Goal: Task Accomplishment & Management: Manage account settings

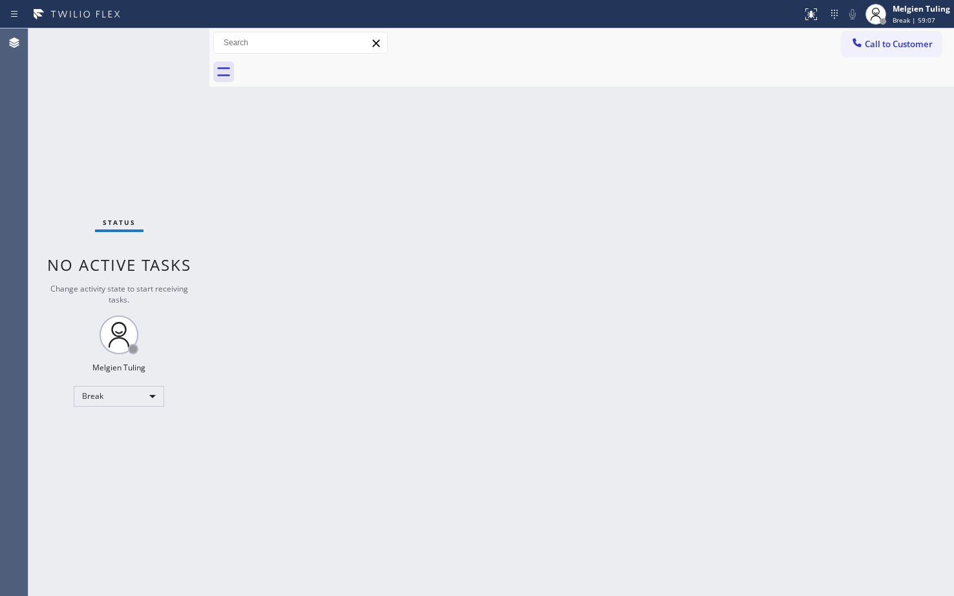
click at [127, 476] on div "Status No active tasks Change activity state to start receiving tasks. Melgien …" at bounding box center [118, 311] width 181 height 567
click at [147, 392] on div "Break" at bounding box center [119, 396] width 90 height 21
click at [129, 433] on li "Available" at bounding box center [118, 431] width 88 height 16
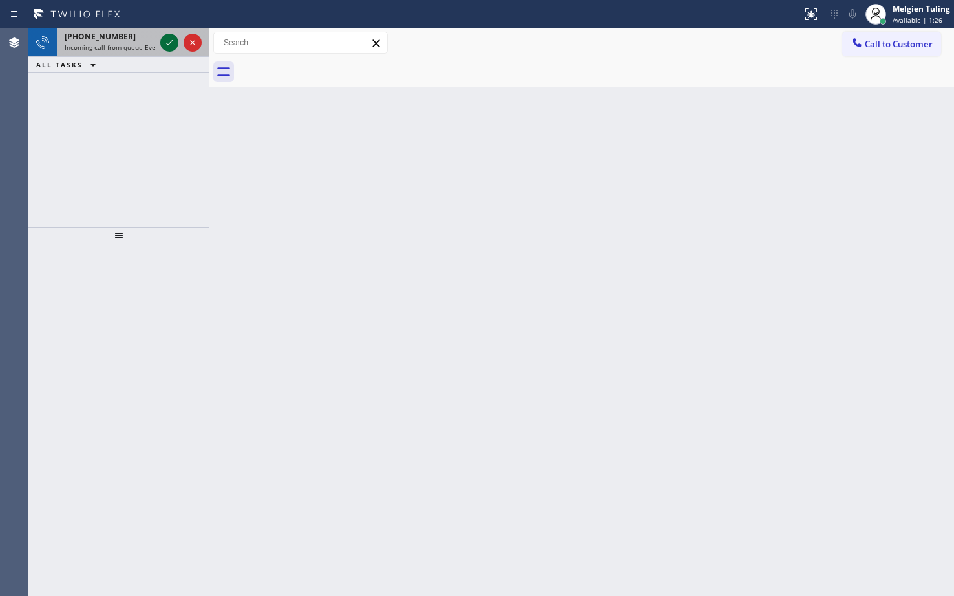
click at [163, 43] on icon at bounding box center [170, 43] width 16 height 16
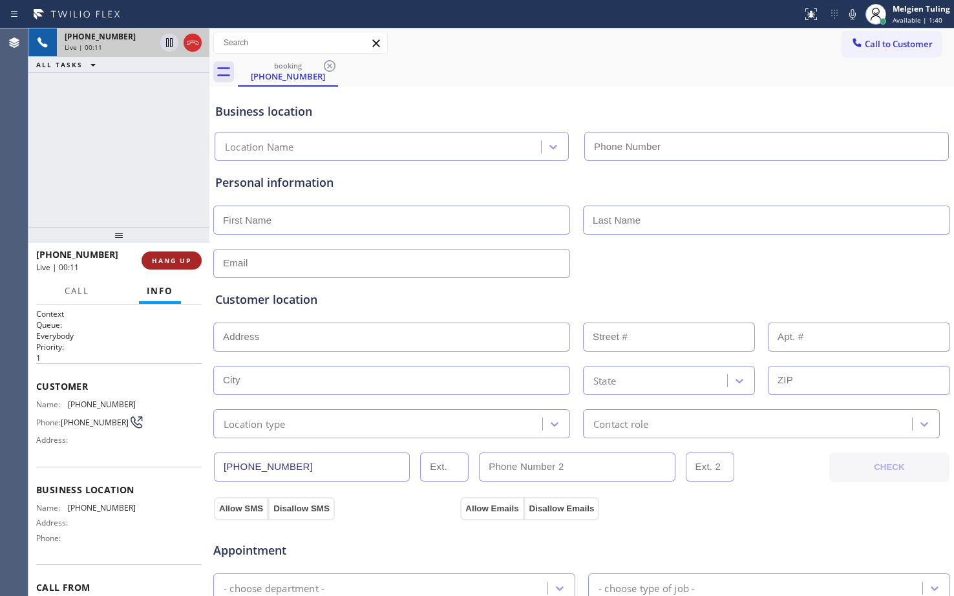
click at [181, 263] on span "HANG UP" at bounding box center [171, 260] width 39 height 9
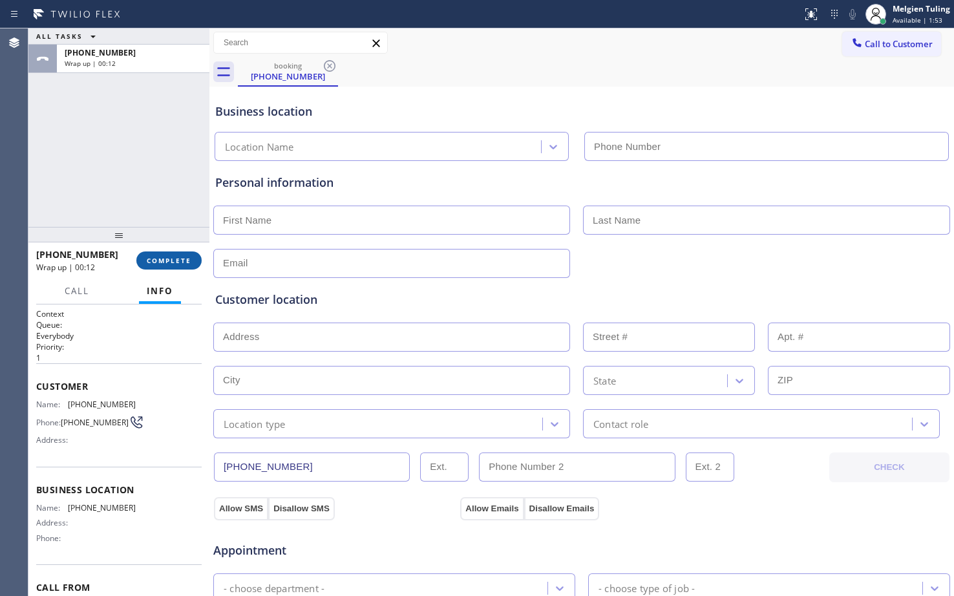
click at [185, 263] on span "COMPLETE" at bounding box center [169, 260] width 45 height 9
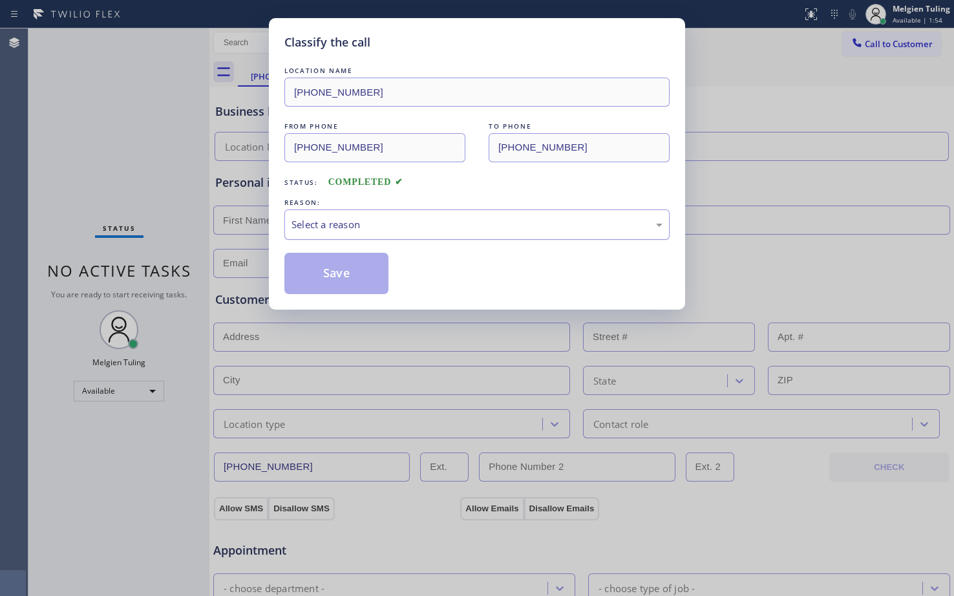
click at [322, 223] on div "Select a reason" at bounding box center [476, 224] width 371 height 15
click at [317, 268] on button "Save" at bounding box center [336, 273] width 104 height 41
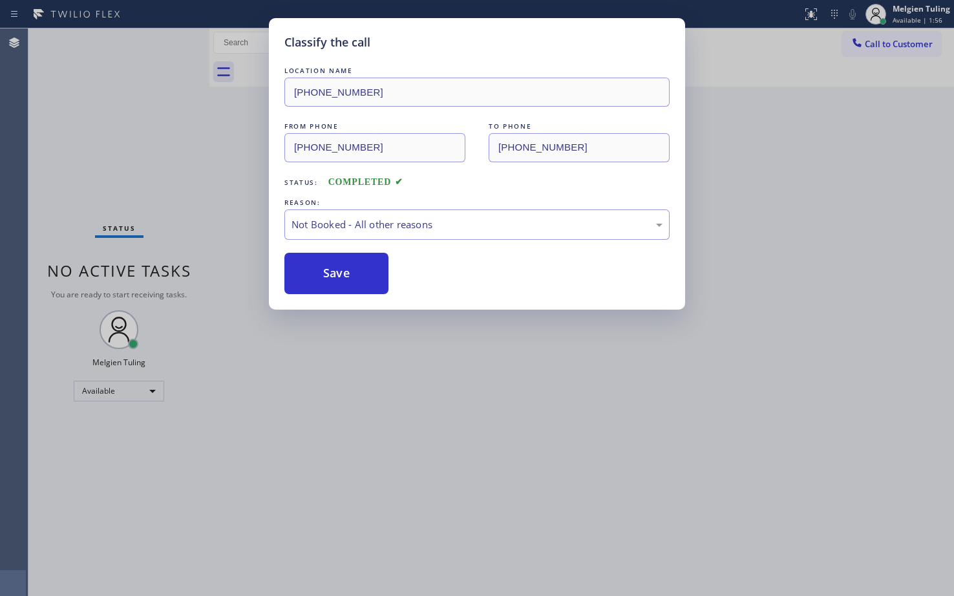
click at [226, 169] on div "Classify the call LOCATION NAME [PHONE_NUMBER] FROM PHONE [PHONE_NUMBER] TO PHO…" at bounding box center [477, 298] width 954 height 596
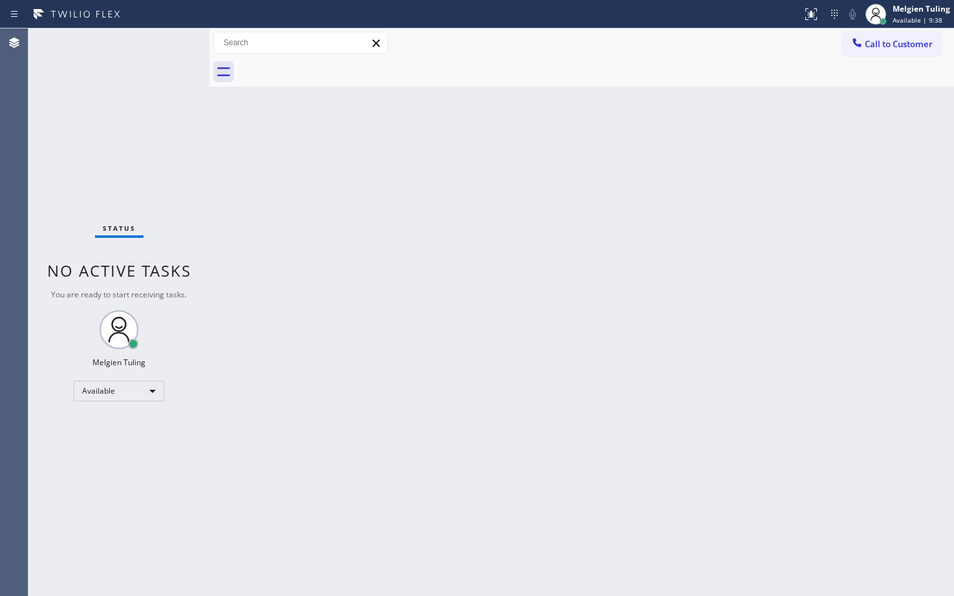
click at [487, 273] on div "Back to Dashboard Change Sender ID Customers Technicians Select a contact Outbo…" at bounding box center [581, 311] width 744 height 567
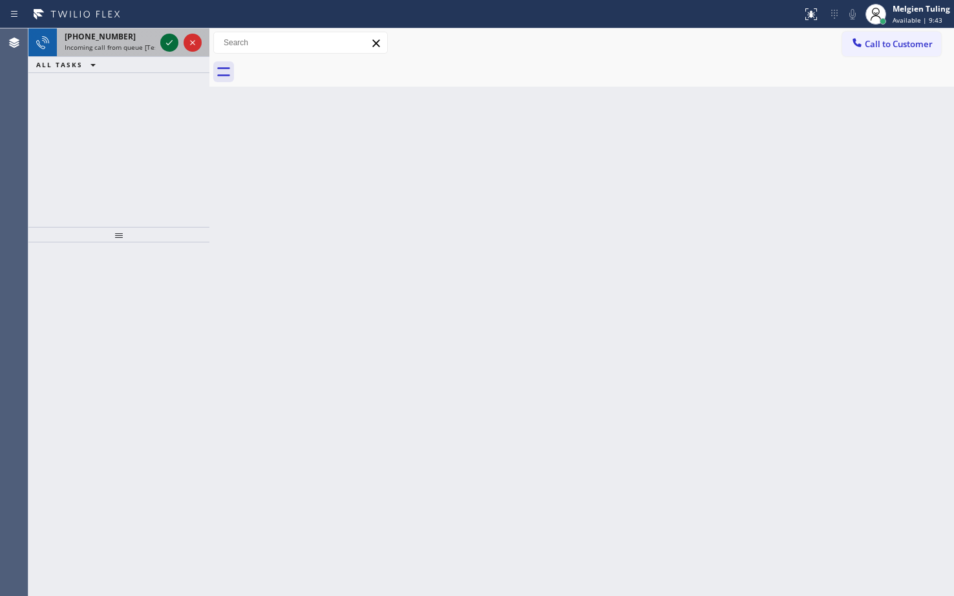
click at [165, 48] on icon at bounding box center [170, 43] width 16 height 16
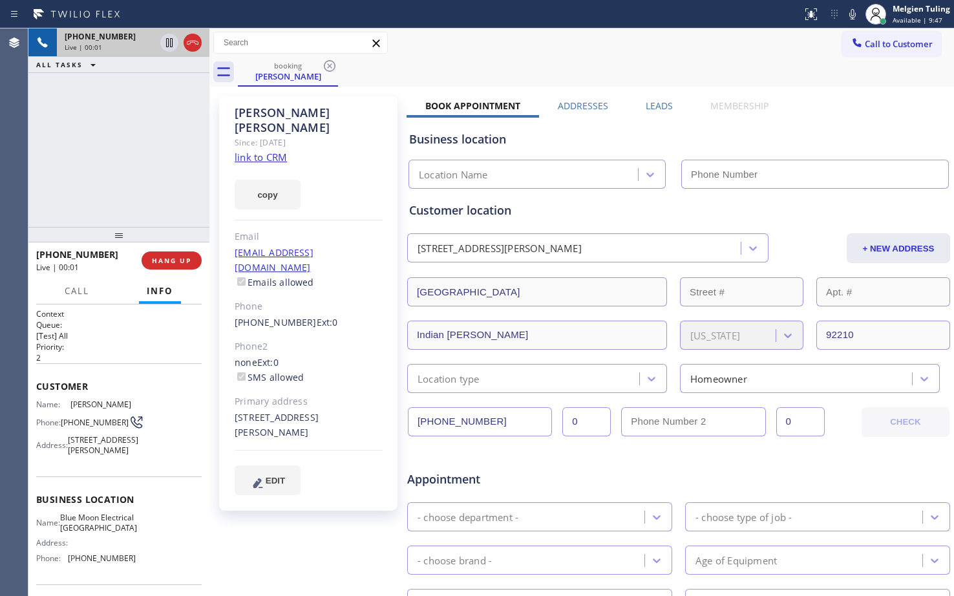
type input "[PHONE_NUMBER]"
click at [271, 151] on link "link to CRM" at bounding box center [261, 157] width 52 height 13
click at [177, 258] on span "HANG UP" at bounding box center [171, 260] width 39 height 9
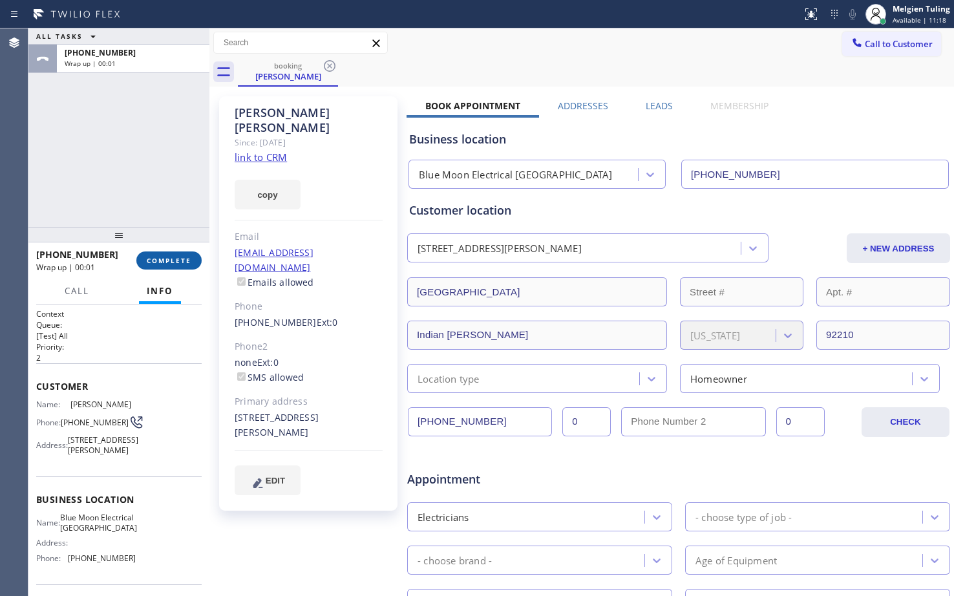
click at [166, 254] on button "COMPLETE" at bounding box center [168, 260] width 65 height 18
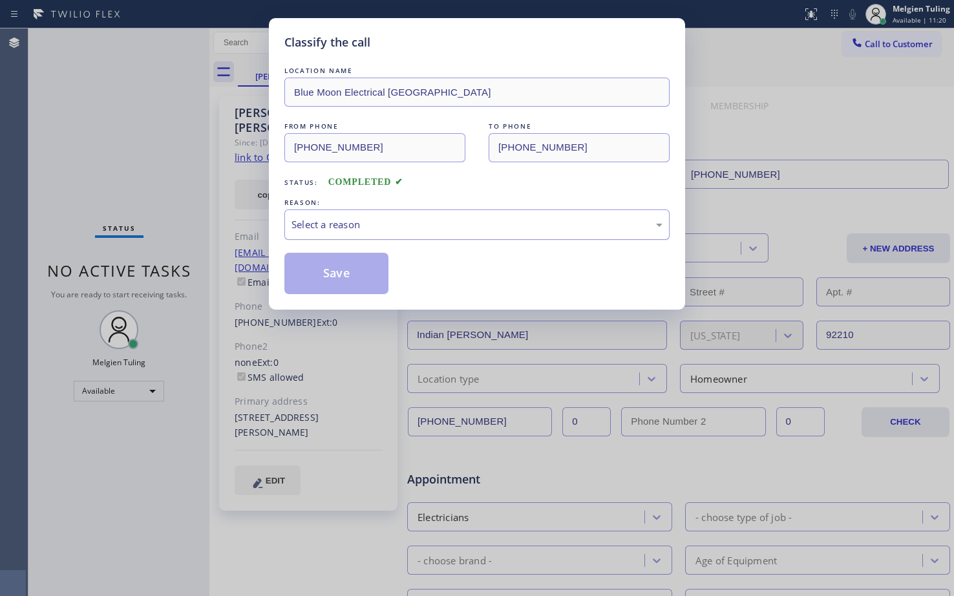
click at [407, 215] on div "Select a reason" at bounding box center [476, 224] width 385 height 30
click at [385, 251] on div "LOCATION NAME Blue Moon Electrical Palm Desert FROM PHONE (760) 485-5677 TO PHO…" at bounding box center [476, 179] width 385 height 230
click at [348, 264] on button "Save" at bounding box center [336, 273] width 104 height 41
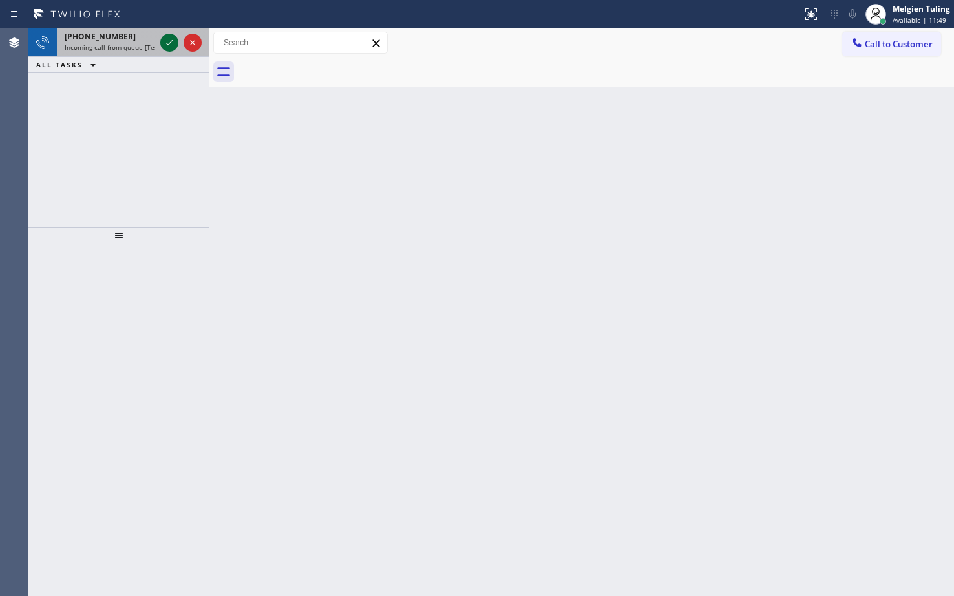
click at [169, 50] on icon at bounding box center [170, 43] width 16 height 16
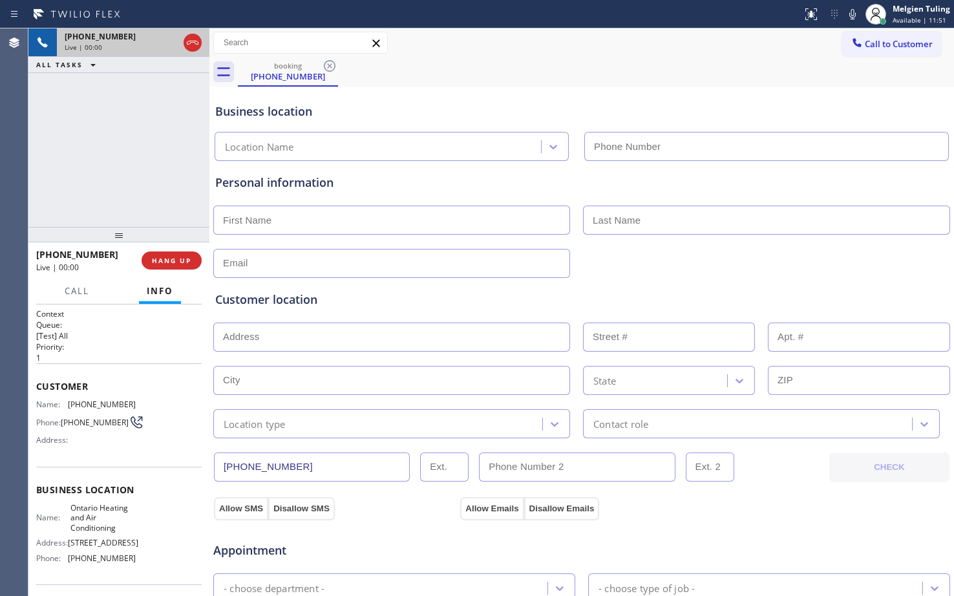
type input "(909) 341-1104"
click at [167, 43] on icon at bounding box center [169, 42] width 6 height 9
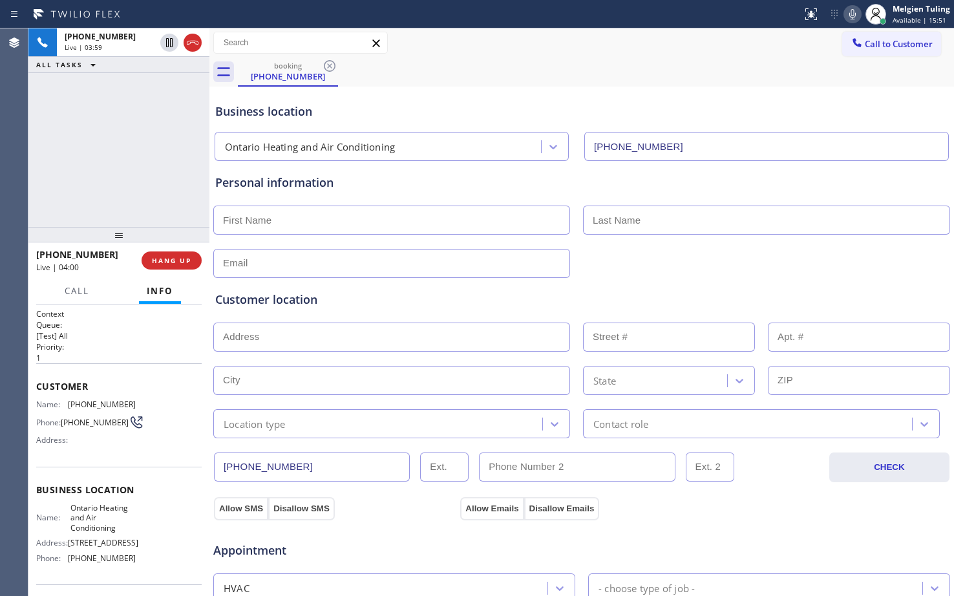
click at [855, 15] on icon at bounding box center [853, 14] width 16 height 16
click at [164, 42] on icon at bounding box center [170, 43] width 16 height 16
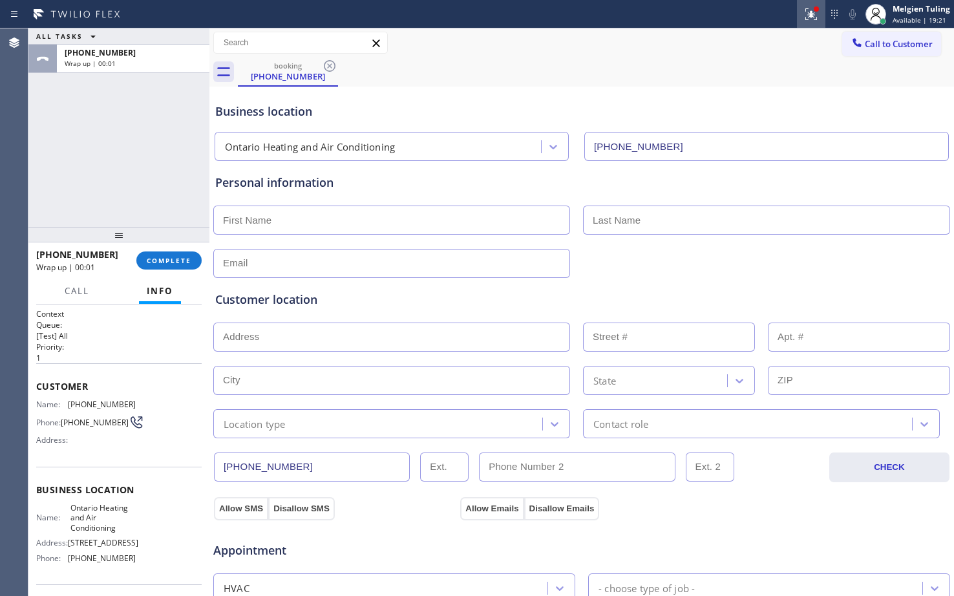
click at [810, 12] on icon at bounding box center [811, 14] width 16 height 16
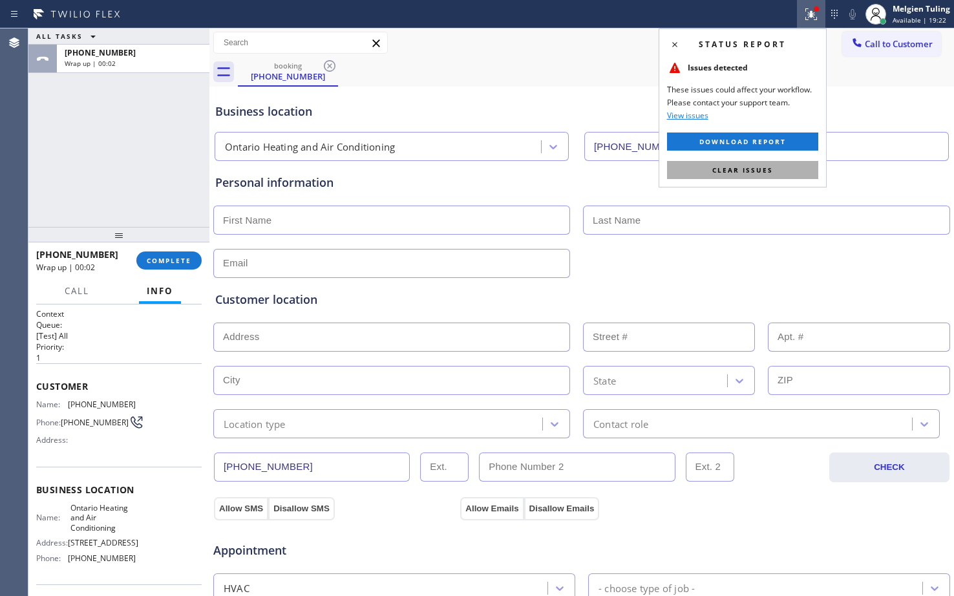
click at [713, 170] on span "Clear issues" at bounding box center [742, 169] width 61 height 9
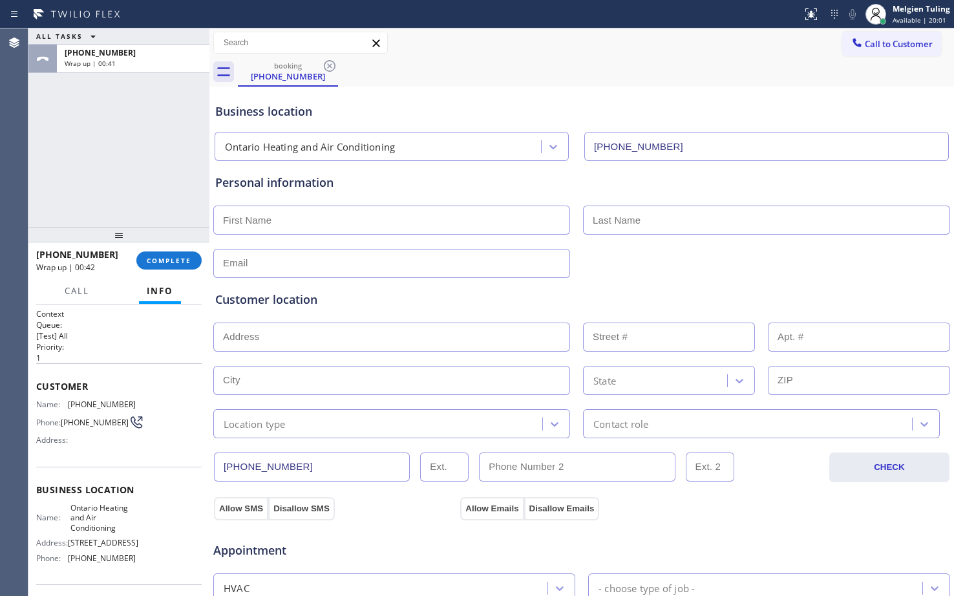
drag, startPoint x: 120, startPoint y: 156, endPoint x: 176, endPoint y: 206, distance: 75.5
click at [122, 156] on div "ALL TASKS ALL TASKS ACTIVE TASKS TASKS IN WRAP UP +16263911800 Wrap up | 00:41" at bounding box center [118, 127] width 181 height 198
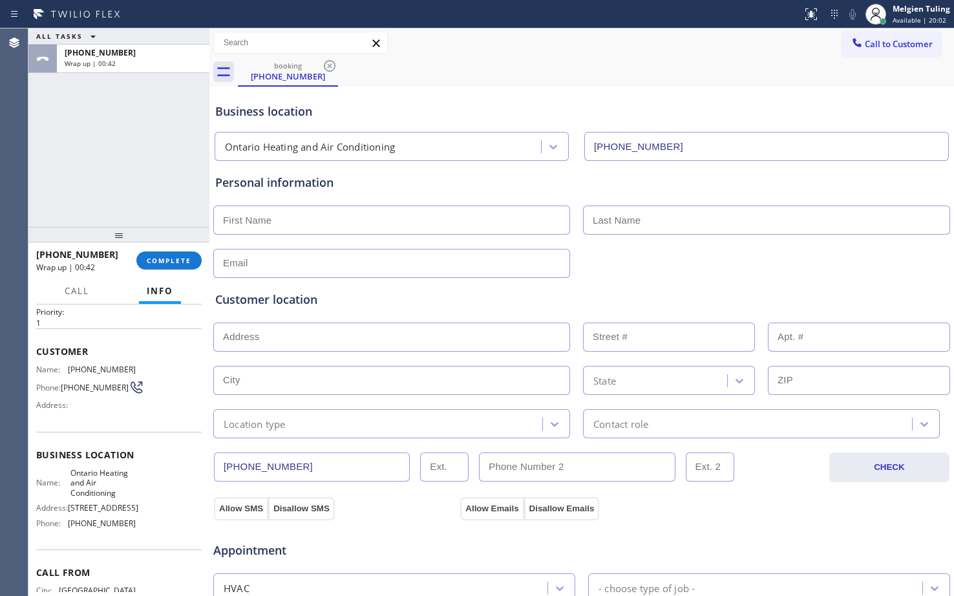
scroll to position [65, 0]
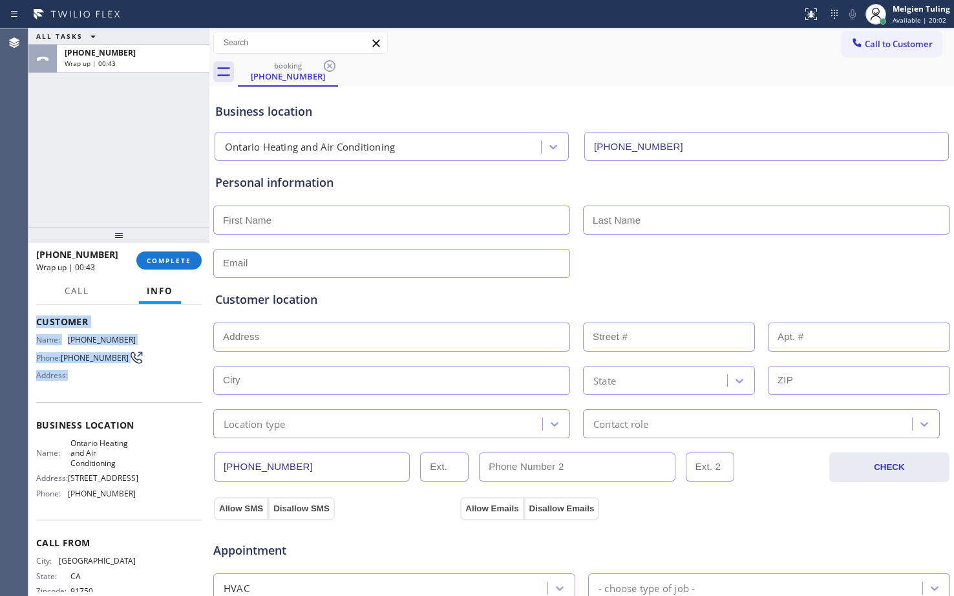
drag, startPoint x: 34, startPoint y: 320, endPoint x: 142, endPoint y: 388, distance: 128.4
click at [137, 383] on div "Context Queue: [Test] All Priority: 1 Customer Name: (626) 391-1800 Phone: (626…" at bounding box center [118, 449] width 181 height 291
click at [138, 503] on div "Name: Ontario Heating and Air Conditioning Address: 935 W Mission Blvd # B Phon…" at bounding box center [118, 470] width 165 height 65
drag, startPoint x: 126, startPoint y: 508, endPoint x: 62, endPoint y: 505, distance: 64.1
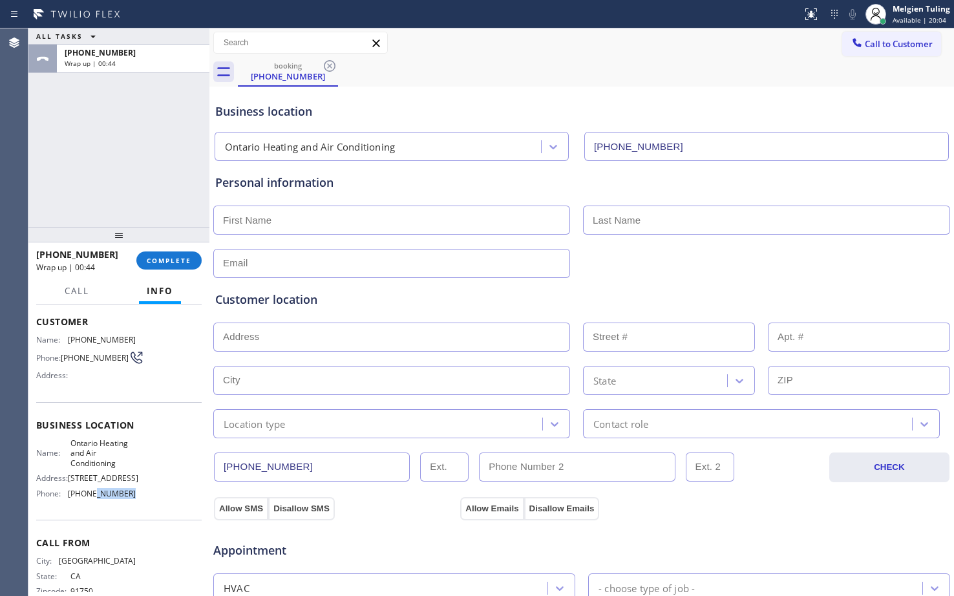
click at [63, 498] on div "Phone: (909) 341-1104" at bounding box center [86, 494] width 100 height 10
click at [34, 331] on div "Context Queue: [Test] All Priority: 1 Customer Name: (626) 391-1800 Phone: (626…" at bounding box center [118, 449] width 181 height 291
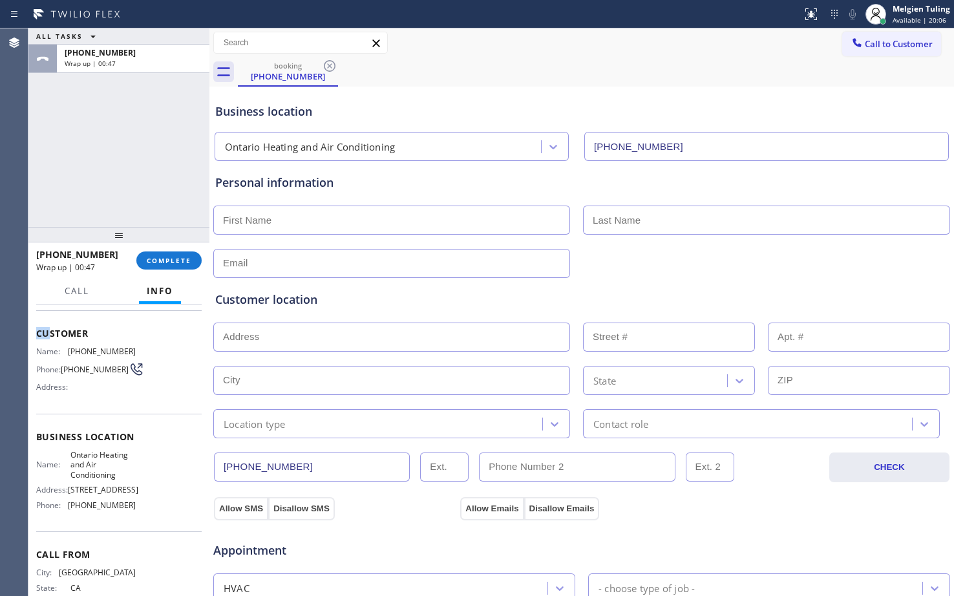
drag, startPoint x: 36, startPoint y: 311, endPoint x: 123, endPoint y: 517, distance: 223.9
click at [123, 517] on div "Context Queue: [Test] All Priority: 1 Customer Name: (626) 391-1800 Phone: (626…" at bounding box center [118, 442] width 165 height 374
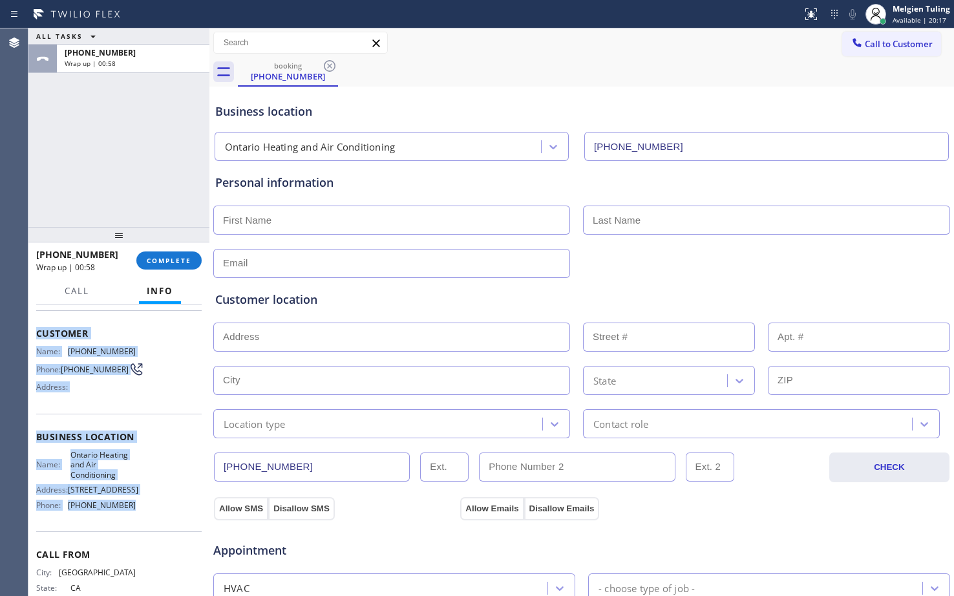
click at [12, 366] on div "Agent Desktop" at bounding box center [14, 311] width 28 height 567
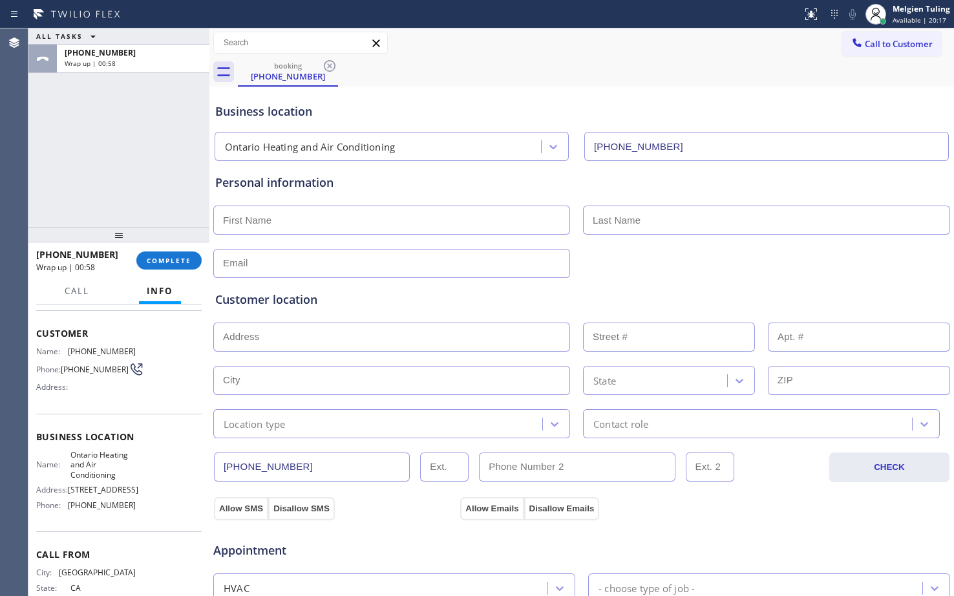
drag, startPoint x: 12, startPoint y: 366, endPoint x: 45, endPoint y: 372, distance: 33.6
click at [14, 366] on div "Agent Desktop" at bounding box center [14, 311] width 28 height 567
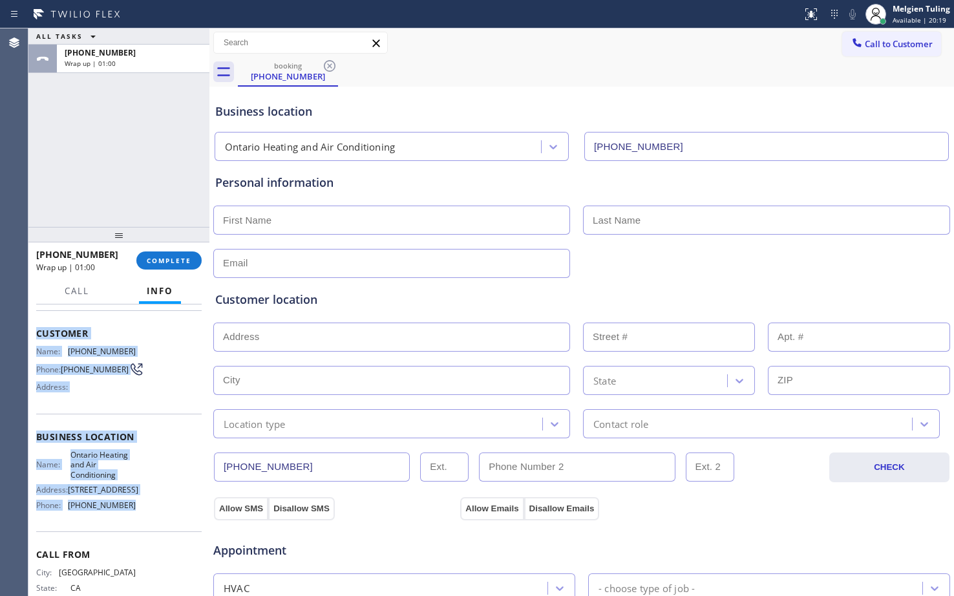
drag, startPoint x: 36, startPoint y: 326, endPoint x: 136, endPoint y: 514, distance: 212.8
click at [136, 514] on div "Context Queue: [Test] All Priority: 1 Customer Name: (626) 391-1800 Phone: (626…" at bounding box center [118, 442] width 165 height 374
copy div "Customer Name: (626) 391-1800 Phone: (626) 391-1800 Address: Business location …"
click at [178, 260] on span "COMPLETE" at bounding box center [169, 260] width 45 height 9
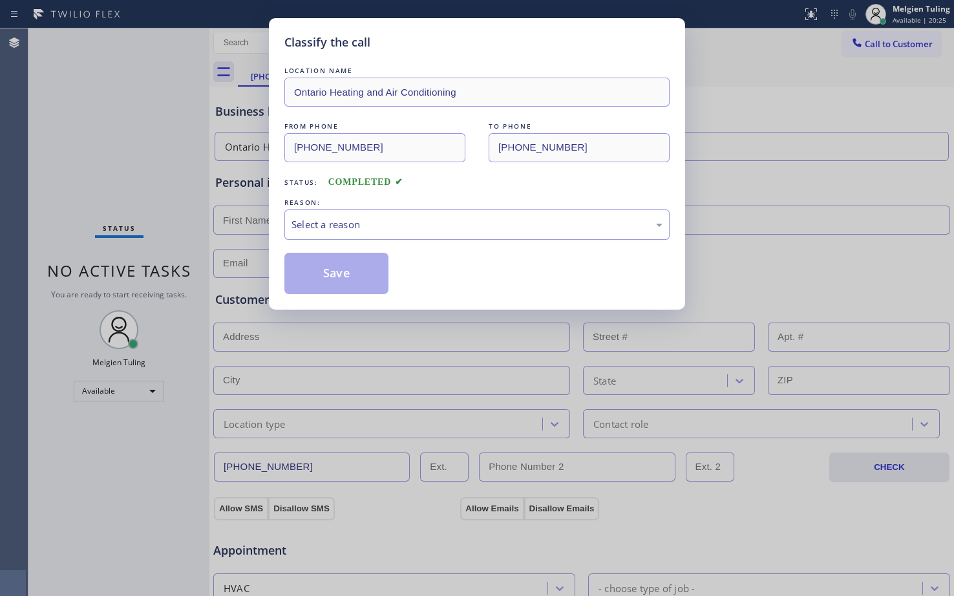
click at [344, 222] on div "Select a reason" at bounding box center [476, 224] width 371 height 15
click at [330, 266] on button "Save" at bounding box center [336, 273] width 104 height 41
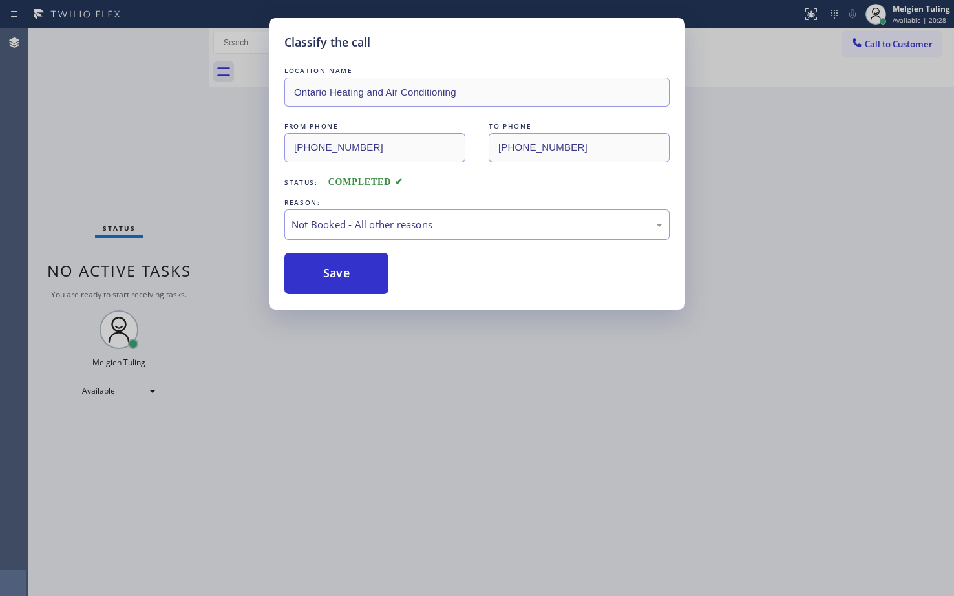
click at [172, 169] on div "Classify the call LOCATION NAME Ontario Heating and Air Conditioning FROM PHONE…" at bounding box center [477, 298] width 954 height 596
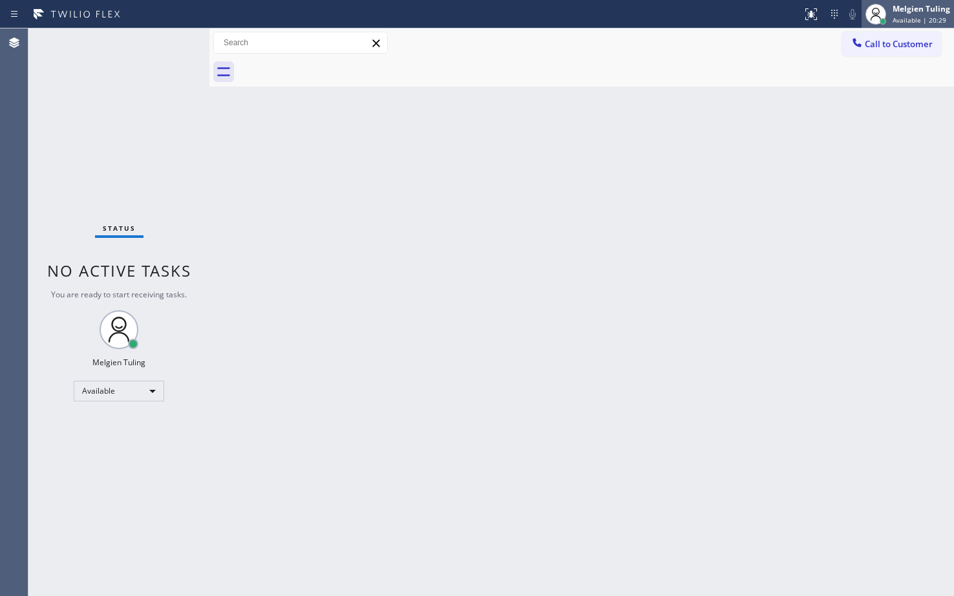
click at [898, 16] on span "Available | 20:29" at bounding box center [919, 20] width 54 height 9
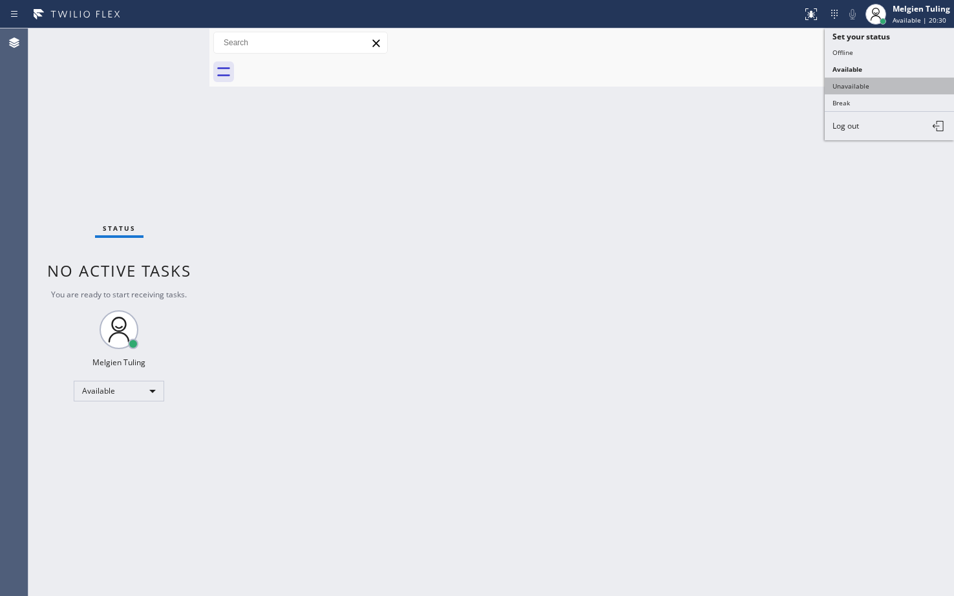
click at [878, 89] on button "Unavailable" at bounding box center [889, 86] width 129 height 17
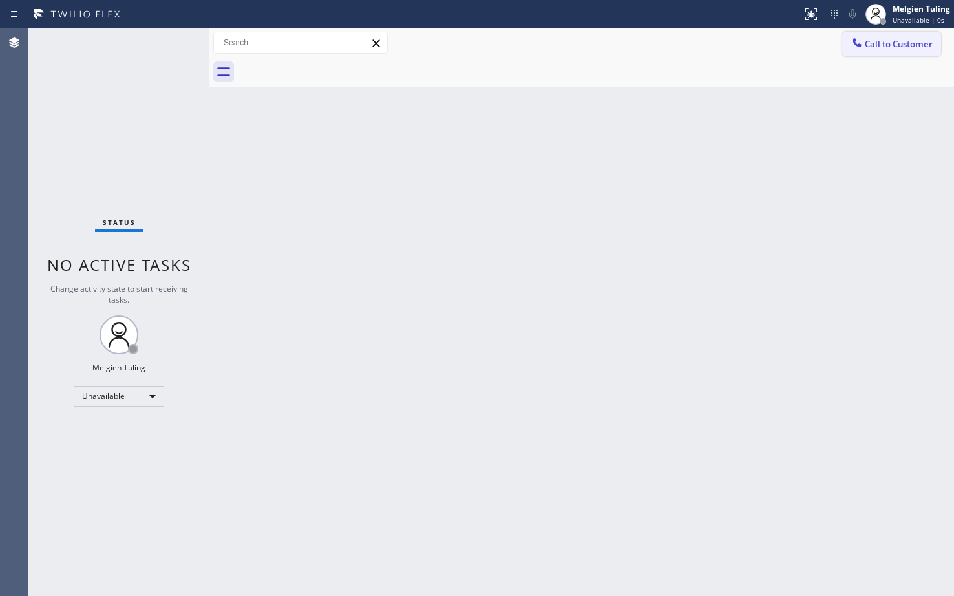
click at [904, 43] on span "Call to Customer" at bounding box center [899, 44] width 68 height 12
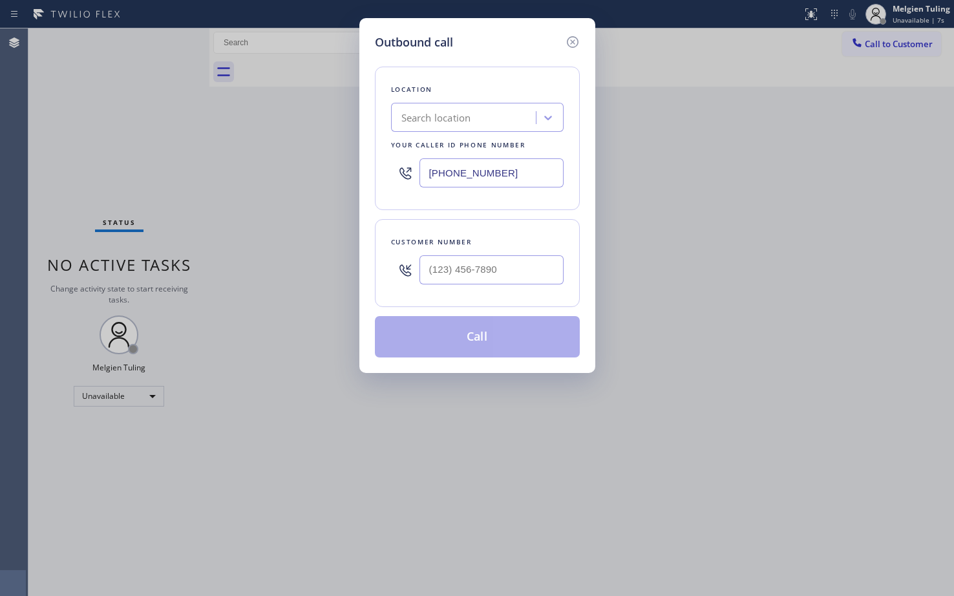
drag, startPoint x: 518, startPoint y: 171, endPoint x: 398, endPoint y: 176, distance: 120.3
click at [399, 176] on div "(630) 882-2555" at bounding box center [477, 173] width 173 height 42
paste input "909) 341-1104"
type input "(909) 341-1104"
click at [456, 271] on input "(___) ___-____" at bounding box center [491, 269] width 144 height 29
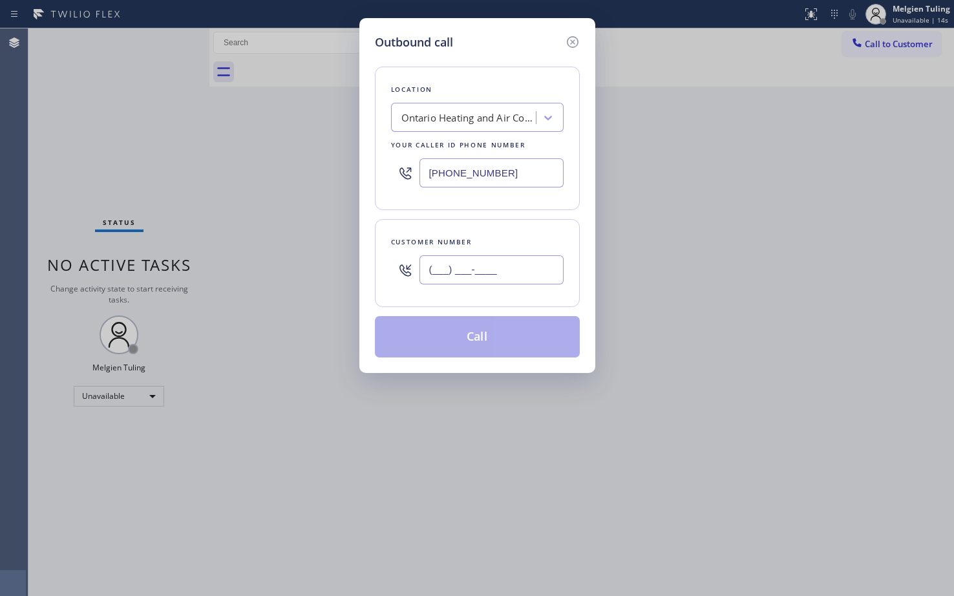
paste input "626) 391-1800"
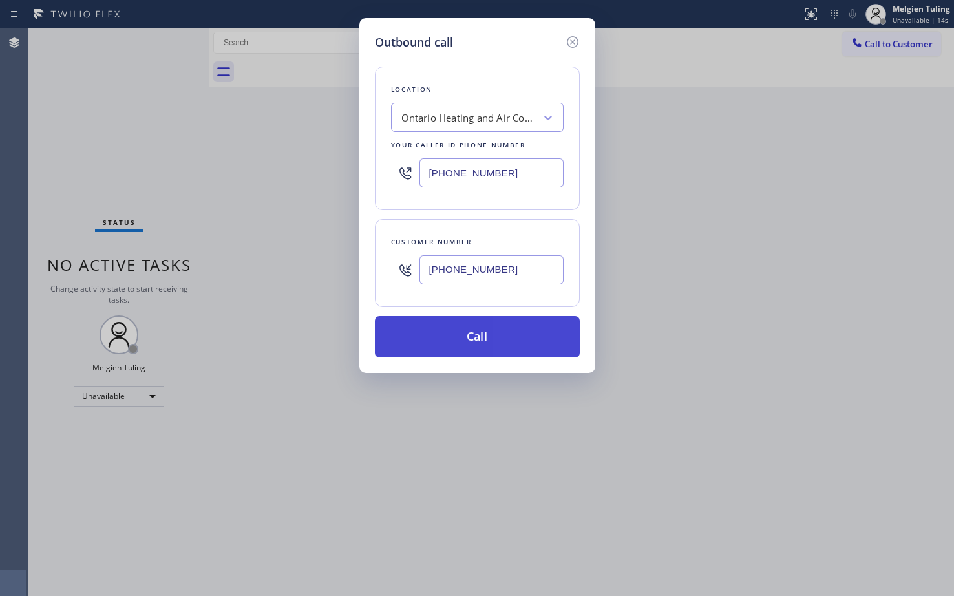
type input "(626) 391-1800"
click at [459, 339] on button "Call" at bounding box center [477, 336] width 205 height 41
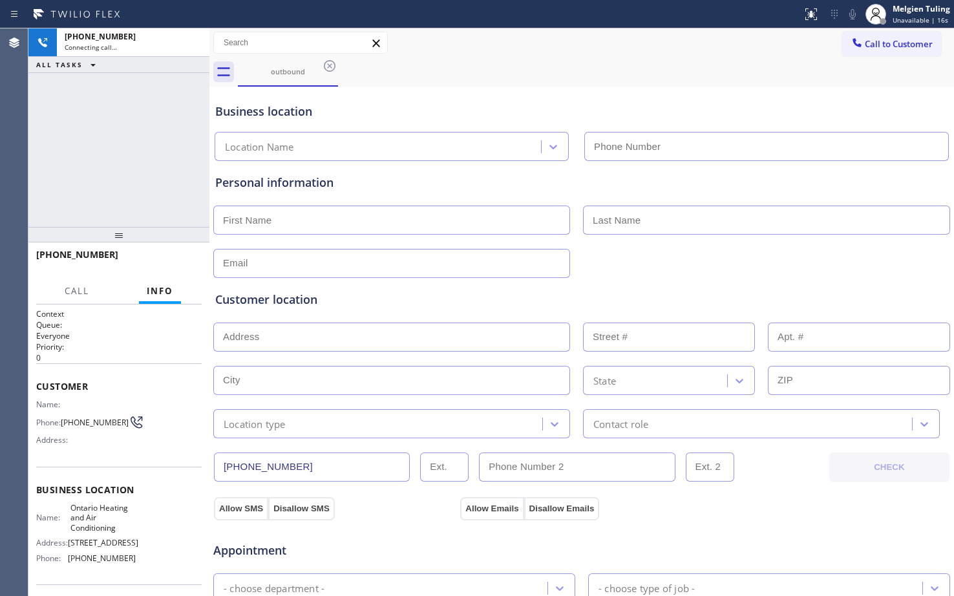
type input "(909) 341-1104"
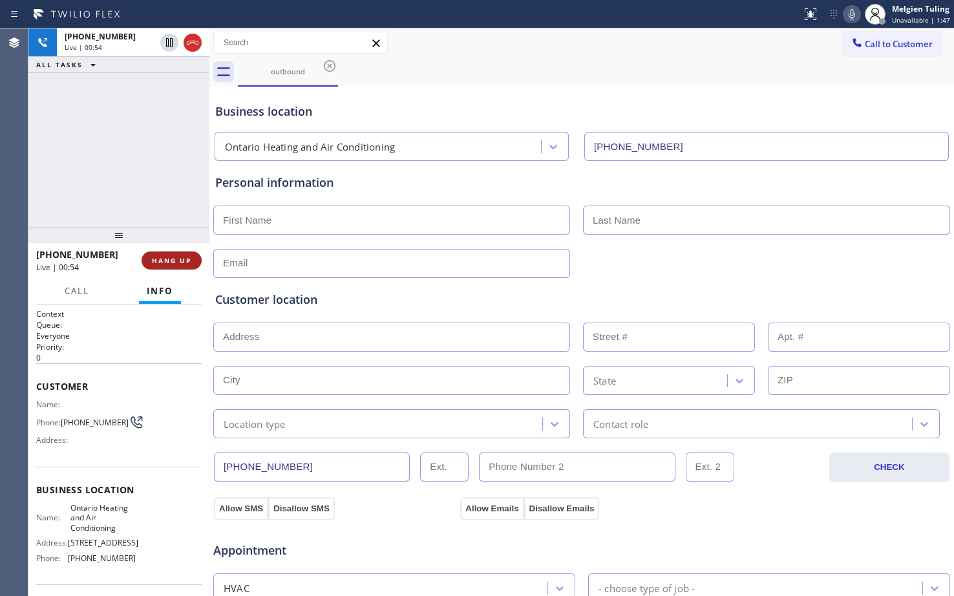
click at [159, 262] on span "HANG UP" at bounding box center [171, 260] width 39 height 9
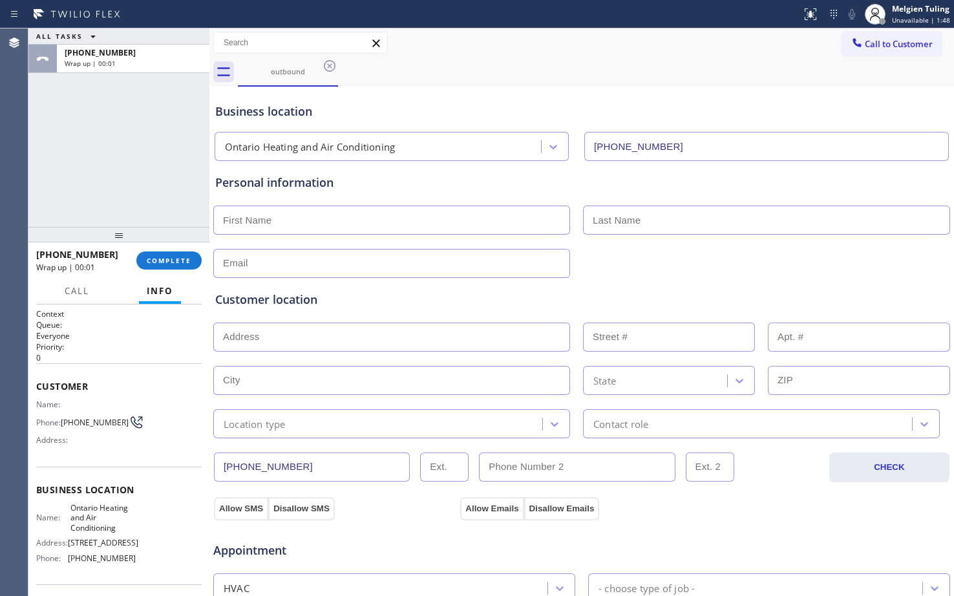
click at [270, 222] on input "text" at bounding box center [391, 220] width 357 height 29
type input "Mrs."
click at [626, 217] on input "text" at bounding box center [766, 220] width 367 height 29
type input ".."
click at [240, 268] on input "text" at bounding box center [391, 263] width 357 height 29
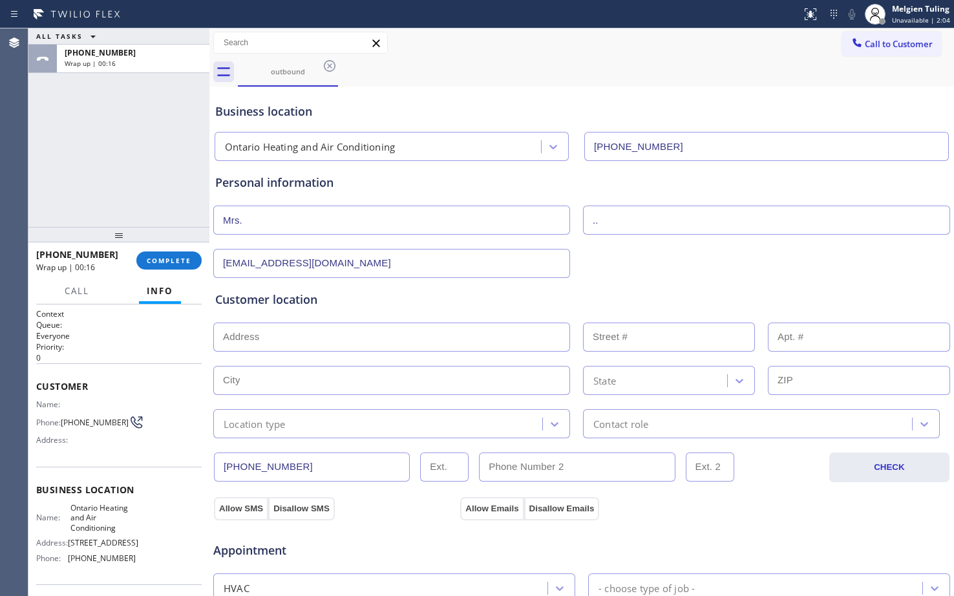
type input "no@gmail.com"
click at [258, 339] on input "text" at bounding box center [391, 336] width 357 height 29
click at [229, 335] on input "text" at bounding box center [391, 336] width 357 height 29
paste input "Fontana, CA 92335 USA"
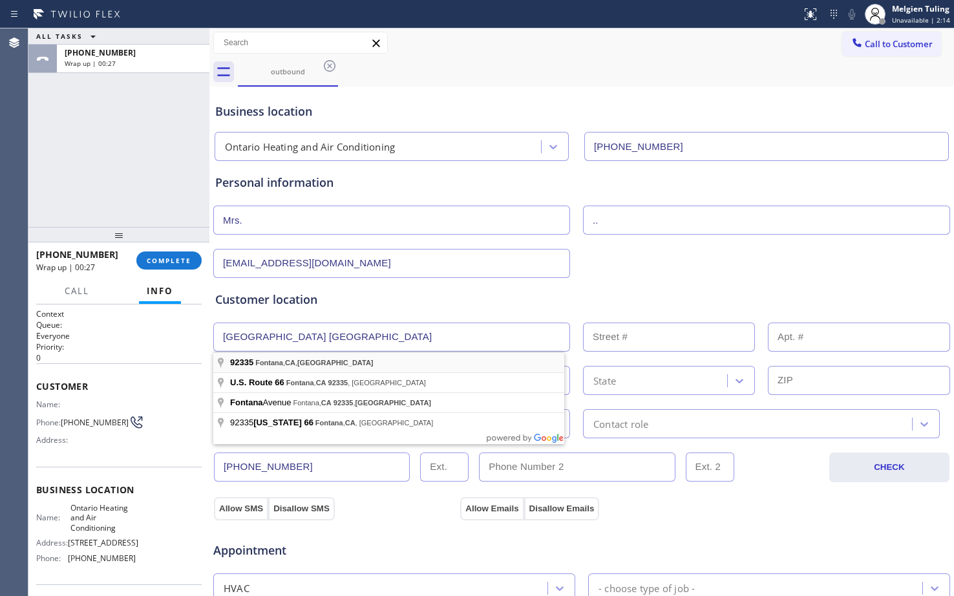
type input "Fontana, CA 92335, USA"
type input "Fontana"
type input "92335"
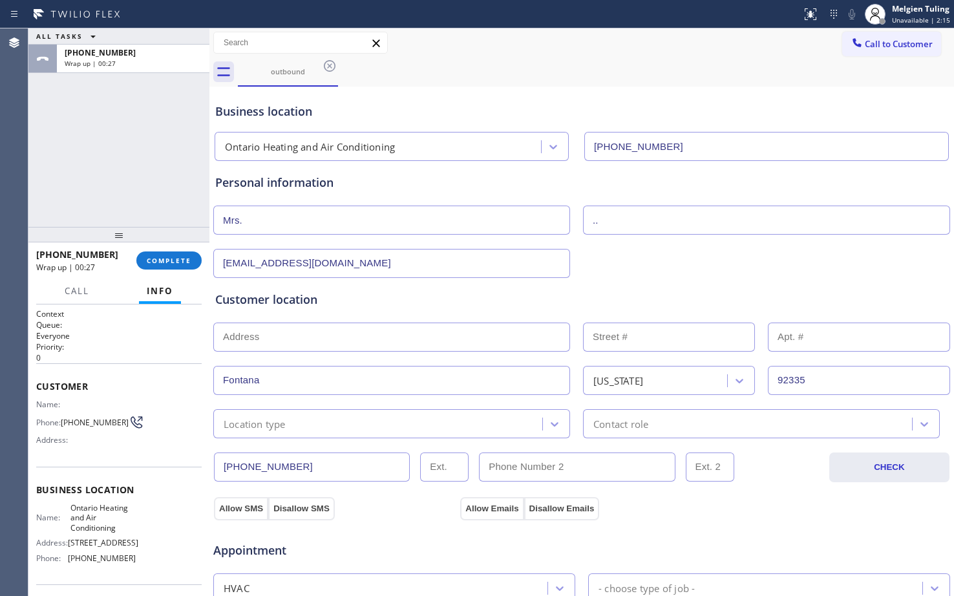
click at [256, 337] on input "text" at bounding box center [391, 336] width 357 height 29
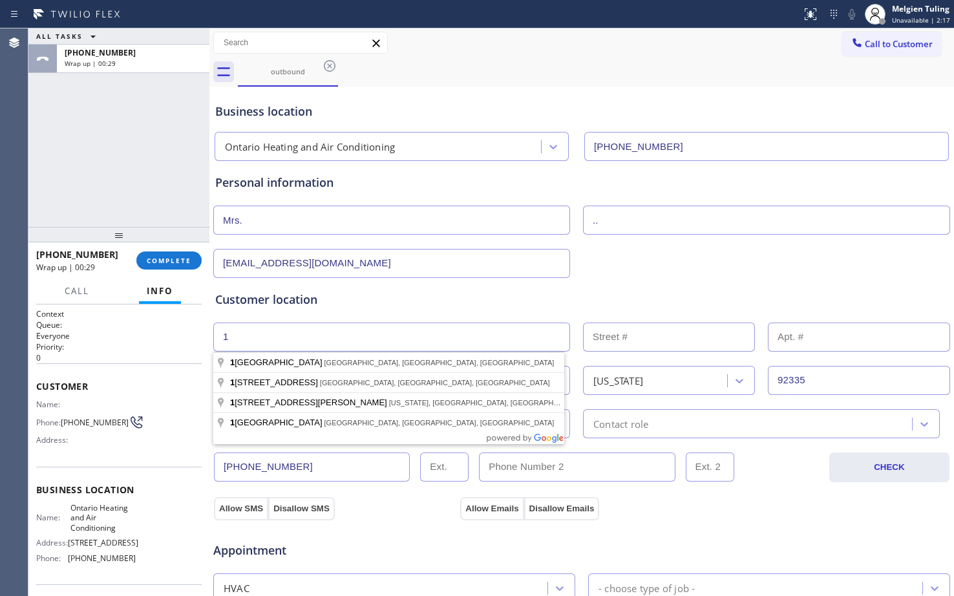
type input "1"
click at [624, 332] on input "text" at bounding box center [669, 336] width 172 height 29
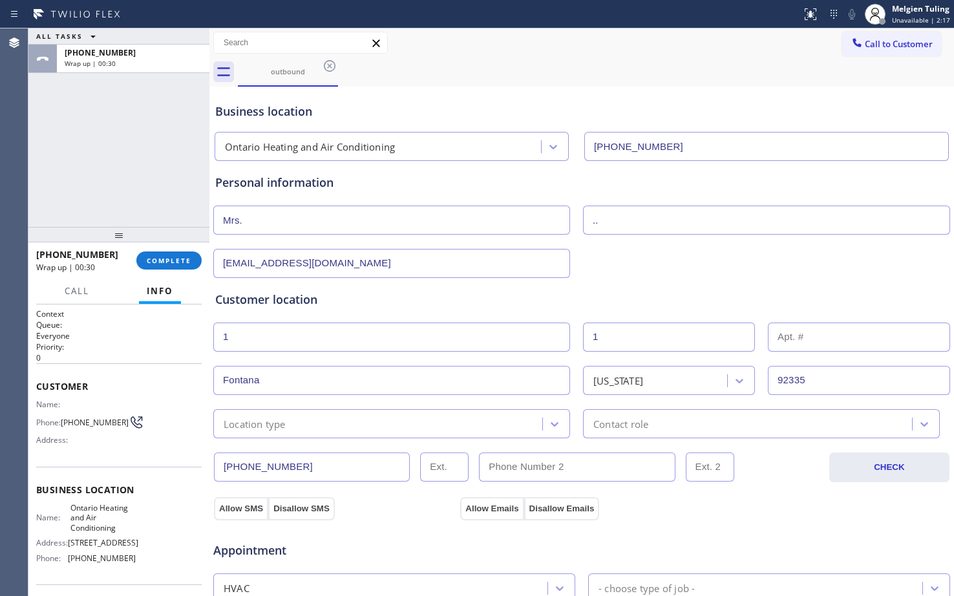
type input "1"
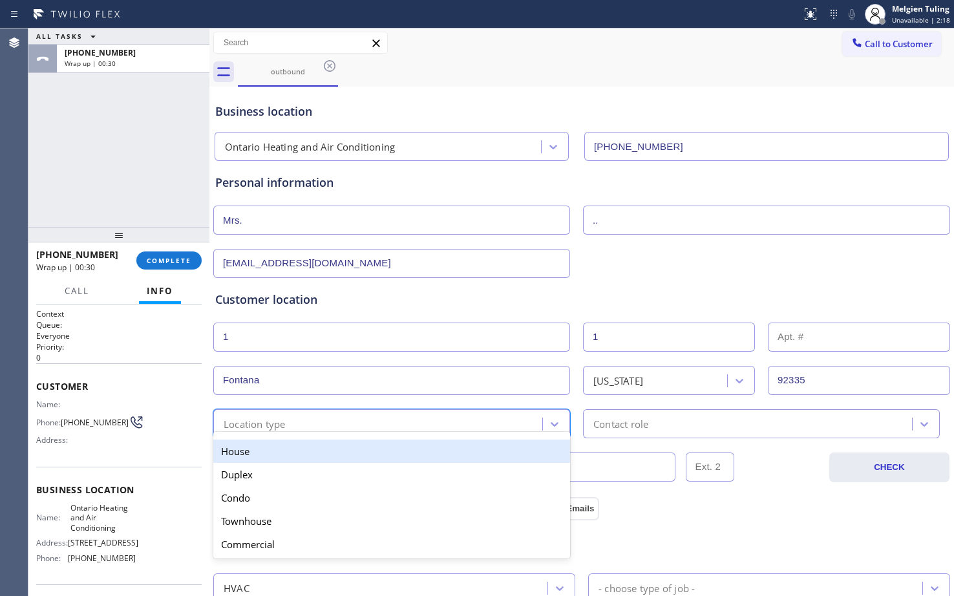
click at [352, 427] on div "Location type" at bounding box center [379, 423] width 325 height 23
click at [308, 453] on div "House" at bounding box center [391, 450] width 357 height 23
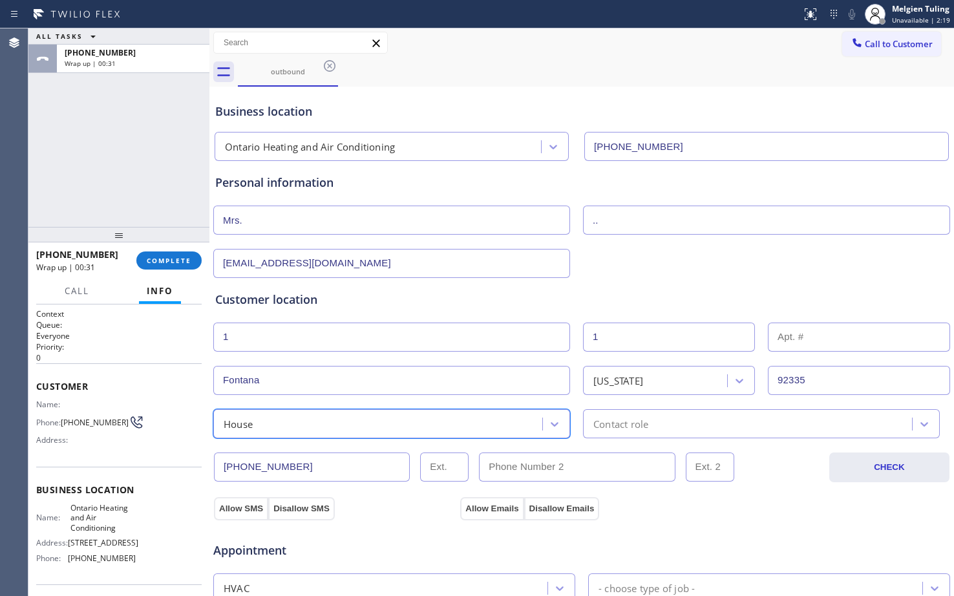
click at [616, 420] on div "Contact role" at bounding box center [620, 423] width 55 height 15
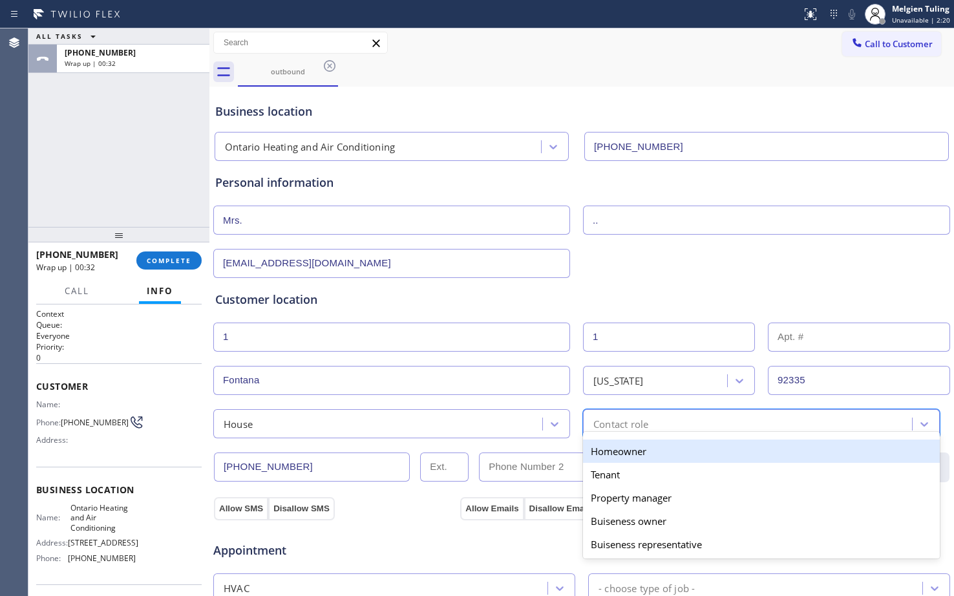
click at [585, 451] on div "Homeowner" at bounding box center [761, 450] width 357 height 23
click at [585, 451] on div "(626) 391-1800 CHECK" at bounding box center [582, 466] width 738 height 32
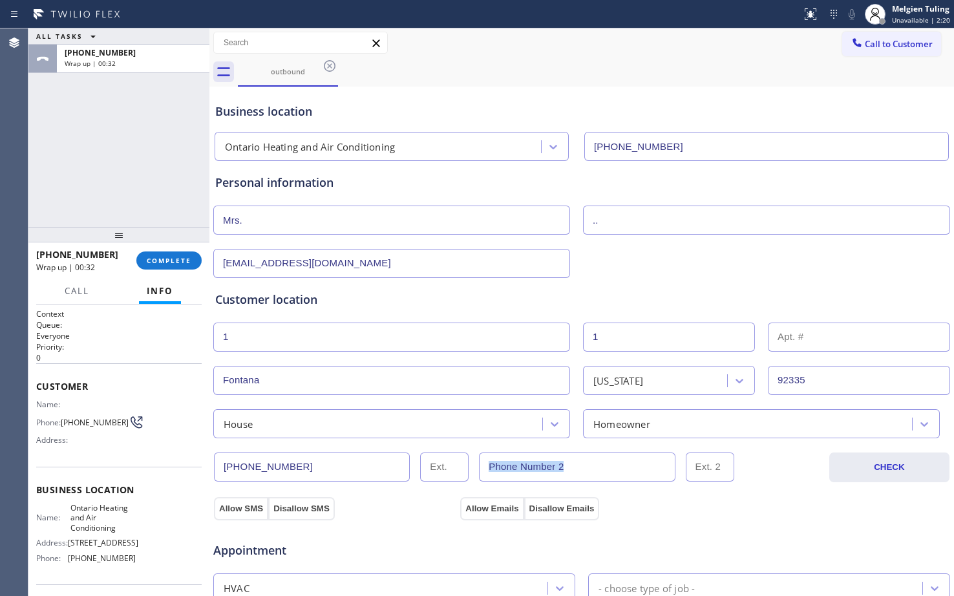
click at [585, 451] on div "(626) 391-1800 CHECK" at bounding box center [582, 466] width 738 height 32
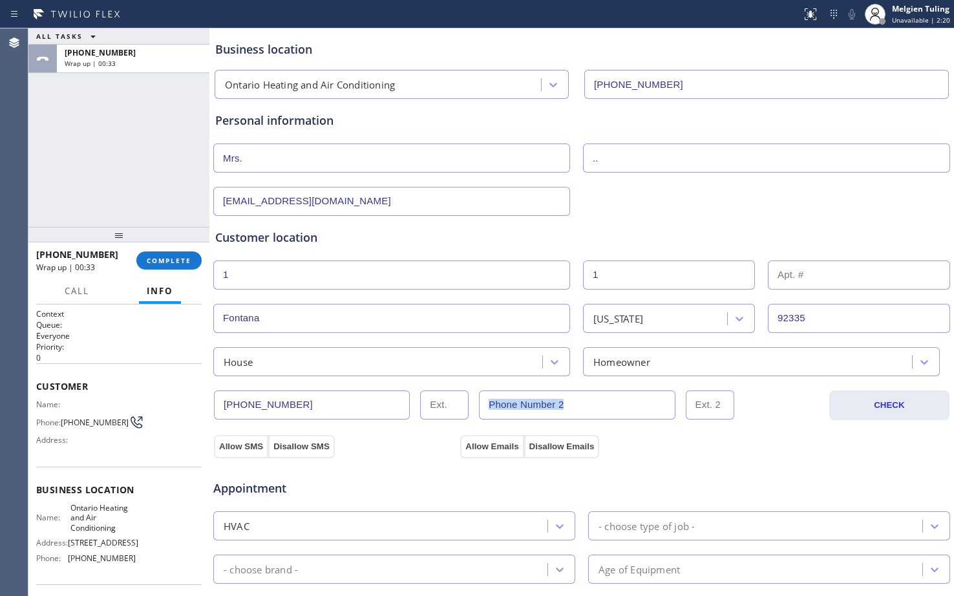
scroll to position [129, 0]
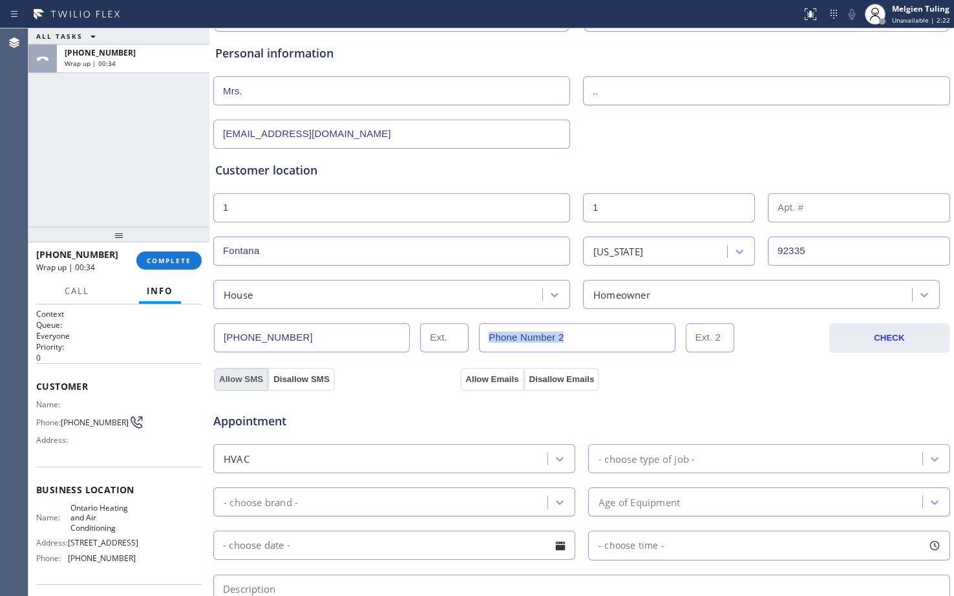
click at [240, 381] on button "Allow SMS" at bounding box center [241, 379] width 54 height 23
click at [487, 378] on button "Allow Emails" at bounding box center [491, 379] width 63 height 23
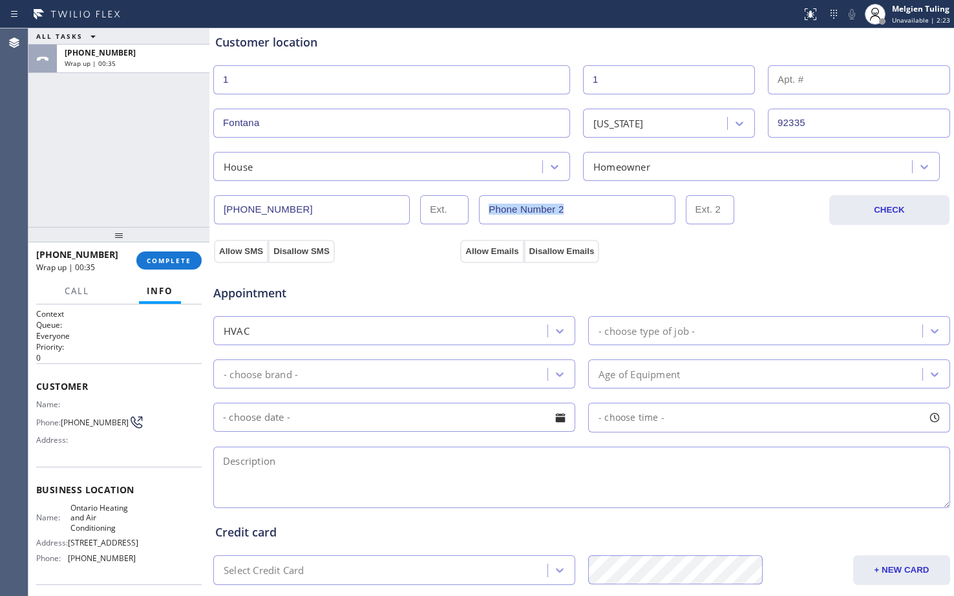
scroll to position [259, 0]
click at [604, 324] on div "- choose type of job -" at bounding box center [646, 329] width 96 height 15
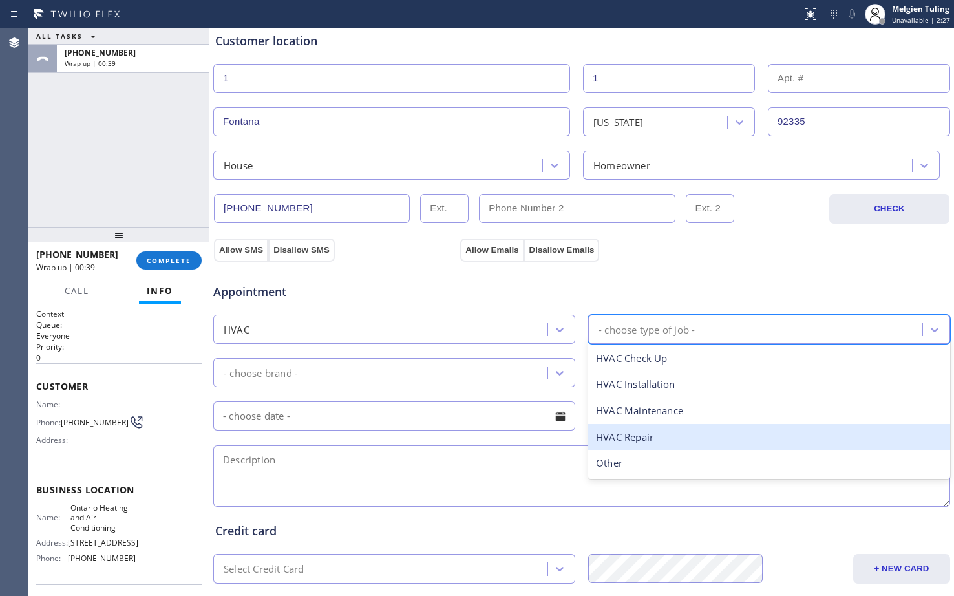
click at [606, 441] on div "HVAC Repair" at bounding box center [769, 437] width 362 height 26
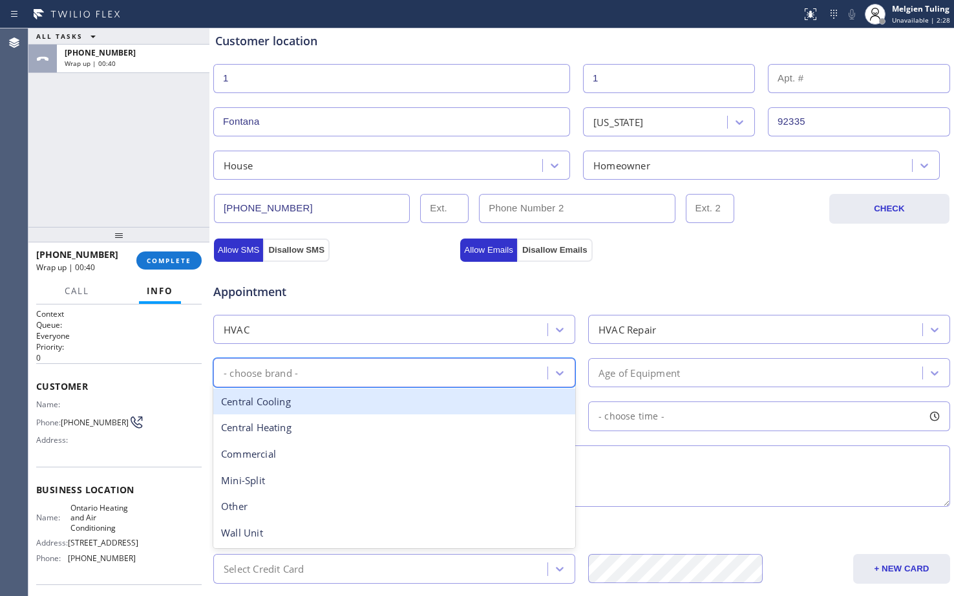
click at [332, 370] on div "- choose brand -" at bounding box center [382, 372] width 330 height 23
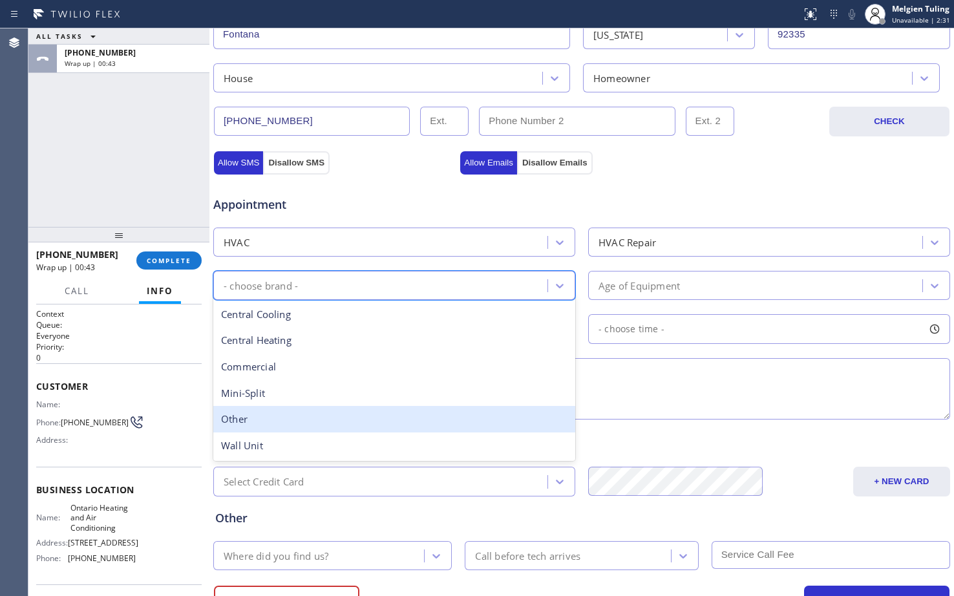
scroll to position [323, 0]
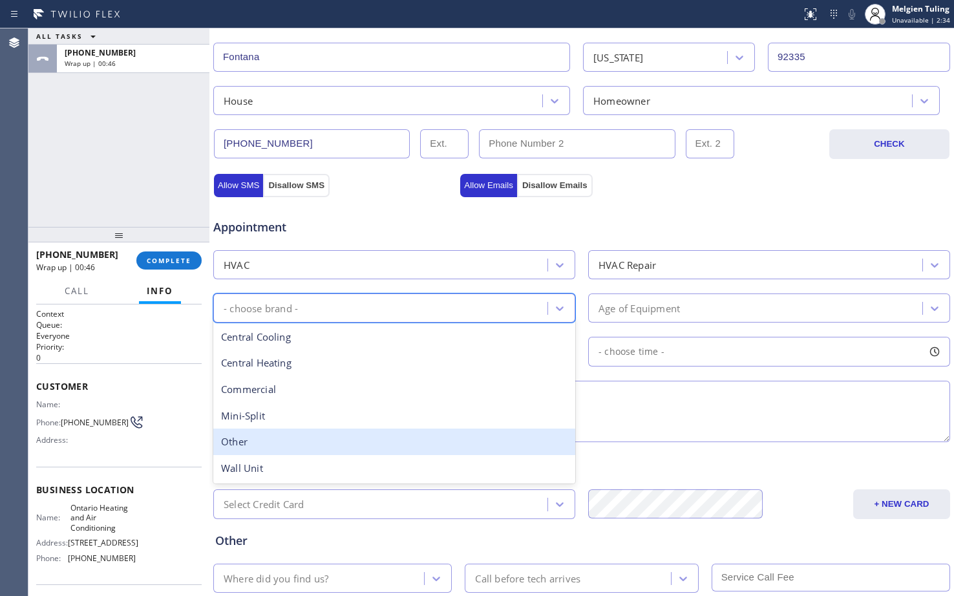
click at [260, 442] on div "Other" at bounding box center [394, 441] width 362 height 26
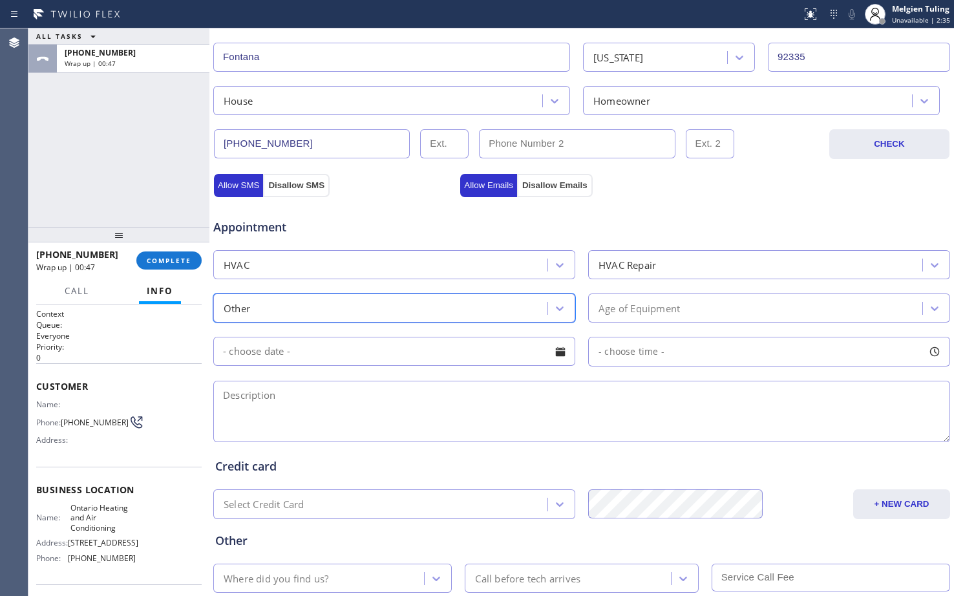
click at [638, 306] on div "Age of Equipment" at bounding box center [638, 308] width 81 height 15
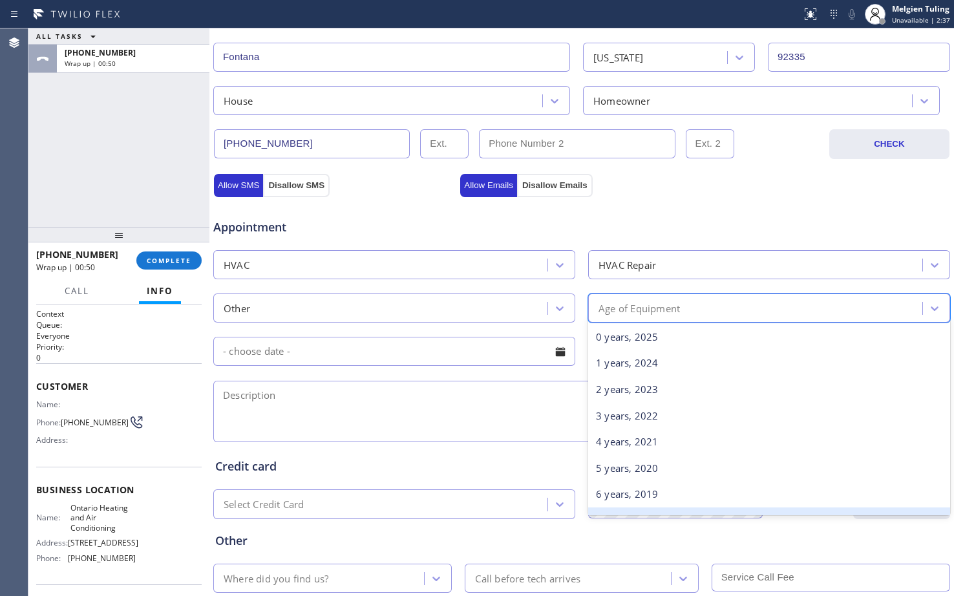
scroll to position [129, 0]
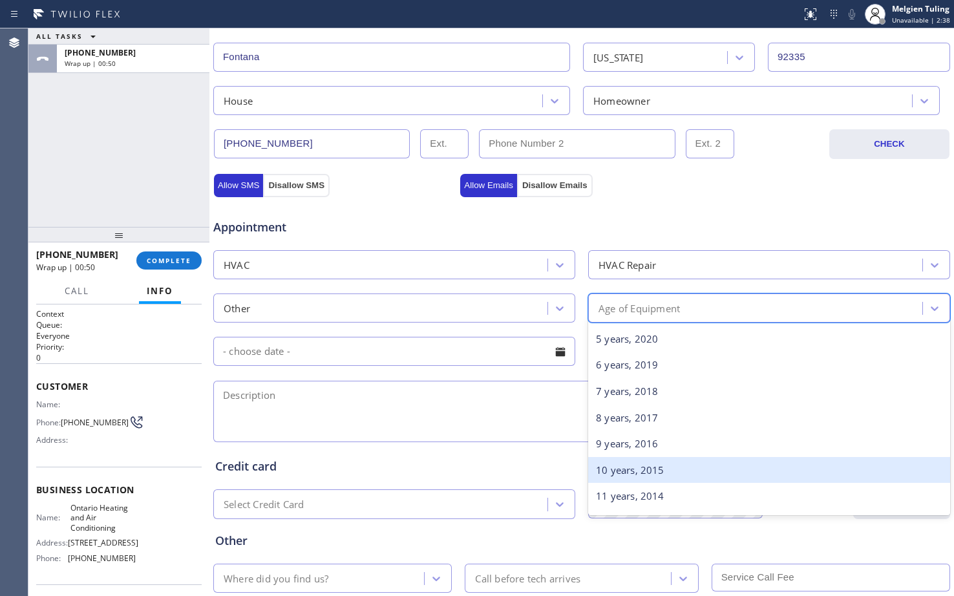
click at [626, 472] on div "10 years, 2015" at bounding box center [769, 470] width 362 height 26
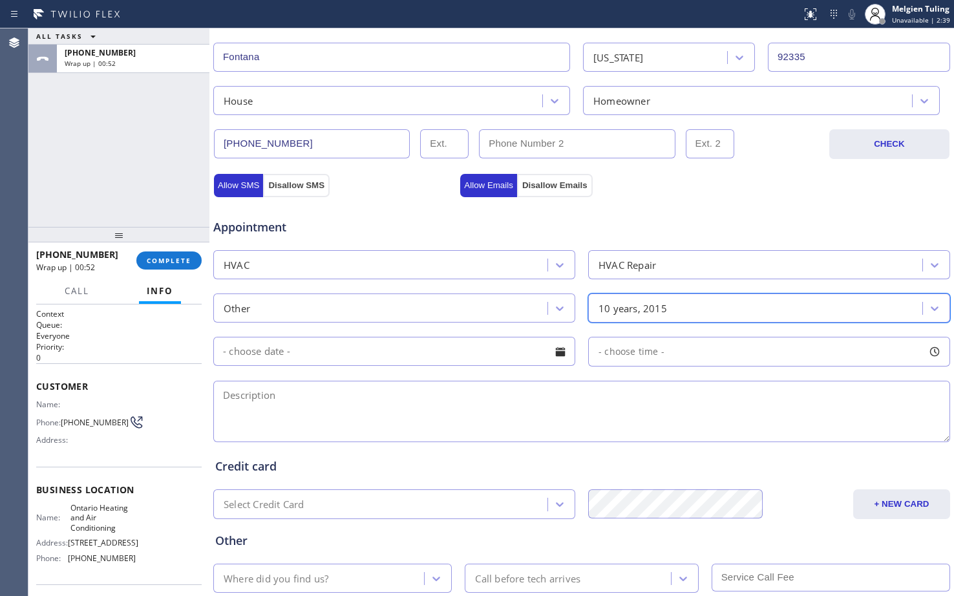
click at [313, 389] on textarea at bounding box center [581, 411] width 737 height 61
click at [273, 396] on textarea at bounding box center [581, 411] width 737 height 61
paste textarea "wants to inspect the ac |central|10 yrs old |dont know brand |house-house| cond…"
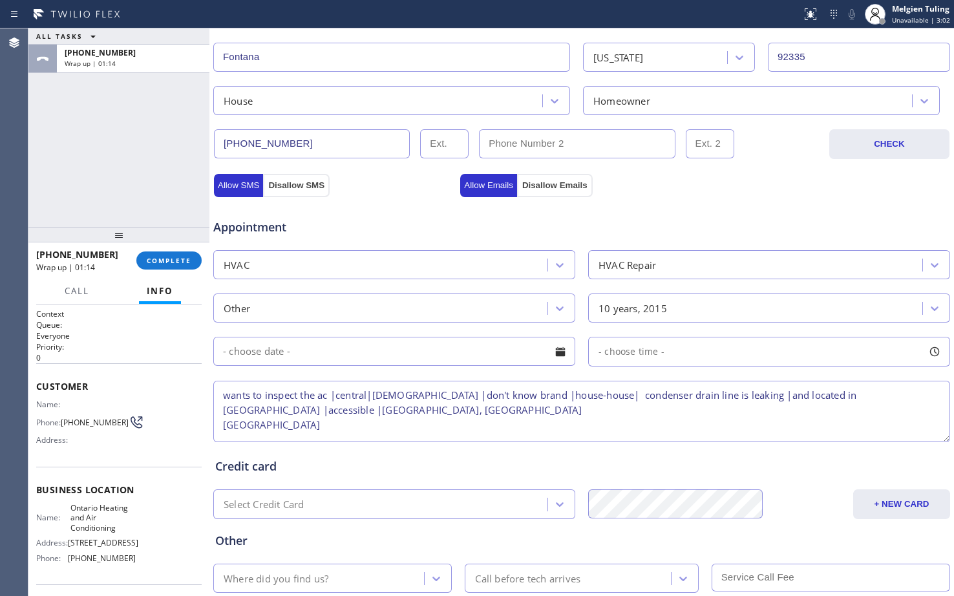
click at [576, 398] on textarea "wants to inspect the ac |central|10 yrs old |don't know brand |house-house| con…" at bounding box center [581, 411] width 737 height 61
click at [222, 425] on textarea "wants to inspect the ac |central|10 yrs old |don't know brand |house-ho| conden…" at bounding box center [581, 411] width 737 height 61
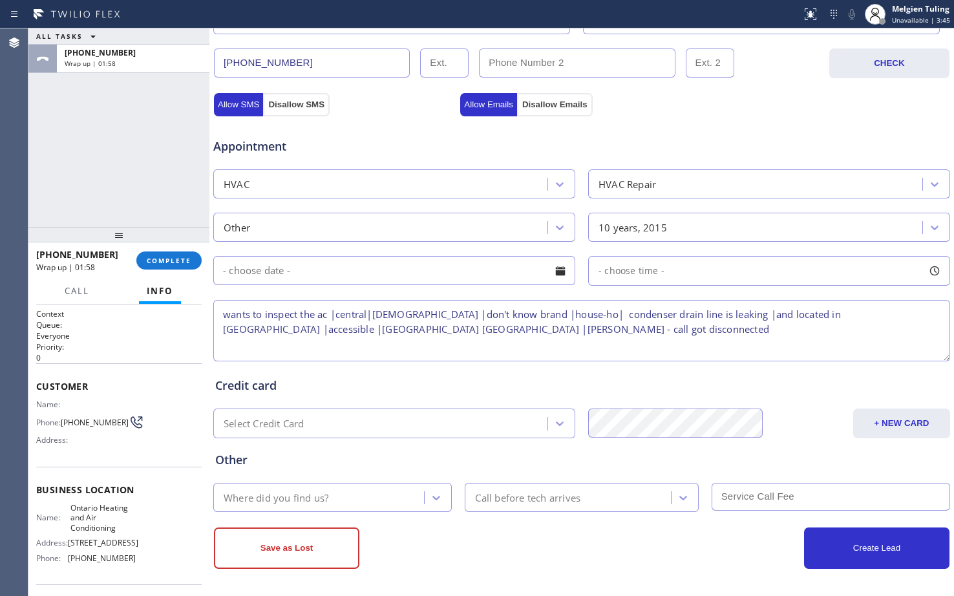
scroll to position [406, 0]
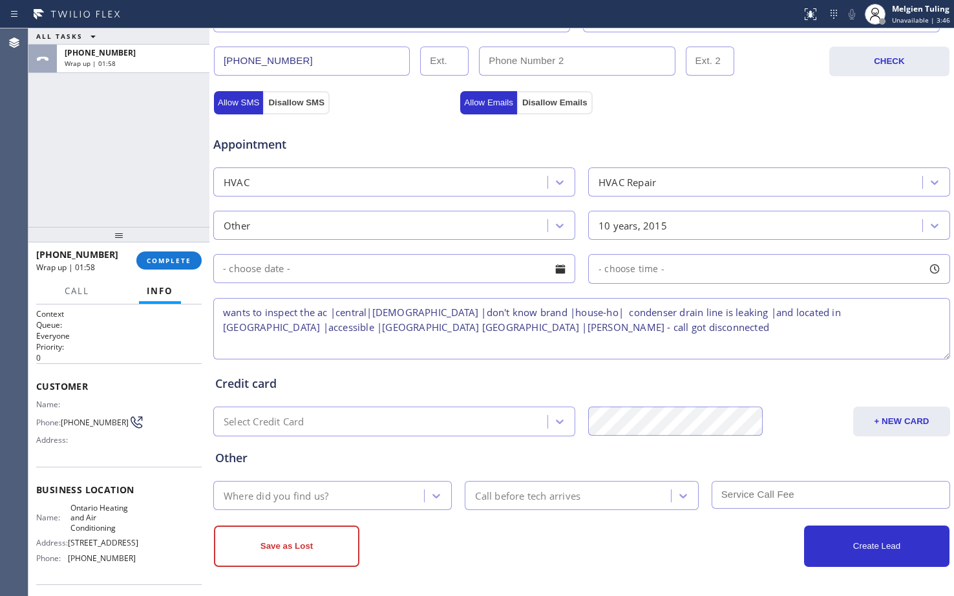
type textarea "wants to inspect the ac |central|10 yrs old |don't know brand |house-ho| conden…"
click at [311, 500] on div "Where did you find us?" at bounding box center [276, 495] width 105 height 15
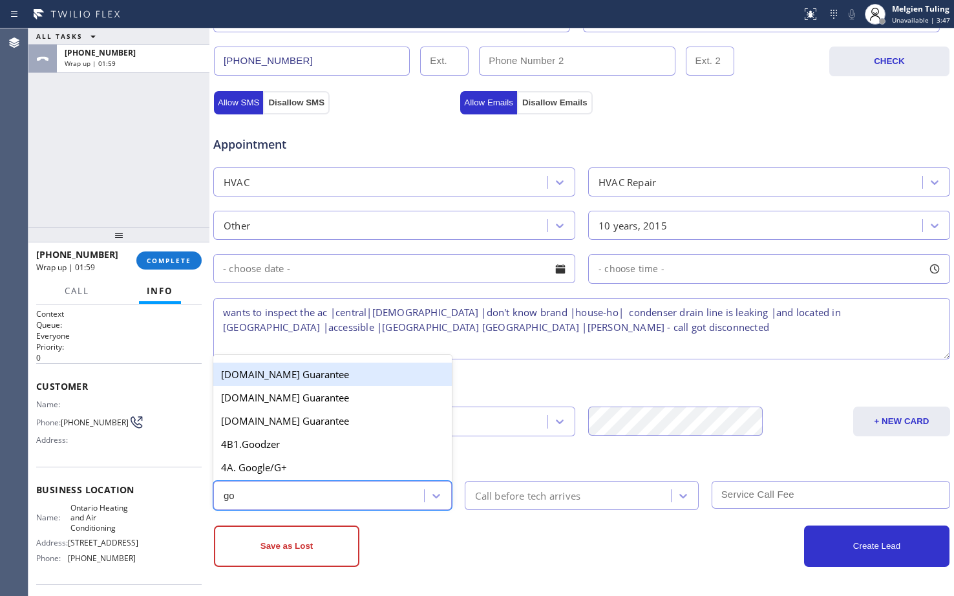
type input "goo"
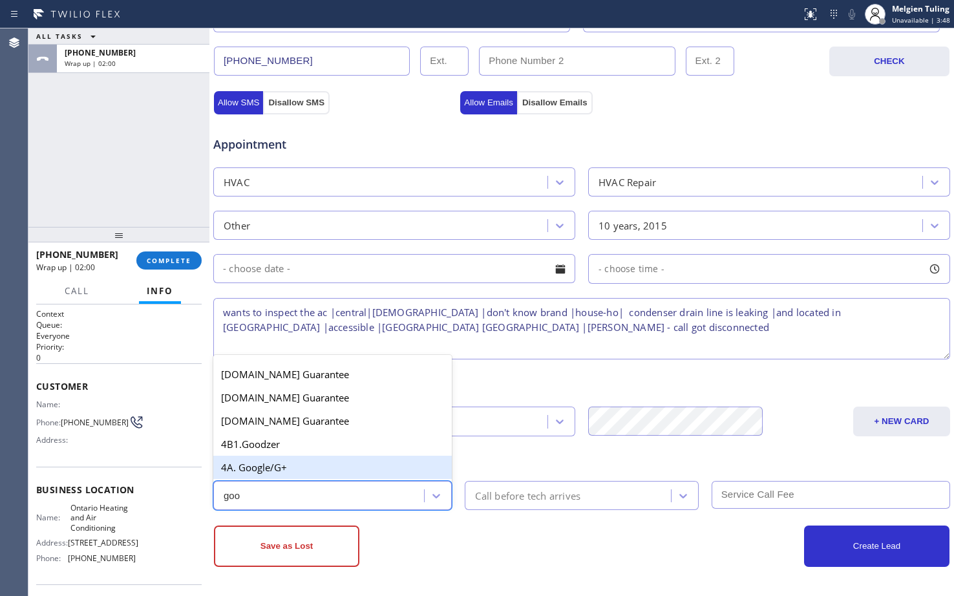
click at [303, 470] on div "4A. Google/G+" at bounding box center [332, 467] width 238 height 23
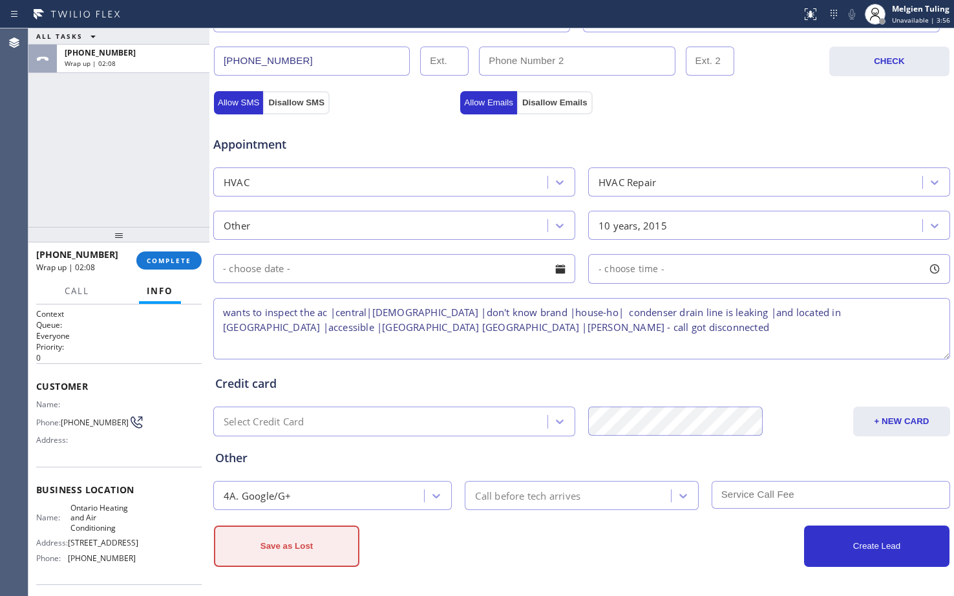
click at [271, 544] on button "Save as Lost" at bounding box center [286, 545] width 145 height 41
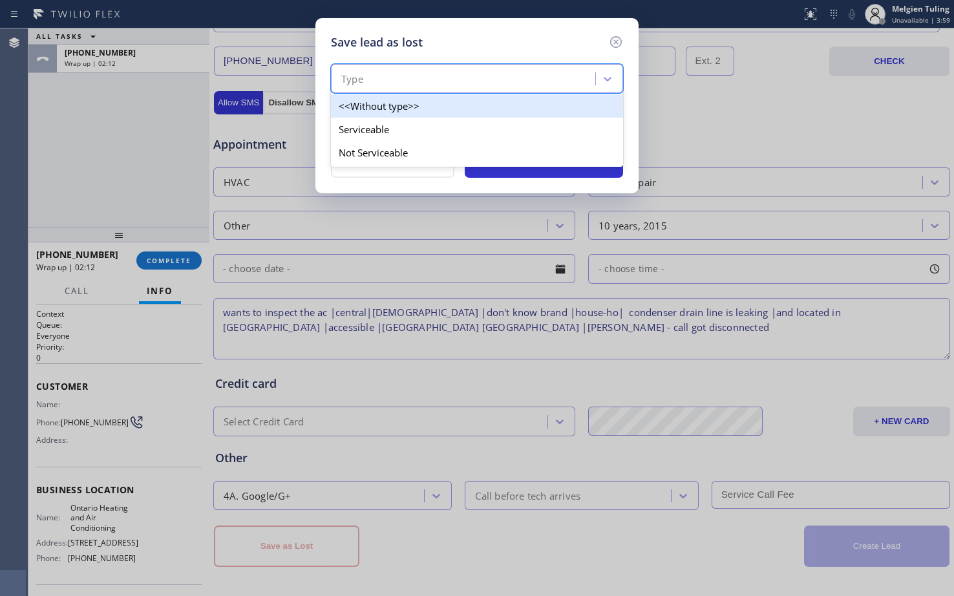
click at [399, 73] on div "Type" at bounding box center [465, 79] width 260 height 23
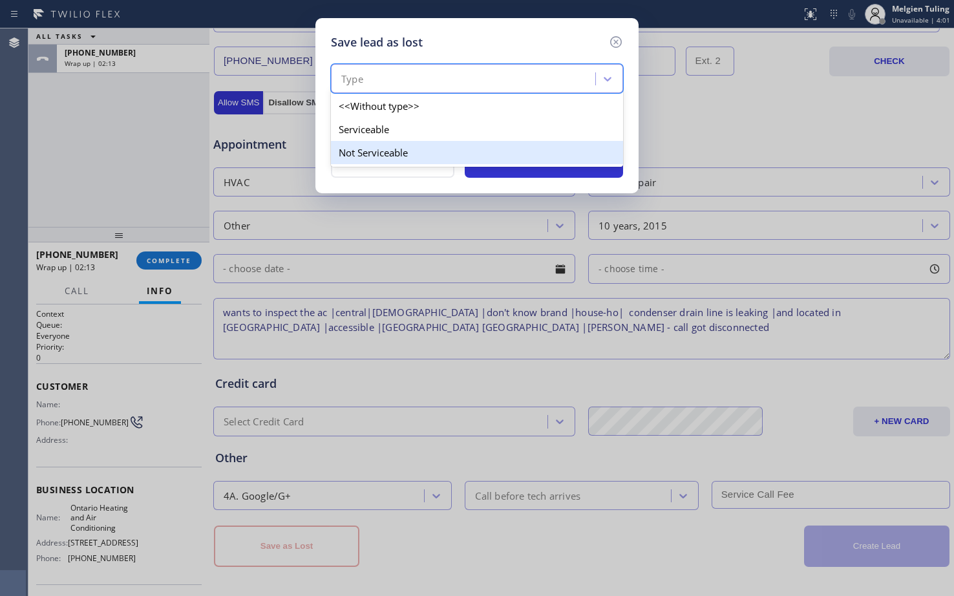
click at [352, 154] on div "Not Serviceable" at bounding box center [477, 152] width 292 height 23
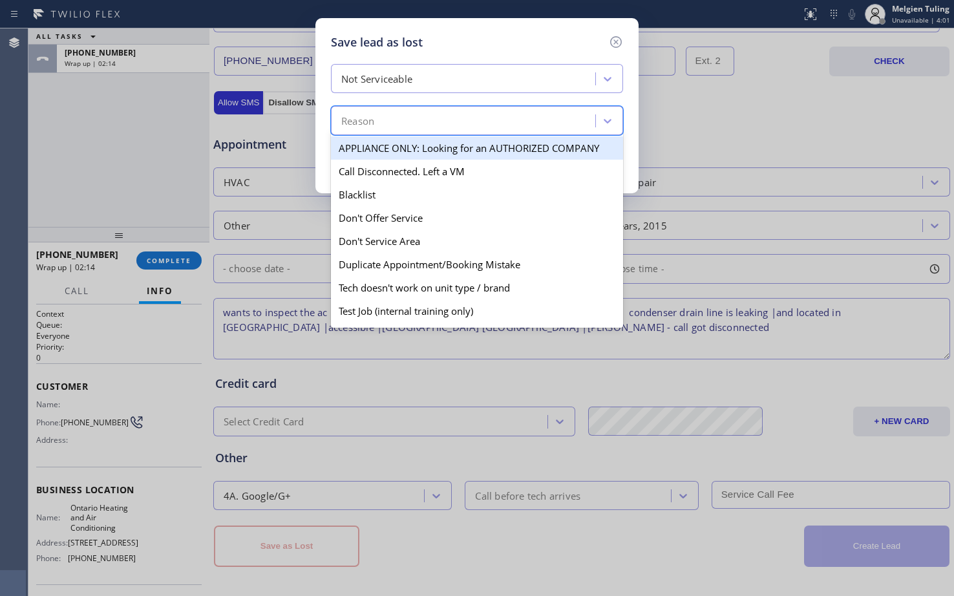
click at [363, 112] on div "Reason" at bounding box center [465, 121] width 260 height 23
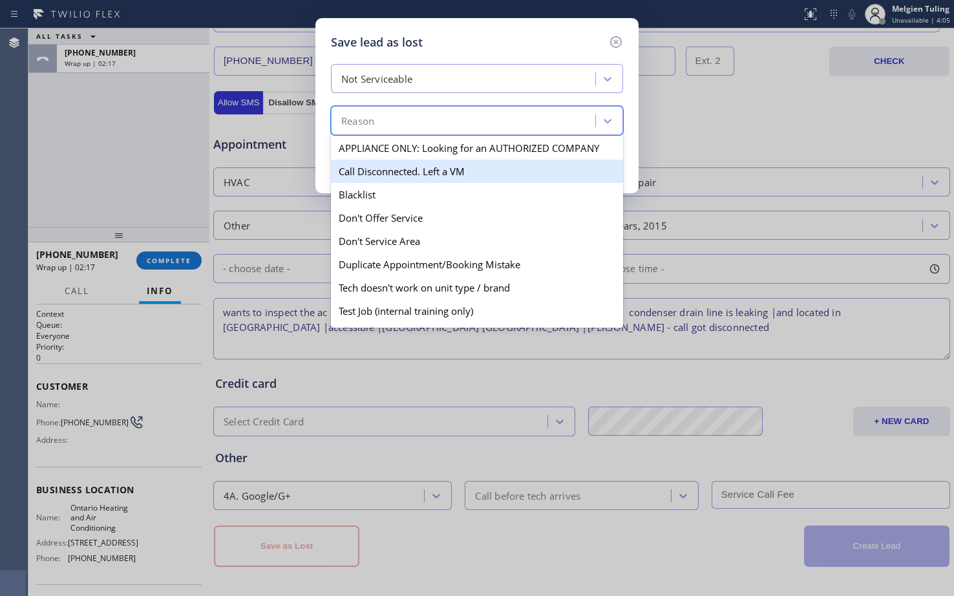
click at [368, 174] on div "Call Disconnected. Left a VM" at bounding box center [477, 171] width 292 height 23
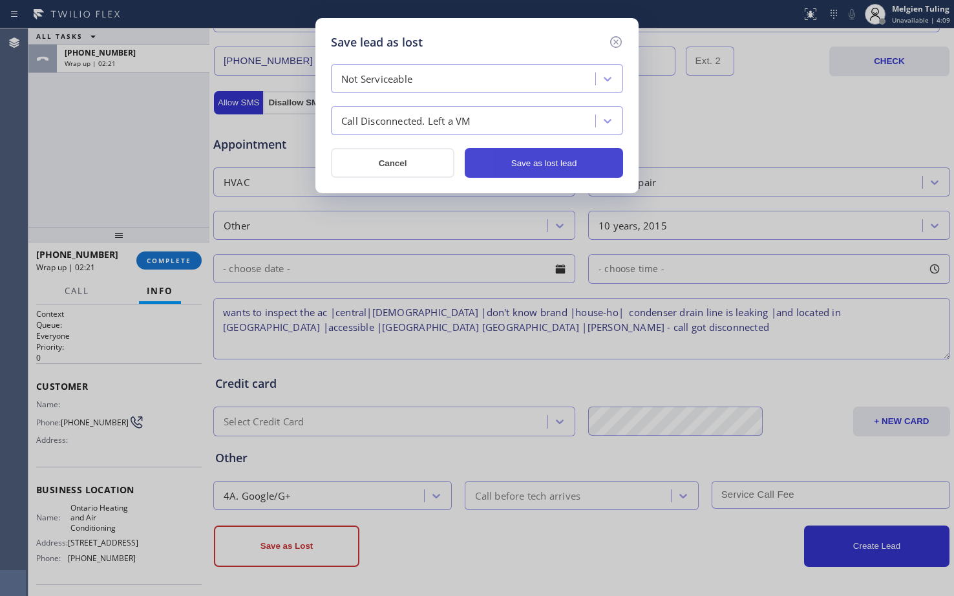
click at [535, 161] on button "Save as lost lead" at bounding box center [544, 163] width 158 height 30
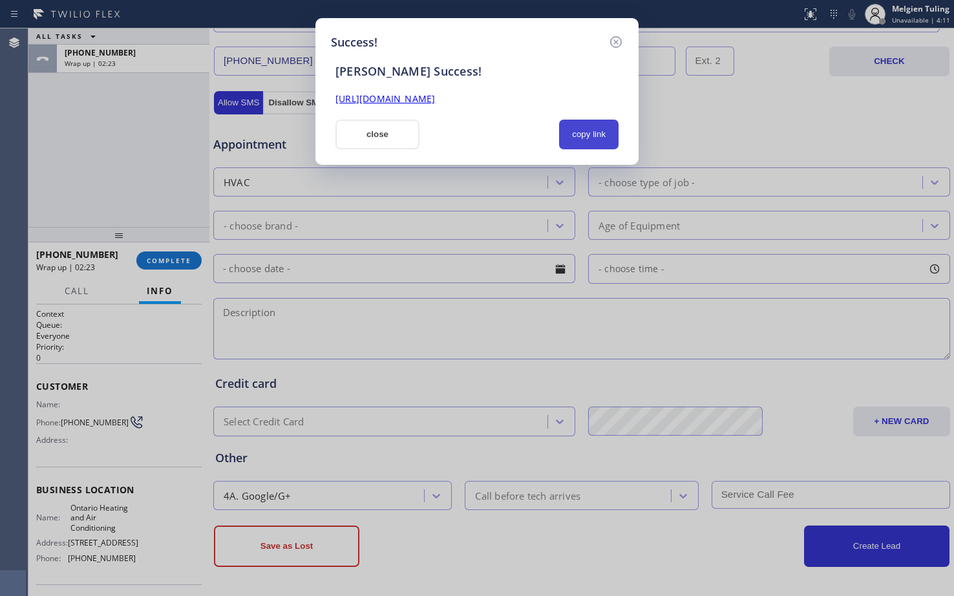
click at [571, 140] on button "copy link" at bounding box center [588, 135] width 59 height 30
click at [435, 97] on link "https://erp.apollosoft.co/customer/764116#portlet_lead" at bounding box center [385, 98] width 100 height 12
click at [385, 140] on button "close" at bounding box center [377, 135] width 84 height 30
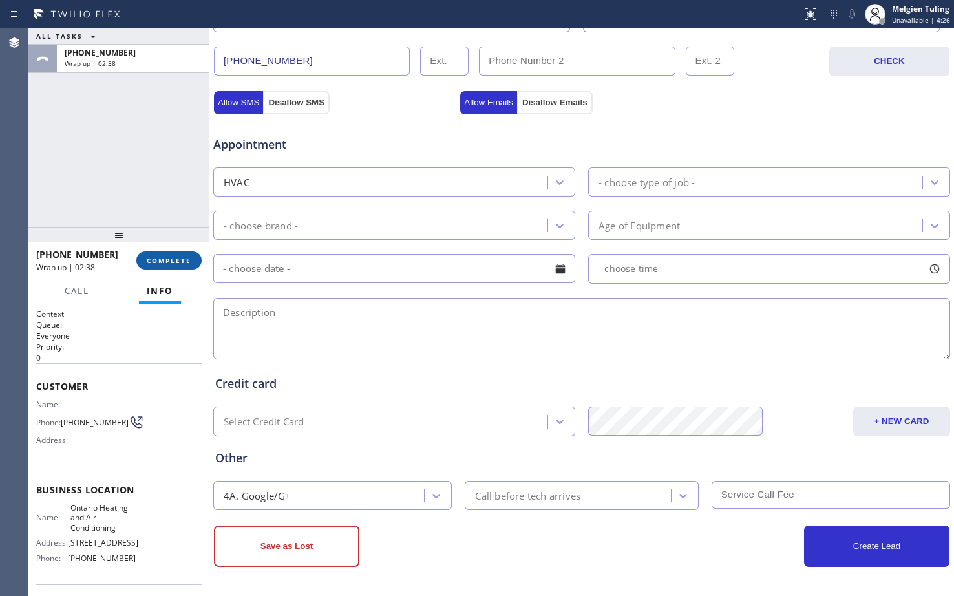
click at [168, 259] on span "COMPLETE" at bounding box center [169, 260] width 45 height 9
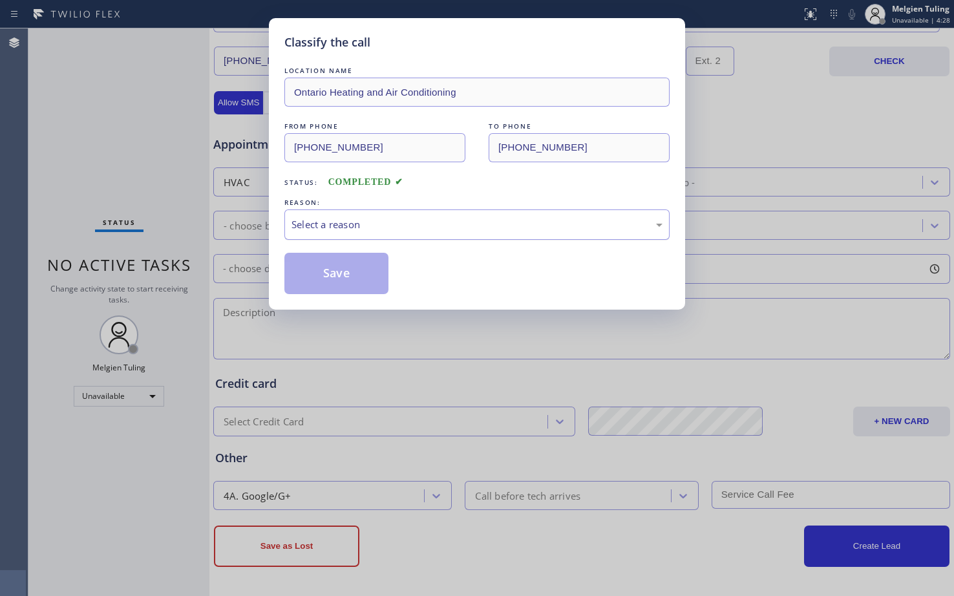
click at [310, 219] on div "Select a reason" at bounding box center [476, 224] width 371 height 15
click at [301, 275] on button "Save" at bounding box center [336, 273] width 104 height 41
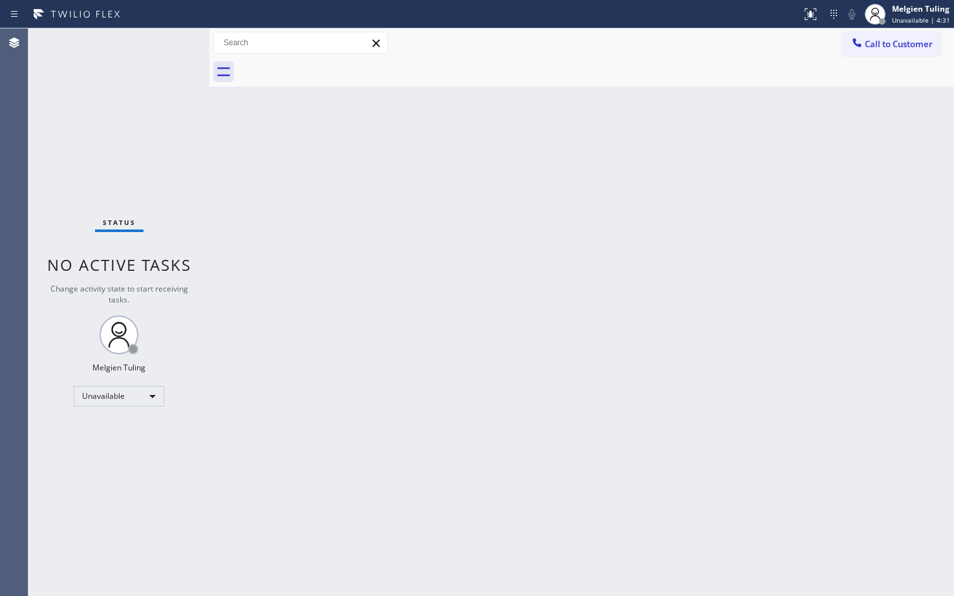
click at [454, 324] on div "Back to Dashboard Change Sender ID Customers Technicians Select a contact Outbo…" at bounding box center [581, 311] width 744 height 567
click at [889, 48] on span "Call to Customer" at bounding box center [899, 44] width 68 height 12
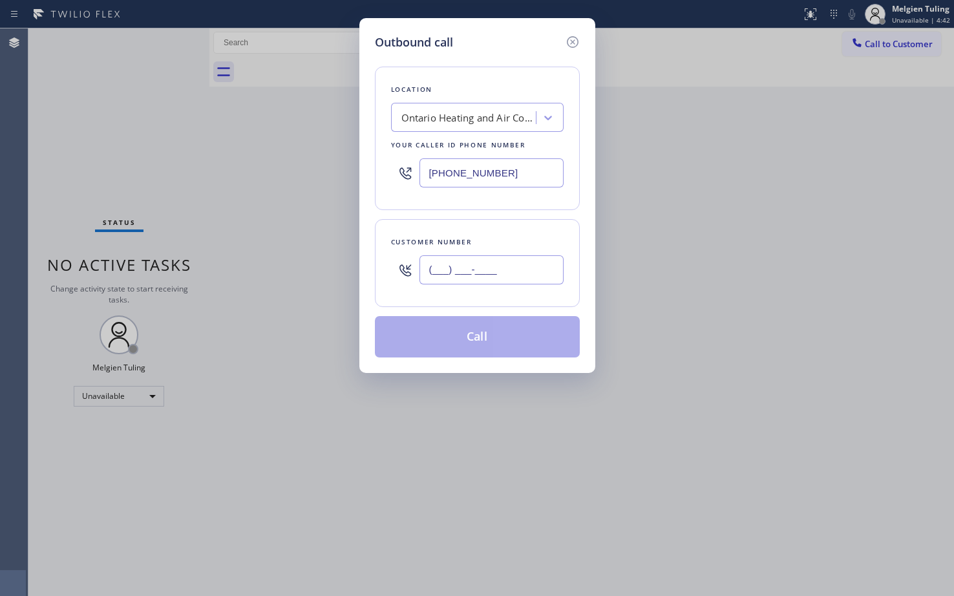
click at [432, 267] on input "(___) ___-____" at bounding box center [491, 269] width 144 height 29
paste input "626) 391-1800"
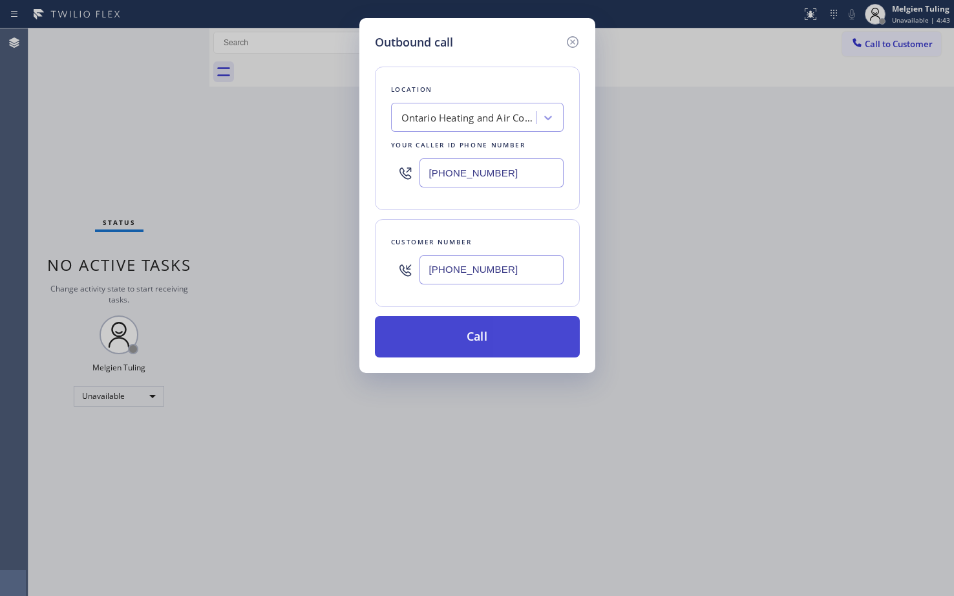
type input "(626) 391-1800"
click at [461, 333] on button "Call" at bounding box center [477, 336] width 205 height 41
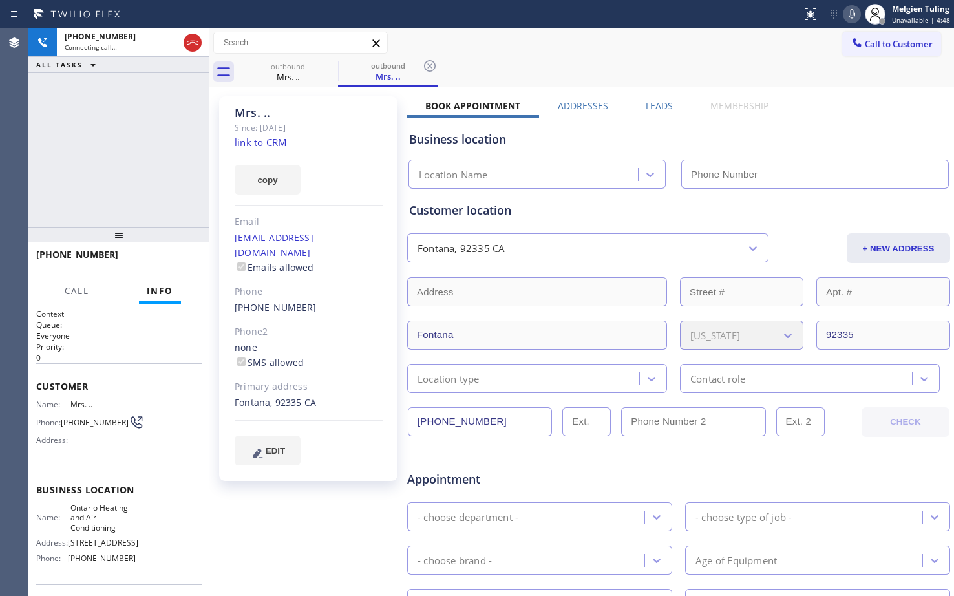
type input "(909) 341-1104"
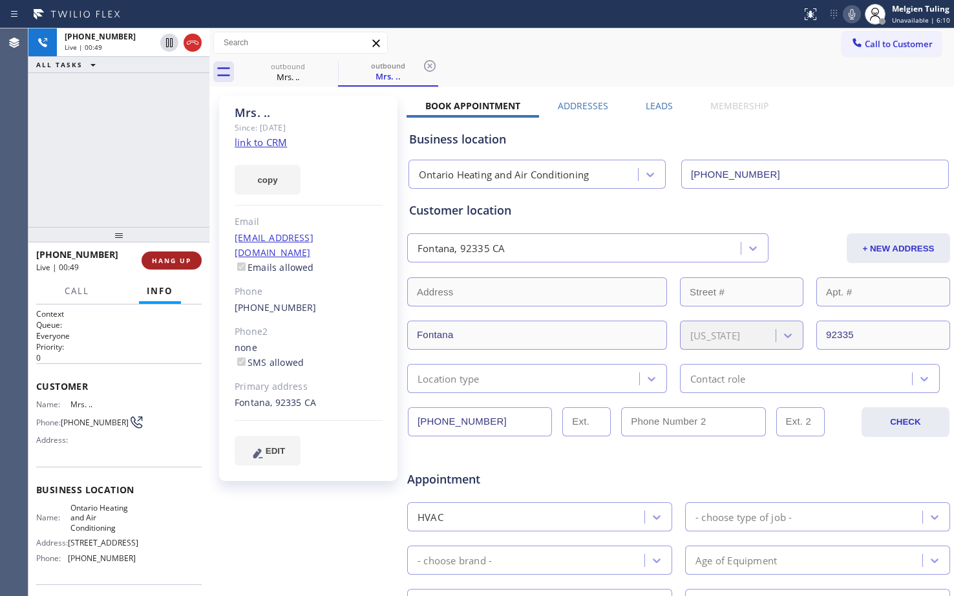
click at [169, 261] on span "HANG UP" at bounding box center [171, 260] width 39 height 9
click at [169, 260] on span "COMPLETE" at bounding box center [169, 260] width 45 height 9
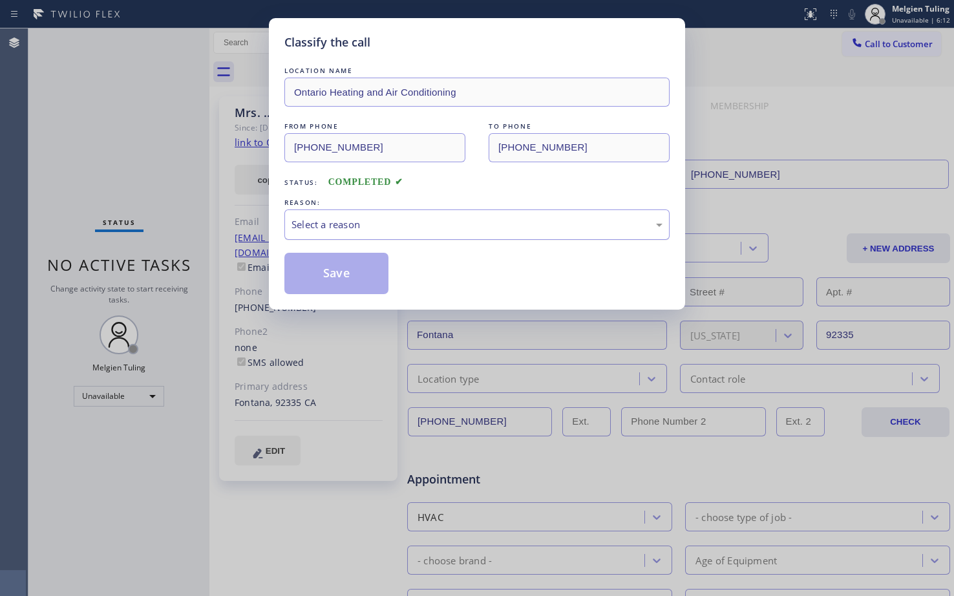
click at [334, 213] on div "Select a reason" at bounding box center [476, 224] width 385 height 30
click at [326, 267] on button "Save" at bounding box center [336, 273] width 104 height 41
click at [308, 277] on button "Save" at bounding box center [336, 273] width 104 height 41
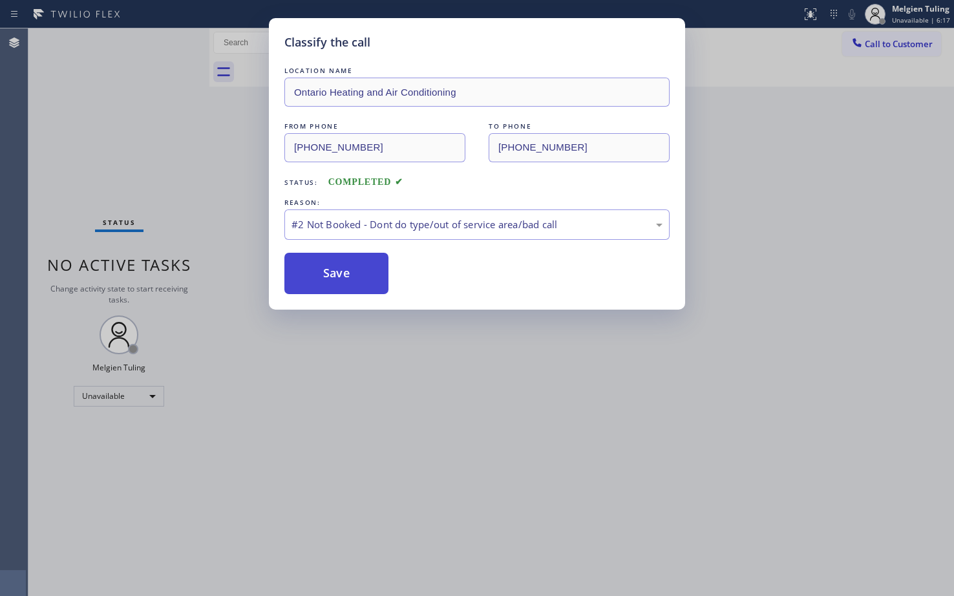
click at [357, 291] on button "Save" at bounding box center [336, 273] width 104 height 41
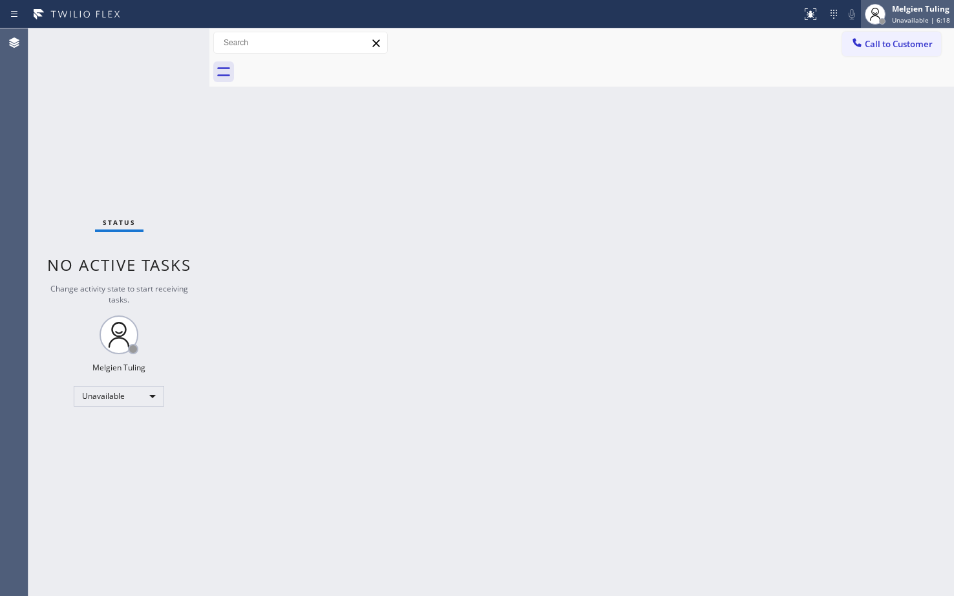
click at [916, 14] on div "Melgien Tuling" at bounding box center [921, 8] width 58 height 11
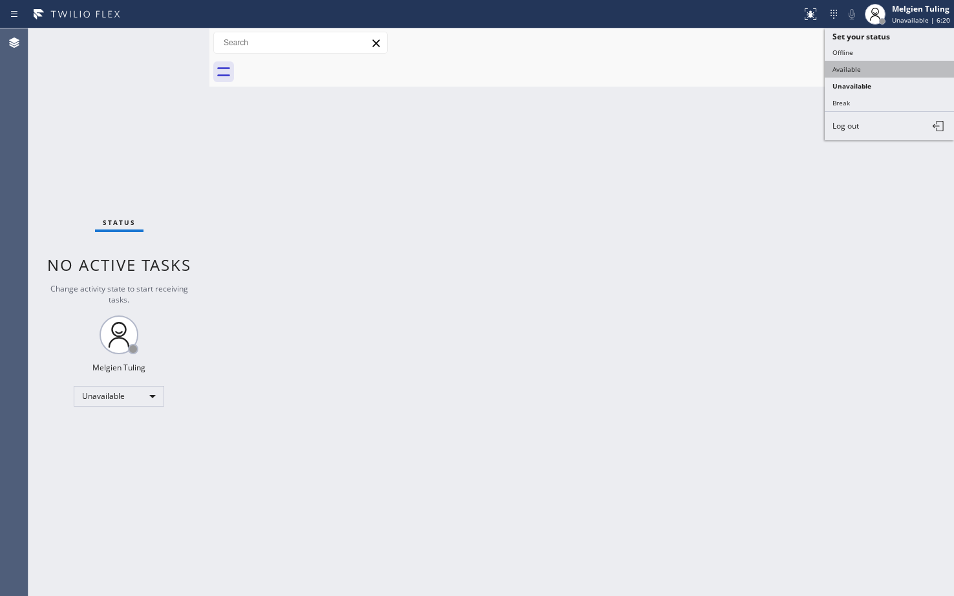
click at [855, 66] on button "Available" at bounding box center [889, 69] width 129 height 17
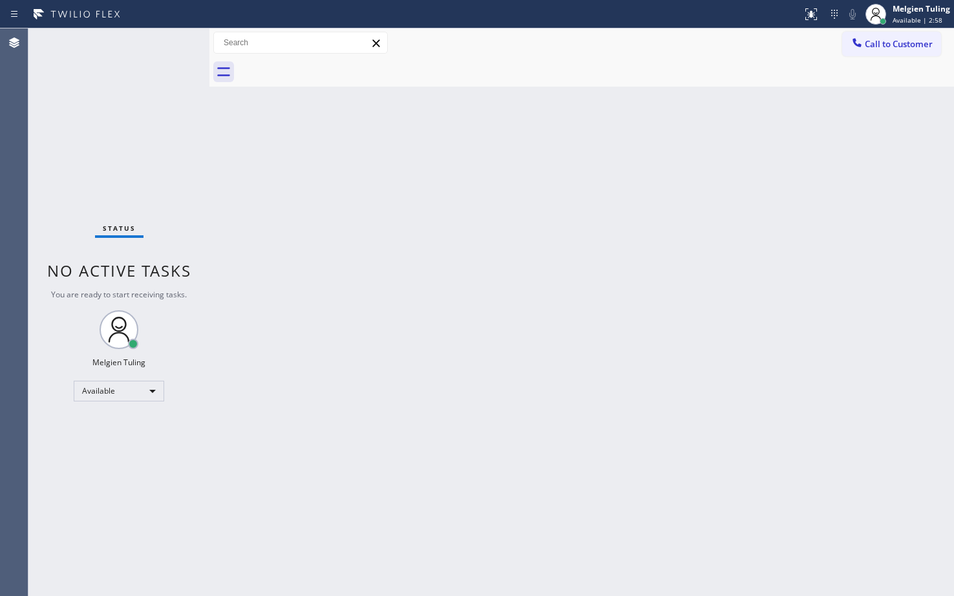
click at [109, 132] on div "Status No active tasks You are ready to start receiving tasks. Melgien Tuling A…" at bounding box center [118, 311] width 181 height 567
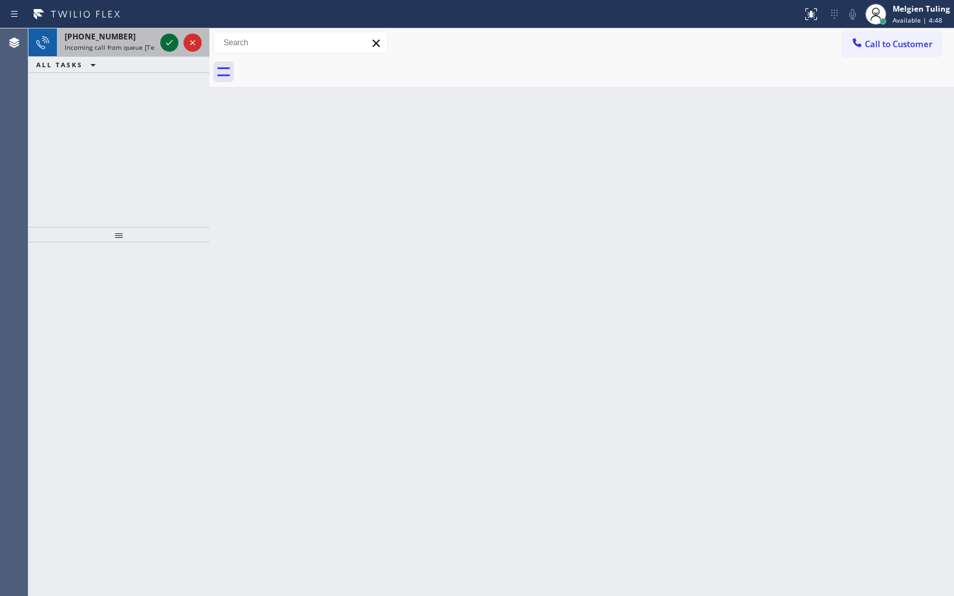
click at [172, 43] on icon at bounding box center [170, 43] width 16 height 16
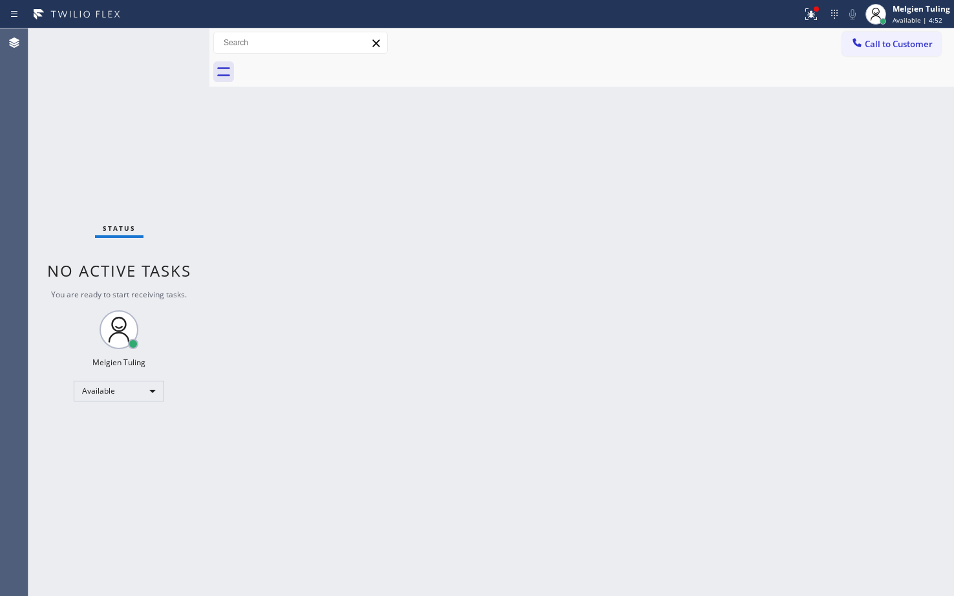
click at [168, 48] on div "Status No active tasks You are ready to start receiving tasks. Melgien Tuling A…" at bounding box center [118, 311] width 181 height 567
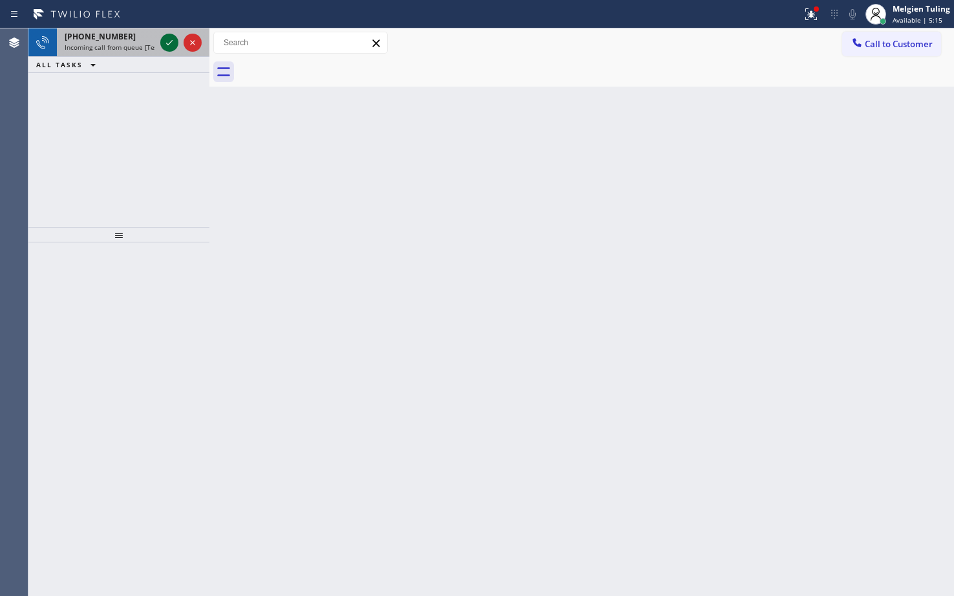
click at [170, 44] on icon at bounding box center [170, 43] width 16 height 16
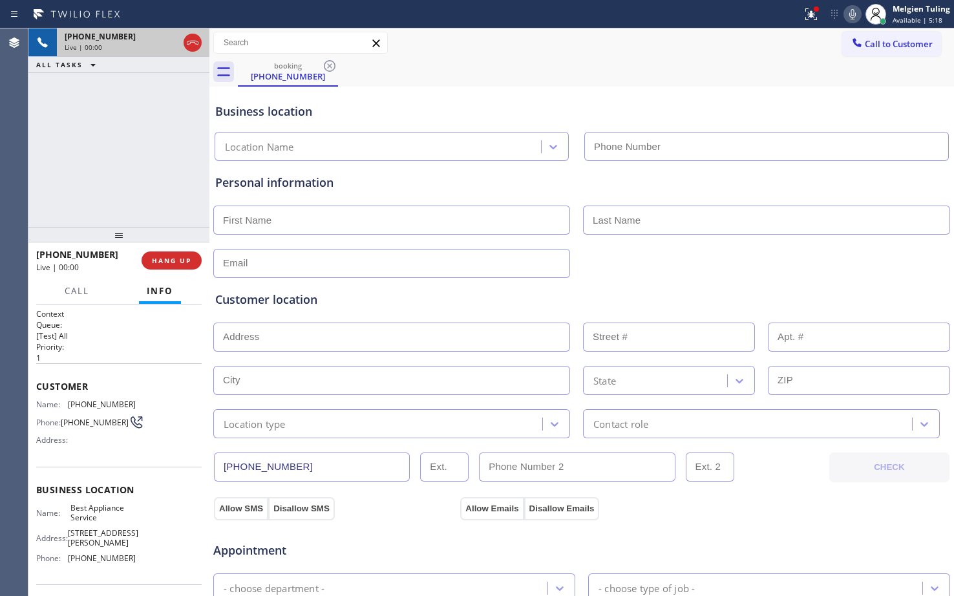
type input "(623) 738-1311"
drag, startPoint x: 813, startPoint y: 12, endPoint x: 814, endPoint y: 3, distance: 8.4
click at [813, 10] on icon at bounding box center [811, 14] width 16 height 16
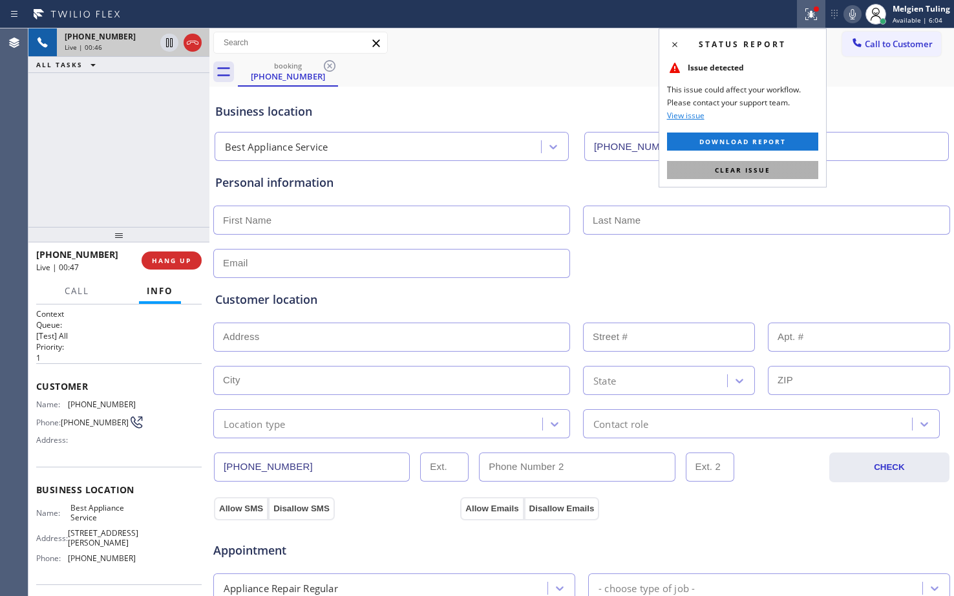
click at [776, 176] on button "Clear issue" at bounding box center [742, 170] width 151 height 18
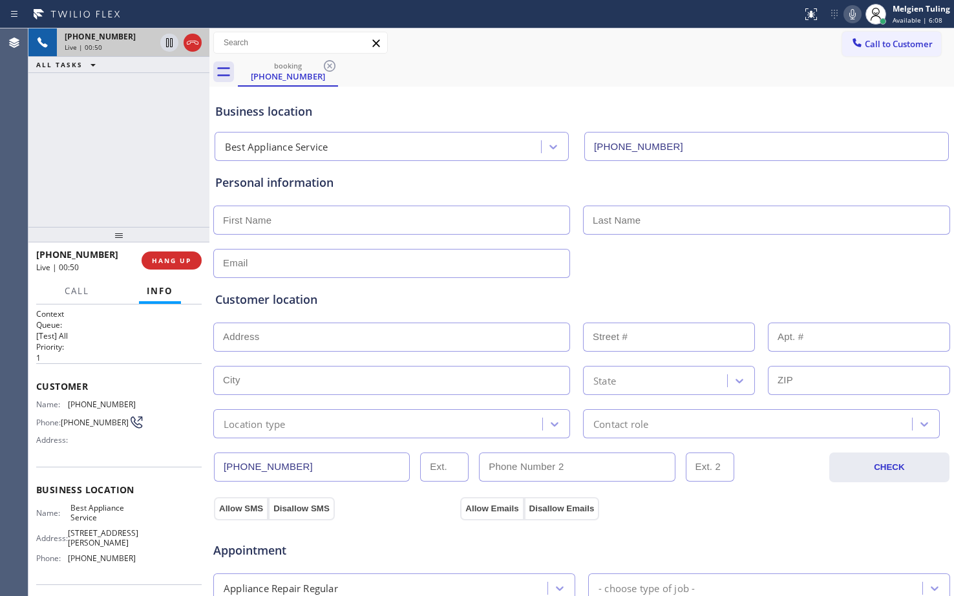
click at [848, 103] on div "Business location" at bounding box center [581, 111] width 733 height 17
click at [171, 42] on icon at bounding box center [169, 42] width 6 height 9
click at [850, 15] on icon at bounding box center [853, 14] width 16 height 16
click at [171, 45] on icon at bounding box center [169, 42] width 9 height 9
click at [850, 16] on icon at bounding box center [853, 14] width 16 height 16
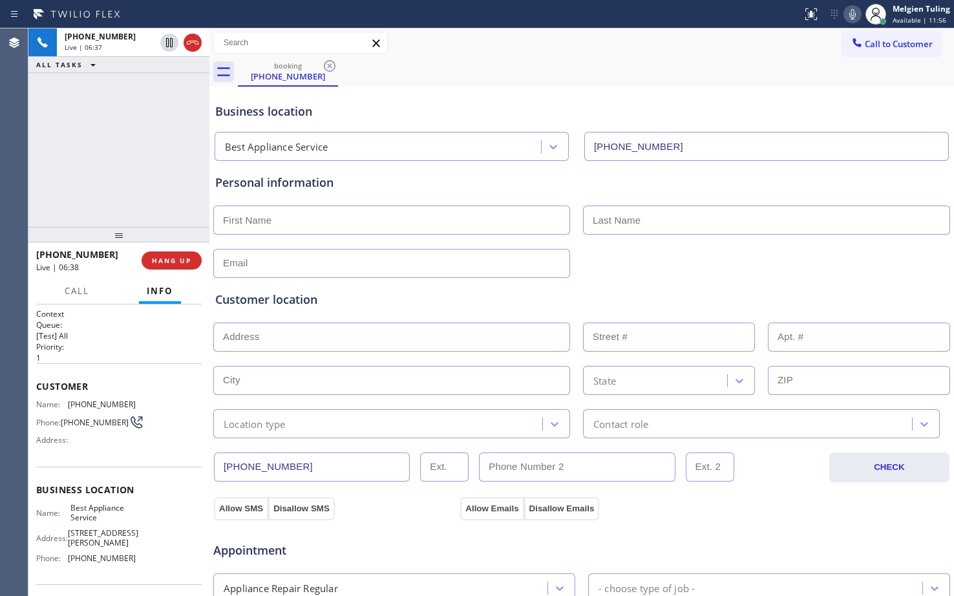
click at [121, 160] on div "+19072277500 Live | 06:37 ALL TASKS ALL TASKS ACTIVE TASKS TASKS IN WRAP UP" at bounding box center [118, 127] width 181 height 198
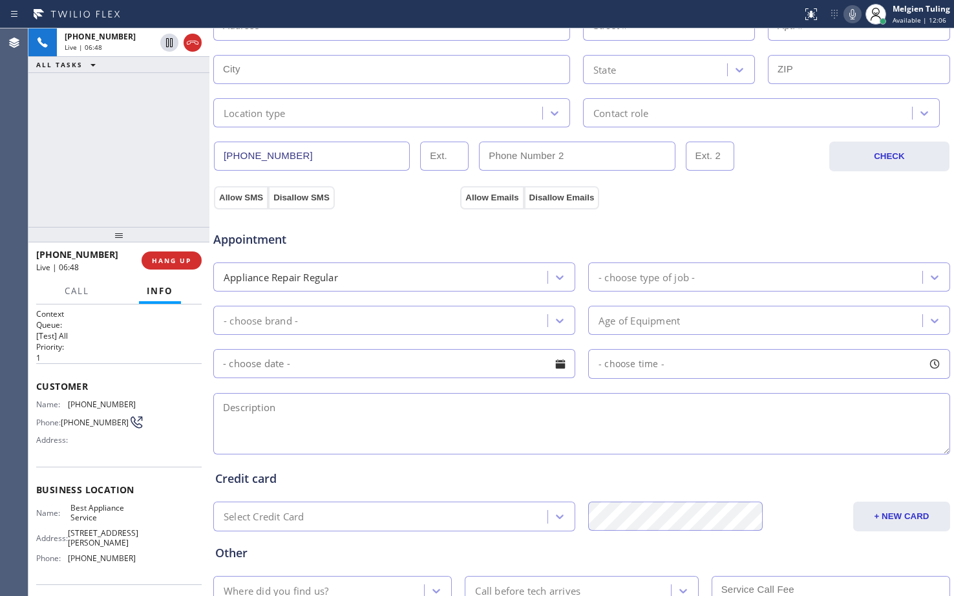
scroll to position [277, 0]
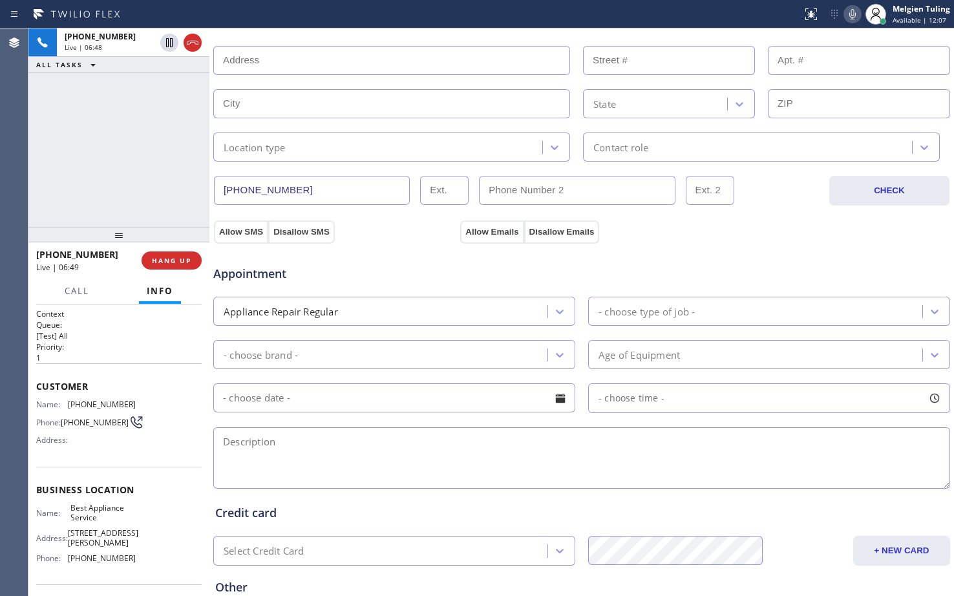
click at [291, 444] on textarea at bounding box center [581, 457] width 737 height 61
click at [854, 13] on icon at bounding box center [853, 14] width 16 height 16
click at [854, 15] on icon at bounding box center [852, 14] width 6 height 10
drag, startPoint x: 103, startPoint y: 253, endPoint x: 39, endPoint y: 255, distance: 64.7
click at [39, 255] on div "+19072277500" at bounding box center [84, 254] width 96 height 12
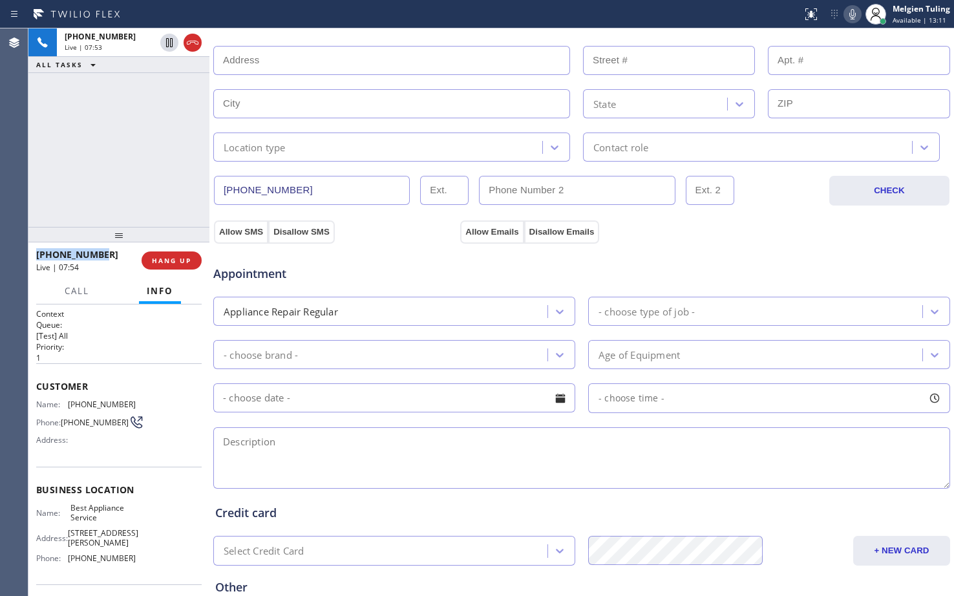
click at [849, 13] on icon at bounding box center [853, 14] width 16 height 16
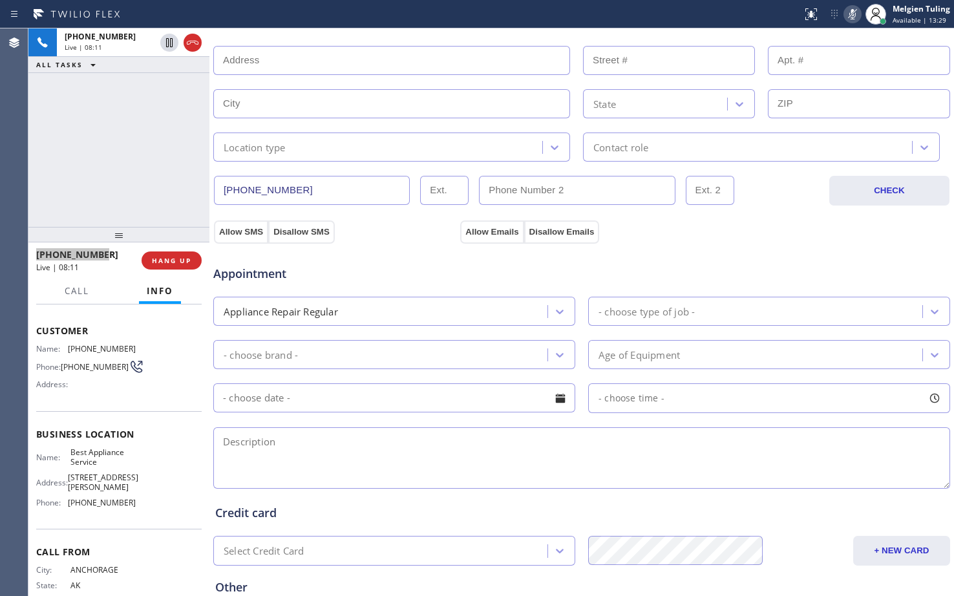
scroll to position [85, 0]
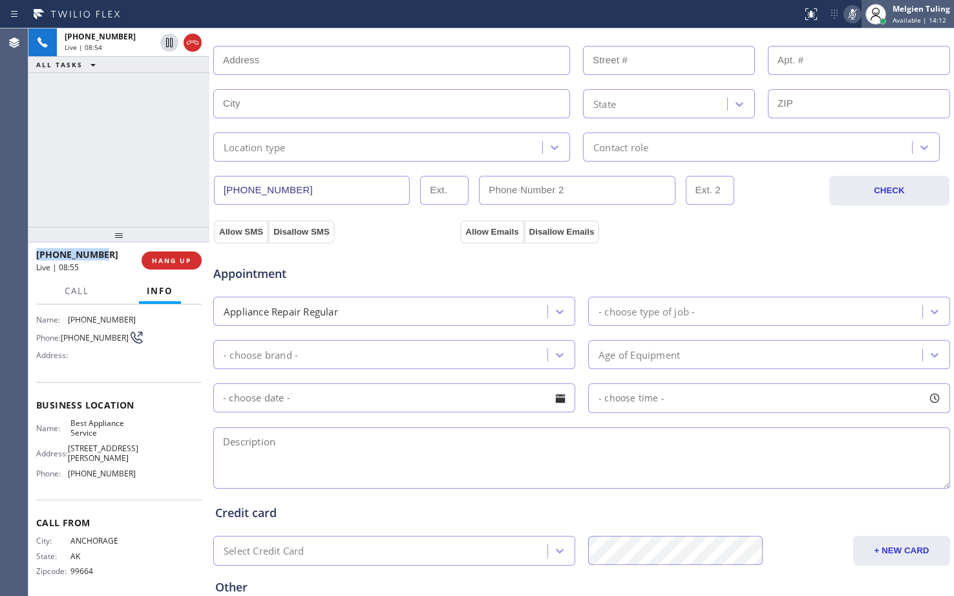
click at [867, 13] on div at bounding box center [875, 14] width 21 height 21
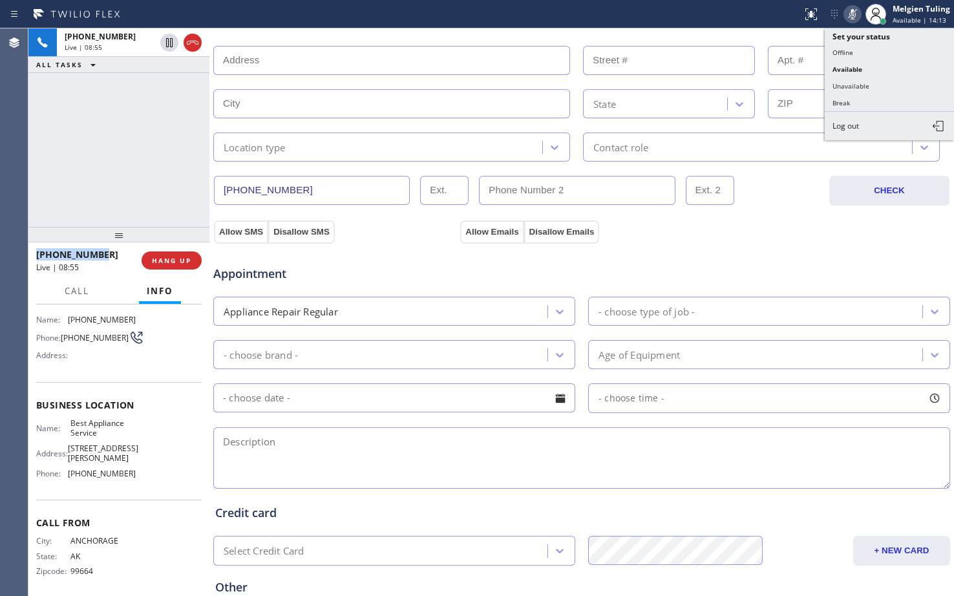
click at [854, 16] on icon at bounding box center [852, 14] width 6 height 10
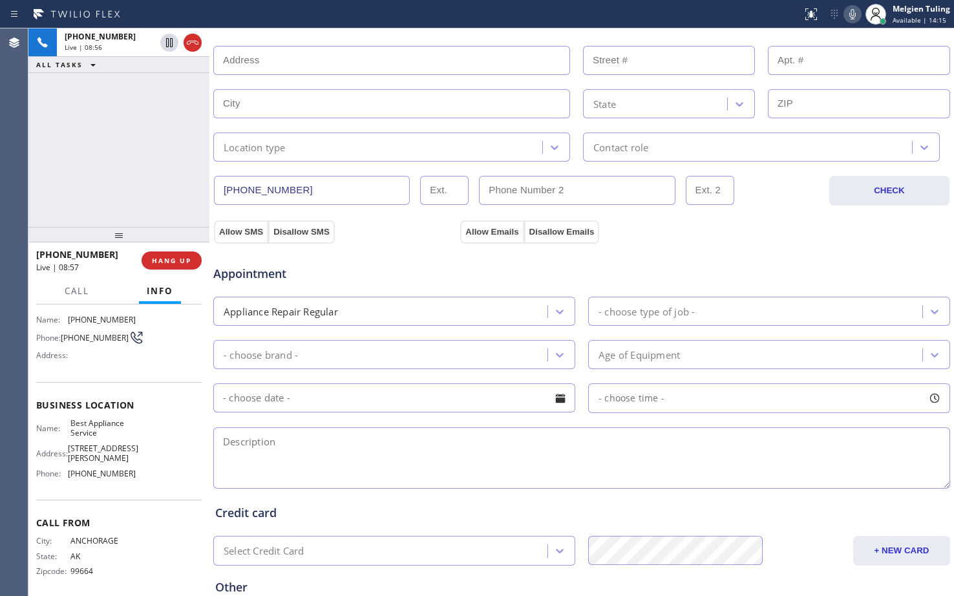
click at [770, 191] on div "(907) 227-7500" at bounding box center [520, 190] width 613 height 29
click at [165, 263] on span "HANG UP" at bounding box center [171, 260] width 39 height 9
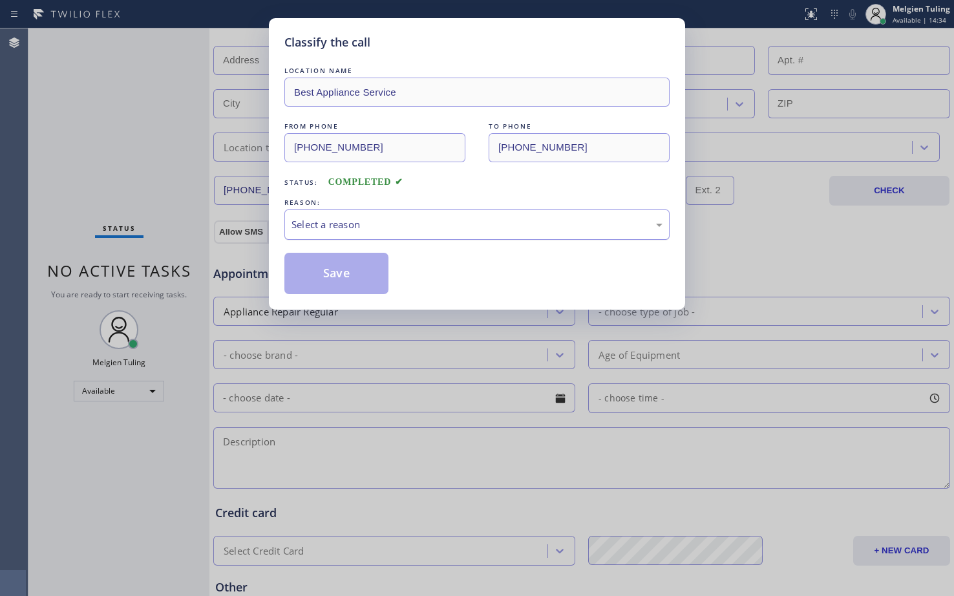
click at [367, 219] on div "Select a reason" at bounding box center [476, 224] width 371 height 15
click at [336, 271] on button "Save" at bounding box center [336, 273] width 104 height 41
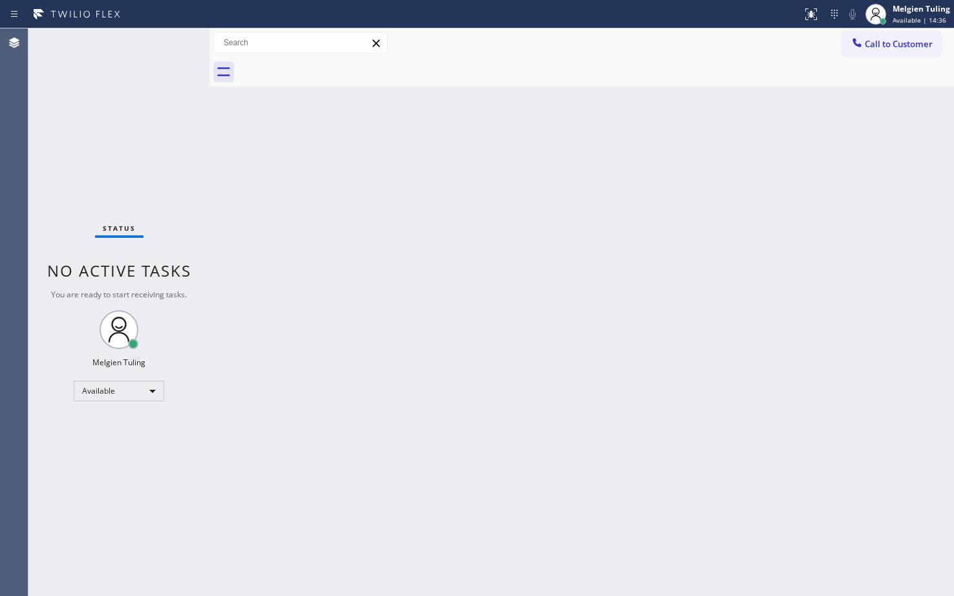
click at [156, 158] on div "Status No active tasks You are ready to start receiving tasks. Melgien Tuling A…" at bounding box center [118, 311] width 181 height 567
click at [911, 2] on div "Melgien Tuling Available | 14:37" at bounding box center [907, 14] width 92 height 28
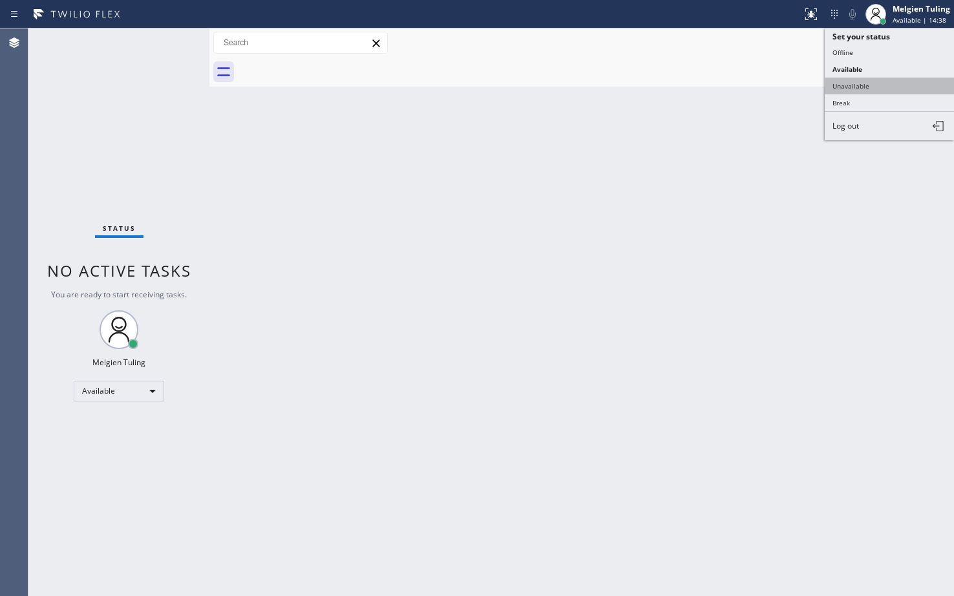
click at [866, 83] on button "Unavailable" at bounding box center [889, 86] width 129 height 17
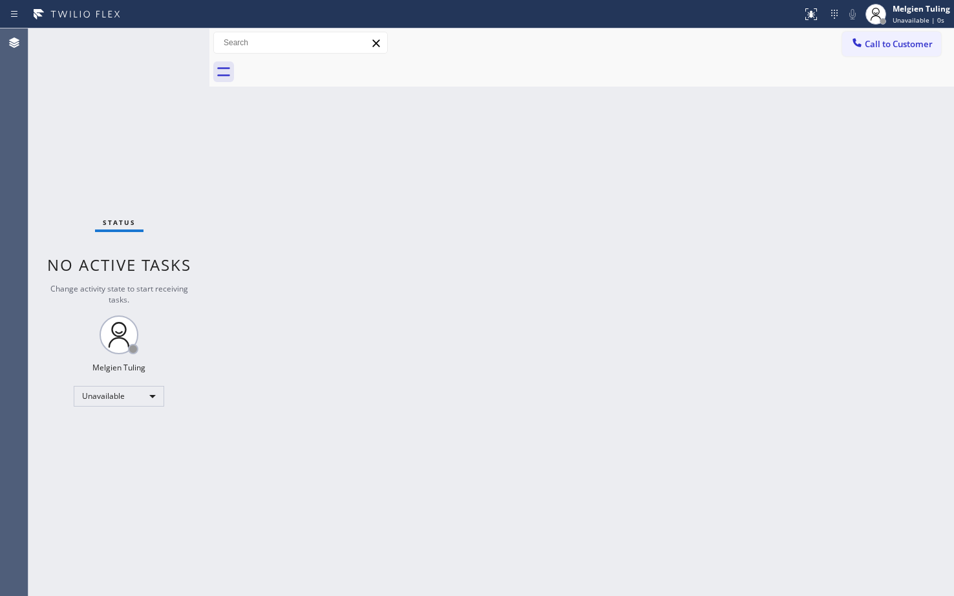
click at [578, 279] on div "Back to Dashboard Change Sender ID Customers Technicians Select a contact Outbo…" at bounding box center [581, 311] width 744 height 567
click at [881, 40] on span "Call to Customer" at bounding box center [899, 44] width 68 height 12
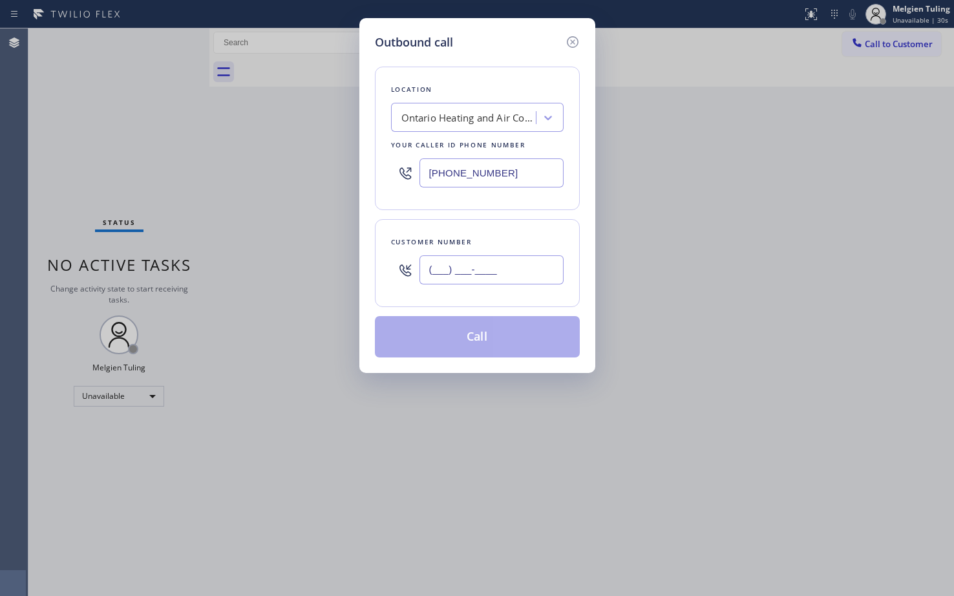
click at [433, 265] on input "(___) ___-____" at bounding box center [491, 269] width 144 height 29
paste input "626) 391-1800"
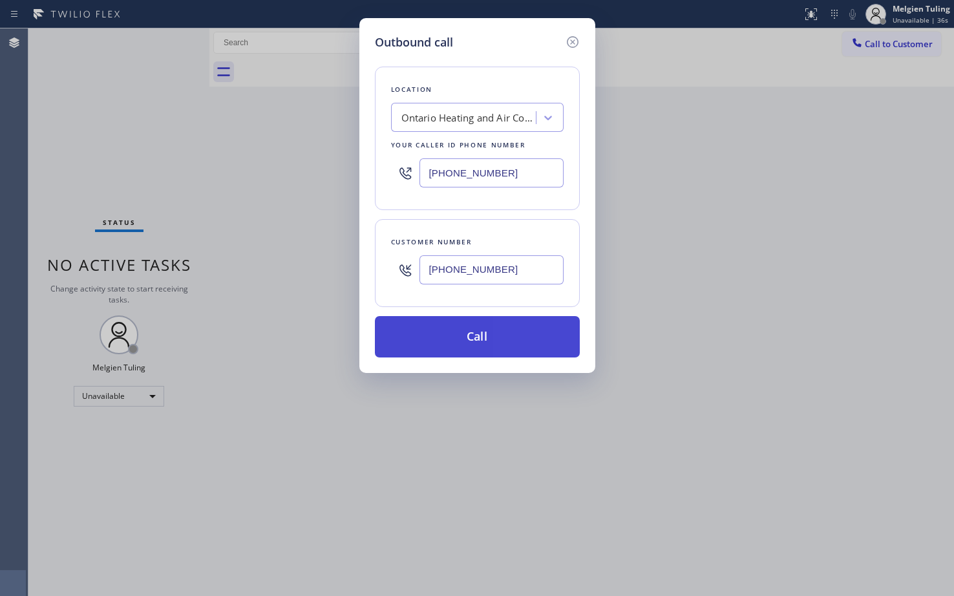
type input "(626) 391-1800"
click at [468, 333] on button "Call" at bounding box center [477, 336] width 205 height 41
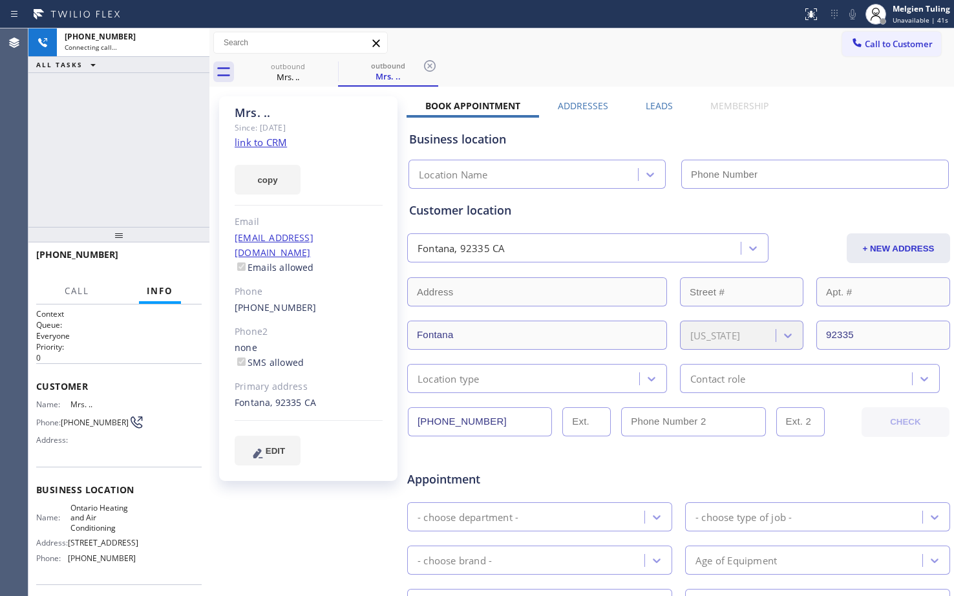
type input "(909) 341-1104"
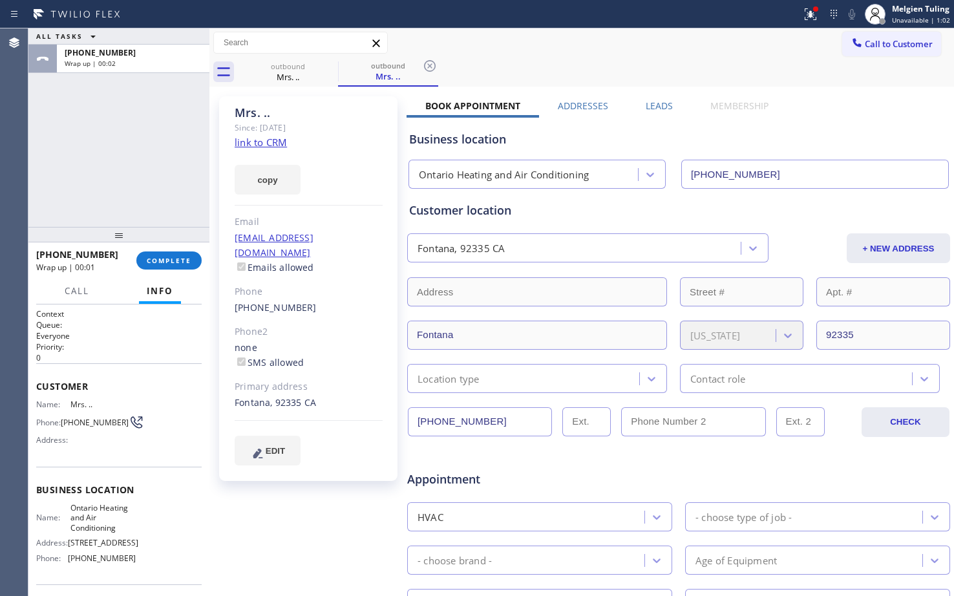
click at [151, 179] on div "ALL TASKS ALL TASKS ACTIVE TASKS TASKS IN WRAP UP +16263911800 Wrap up | 00:02" at bounding box center [118, 127] width 181 height 198
click at [151, 260] on span "COMPLETE" at bounding box center [169, 260] width 45 height 9
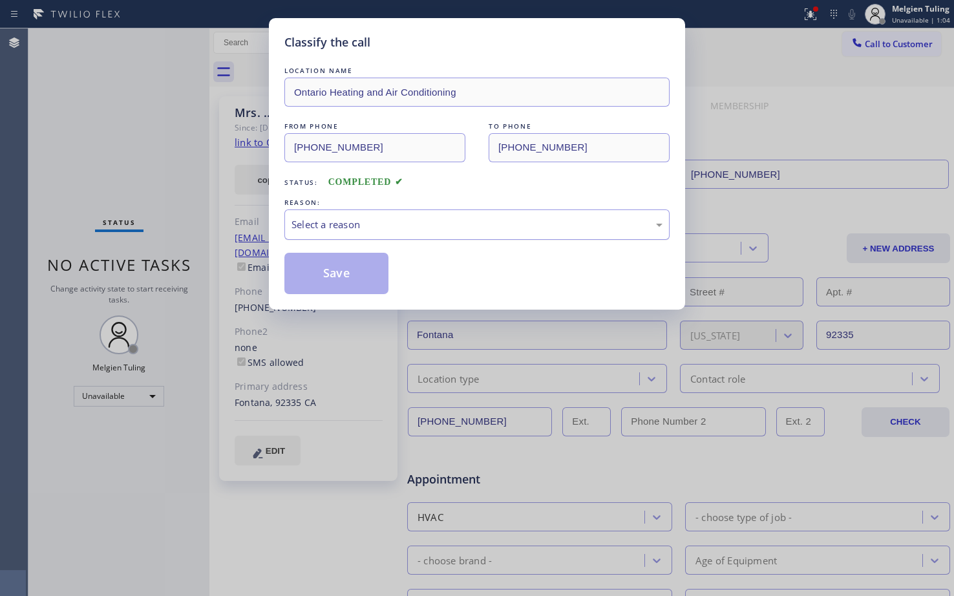
click at [311, 218] on div "Select a reason" at bounding box center [476, 224] width 371 height 15
click at [315, 272] on button "Save" at bounding box center [336, 273] width 104 height 41
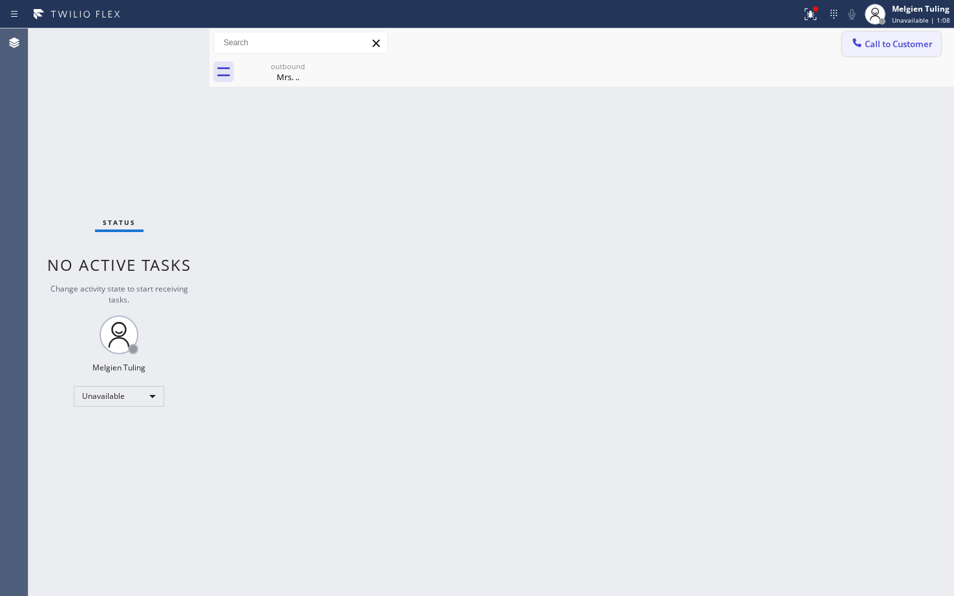
click at [896, 49] on span "Call to Customer" at bounding box center [899, 44] width 68 height 12
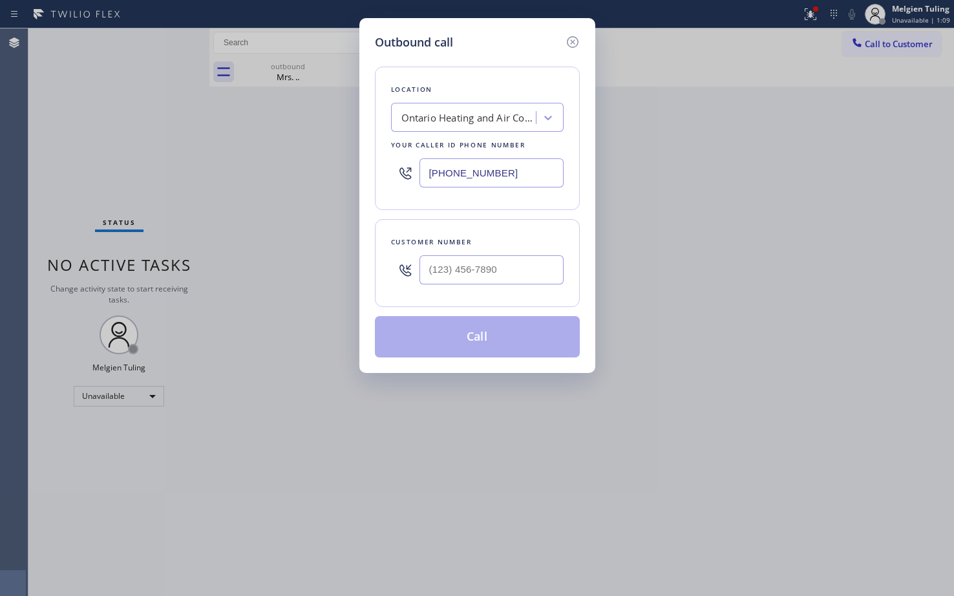
click at [812, 13] on div "Outbound call Location Ontario Heating and Air Conditioning Your caller id phon…" at bounding box center [477, 298] width 954 height 596
click at [575, 45] on icon at bounding box center [573, 42] width 16 height 16
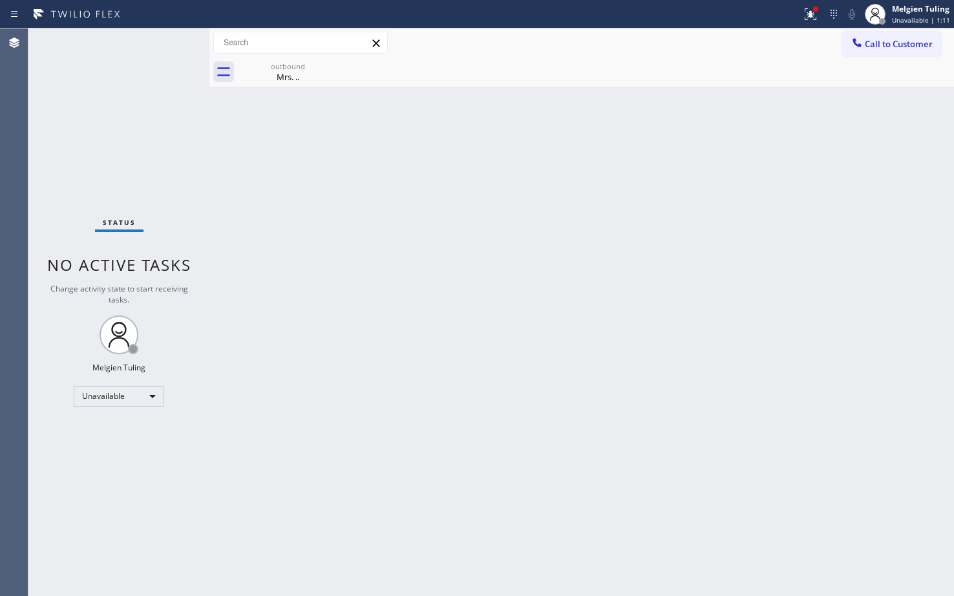
type input "(909) 341-1104"
click at [812, 19] on icon at bounding box center [811, 14] width 16 height 16
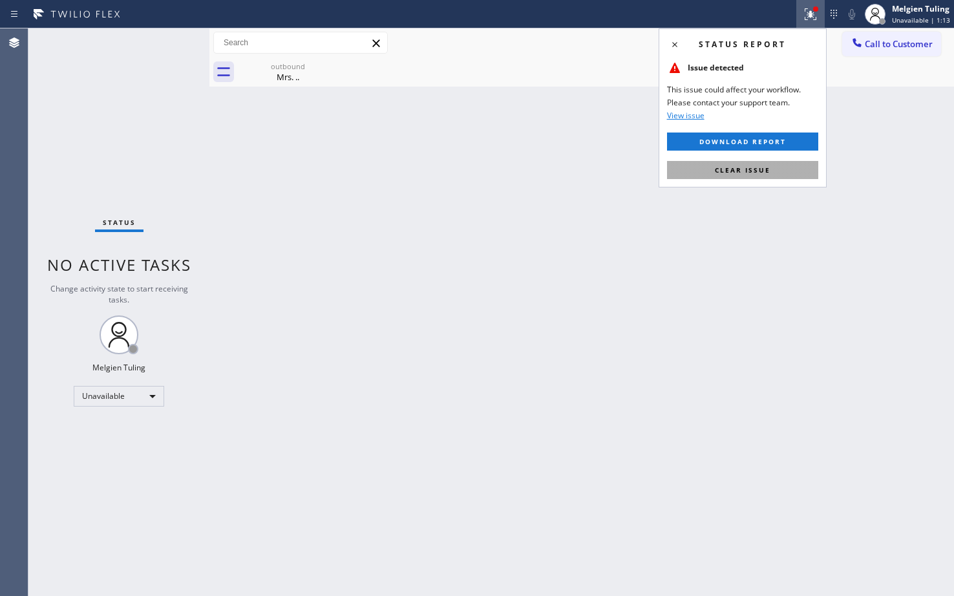
click at [719, 172] on span "Clear issue" at bounding box center [743, 169] width 56 height 9
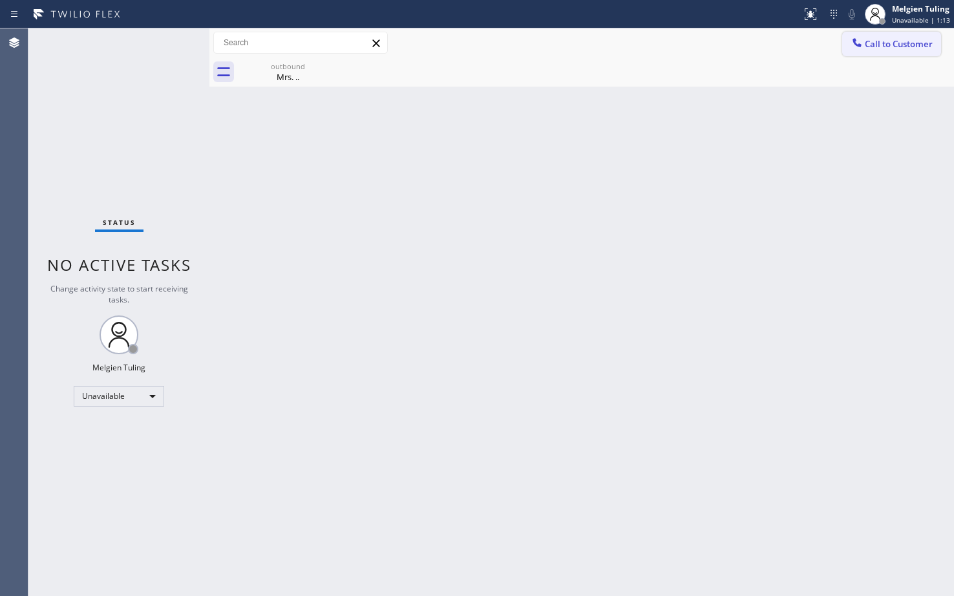
click at [887, 36] on button "Call to Customer" at bounding box center [891, 44] width 99 height 25
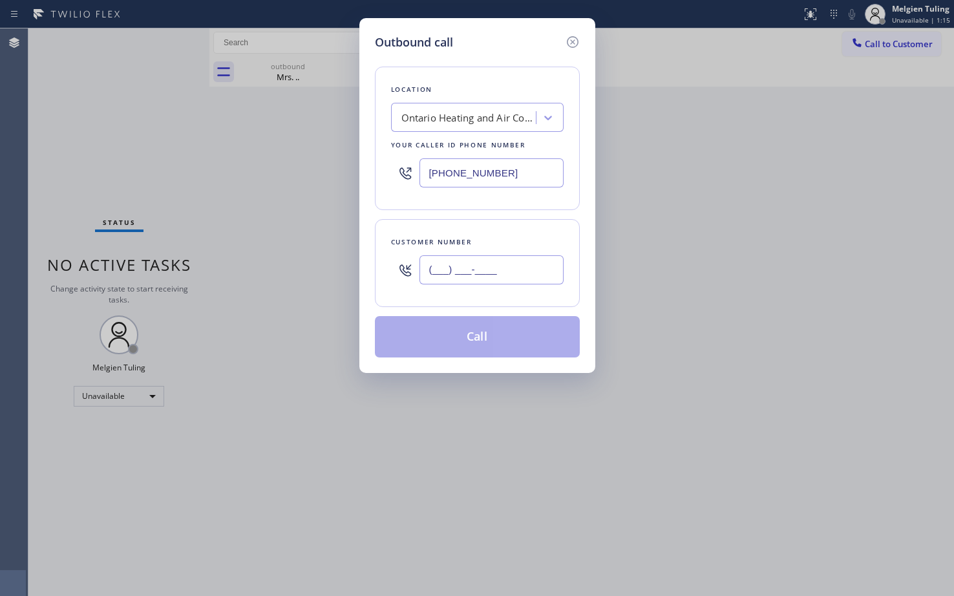
click at [430, 268] on input "(___) ___-____" at bounding box center [491, 269] width 144 height 29
paste input "626) 391-1800"
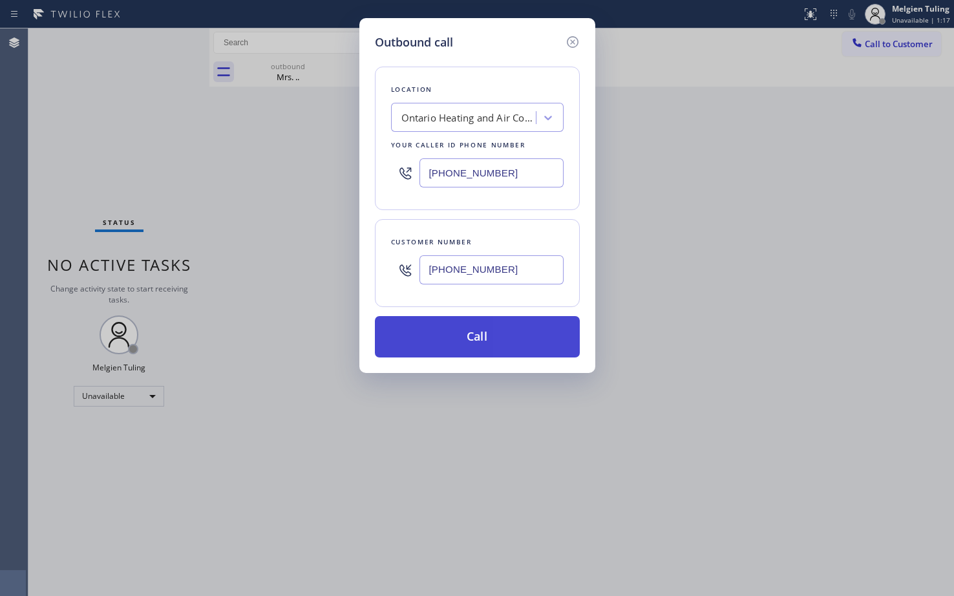
type input "(626) 391-1800"
click at [480, 333] on button "Call" at bounding box center [477, 336] width 205 height 41
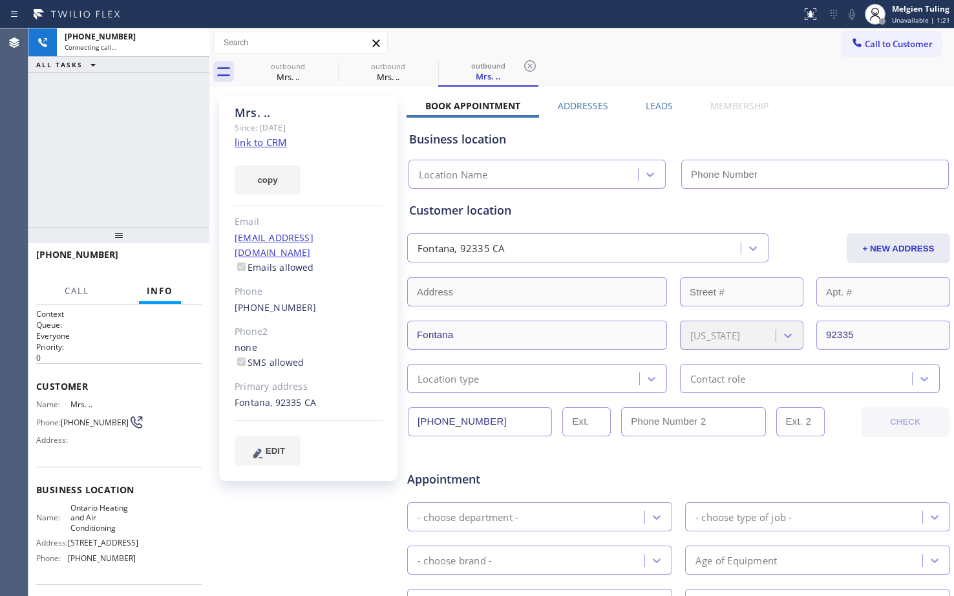
type input "(909) 341-1104"
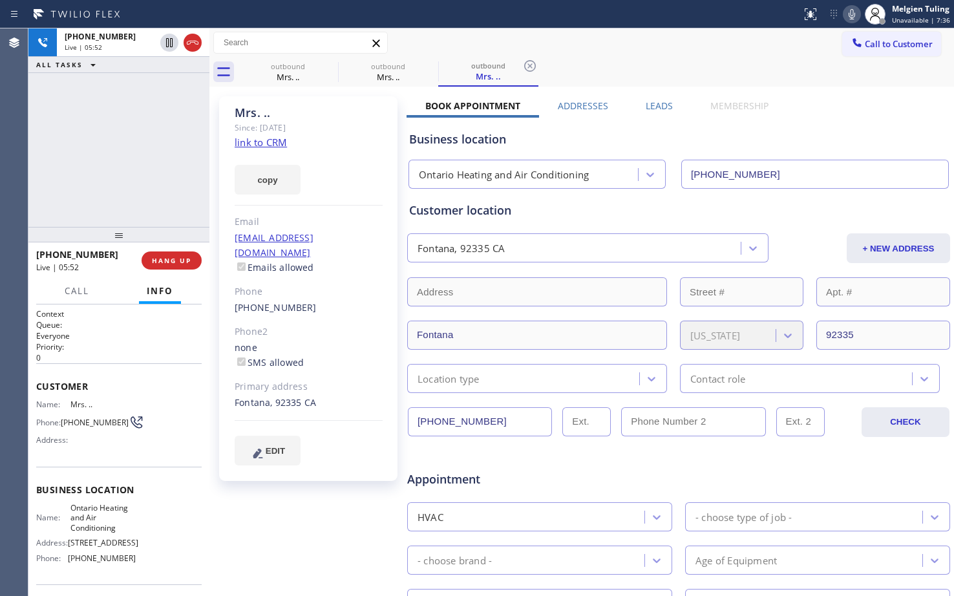
click at [184, 164] on div "+16263911800 Live | 05:52 ALL TASKS ALL TASKS ACTIVE TASKS TASKS IN WRAP UP" at bounding box center [118, 127] width 181 height 198
click at [175, 260] on span "HANG UP" at bounding box center [171, 260] width 39 height 9
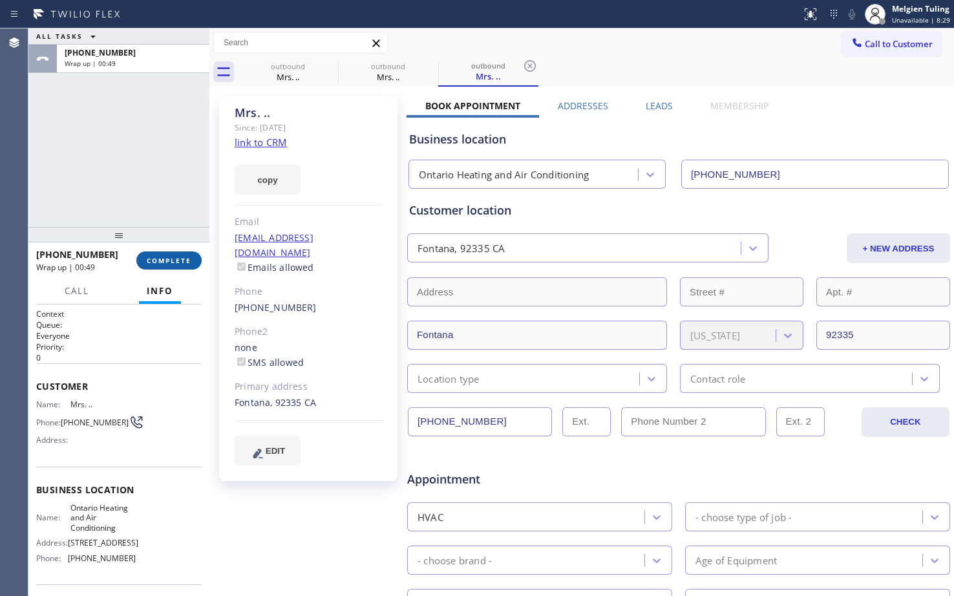
click at [175, 257] on span "COMPLETE" at bounding box center [169, 260] width 45 height 9
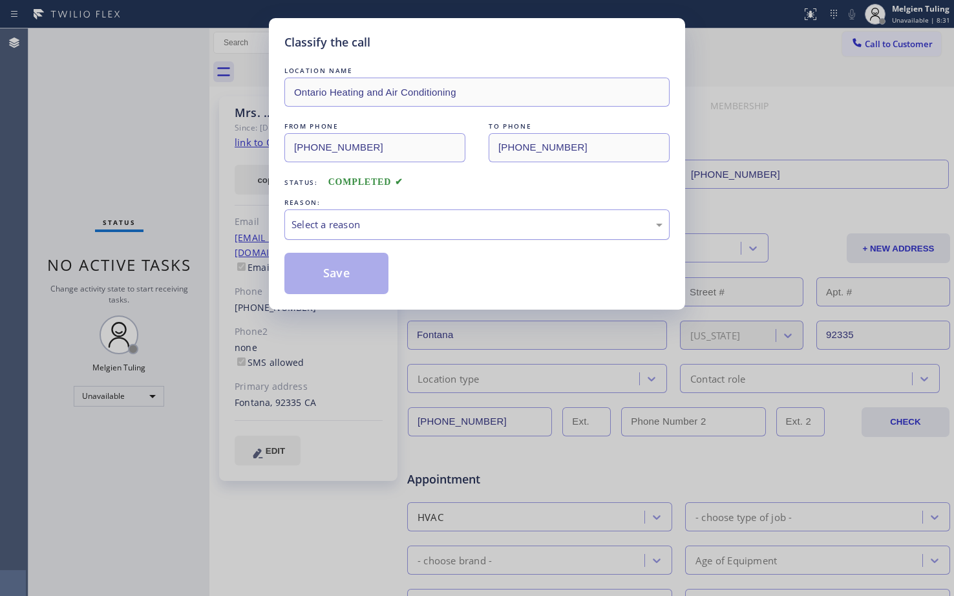
click at [337, 222] on div "Select a reason" at bounding box center [476, 224] width 371 height 15
drag, startPoint x: 330, startPoint y: 254, endPoint x: 330, endPoint y: 297, distance: 43.3
click at [330, 297] on div "Classify the call LOCATION NAME Ontario Heating and Air Conditioning FROM PHONE…" at bounding box center [477, 163] width 416 height 291
click at [331, 297] on div "Classify the call LOCATION NAME Ontario Heating and Air Conditioning FROM PHONE…" at bounding box center [477, 163] width 416 height 291
click at [335, 288] on button "Save" at bounding box center [336, 273] width 104 height 41
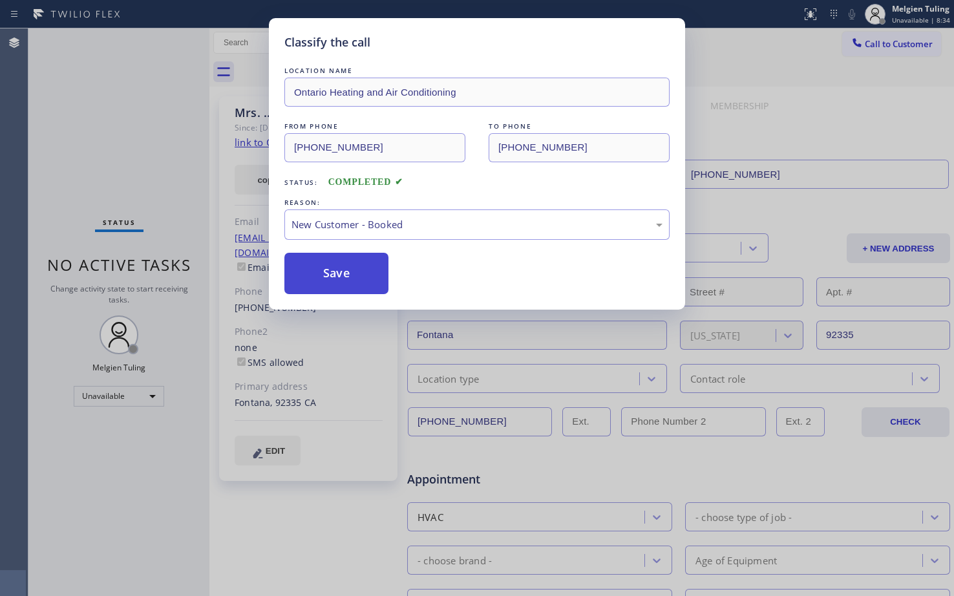
click at [339, 269] on button "Save" at bounding box center [336, 273] width 104 height 41
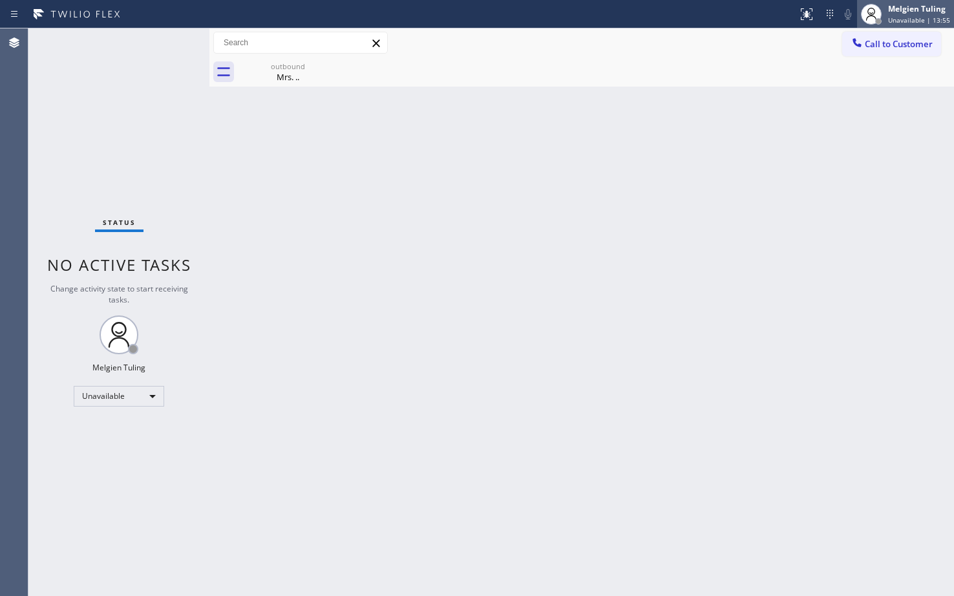
click at [902, 12] on div "Melgien Tuling" at bounding box center [919, 8] width 62 height 11
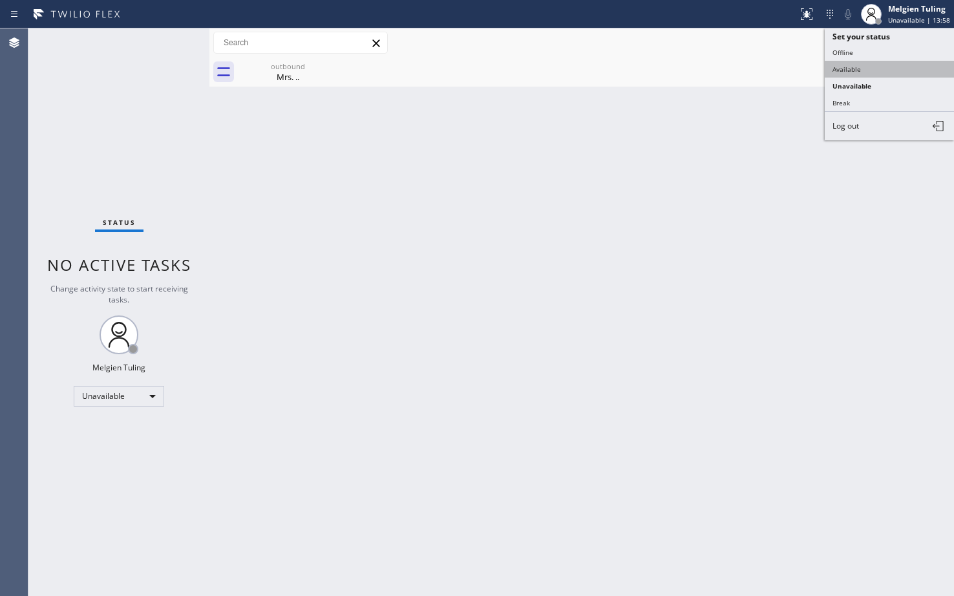
click at [854, 70] on button "Available" at bounding box center [889, 69] width 129 height 17
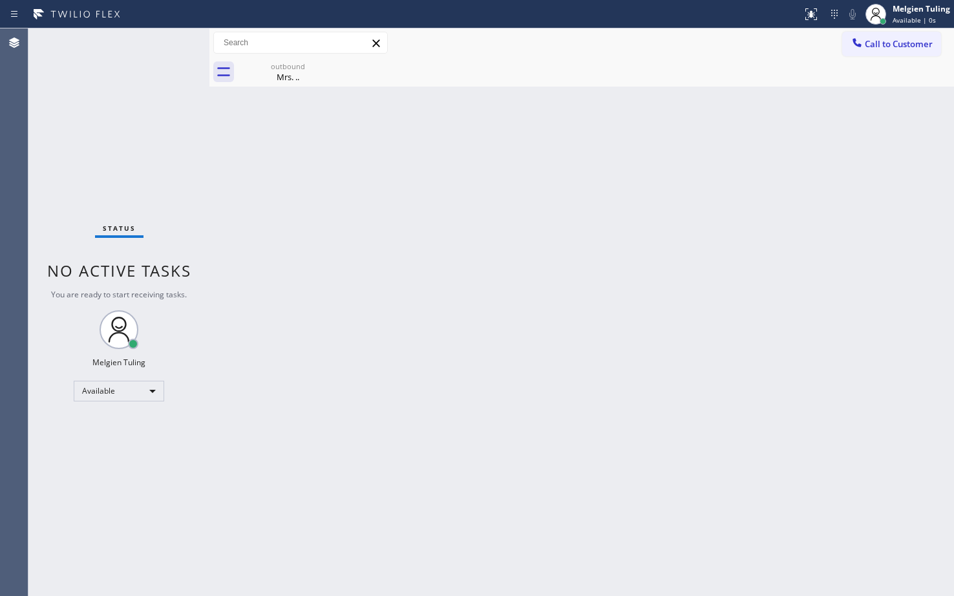
click at [719, 201] on div "Back to Dashboard Change Sender ID Customers Technicians Select a contact Outbo…" at bounding box center [581, 311] width 744 height 567
click at [163, 198] on div "Status No active tasks You are ready to start receiving tasks. Melgien Tuling A…" at bounding box center [118, 311] width 181 height 567
click at [393, 235] on div "Back to Dashboard Change Sender ID Customers Technicians Select a contact Outbo…" at bounding box center [581, 311] width 744 height 567
click at [328, 66] on icon at bounding box center [330, 66] width 16 height 16
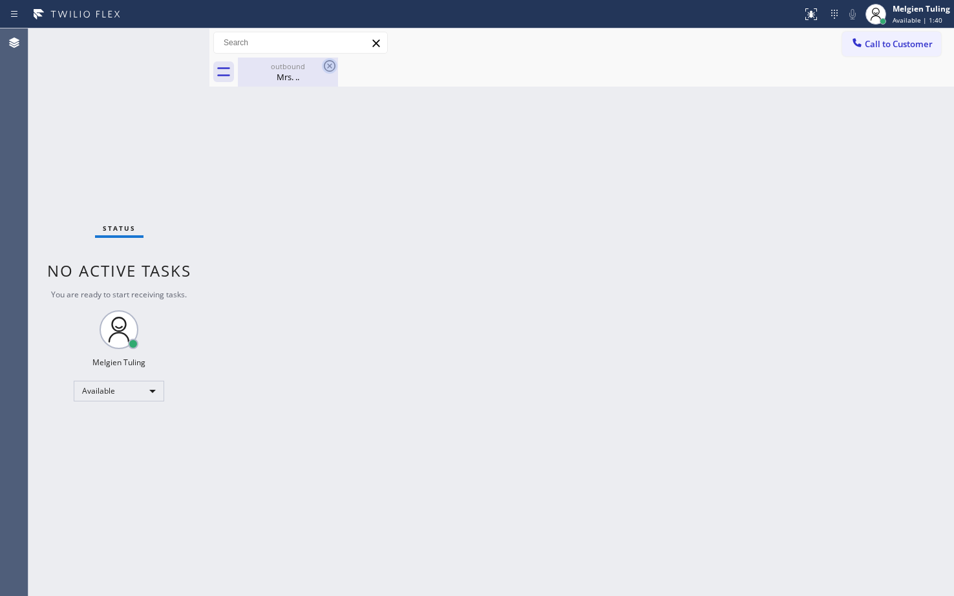
click at [328, 65] on icon at bounding box center [330, 66] width 12 height 12
click at [329, 64] on icon at bounding box center [330, 66] width 16 height 16
click at [286, 76] on div "Mrs. .." at bounding box center [288, 77] width 98 height 12
click at [321, 175] on div "Back to Dashboard Change Sender ID Customers Technicians Select a contact Outbo…" at bounding box center [581, 311] width 744 height 567
click at [266, 165] on div "Back to Dashboard Change Sender ID Customers Technicians Select a contact Outbo…" at bounding box center [581, 311] width 744 height 567
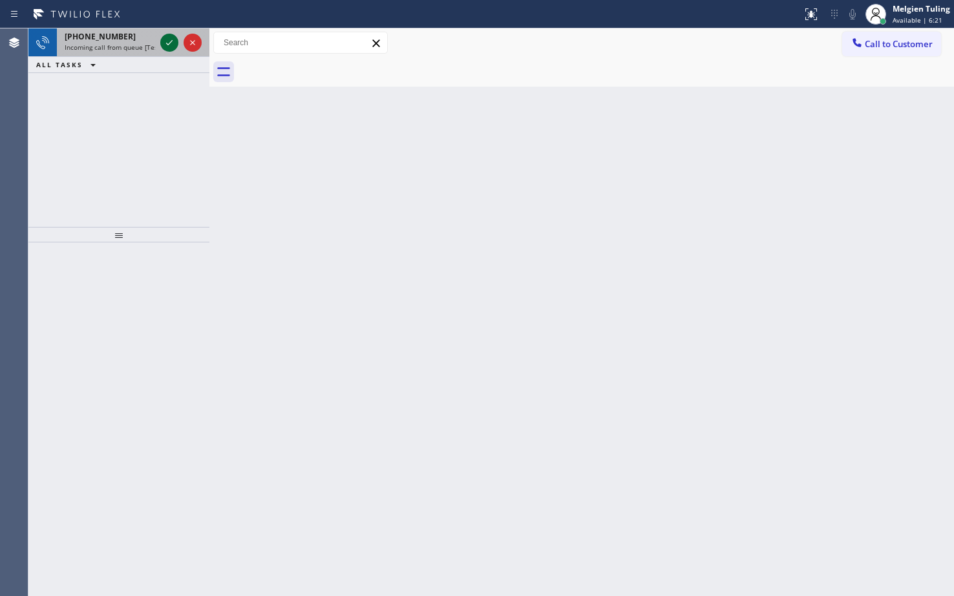
click at [171, 46] on icon at bounding box center [170, 43] width 16 height 16
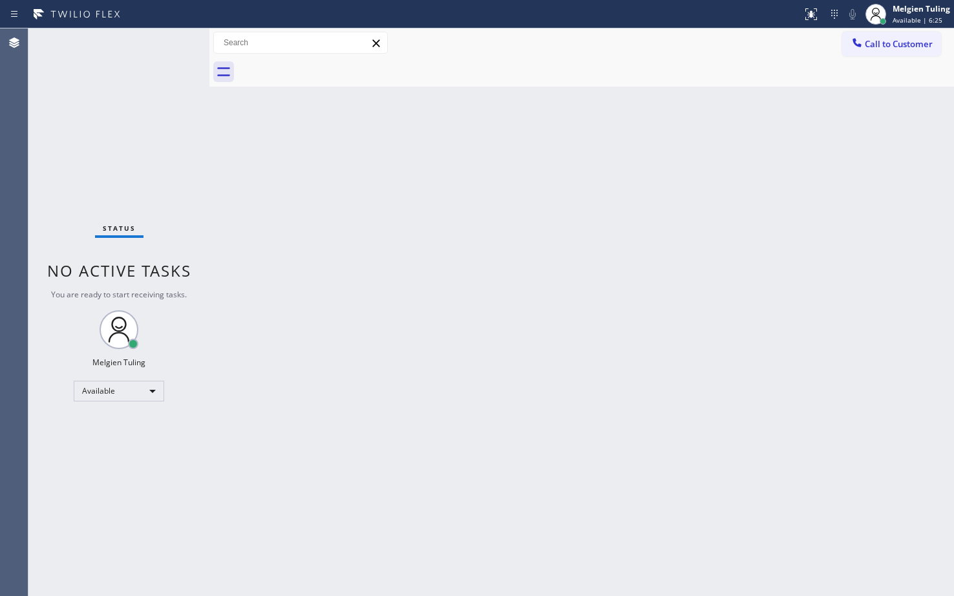
click at [171, 45] on div "Status No active tasks You are ready to start receiving tasks. Melgien Tuling A…" at bounding box center [118, 311] width 181 height 567
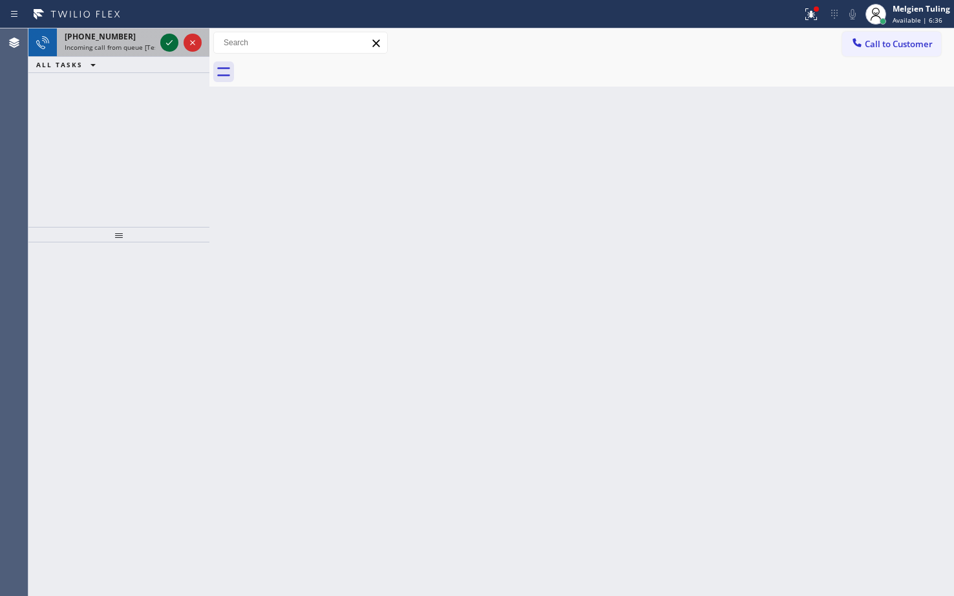
click at [169, 47] on icon at bounding box center [170, 43] width 16 height 16
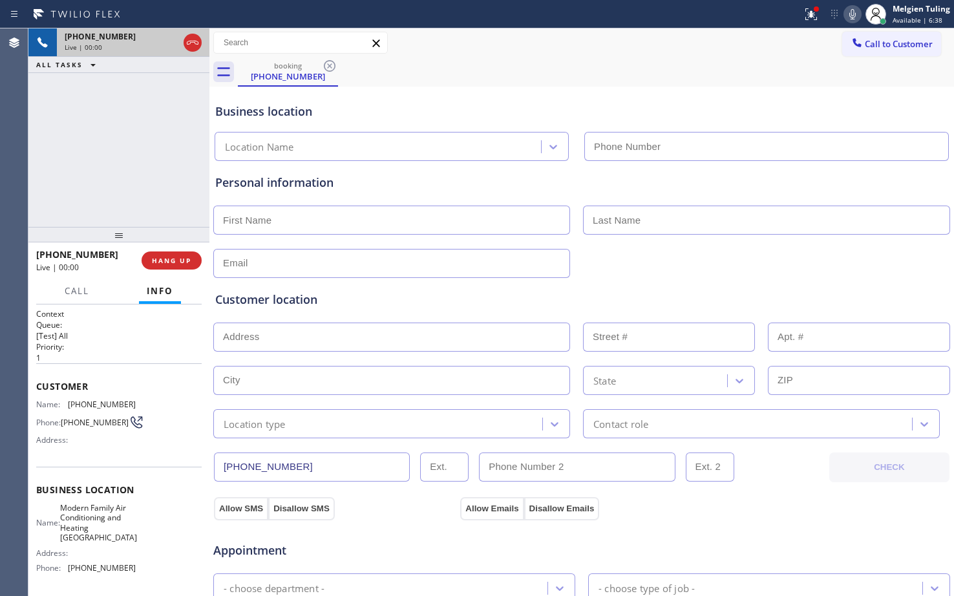
type input "(619) 350-4191"
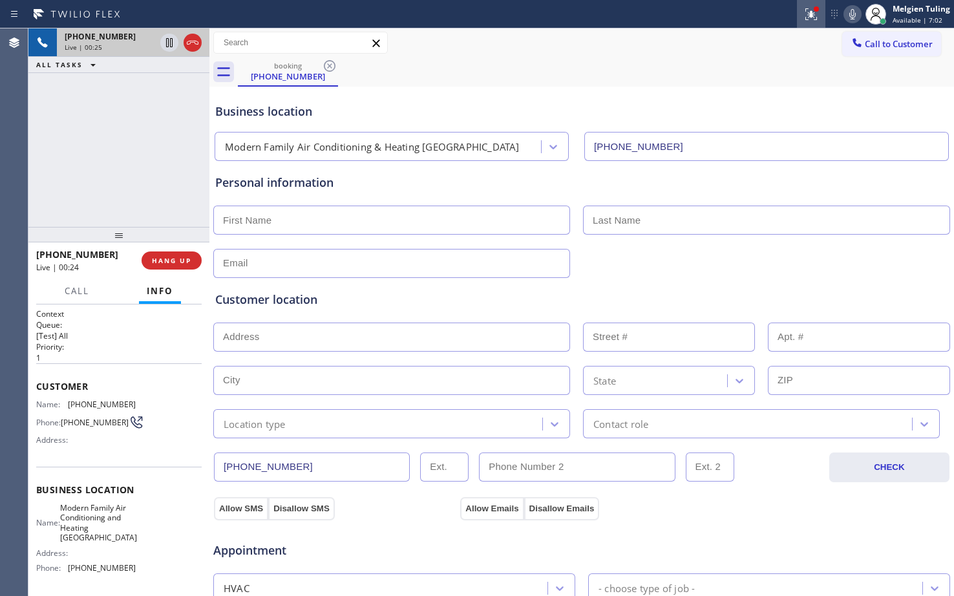
click at [812, 18] on icon at bounding box center [811, 14] width 16 height 16
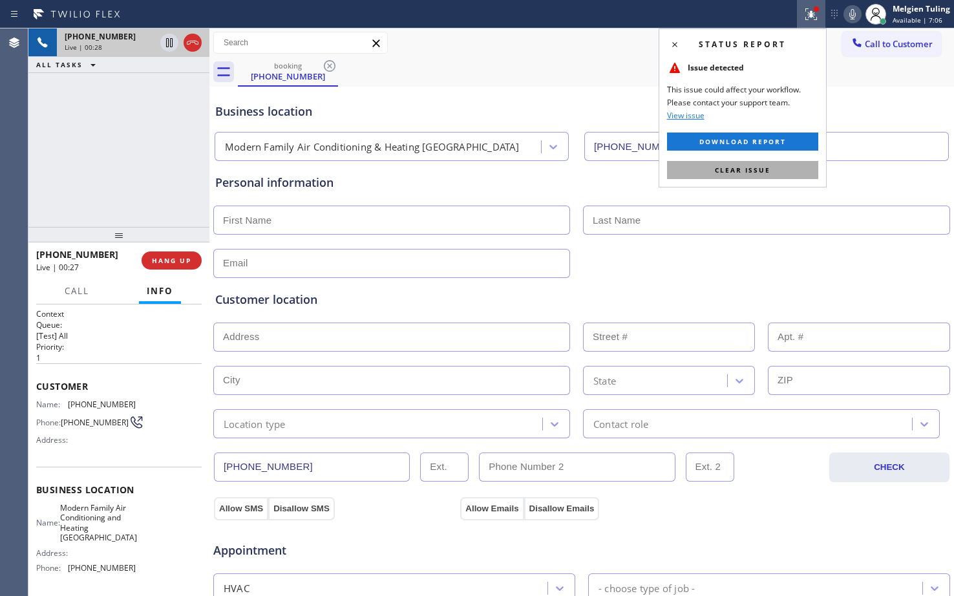
click at [732, 171] on span "Clear issue" at bounding box center [743, 169] width 56 height 9
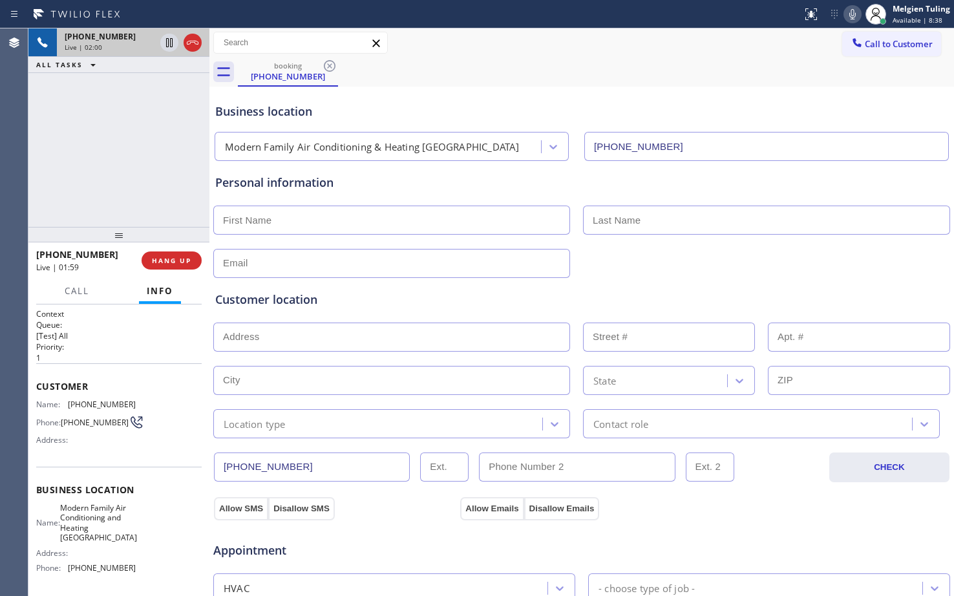
click at [312, 269] on input "text" at bounding box center [391, 263] width 357 height 29
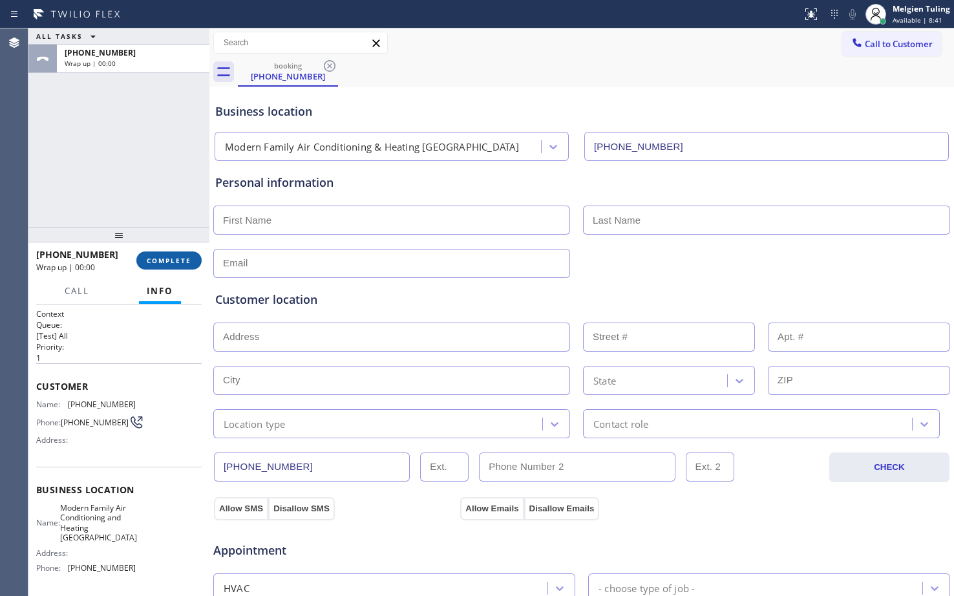
click at [159, 262] on span "COMPLETE" at bounding box center [169, 260] width 45 height 9
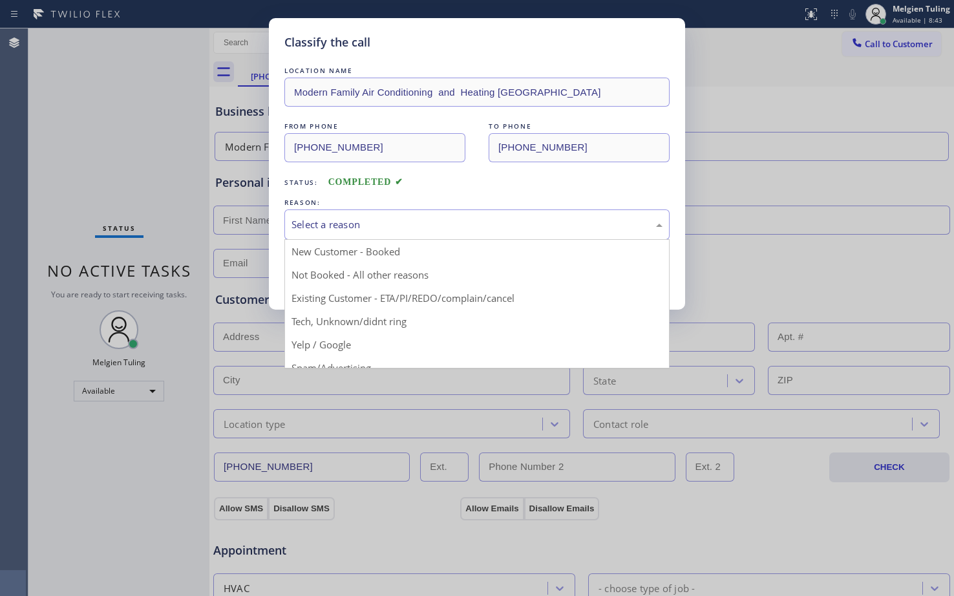
click at [375, 228] on div "Select a reason" at bounding box center [476, 224] width 371 height 15
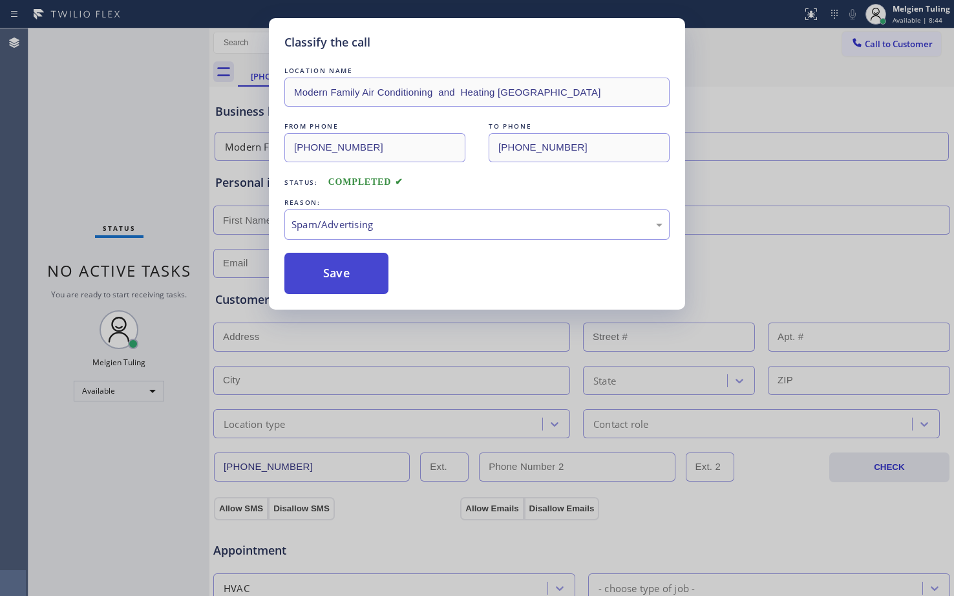
click at [351, 284] on button "Save" at bounding box center [336, 273] width 104 height 41
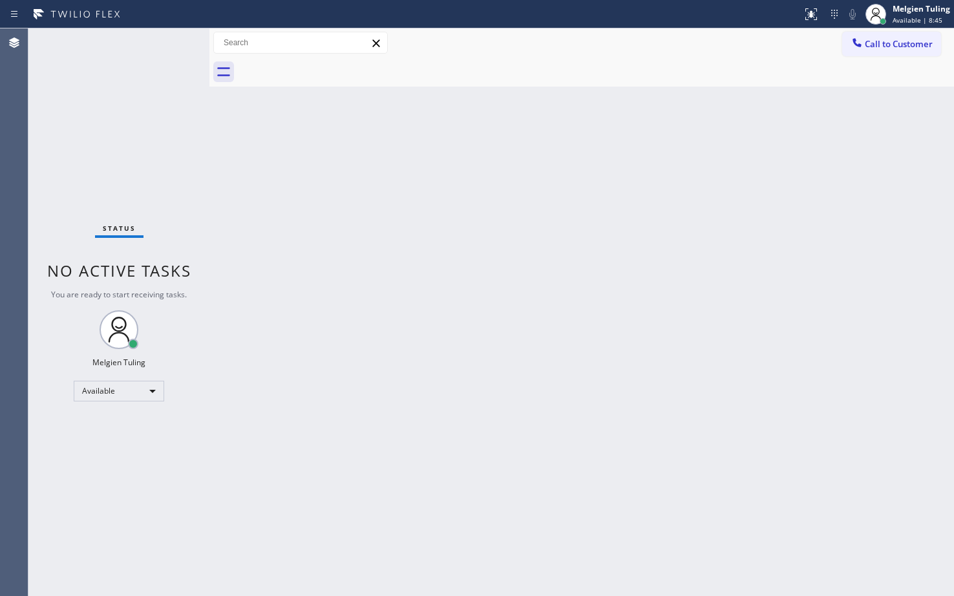
click at [351, 284] on div "Back to Dashboard Change Sender ID Customers Technicians Select a contact Outbo…" at bounding box center [581, 311] width 744 height 567
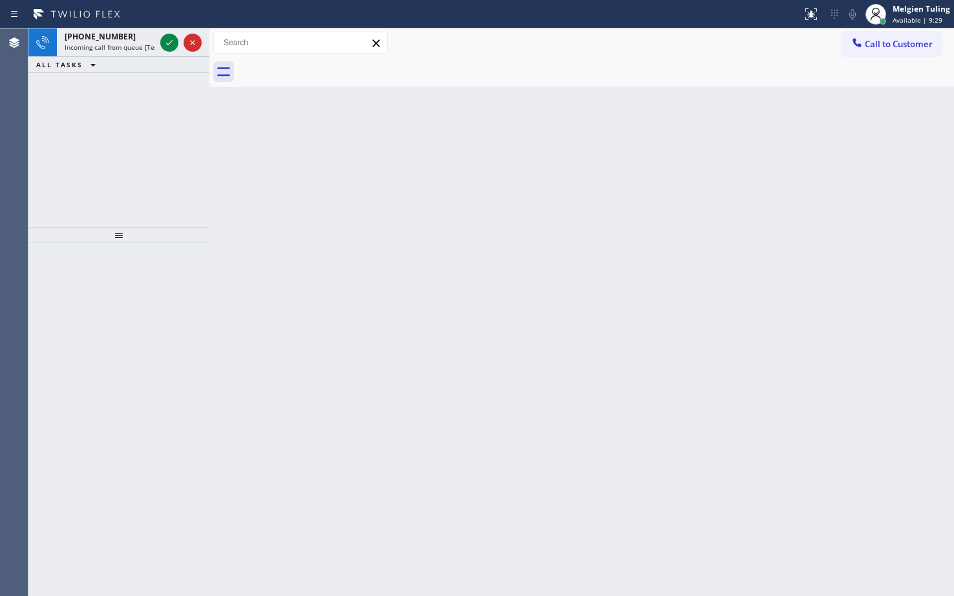
click at [171, 44] on icon at bounding box center [170, 43] width 16 height 16
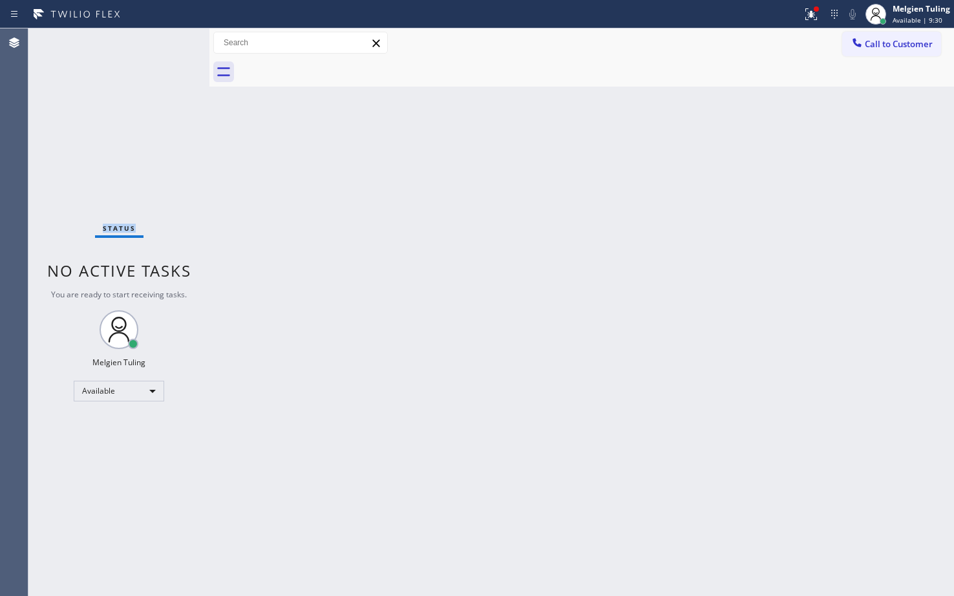
click at [171, 44] on div "Status No active tasks You are ready to start receiving tasks. Melgien Tuling A…" at bounding box center [118, 311] width 181 height 567
click at [169, 131] on div "Status No active tasks You are ready to start receiving tasks. Melgien Tuling A…" at bounding box center [118, 311] width 181 height 567
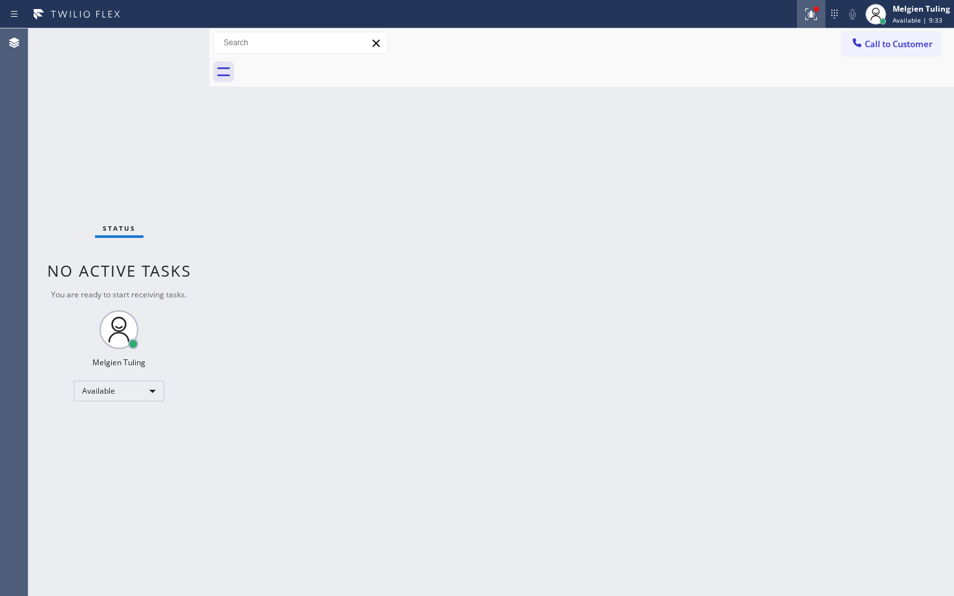
click at [811, 12] on icon at bounding box center [811, 12] width 8 height 5
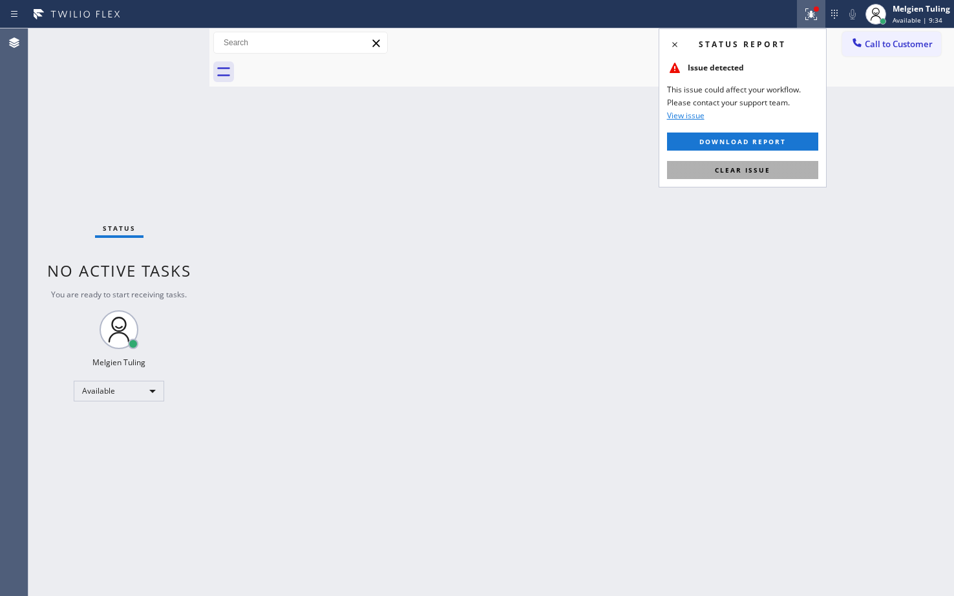
click at [759, 178] on button "Clear issue" at bounding box center [742, 170] width 151 height 18
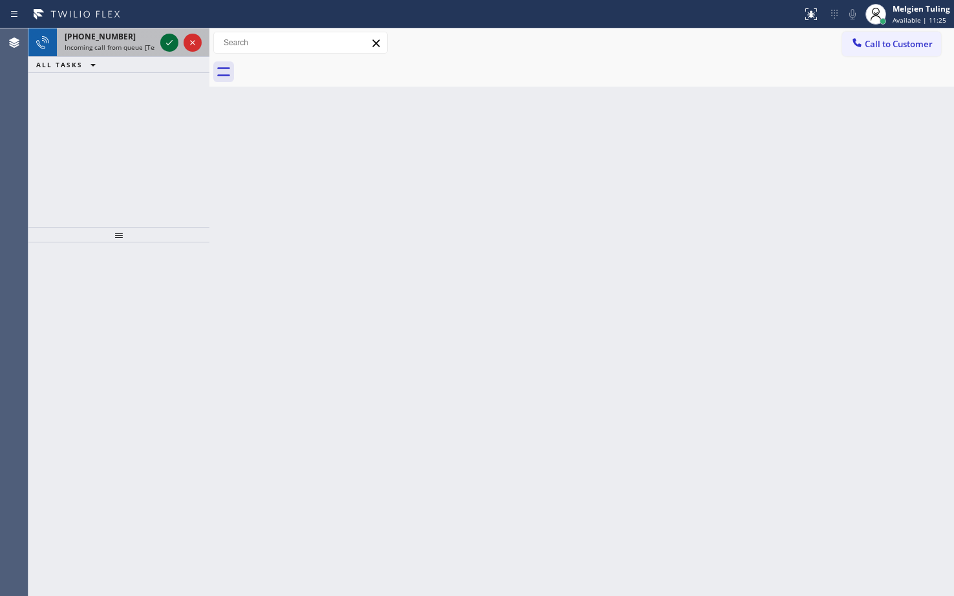
click at [164, 41] on icon at bounding box center [170, 43] width 16 height 16
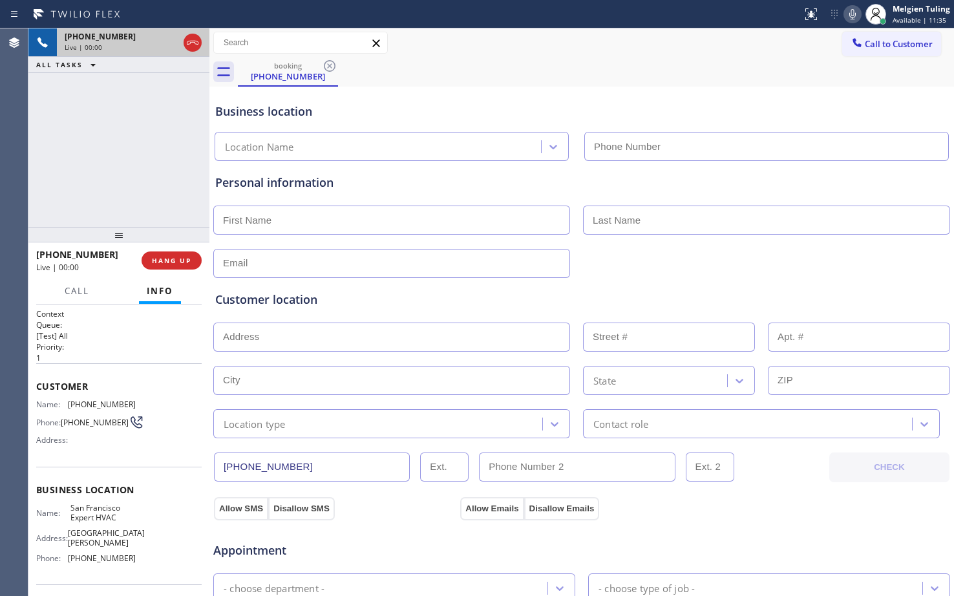
type input "(415) 371-9413"
click at [851, 12] on icon at bounding box center [853, 14] width 16 height 16
click at [173, 43] on icon at bounding box center [170, 43] width 16 height 16
click at [447, 172] on div "Personal information" at bounding box center [582, 219] width 738 height 117
click at [167, 43] on icon at bounding box center [169, 42] width 9 height 9
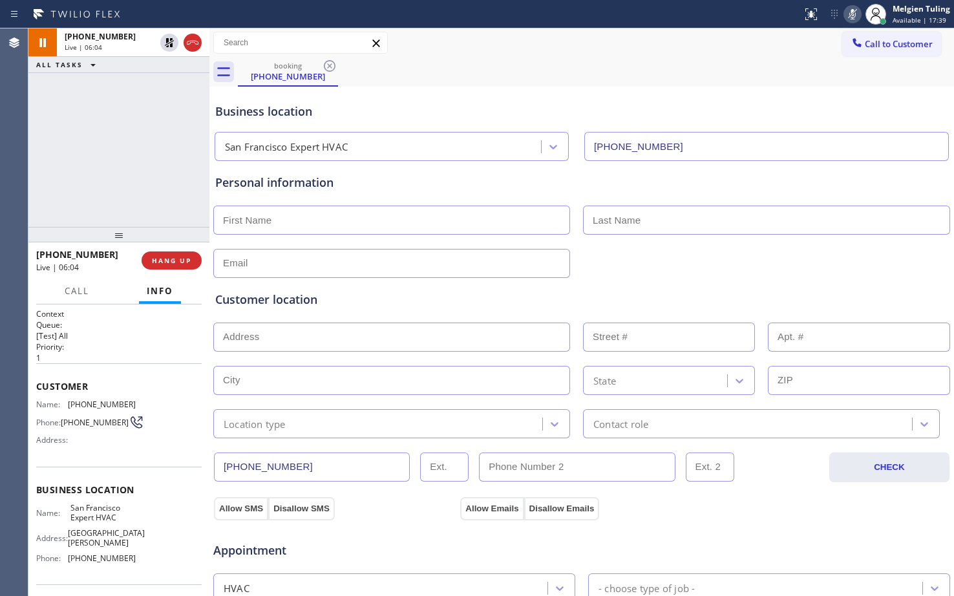
click at [855, 14] on icon at bounding box center [852, 14] width 6 height 10
click at [851, 12] on icon at bounding box center [853, 14] width 16 height 16
click at [856, 15] on icon at bounding box center [853, 14] width 16 height 16
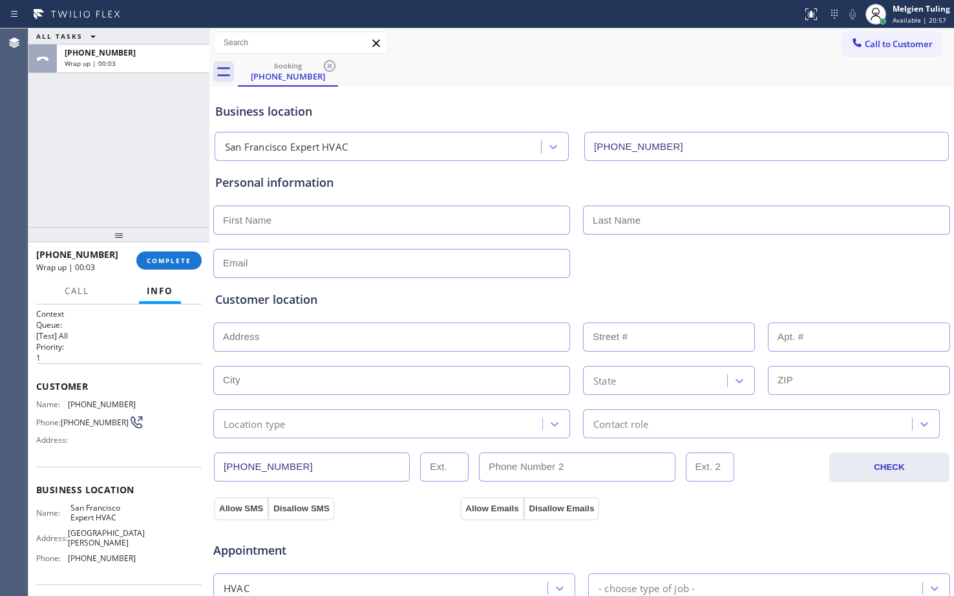
click at [131, 339] on p "[Test] All" at bounding box center [118, 335] width 165 height 11
click at [285, 225] on input "text" at bounding box center [391, 220] width 357 height 29
type input "David"
click at [615, 216] on input "text" at bounding box center [766, 220] width 367 height 29
type input "Merrill"
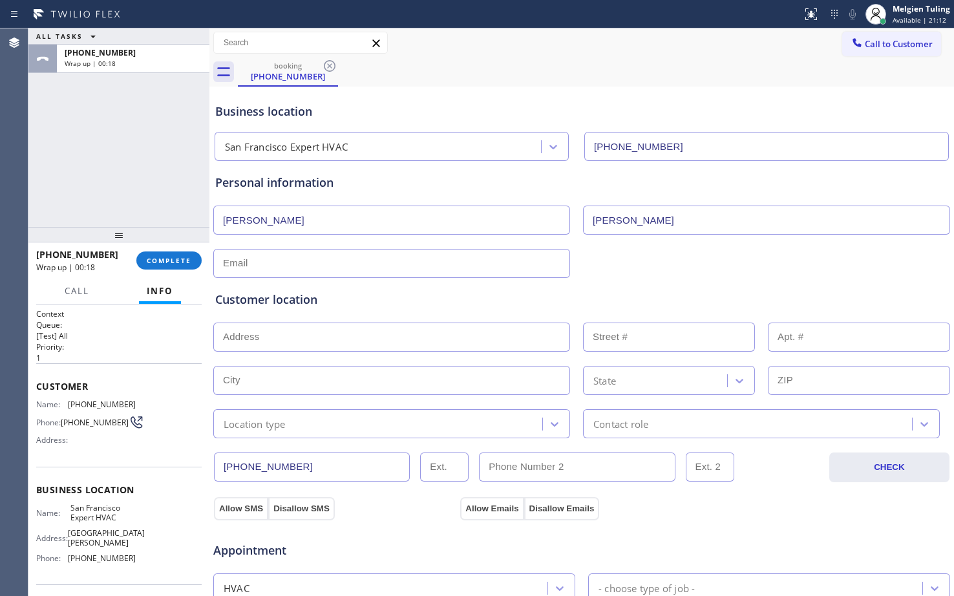
click at [395, 262] on input "text" at bounding box center [391, 263] width 357 height 29
type input "no@gmail.com"
click at [333, 338] on input "text" at bounding box center [391, 336] width 357 height 29
click at [225, 336] on input "text" at bounding box center [391, 336] width 357 height 29
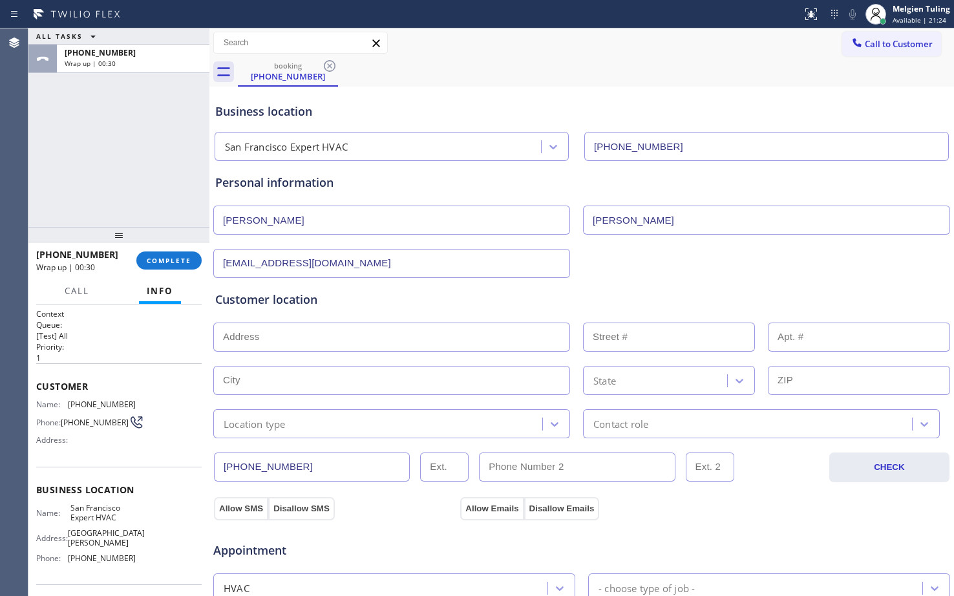
paste input "904 Filbert StSan Francisco, CA 94133"
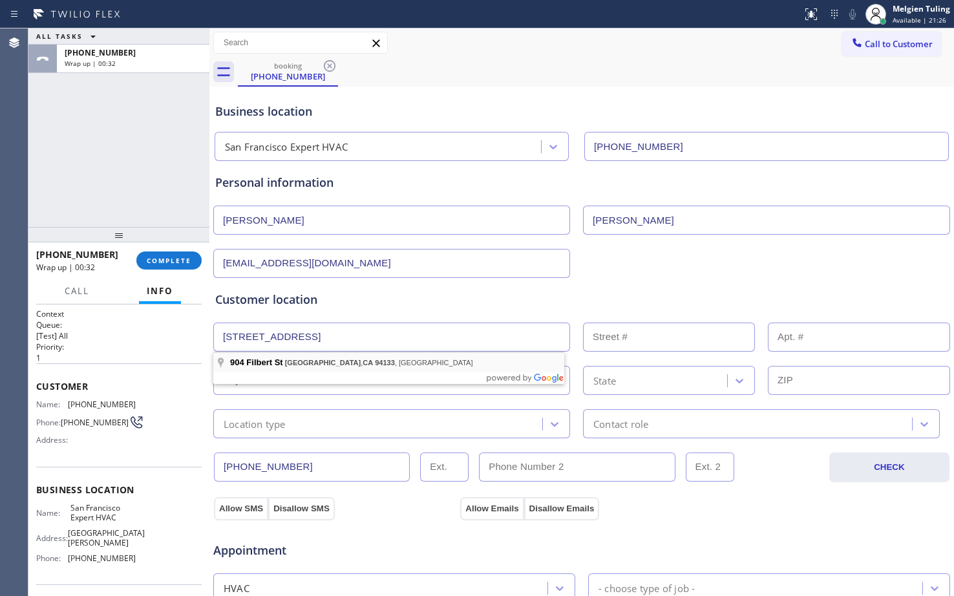
click at [284, 366] on input "text" at bounding box center [391, 380] width 357 height 29
type input "904 Filbert St"
type input "904"
type input "San Francisco"
type input "94133"
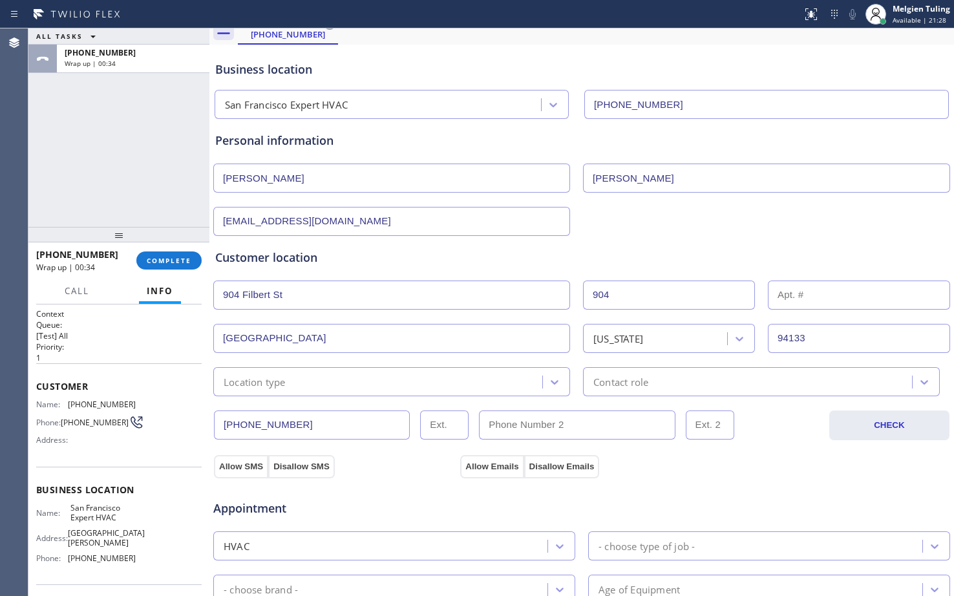
scroll to position [65, 0]
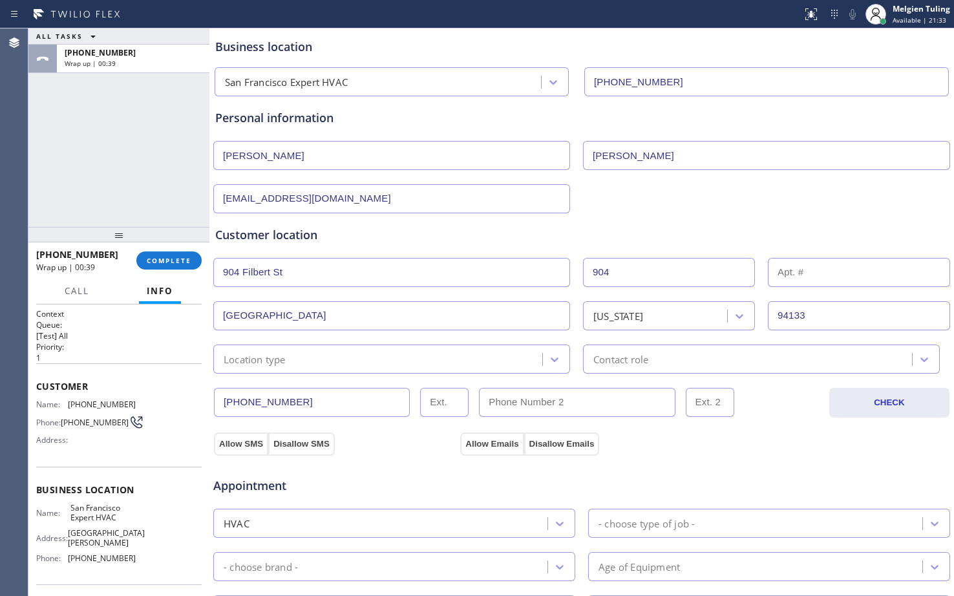
click at [229, 352] on div "Location type" at bounding box center [255, 359] width 62 height 15
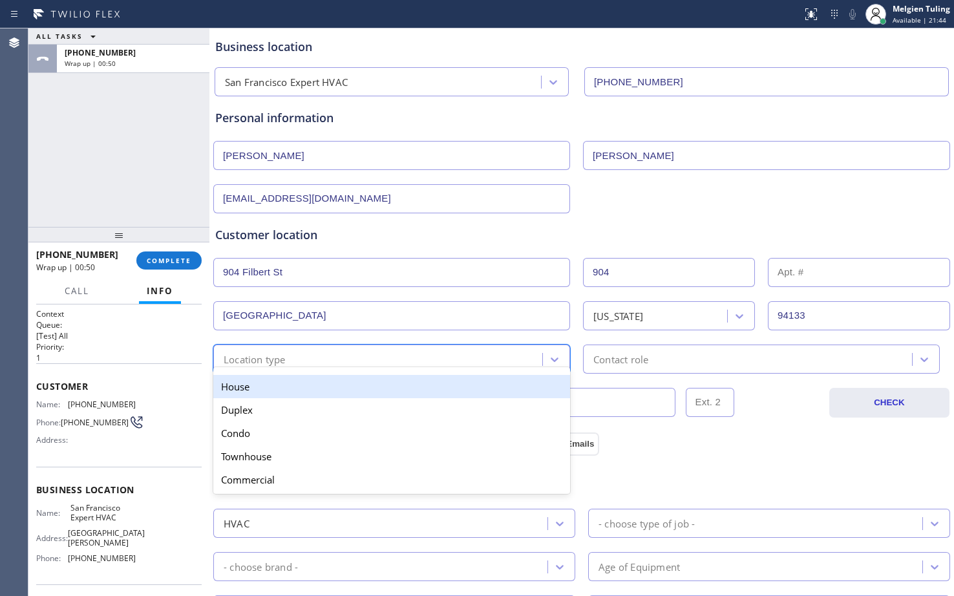
click at [268, 390] on div "House" at bounding box center [391, 386] width 357 height 23
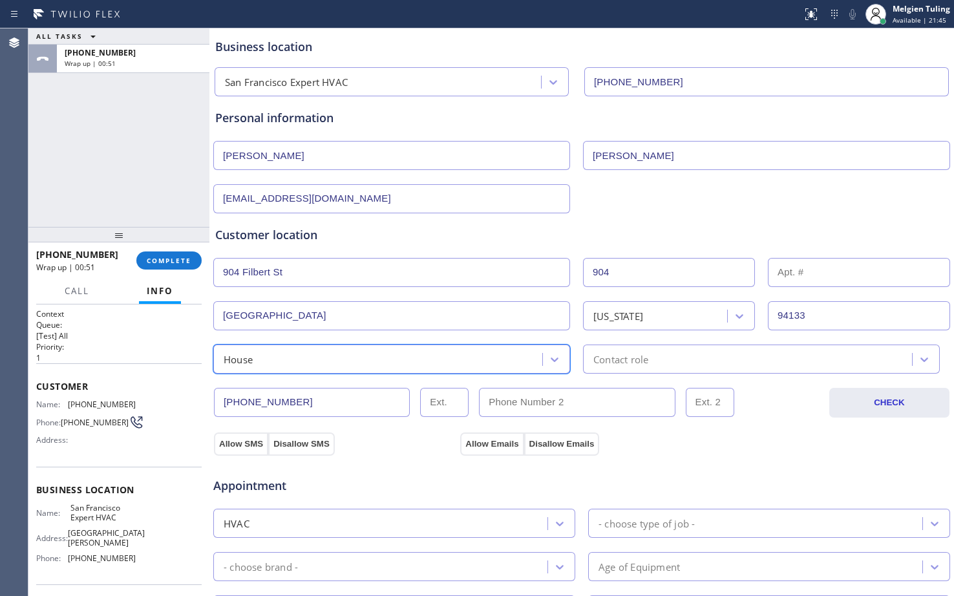
click at [638, 361] on div "Contact role" at bounding box center [620, 359] width 55 height 15
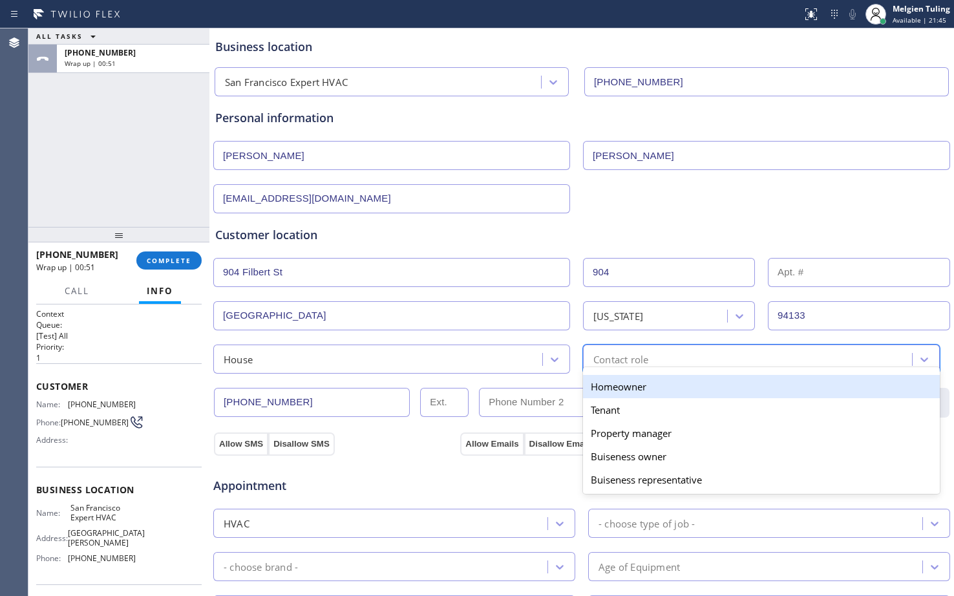
click at [600, 392] on div "Homeowner" at bounding box center [761, 386] width 357 height 23
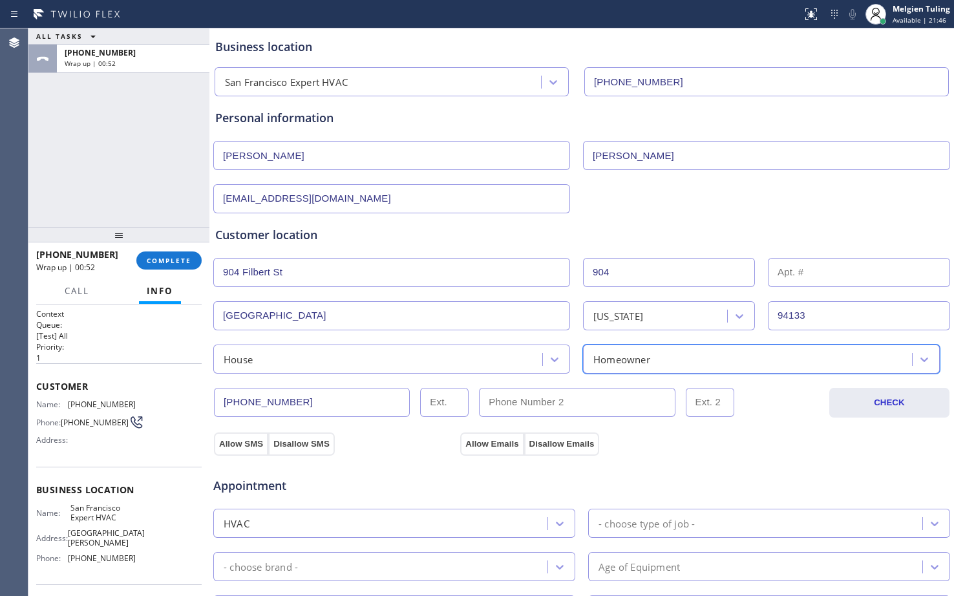
drag, startPoint x: 235, startPoint y: 445, endPoint x: 360, endPoint y: 441, distance: 124.8
click at [236, 445] on button "Allow SMS" at bounding box center [241, 443] width 54 height 23
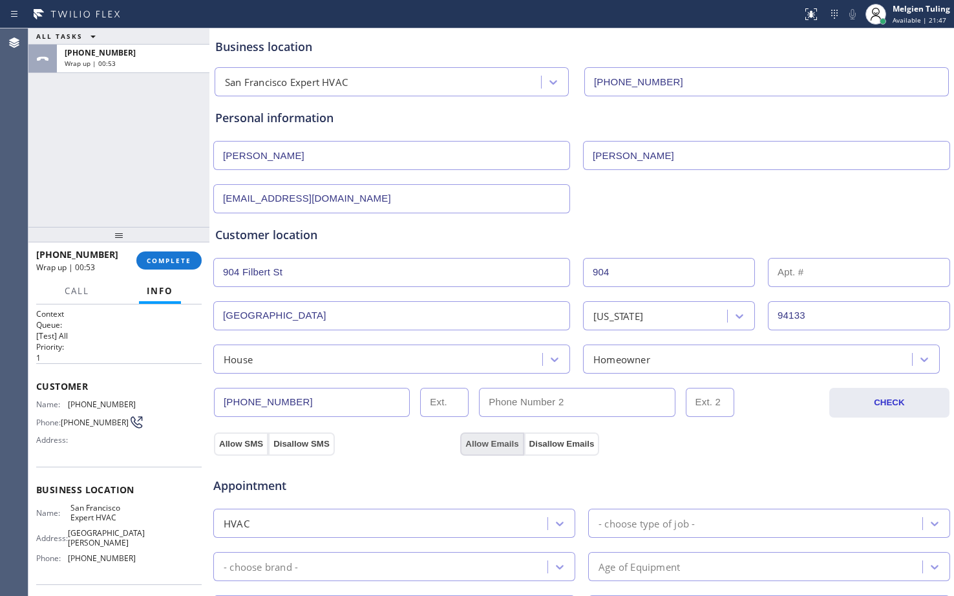
click at [491, 440] on button "Allow Emails" at bounding box center [491, 443] width 63 height 23
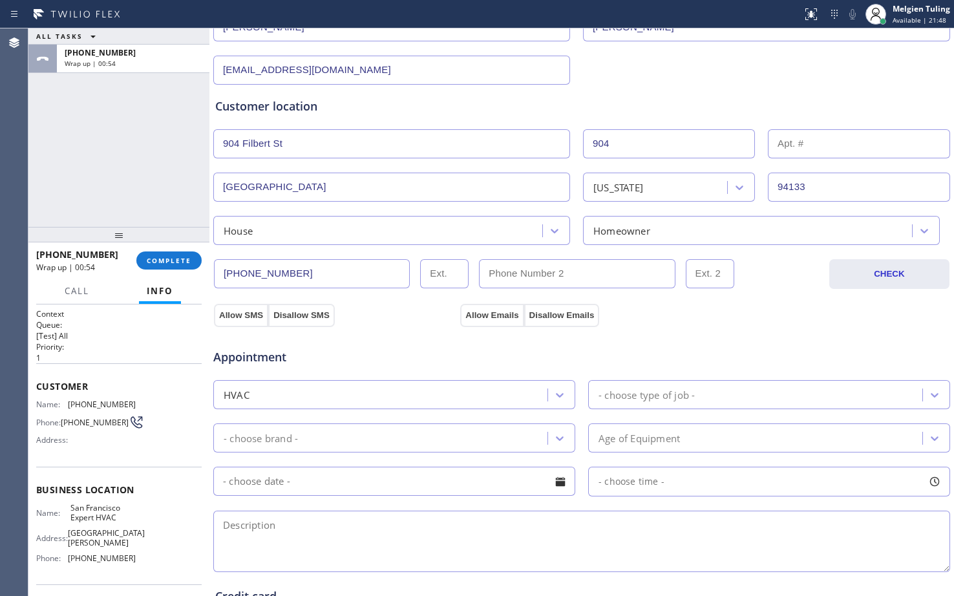
scroll to position [194, 0]
click at [622, 396] on div "- choose type of job -" at bounding box center [646, 393] width 96 height 15
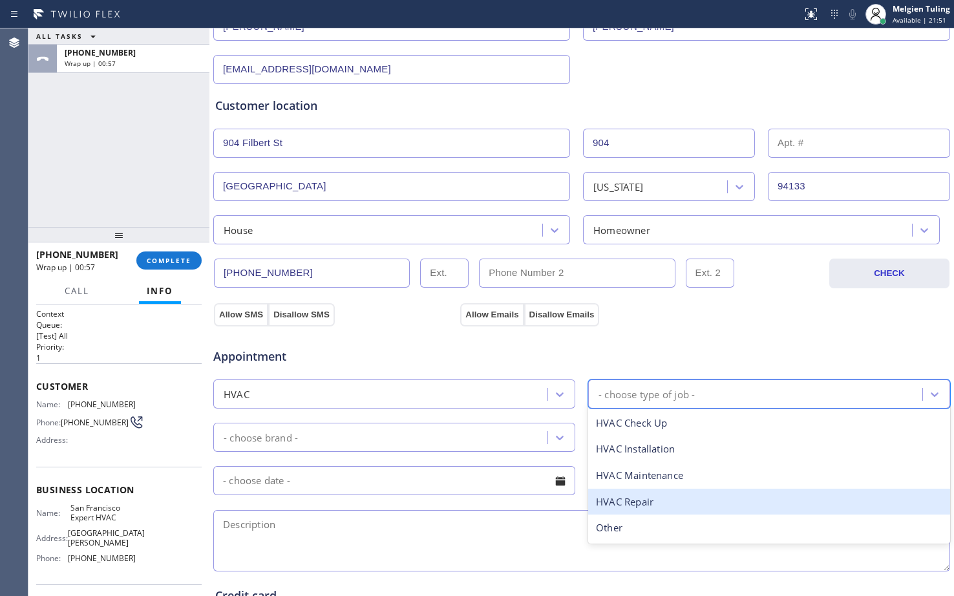
click at [614, 500] on div "HVAC Repair" at bounding box center [769, 502] width 362 height 26
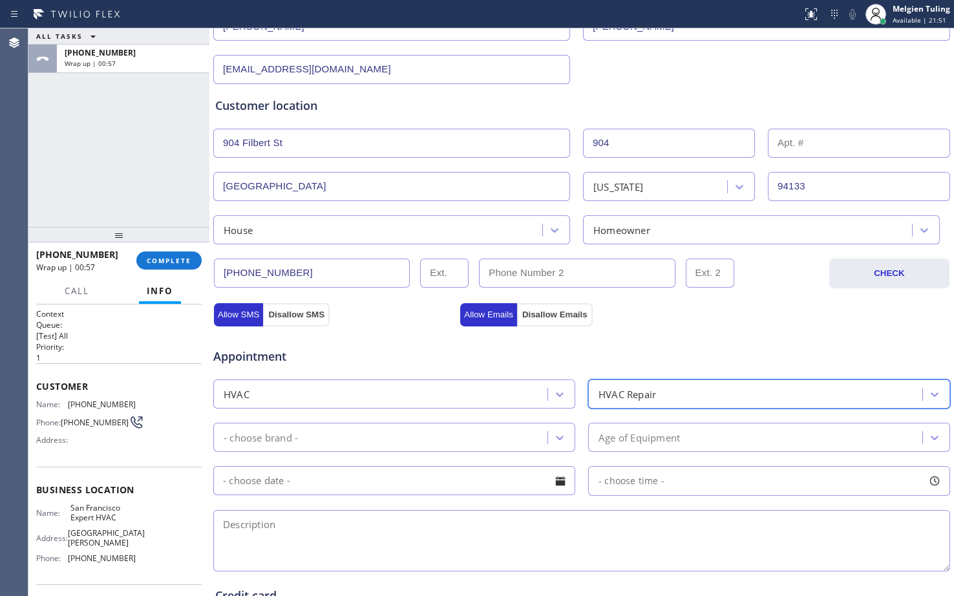
click at [415, 436] on div "- choose brand -" at bounding box center [382, 437] width 330 height 23
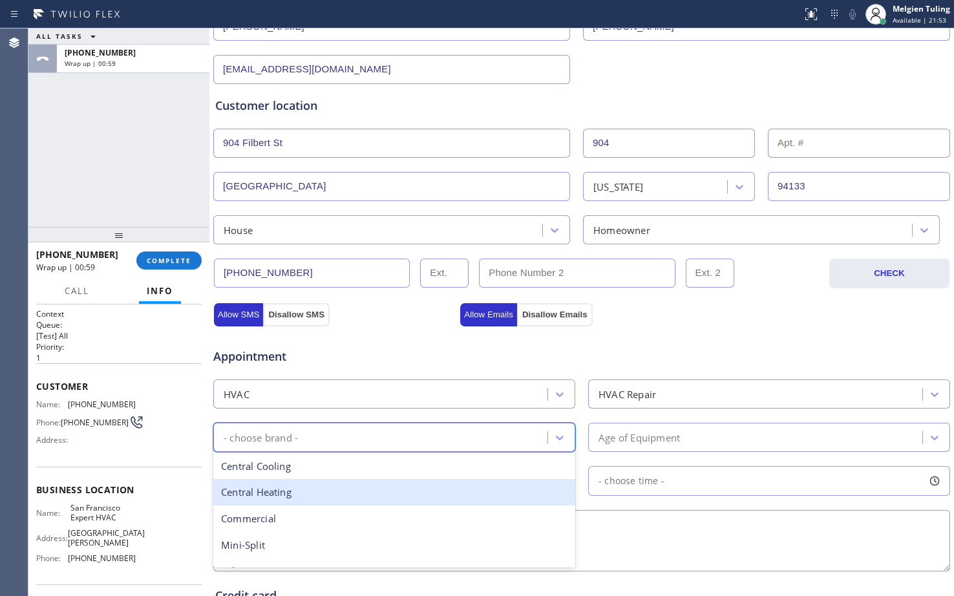
scroll to position [45, 0]
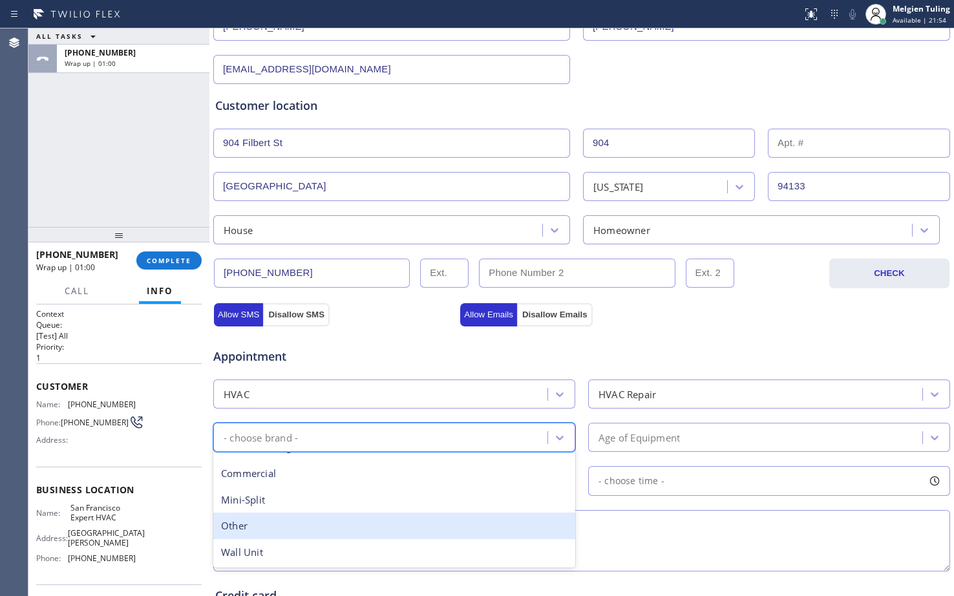
click at [255, 530] on div "Other" at bounding box center [394, 525] width 362 height 26
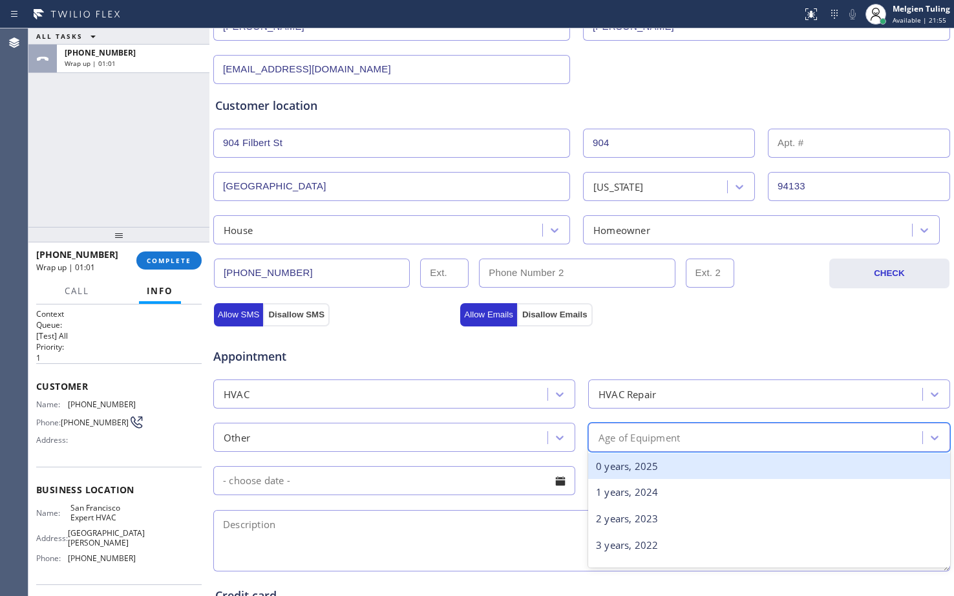
click at [598, 437] on div "Age of Equipment" at bounding box center [638, 437] width 81 height 15
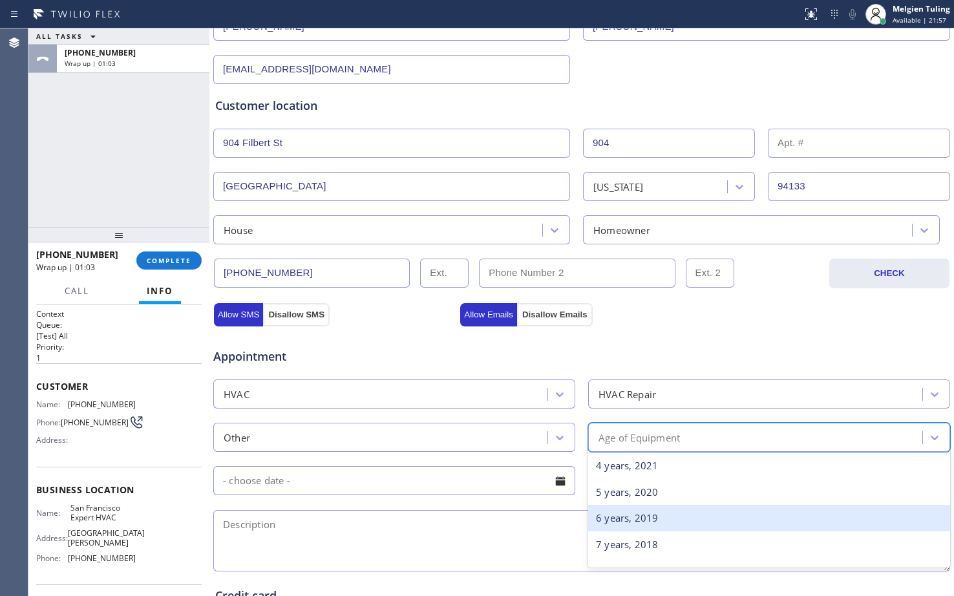
scroll to position [129, 0]
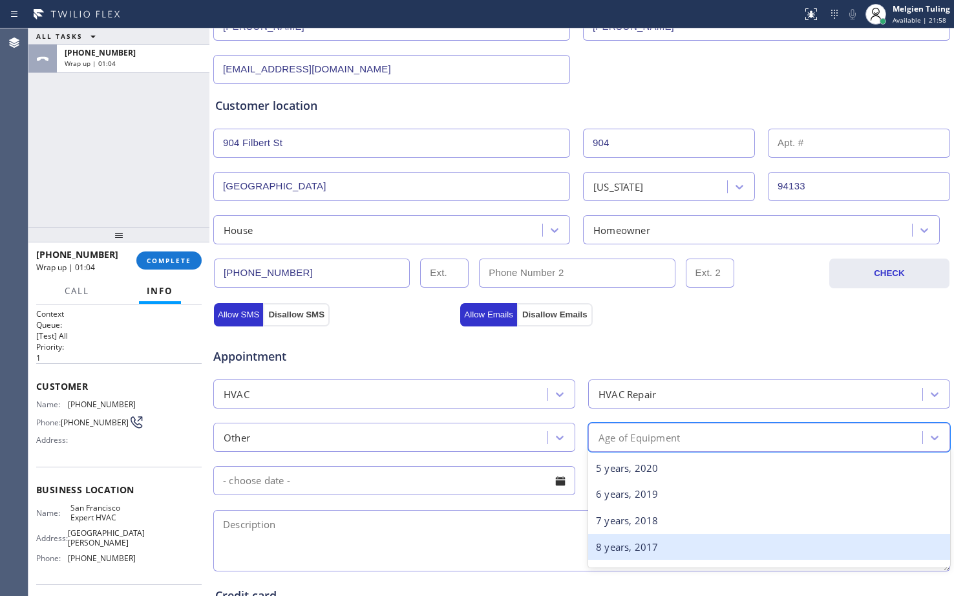
click at [622, 547] on div "8 years, 2017" at bounding box center [769, 547] width 362 height 26
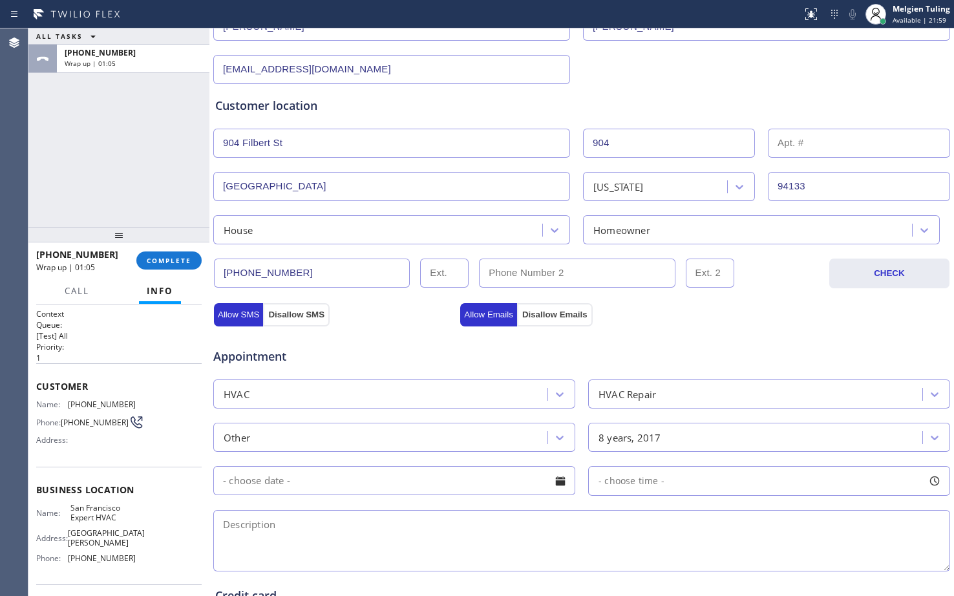
click at [447, 481] on input "text" at bounding box center [394, 480] width 362 height 29
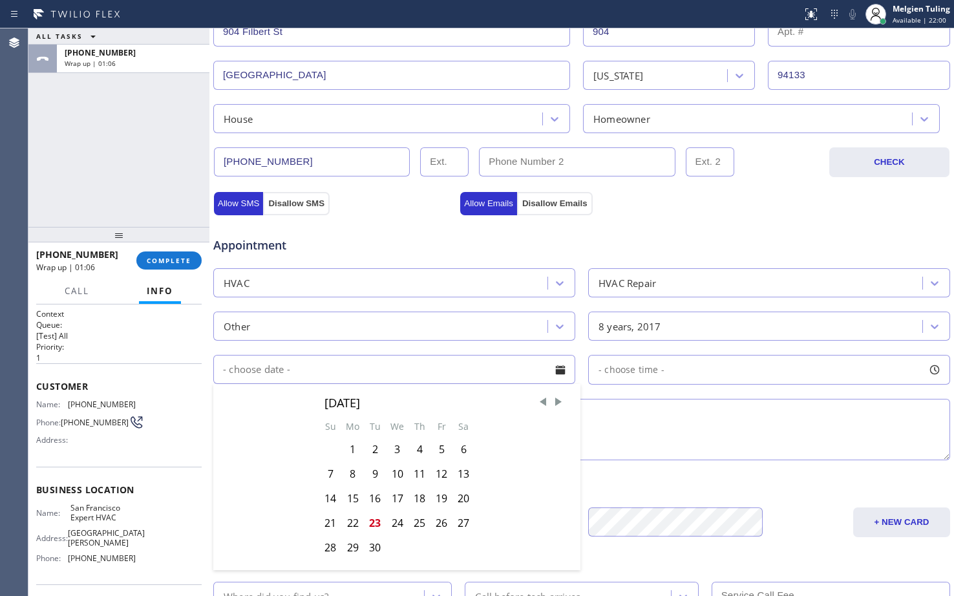
scroll to position [323, 0]
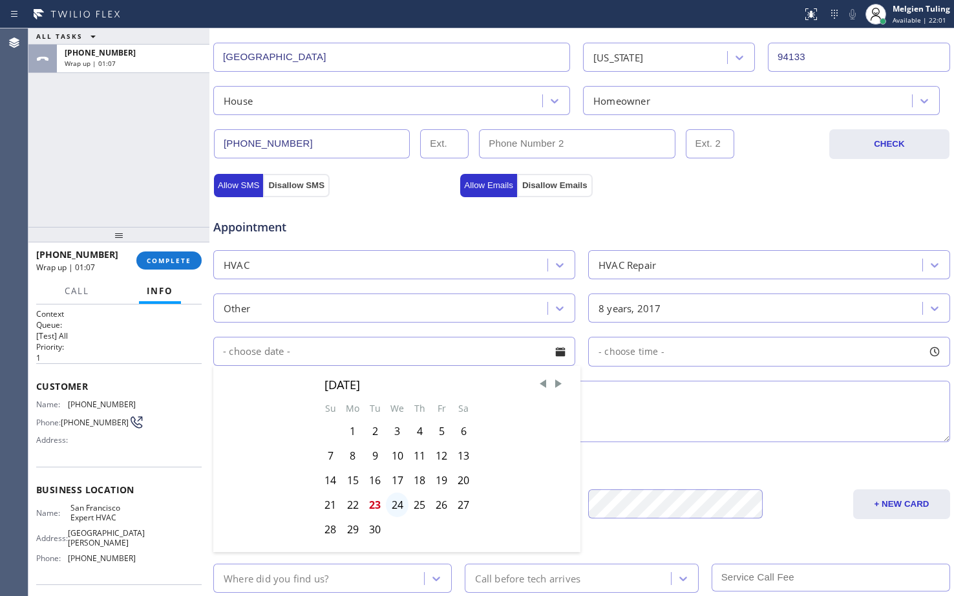
click at [397, 503] on div "24" at bounding box center [397, 504] width 23 height 25
type input "09/24/2025"
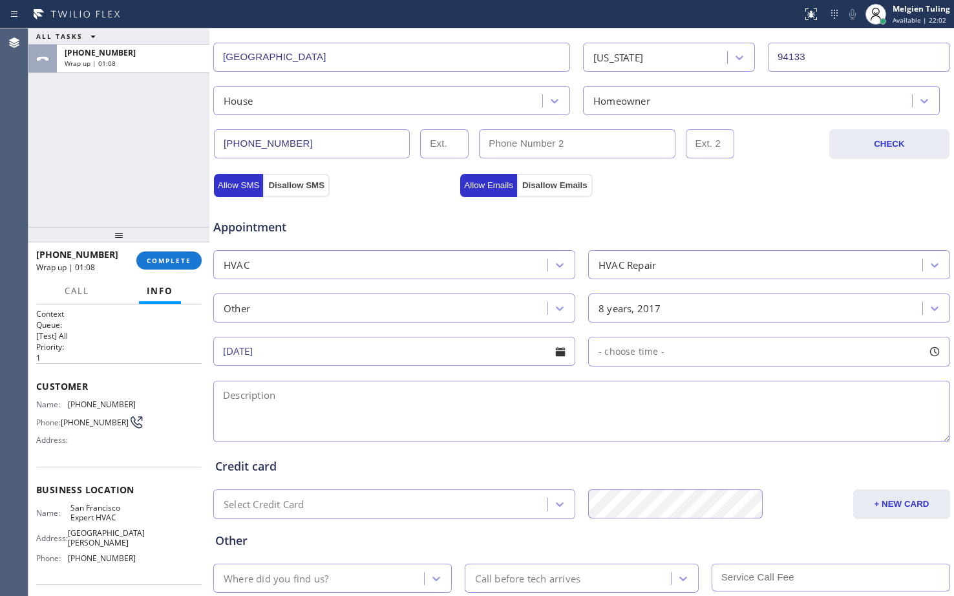
click at [617, 354] on span "- choose time -" at bounding box center [631, 351] width 66 height 12
drag, startPoint x: 593, startPoint y: 428, endPoint x: 775, endPoint y: 429, distance: 182.2
click at [776, 429] on div at bounding box center [784, 430] width 16 height 27
drag, startPoint x: 597, startPoint y: 430, endPoint x: 671, endPoint y: 427, distance: 73.8
click at [671, 427] on div at bounding box center [679, 430] width 16 height 27
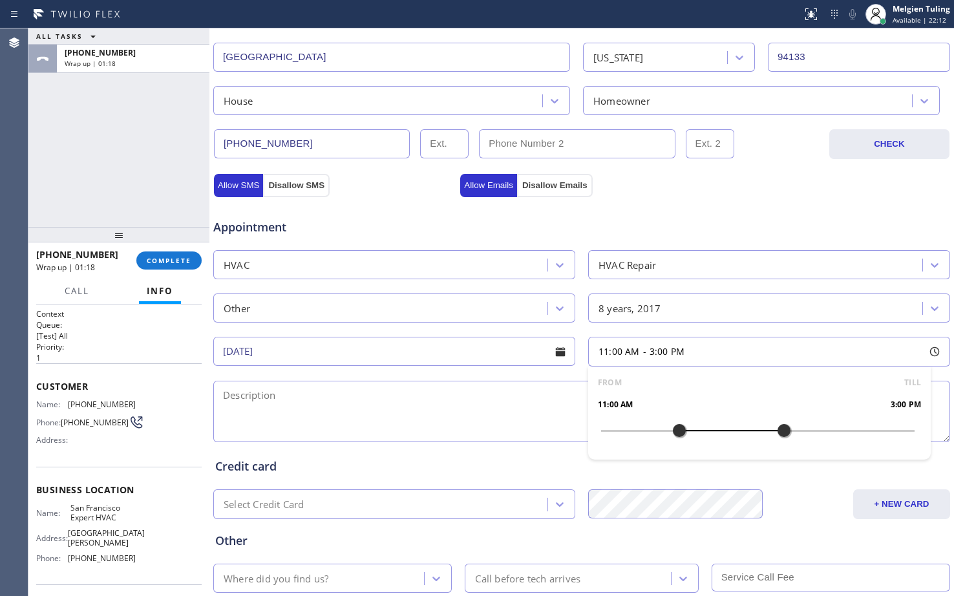
click at [377, 396] on textarea at bounding box center [581, 411] width 737 height 61
click at [299, 394] on textarea "11-3 |$119 |" at bounding box center [581, 411] width 737 height 61
paste textarea "carrier |ac unit| running loud and a liot of vibration |condenser is on the roo…"
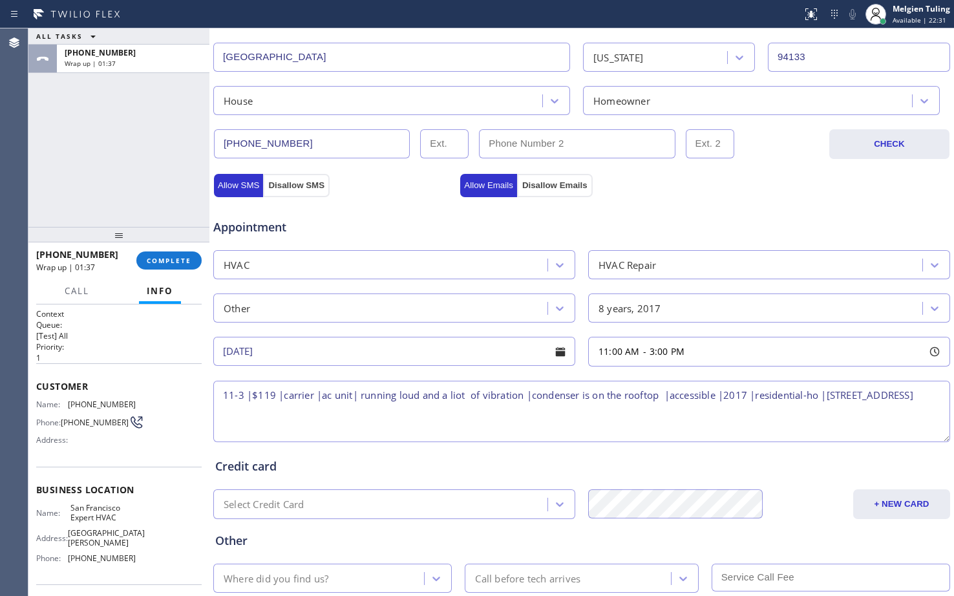
click at [456, 395] on textarea "11-3 |$119 |carrier |ac unit| running loud and a liot of vibration |condenser i…" at bounding box center [581, 411] width 737 height 61
click at [663, 394] on textarea "11-3 |$119 |carrier |ac unit| running loud and a lot of vibration |condenser is…" at bounding box center [581, 411] width 737 height 61
click at [659, 395] on textarea "11-3 |$119 |carrier |ac unit| running loud and a lot of vibration |condenser is…" at bounding box center [581, 411] width 737 height 61
click at [288, 410] on textarea "11-3 |$119 |carrier |ac unit| running loud and a lot of vibration |condenser is…" at bounding box center [581, 411] width 737 height 61
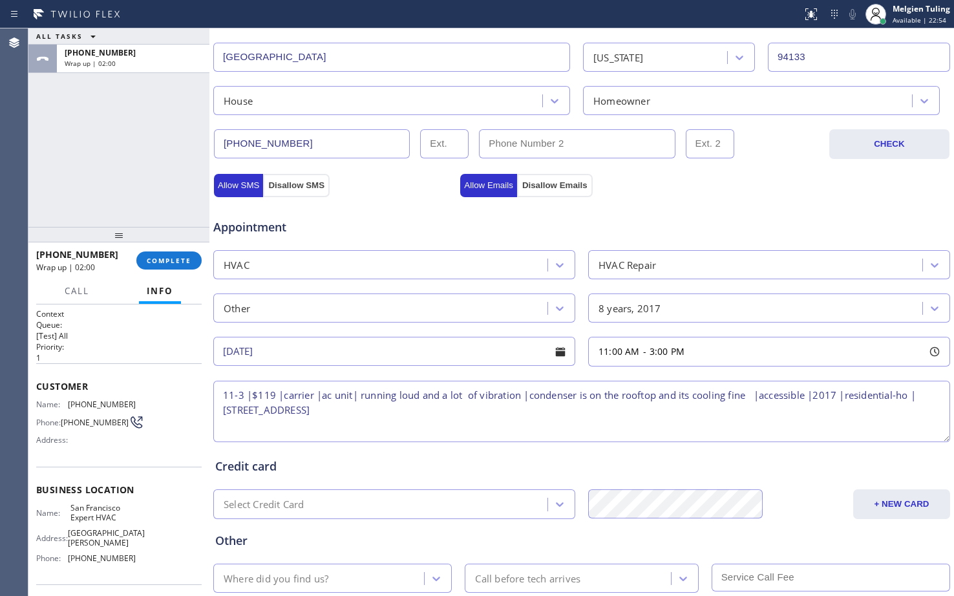
click at [416, 408] on textarea "11-3 |$119 |carrier |ac unit| running loud and a lot of vibration |condenser is…" at bounding box center [581, 411] width 737 height 61
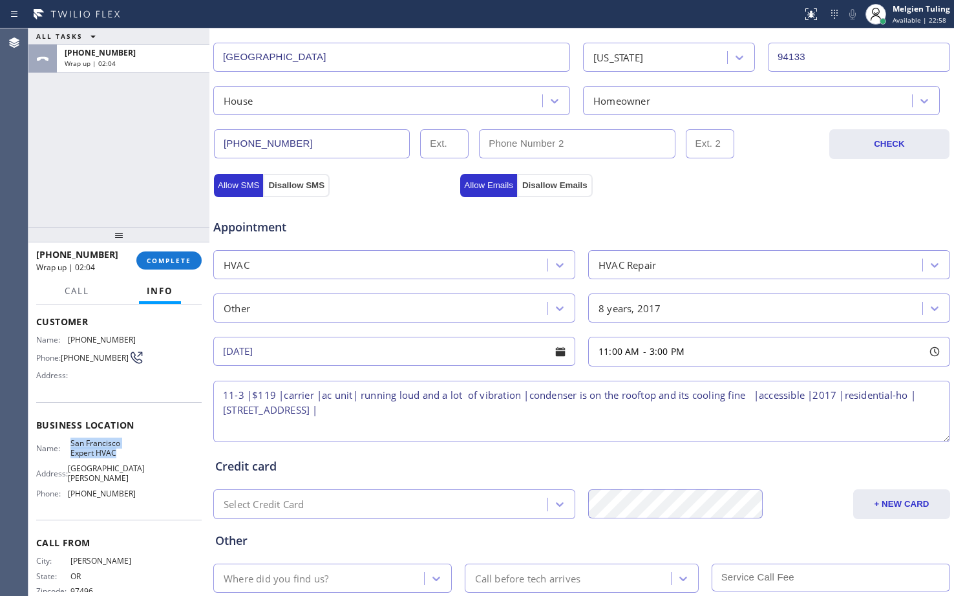
drag, startPoint x: 122, startPoint y: 460, endPoint x: 69, endPoint y: 448, distance: 55.0
click at [70, 448] on span "San Francisco Expert HVAC" at bounding box center [102, 448] width 65 height 20
copy span "San Francisco Expert HVAC"
click at [435, 416] on textarea "11-3 |$119 |carrier |ac unit| running loud and a lot of vibration |condenser is…" at bounding box center [581, 411] width 737 height 61
paste textarea "San Francisco Expert HVAC"
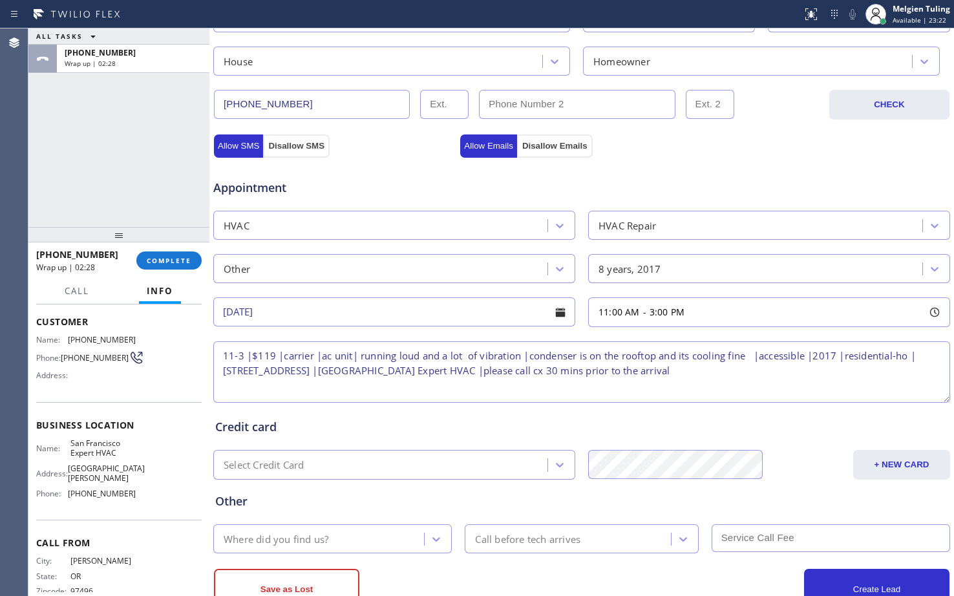
scroll to position [406, 0]
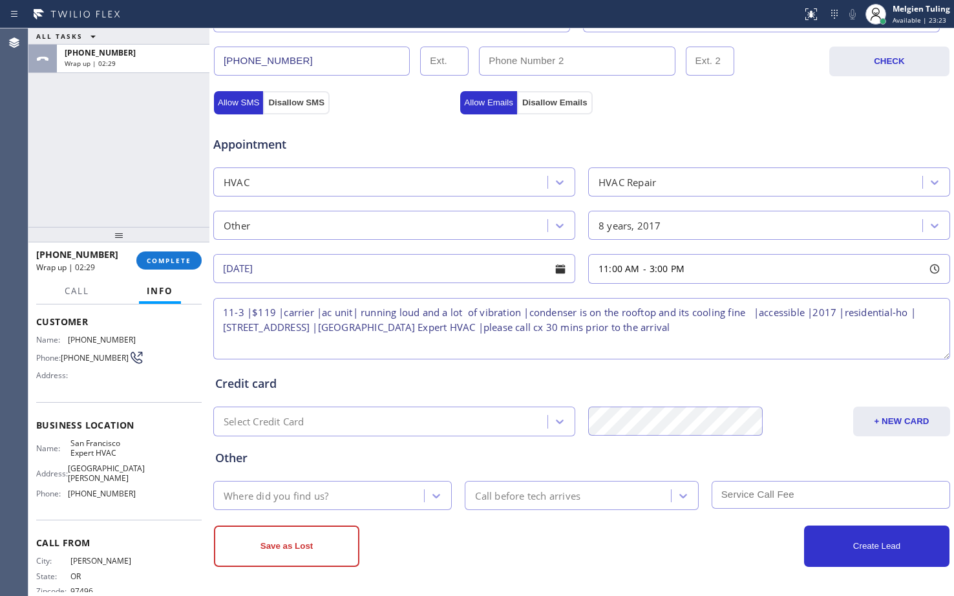
type textarea "11-3 |$119 |carrier |ac unit| running loud and a lot of vibration |condenser is…"
click at [253, 491] on div "Where did you find us?" at bounding box center [276, 495] width 105 height 15
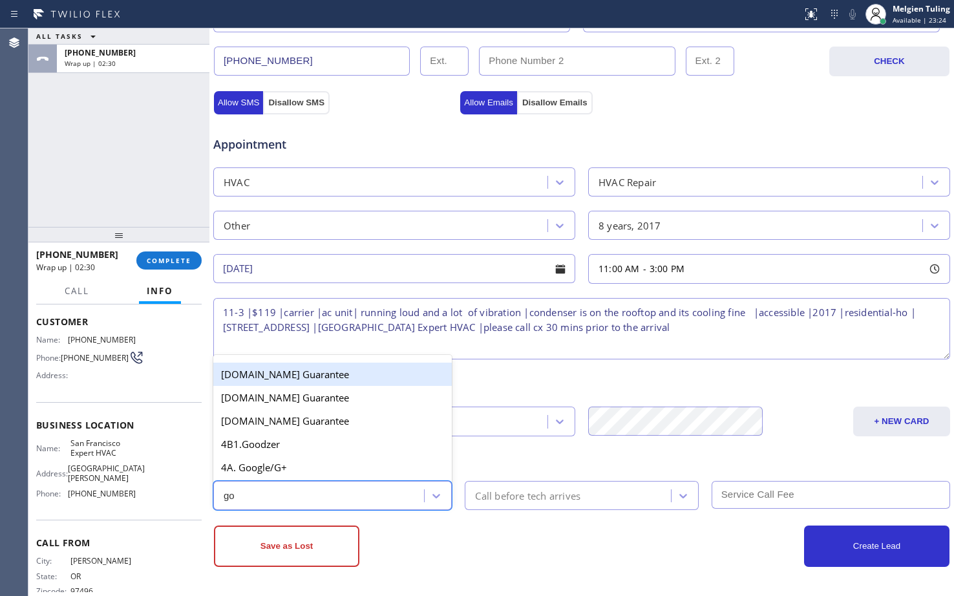
type input "goo"
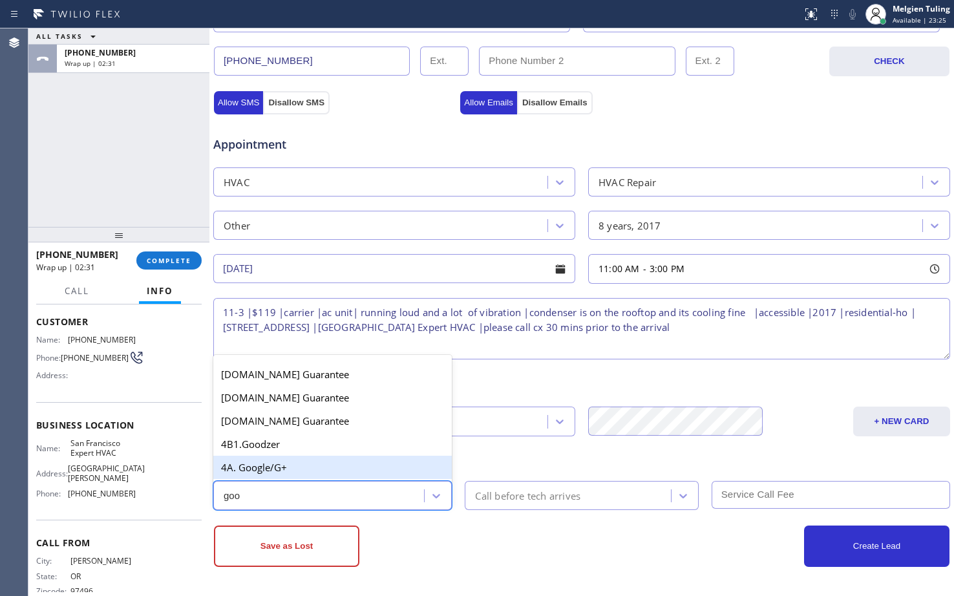
click at [271, 468] on div "4A. Google/G+" at bounding box center [332, 467] width 238 height 23
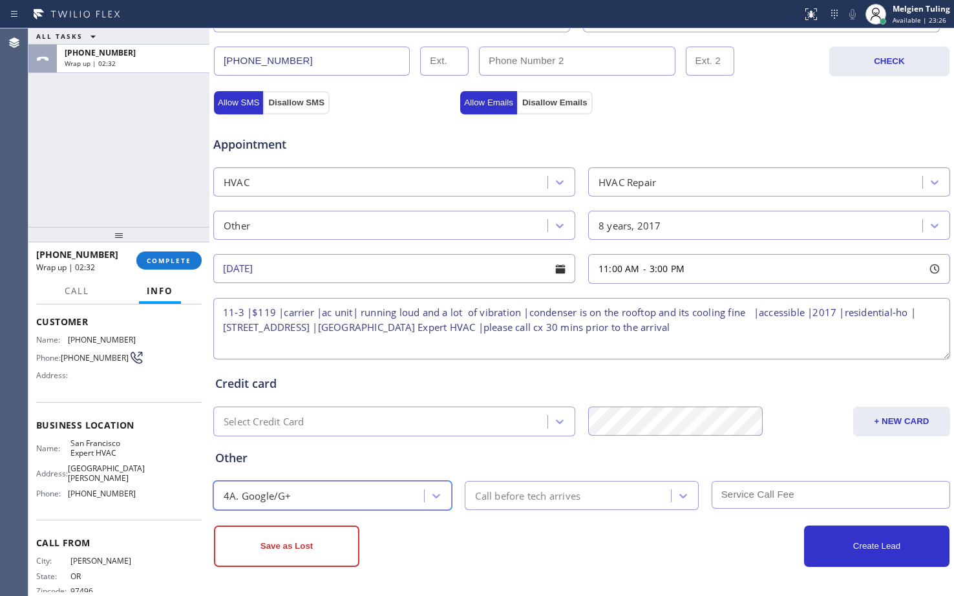
click at [497, 490] on div "Call before tech arrives" at bounding box center [527, 495] width 105 height 15
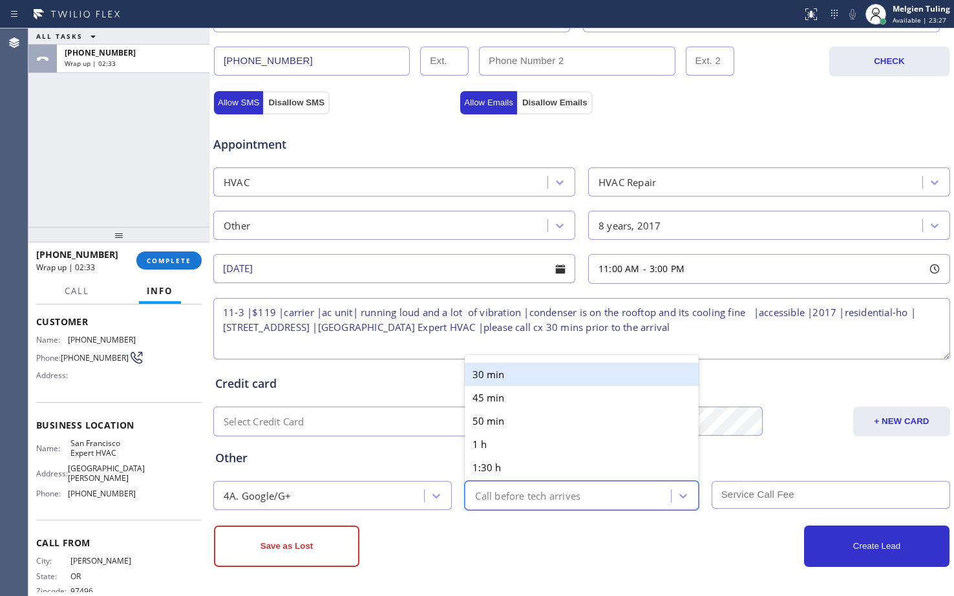
click at [507, 368] on div "30 min" at bounding box center [581, 374] width 233 height 23
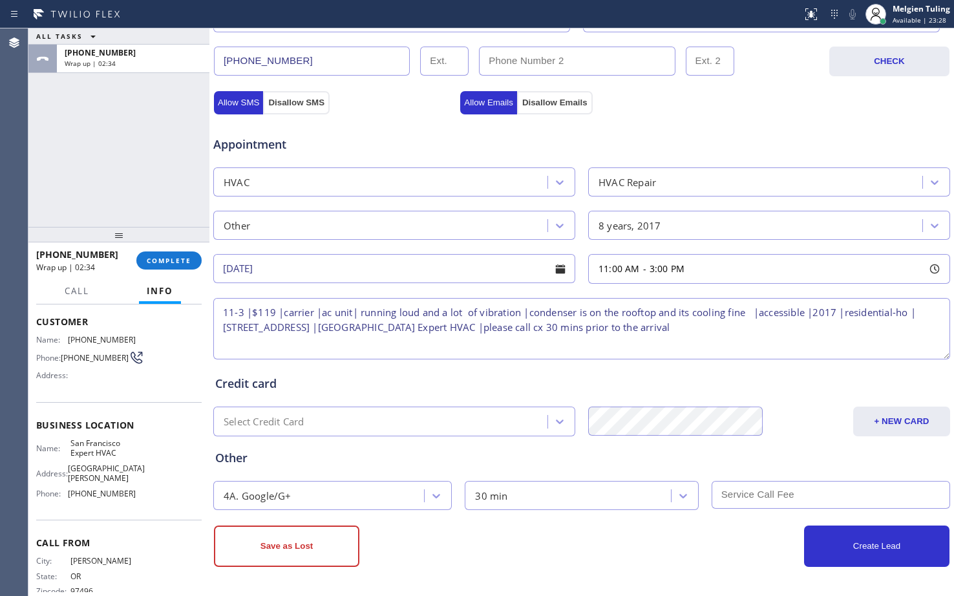
click at [716, 498] on input "text" at bounding box center [831, 495] width 238 height 28
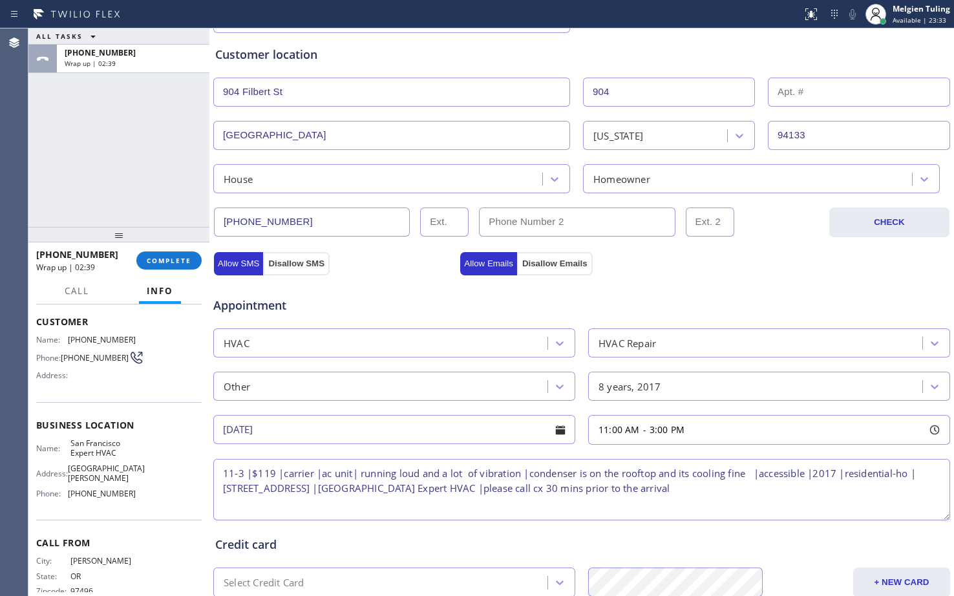
scroll to position [212, 0]
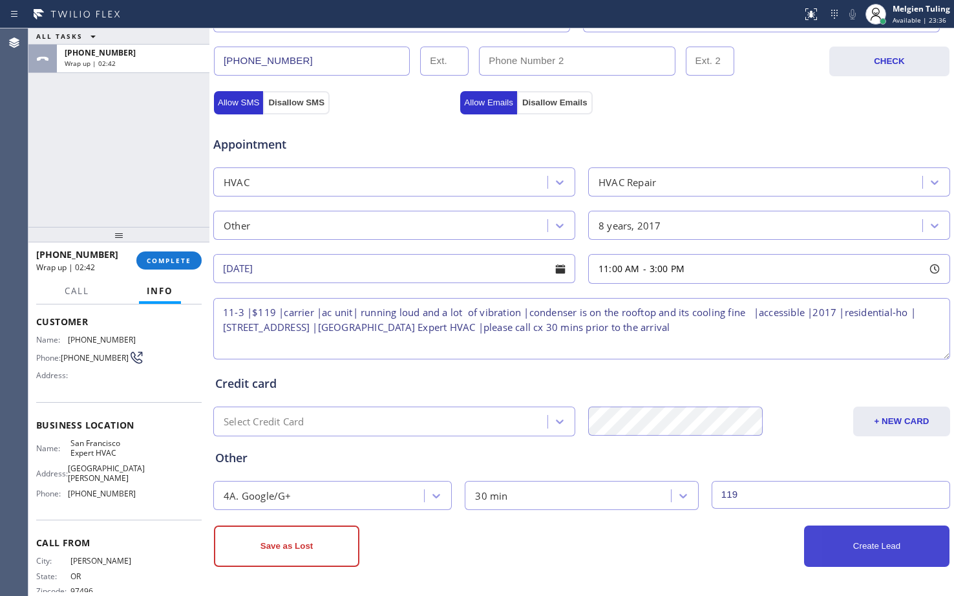
type input "119"
click at [841, 553] on button "Create Lead" at bounding box center [876, 545] width 145 height 41
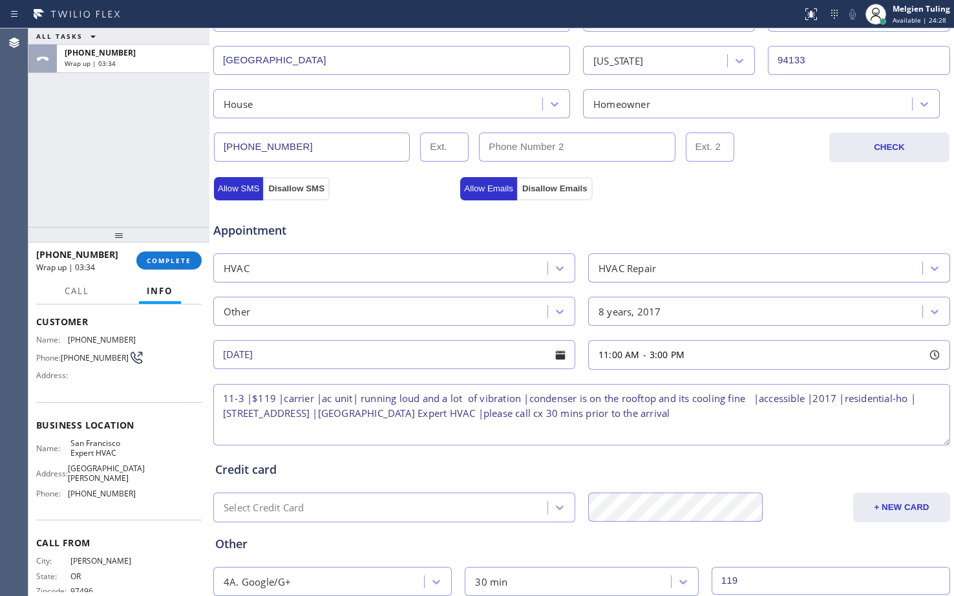
scroll to position [450, 0]
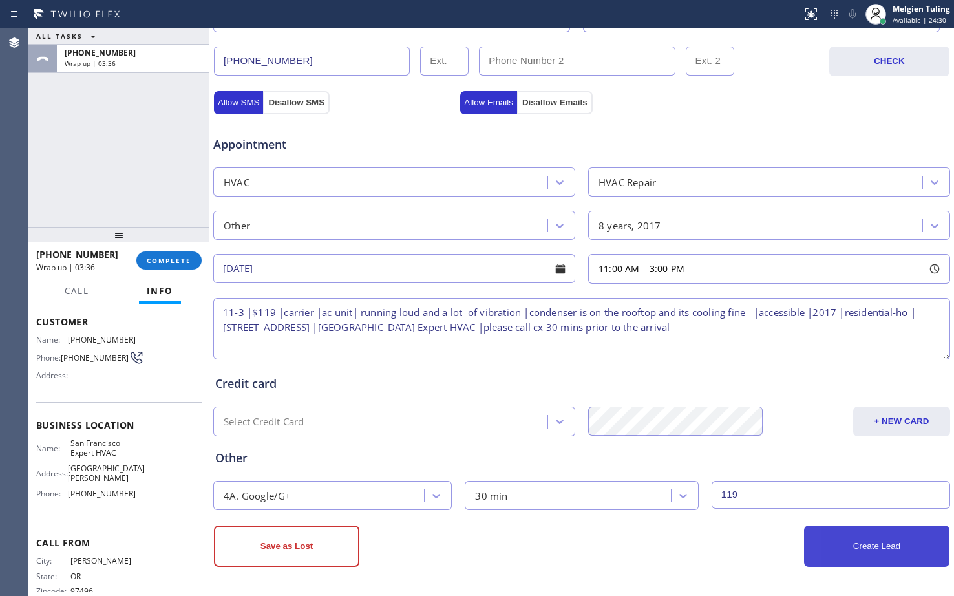
click at [861, 544] on button "Create Lead" at bounding box center [876, 545] width 145 height 41
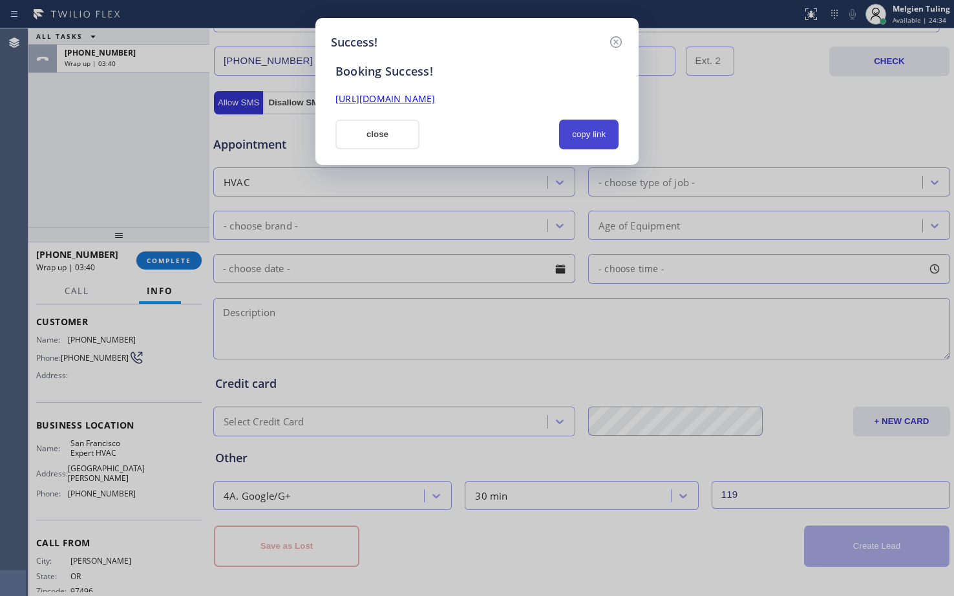
click at [593, 127] on button "copy link" at bounding box center [588, 135] width 59 height 30
click at [435, 96] on link "https://erp.apollosoft.co/customer/764134#portlet_lead" at bounding box center [385, 98] width 100 height 12
click at [373, 130] on button "close" at bounding box center [377, 135] width 84 height 30
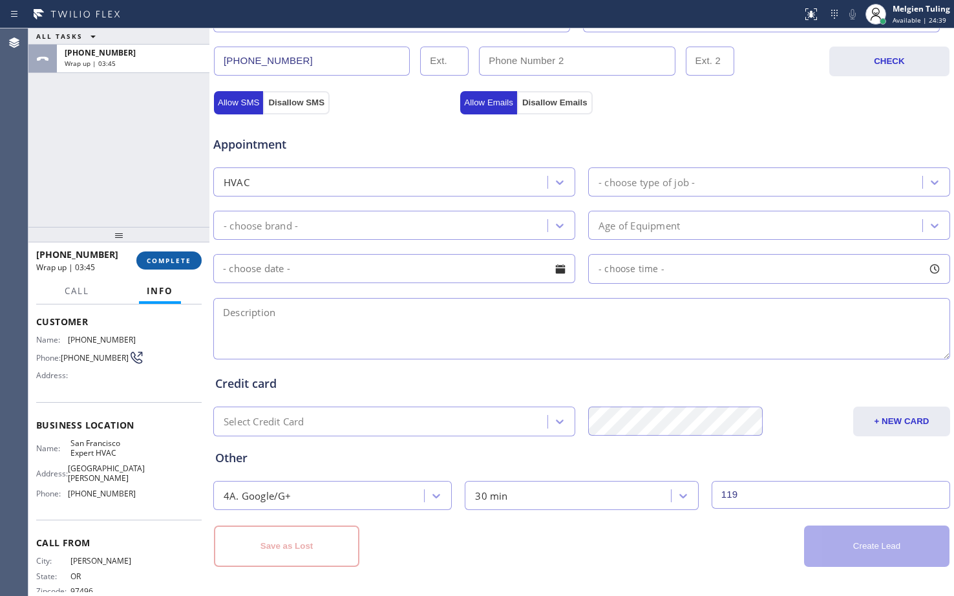
click at [156, 262] on span "COMPLETE" at bounding box center [169, 260] width 45 height 9
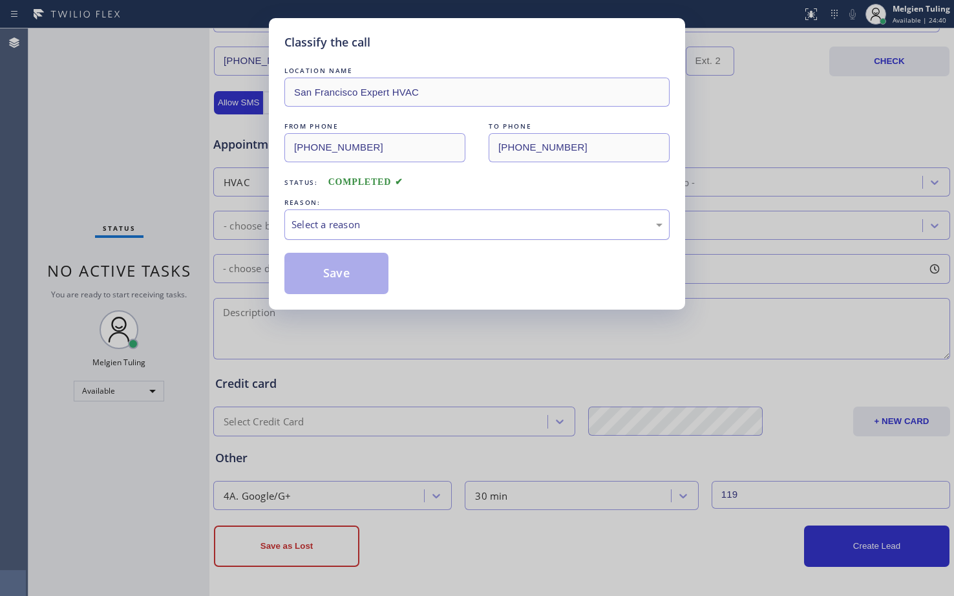
click at [331, 225] on div "Select a reason" at bounding box center [476, 224] width 371 height 15
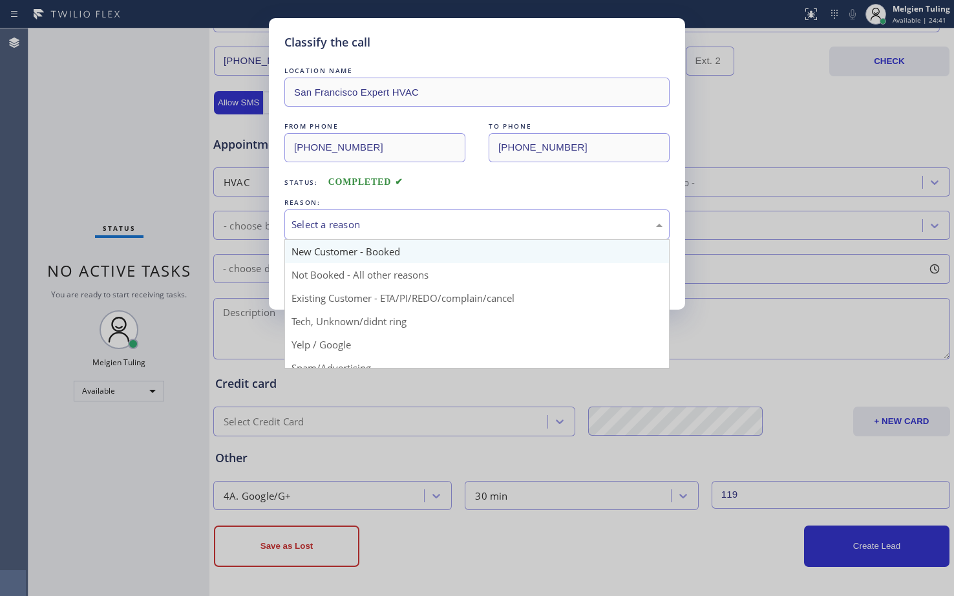
click at [339, 240] on div "Select a reason New Customer - Booked Not Booked - All other reasons Existing C…" at bounding box center [476, 224] width 385 height 30
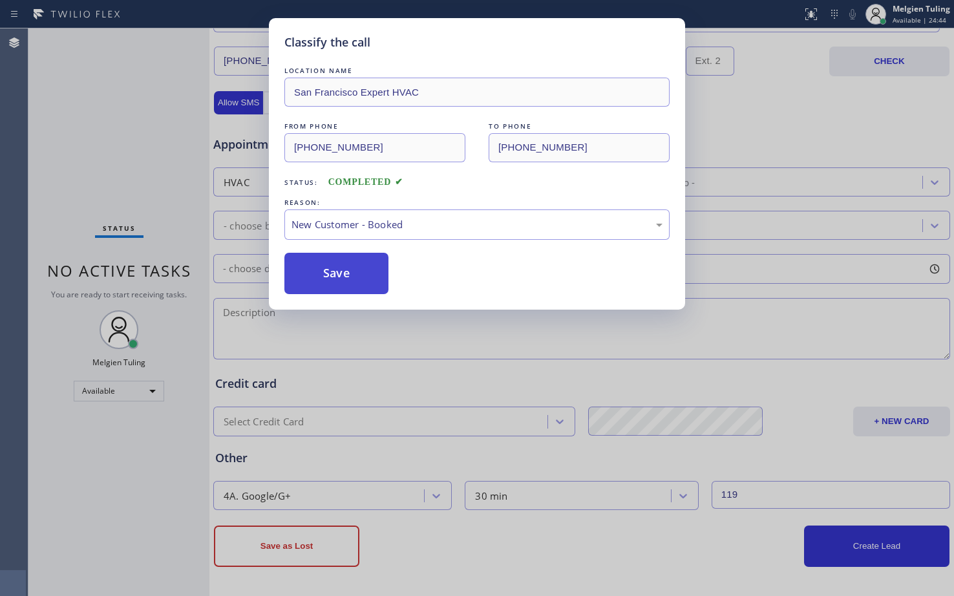
click at [325, 270] on button "Save" at bounding box center [336, 273] width 104 height 41
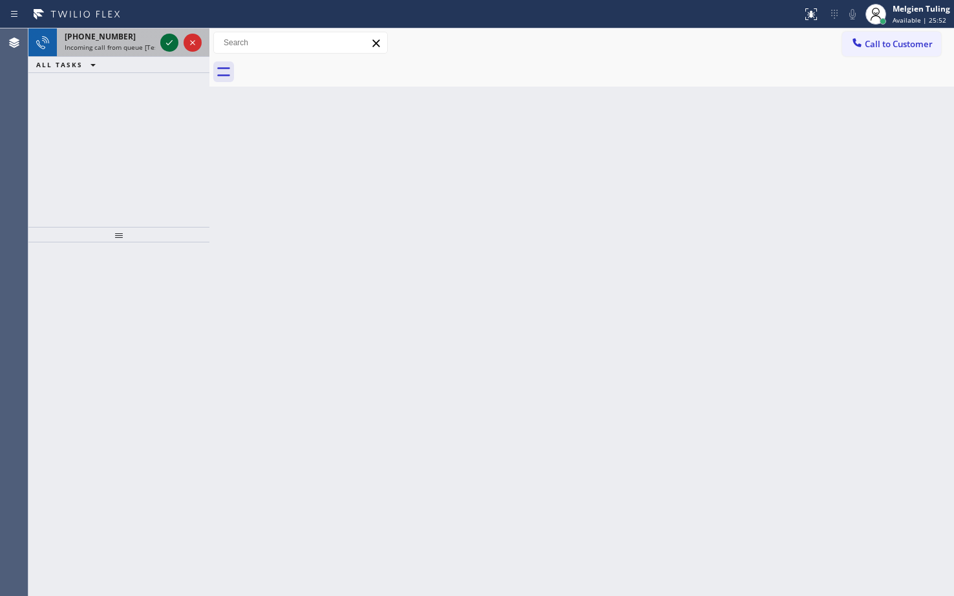
click at [165, 40] on icon at bounding box center [170, 43] width 16 height 16
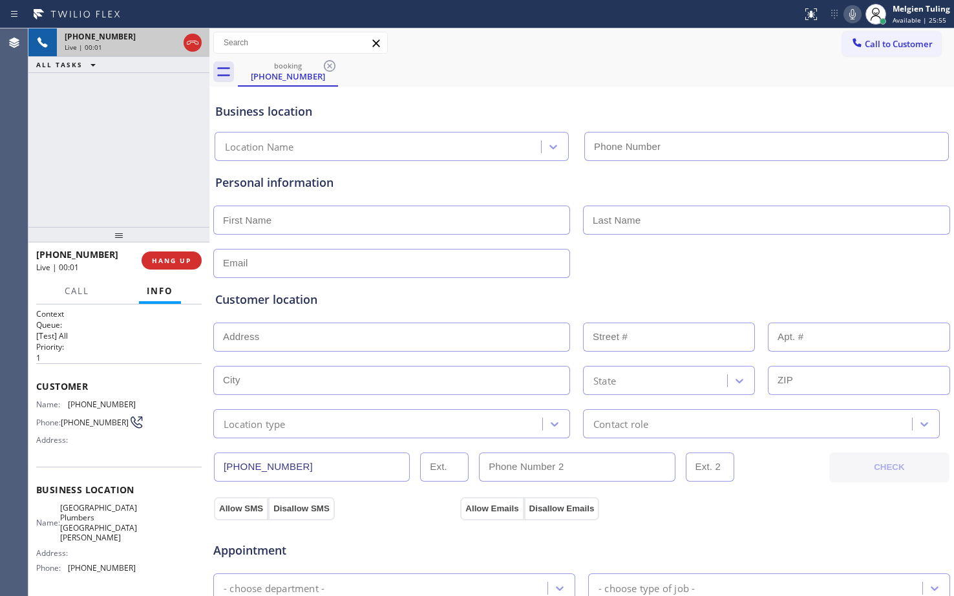
type input "(310) 388-3870"
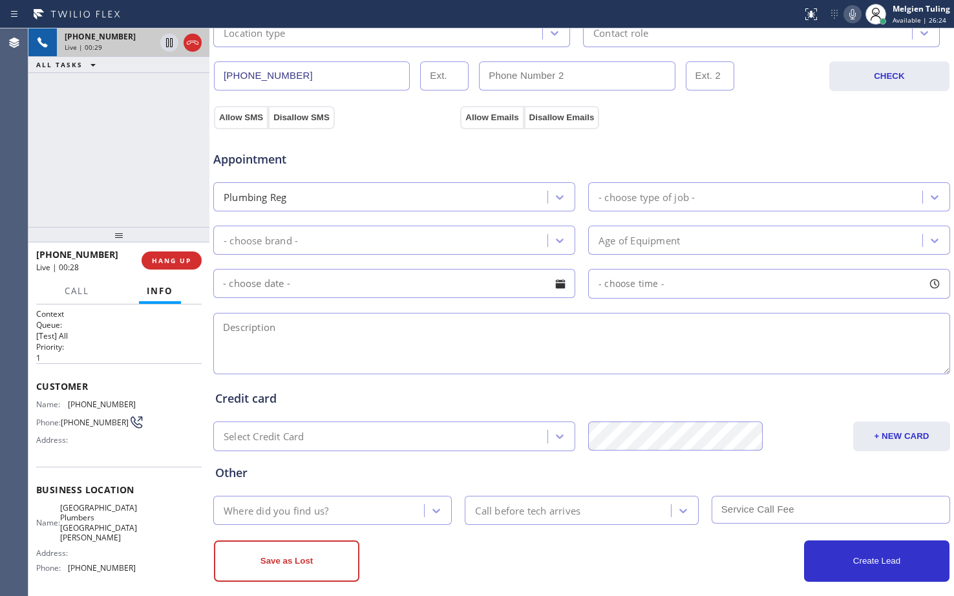
scroll to position [406, 0]
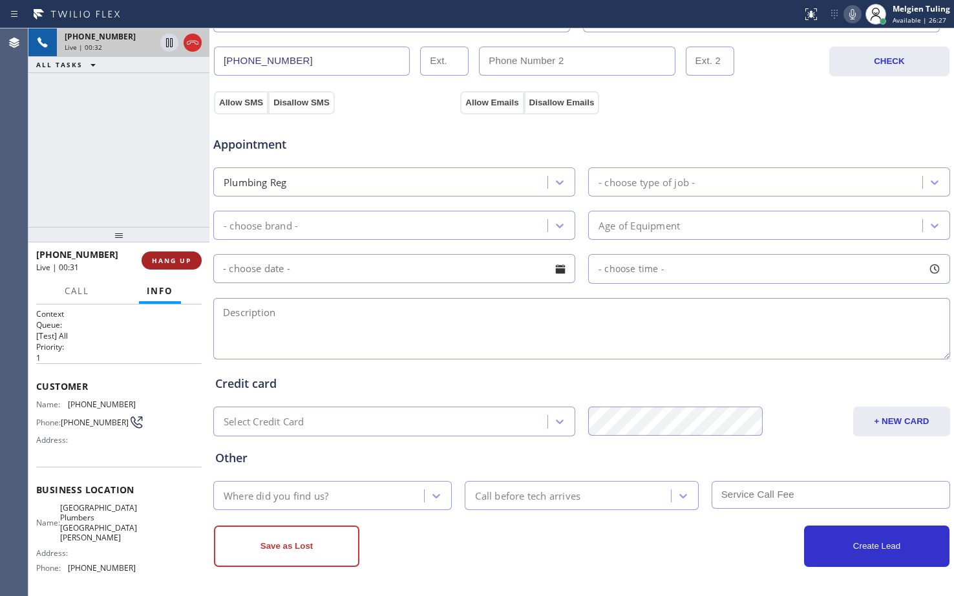
click at [158, 260] on span "HANG UP" at bounding box center [171, 260] width 39 height 9
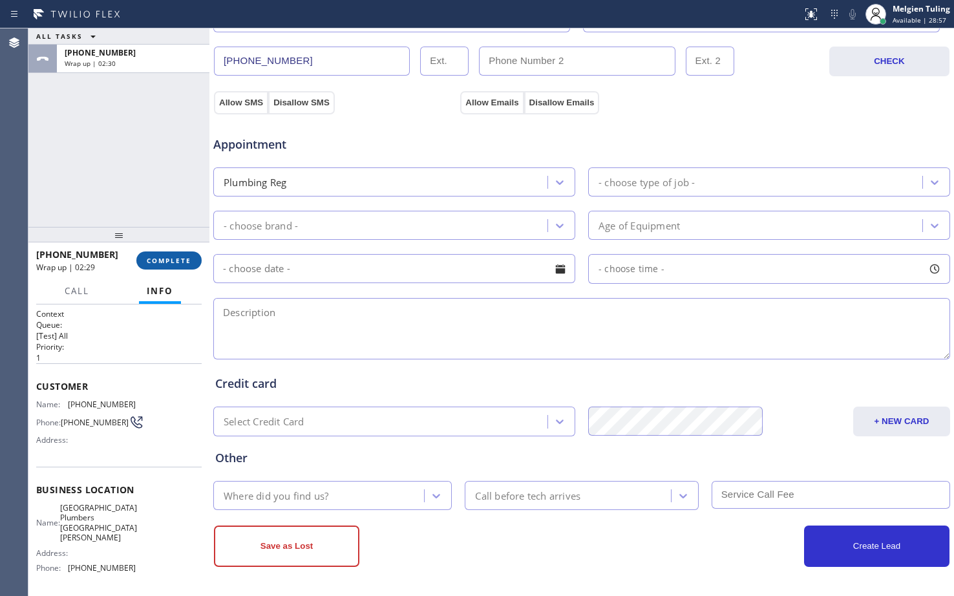
click at [167, 259] on span "COMPLETE" at bounding box center [169, 260] width 45 height 9
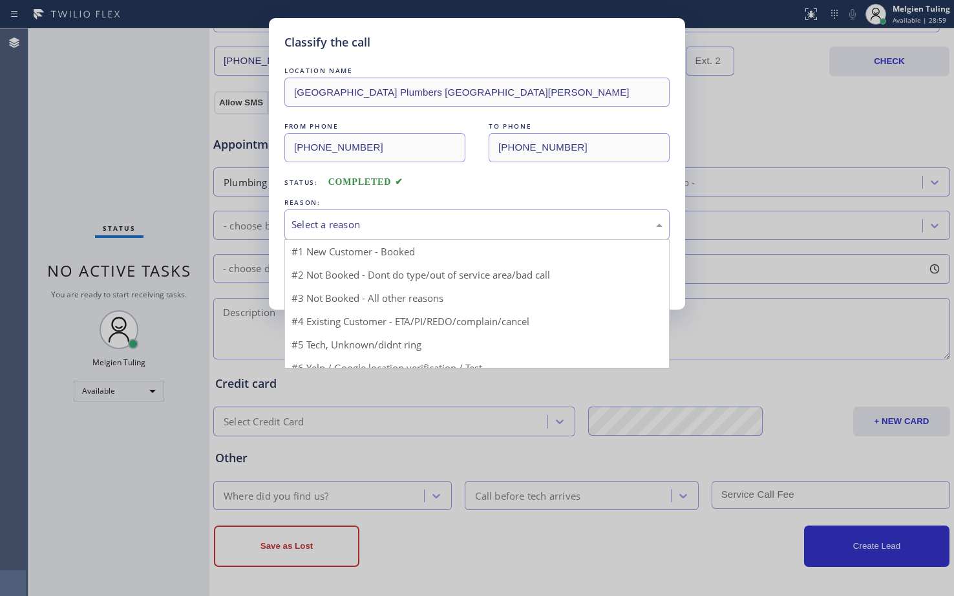
click at [386, 224] on div "Select a reason" at bounding box center [476, 224] width 371 height 15
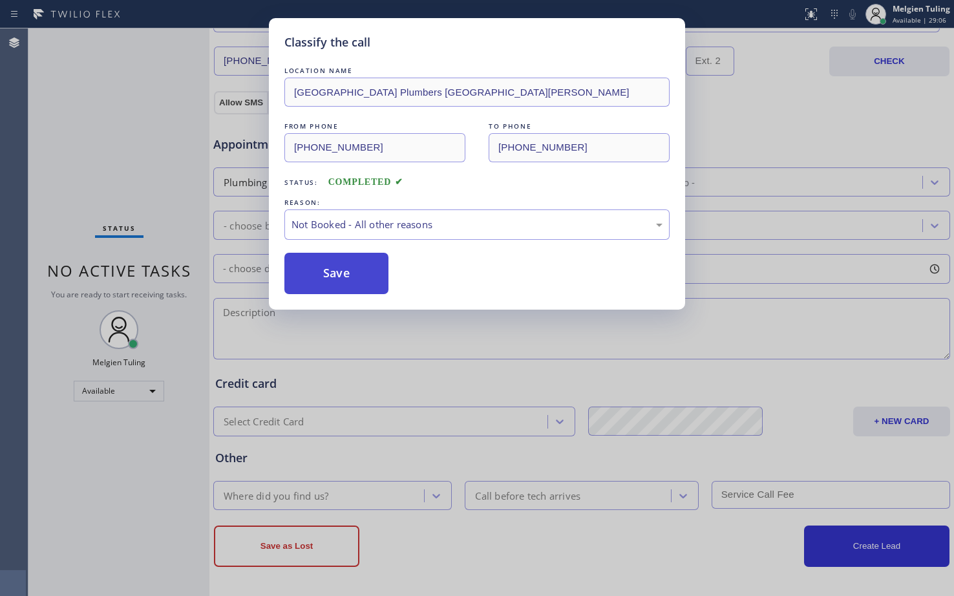
click at [319, 272] on button "Save" at bounding box center [336, 273] width 104 height 41
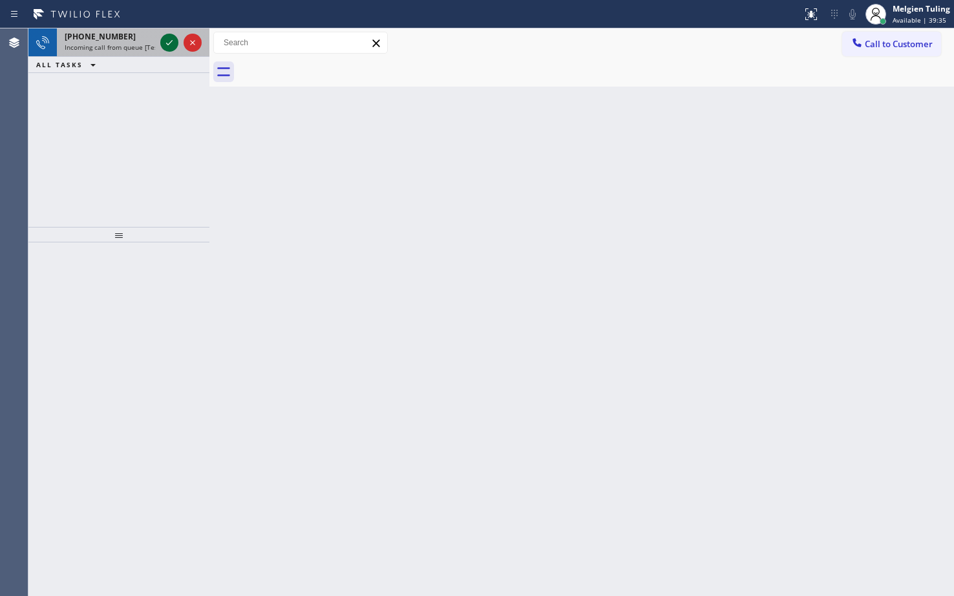
click at [160, 39] on div at bounding box center [169, 43] width 18 height 16
click at [163, 43] on icon at bounding box center [170, 43] width 16 height 16
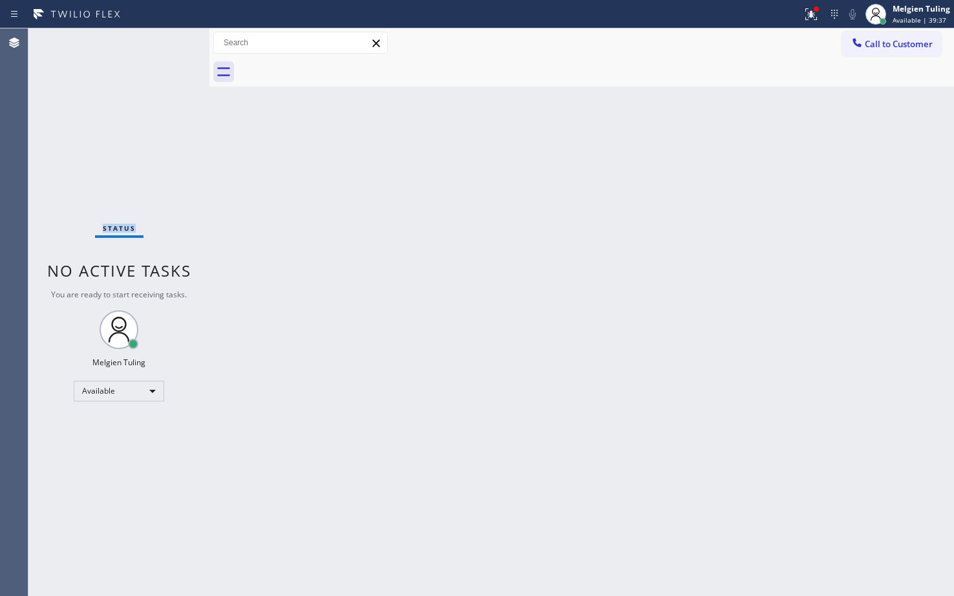
click at [163, 43] on div "Status No active tasks You are ready to start receiving tasks. Melgien Tuling A…" at bounding box center [118, 311] width 181 height 567
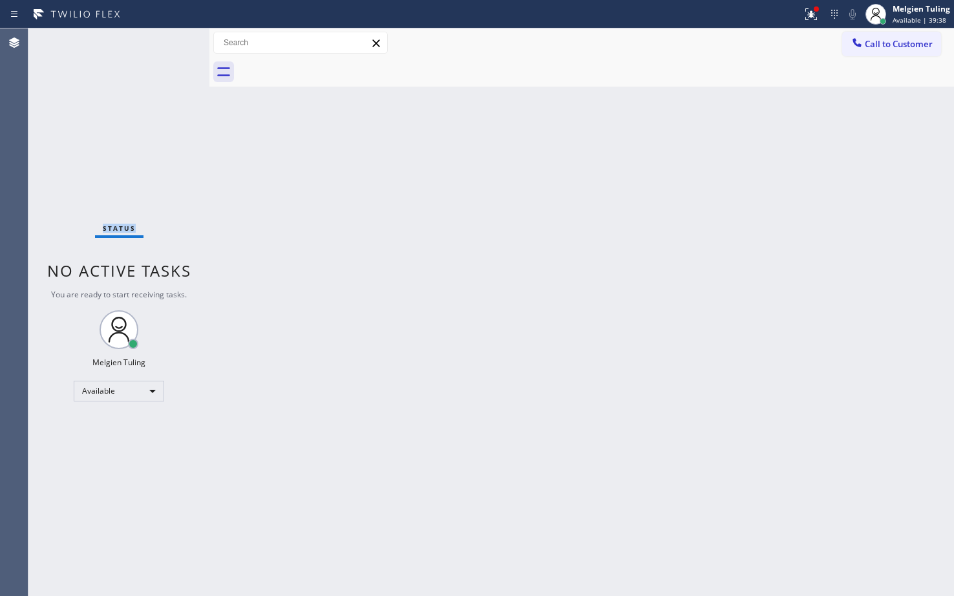
drag, startPoint x: 163, startPoint y: 43, endPoint x: 122, endPoint y: 124, distance: 91.0
click at [159, 117] on div "Status No active tasks You are ready to start receiving tasks. Melgien Tuling A…" at bounding box center [118, 311] width 181 height 567
click at [133, 393] on div "Available" at bounding box center [119, 391] width 90 height 21
click at [116, 462] on li "Break" at bounding box center [118, 458] width 88 height 16
click at [516, 372] on div "Back to Dashboard Change Sender ID Customers Technicians Select a contact Outbo…" at bounding box center [581, 311] width 744 height 567
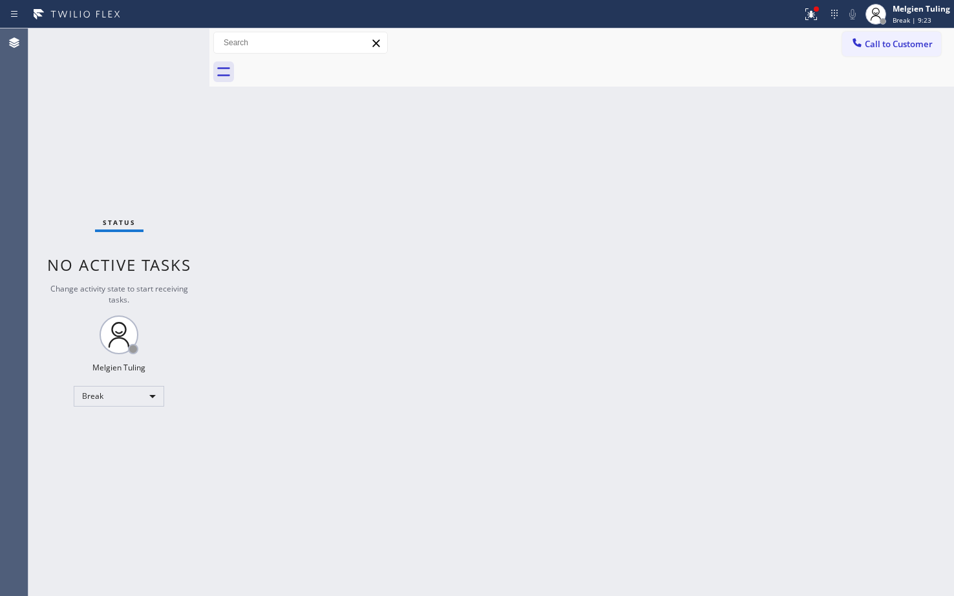
click at [417, 353] on div "Back to Dashboard Change Sender ID Customers Technicians Select a contact Outbo…" at bounding box center [581, 311] width 744 height 567
click at [120, 396] on div "Break" at bounding box center [119, 396] width 90 height 21
click at [113, 397] on div "Break" at bounding box center [119, 396] width 90 height 21
click at [90, 434] on li "Available" at bounding box center [118, 431] width 88 height 16
click at [299, 351] on div "Back to Dashboard Change Sender ID Customers Technicians Select a contact Outbo…" at bounding box center [581, 311] width 744 height 567
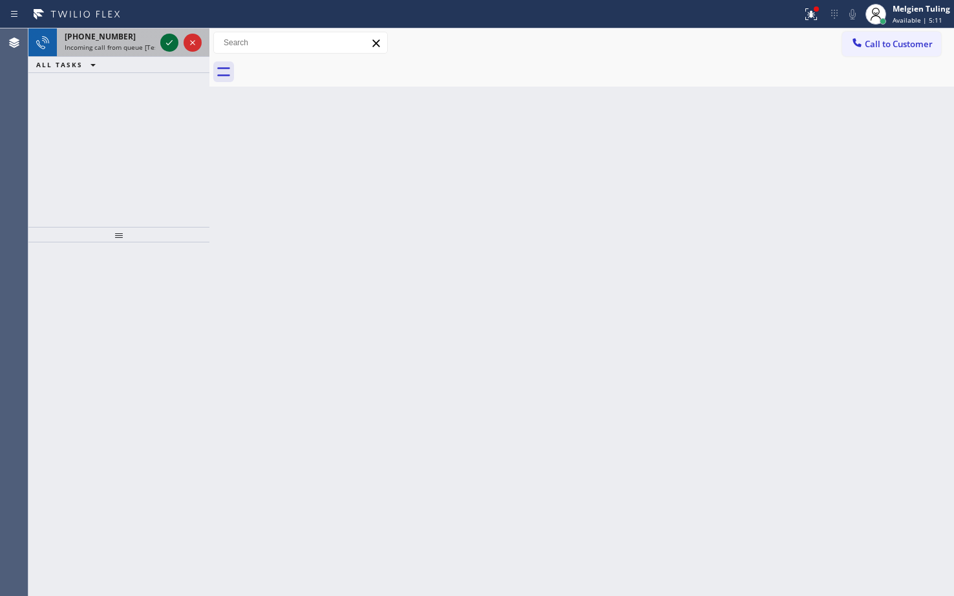
click at [167, 43] on icon at bounding box center [169, 42] width 6 height 5
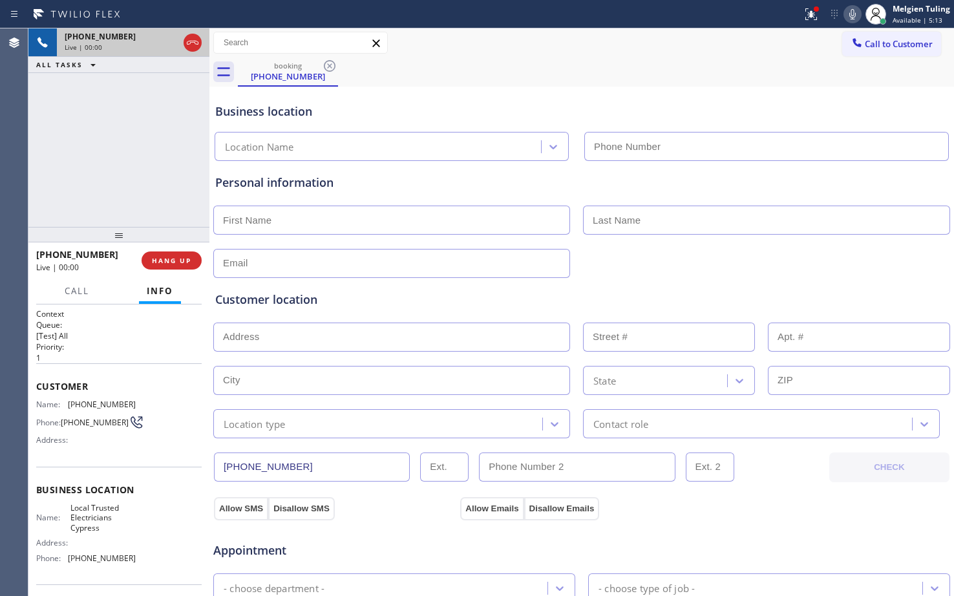
type input "(714) 463-1818"
click at [169, 266] on button "HANG UP" at bounding box center [172, 260] width 60 height 18
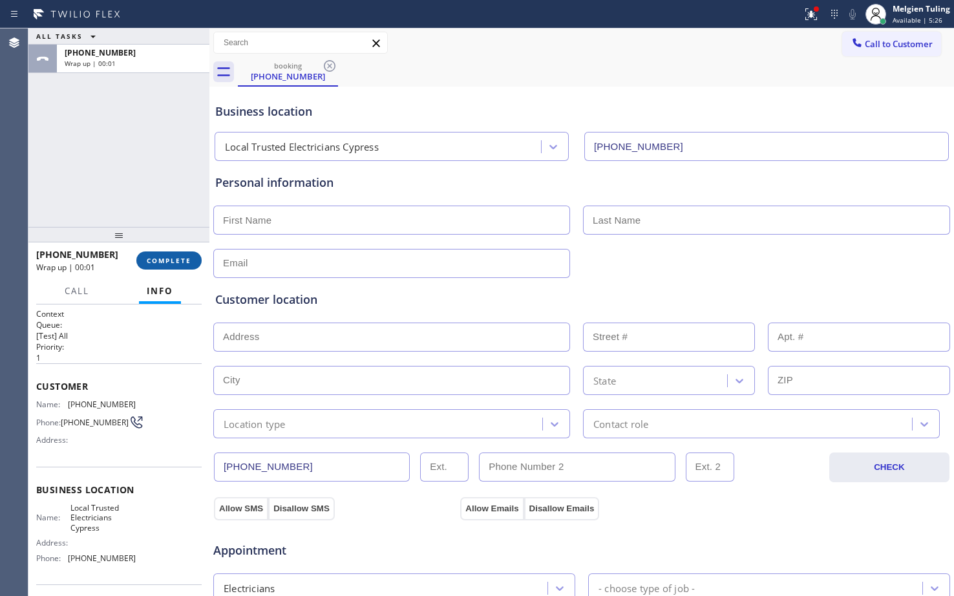
click at [168, 260] on span "COMPLETE" at bounding box center [169, 260] width 45 height 9
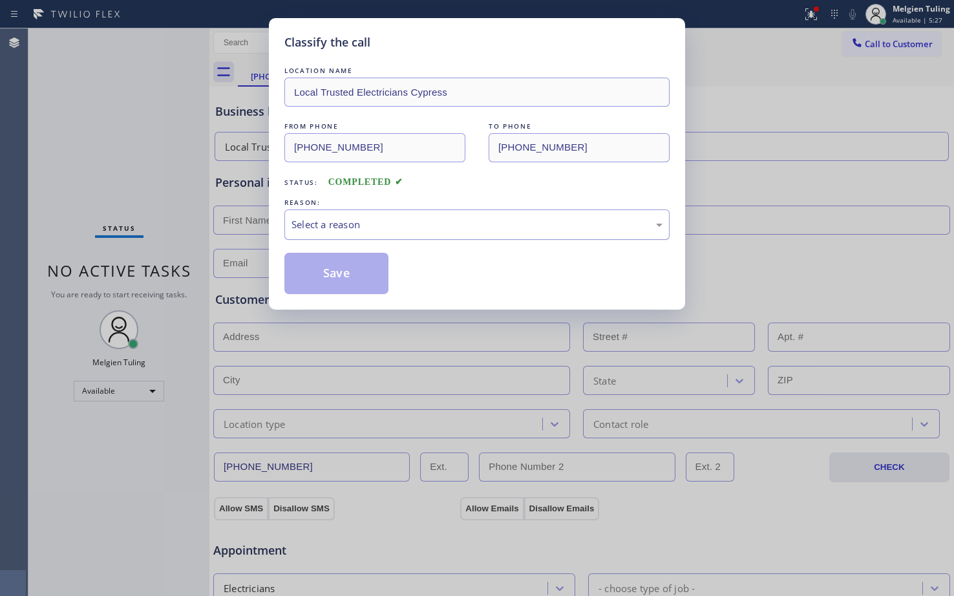
click at [308, 218] on div "Select a reason" at bounding box center [476, 224] width 371 height 15
click at [311, 275] on button "Save" at bounding box center [336, 273] width 104 height 41
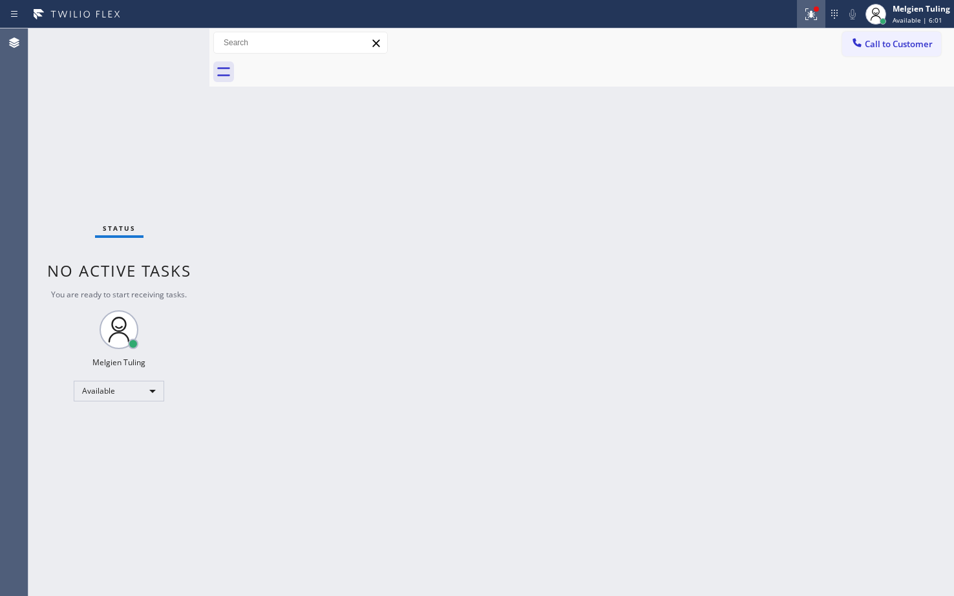
click at [814, 12] on icon at bounding box center [811, 14] width 16 height 16
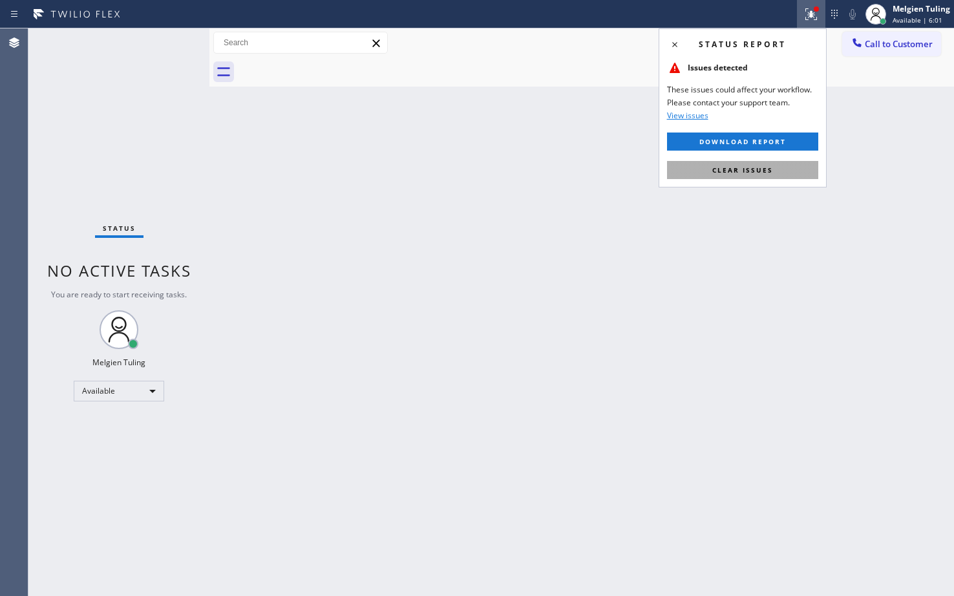
click at [732, 170] on span "Clear issues" at bounding box center [742, 169] width 61 height 9
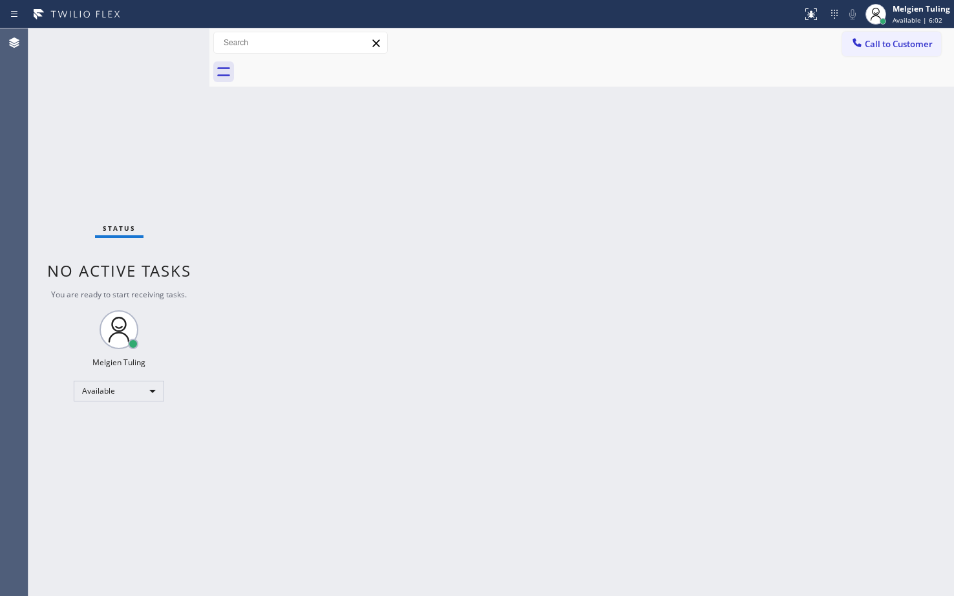
click at [732, 170] on div "Back to Dashboard Change Sender ID Customers Technicians Select a contact Outbo…" at bounding box center [581, 311] width 744 height 567
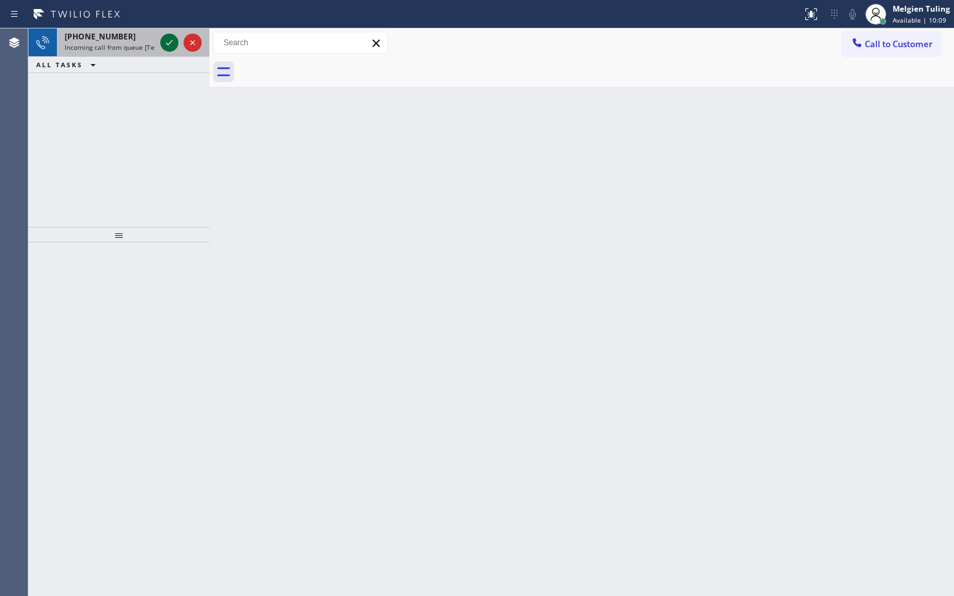
click at [167, 45] on icon at bounding box center [169, 42] width 6 height 5
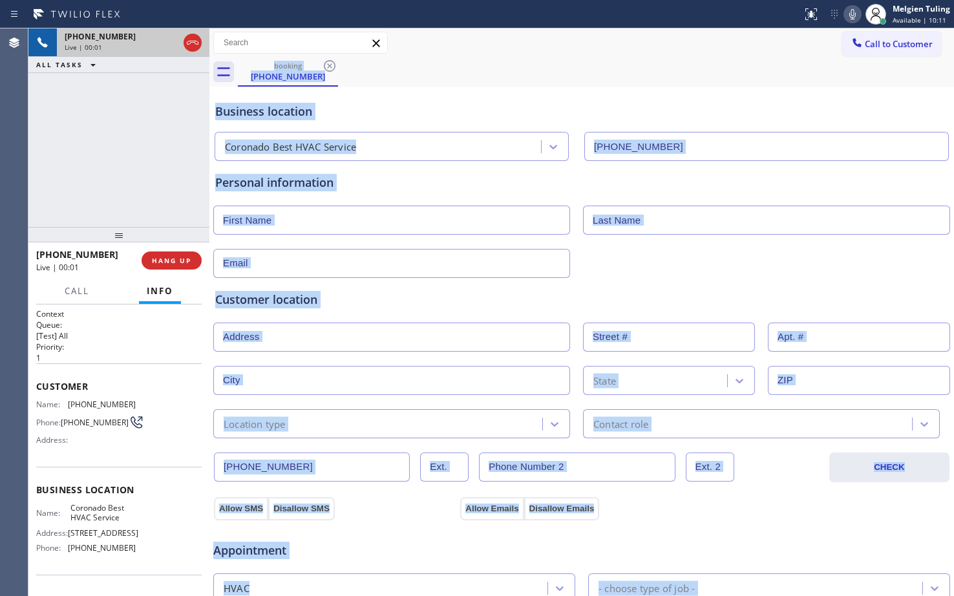
type input "(619) 202-8284"
click at [372, 99] on div "Business location Coronado Best HVAC Service (619) 202-8284" at bounding box center [582, 125] width 738 height 71
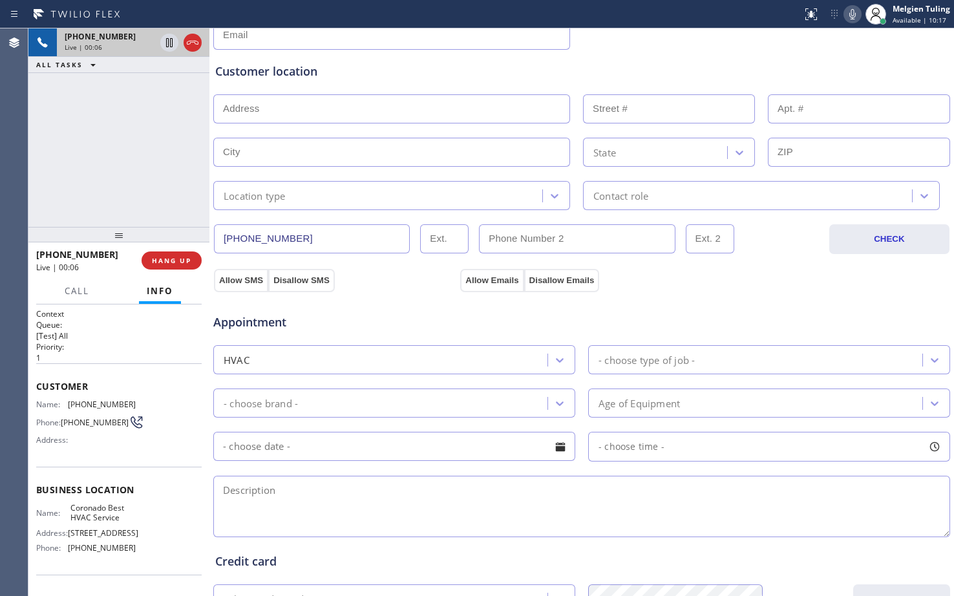
scroll to position [259, 0]
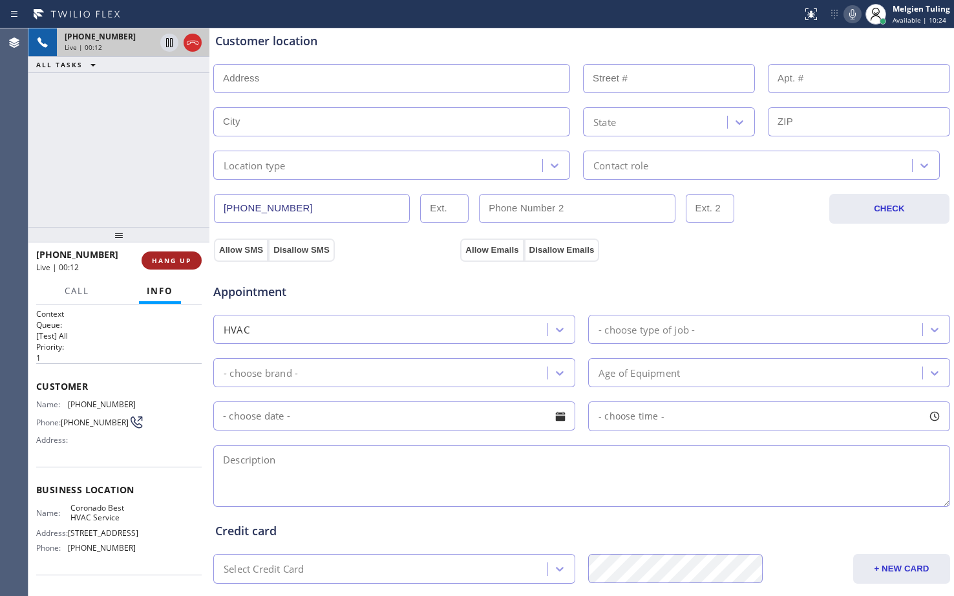
click at [172, 264] on span "HANG UP" at bounding box center [171, 260] width 39 height 9
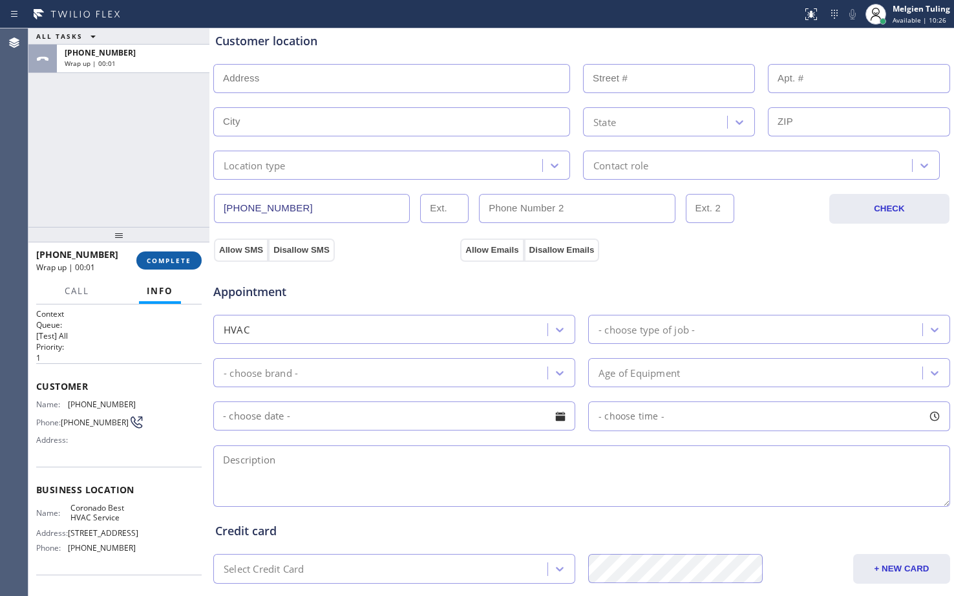
click at [168, 261] on span "COMPLETE" at bounding box center [169, 260] width 45 height 9
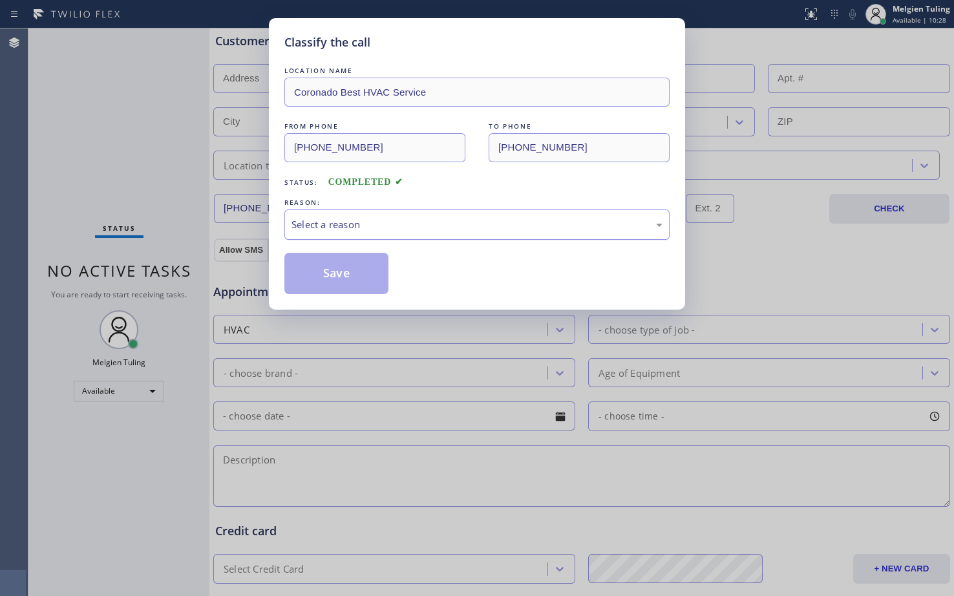
click at [321, 220] on div "Select a reason" at bounding box center [476, 224] width 371 height 15
drag, startPoint x: 310, startPoint y: 261, endPoint x: 308, endPoint y: 269, distance: 8.2
click at [311, 262] on button "Save" at bounding box center [336, 273] width 104 height 41
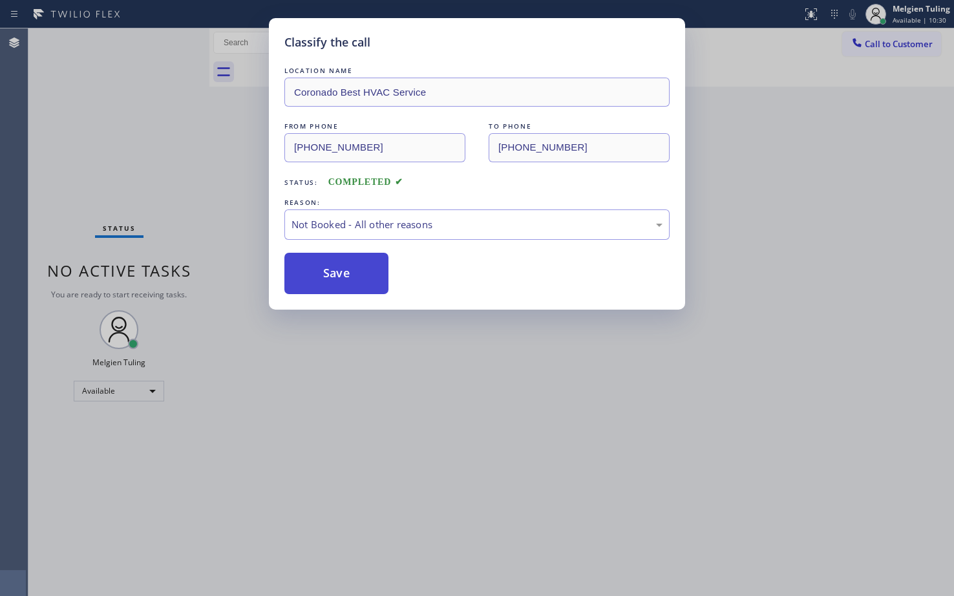
click at [309, 272] on button "Save" at bounding box center [336, 273] width 104 height 41
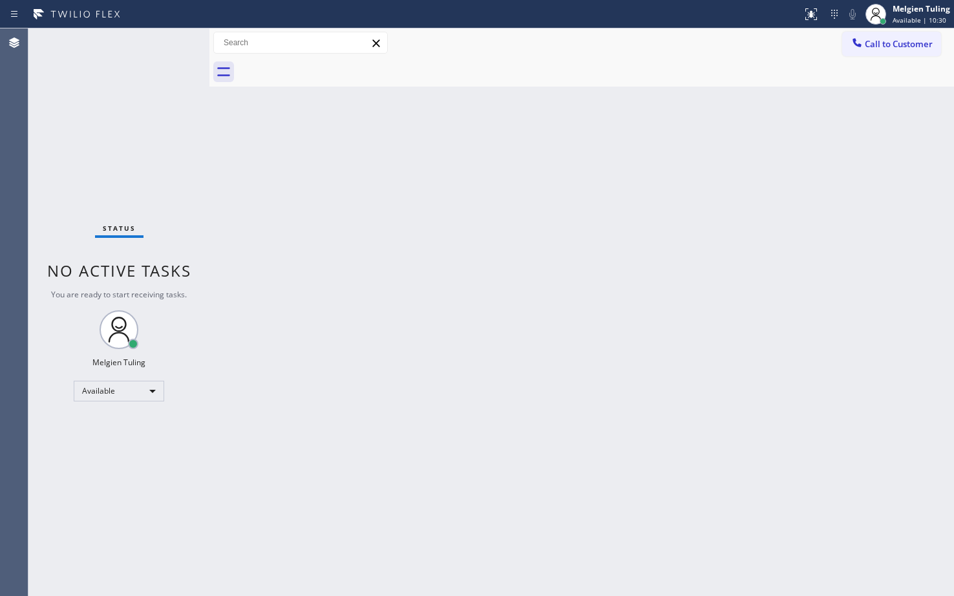
click at [167, 163] on div "Status No active tasks You are ready to start receiving tasks. Melgien Tuling A…" at bounding box center [118, 311] width 181 height 567
click at [495, 320] on div "Back to Dashboard Change Sender ID Customers Technicians Select a contact Outbo…" at bounding box center [581, 311] width 744 height 567
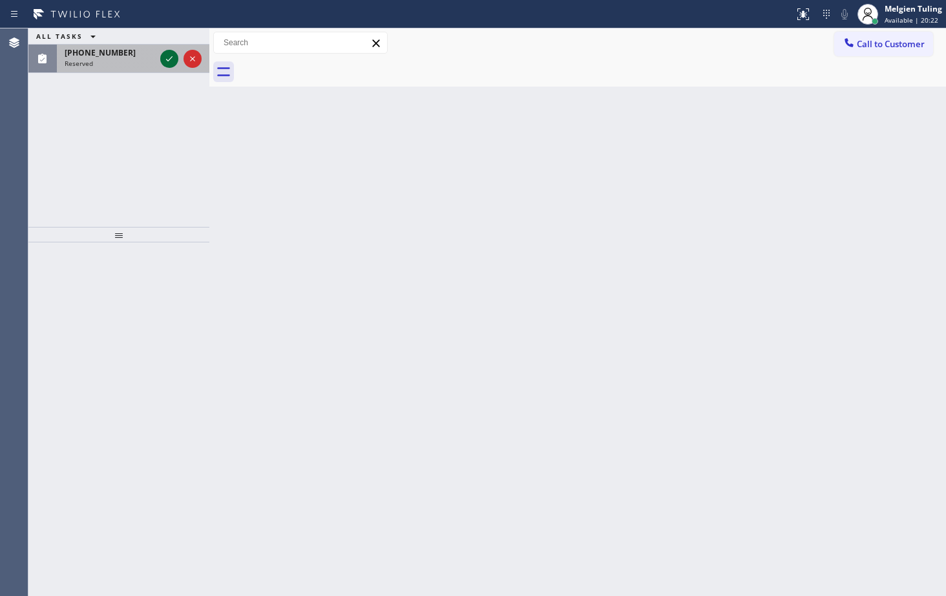
click at [167, 56] on icon at bounding box center [170, 59] width 16 height 16
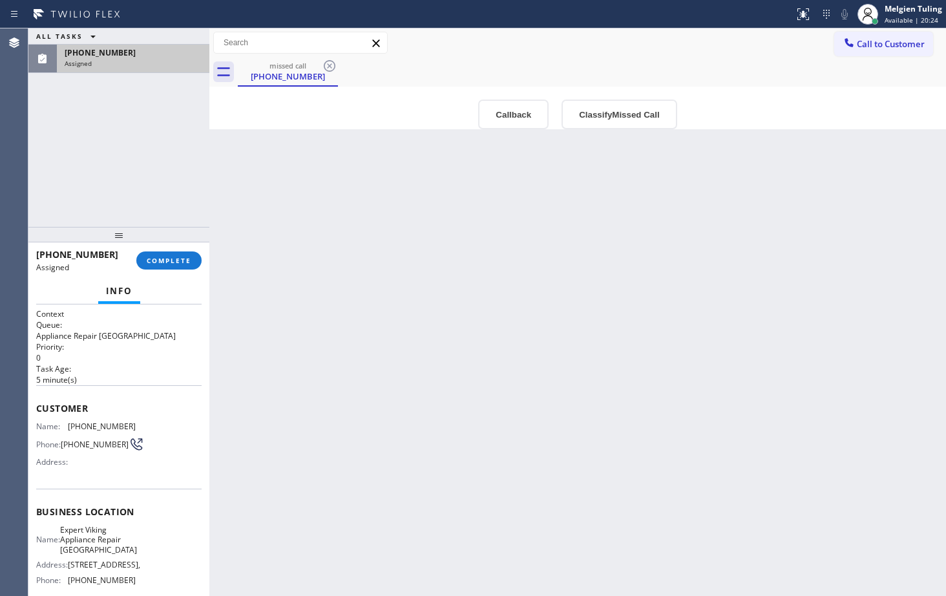
click at [162, 282] on div "Info" at bounding box center [118, 292] width 165 height 26
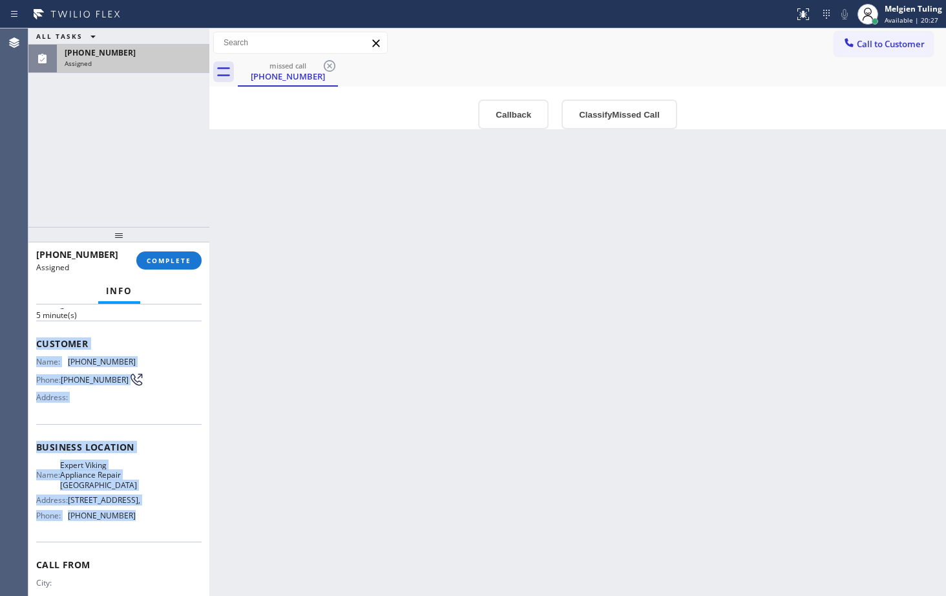
drag, startPoint x: 48, startPoint y: 348, endPoint x: 134, endPoint y: 543, distance: 213.0
click at [134, 445] on div "Context Queue: Appliance Repair High End Priority: 0 Task Age: 5 minute(s) Cust…" at bounding box center [118, 449] width 181 height 291
copy div "Customer Name: (562) 843-0971 Phone: (562) 843-0971 Address: Business location …"
click at [173, 258] on span "COMPLETE" at bounding box center [169, 260] width 45 height 9
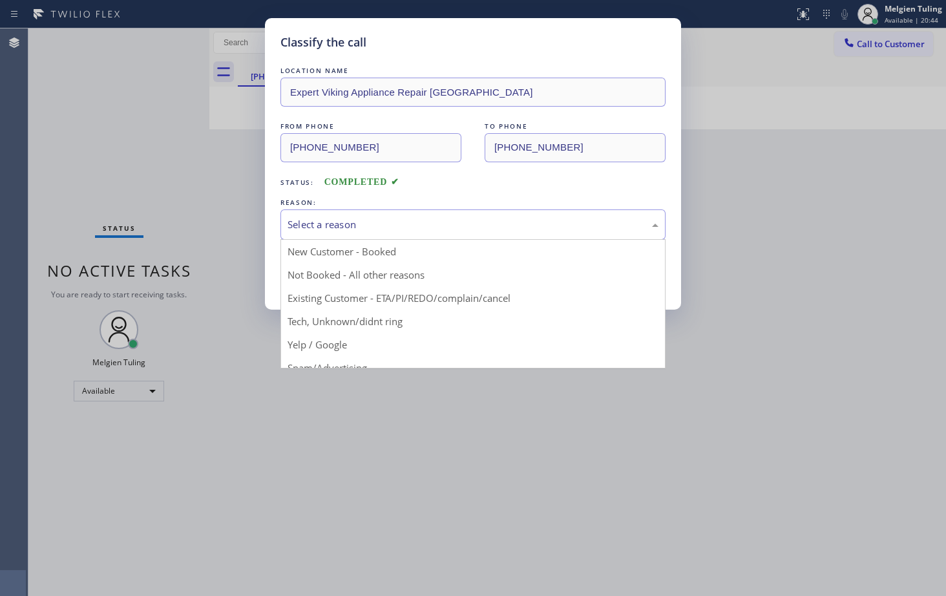
click at [294, 215] on div "Select a reason" at bounding box center [472, 224] width 385 height 30
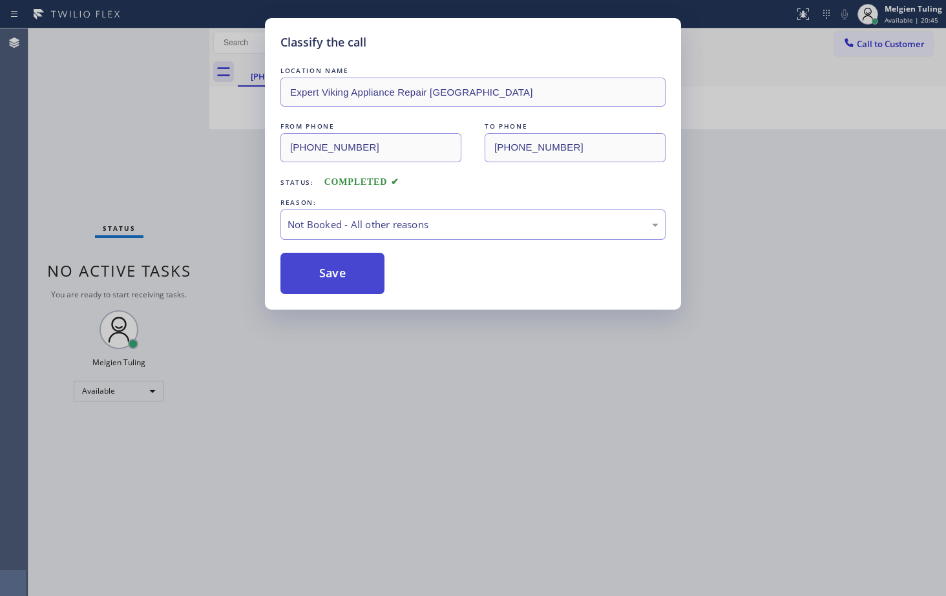
click at [319, 271] on button "Save" at bounding box center [332, 273] width 104 height 41
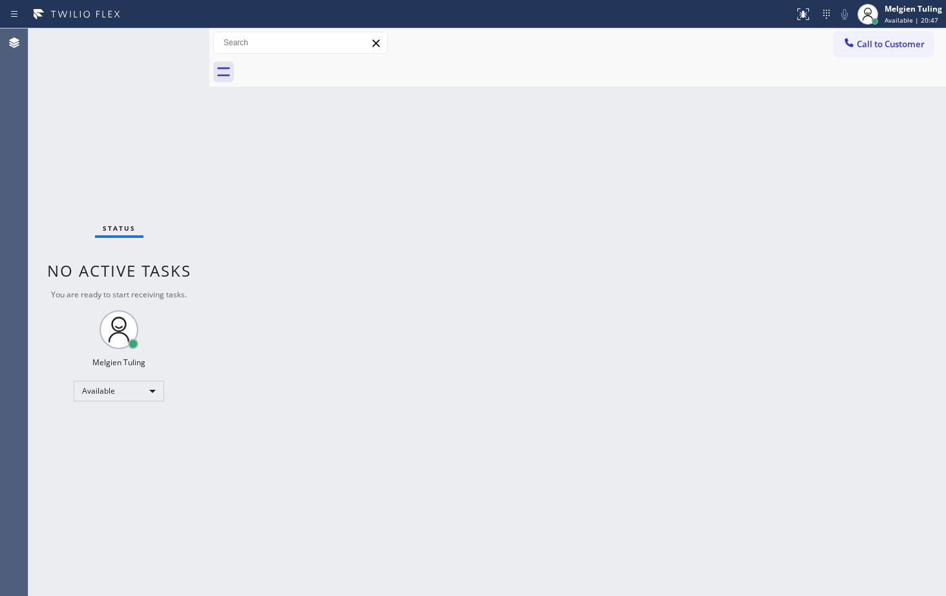
click at [379, 180] on div "Back to Dashboard Change Sender ID Customers Technicians Select a contact Outbo…" at bounding box center [577, 311] width 737 height 567
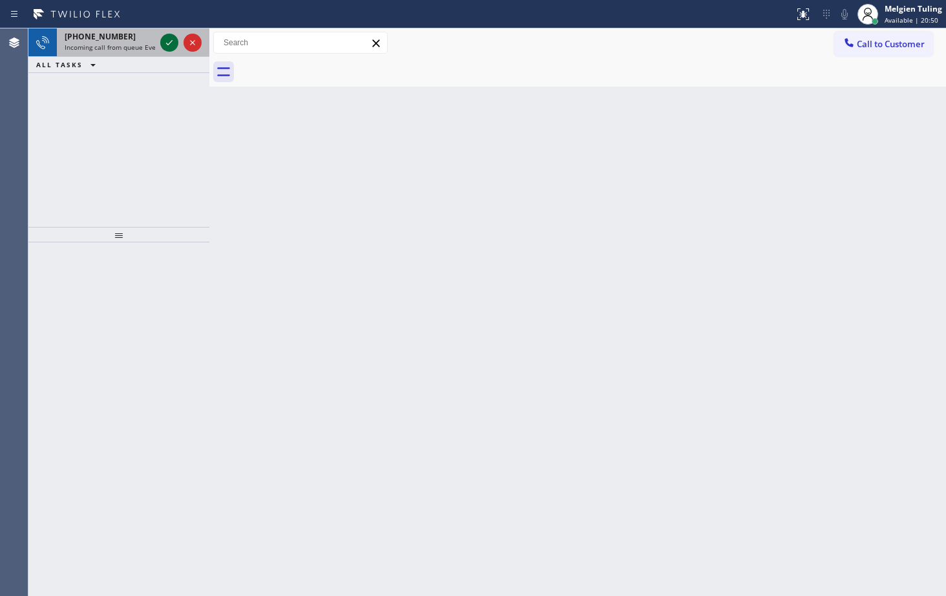
click at [164, 43] on icon at bounding box center [170, 43] width 16 height 16
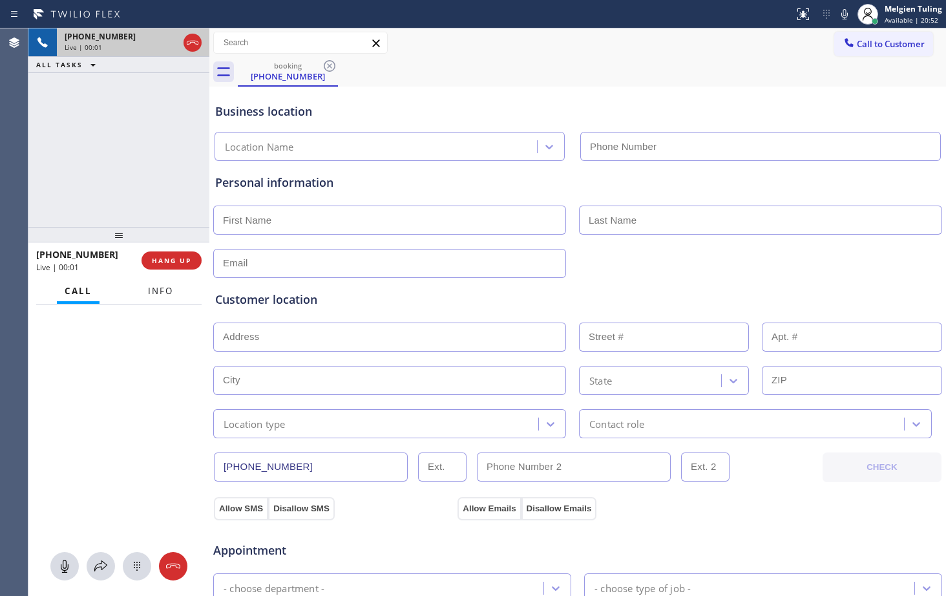
click at [153, 283] on button "Info" at bounding box center [160, 291] width 41 height 25
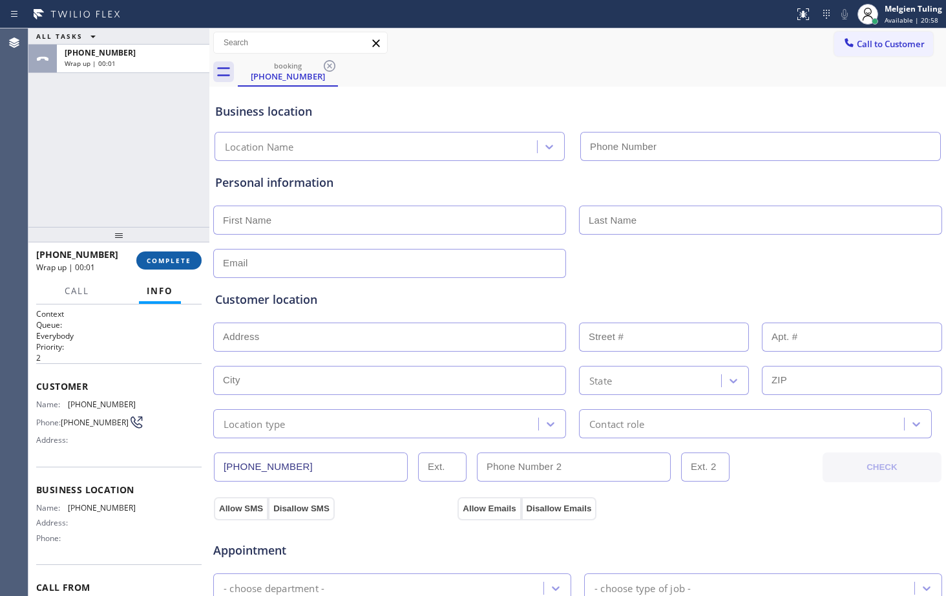
click at [171, 257] on span "COMPLETE" at bounding box center [169, 260] width 45 height 9
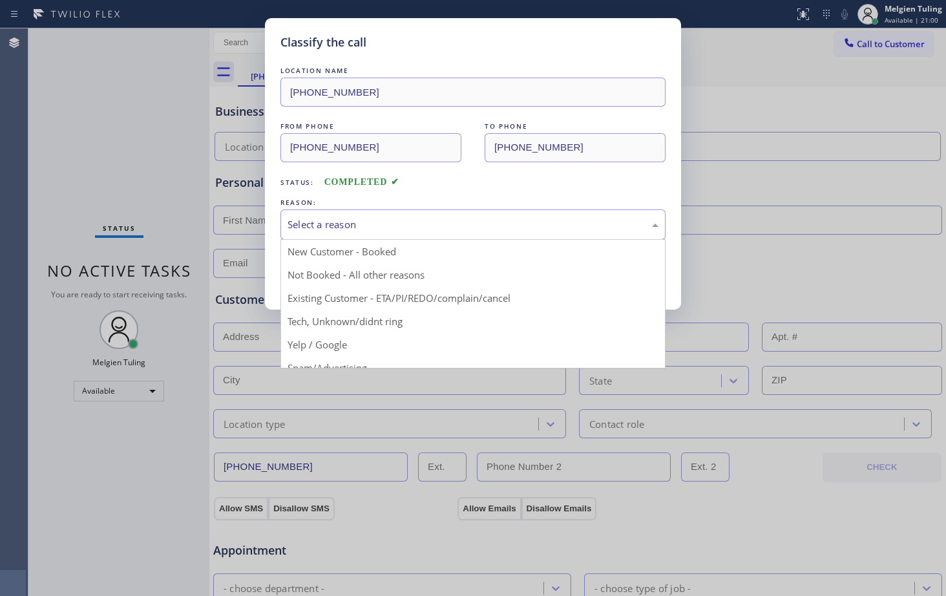
click at [317, 215] on div "Select a reason" at bounding box center [472, 224] width 385 height 30
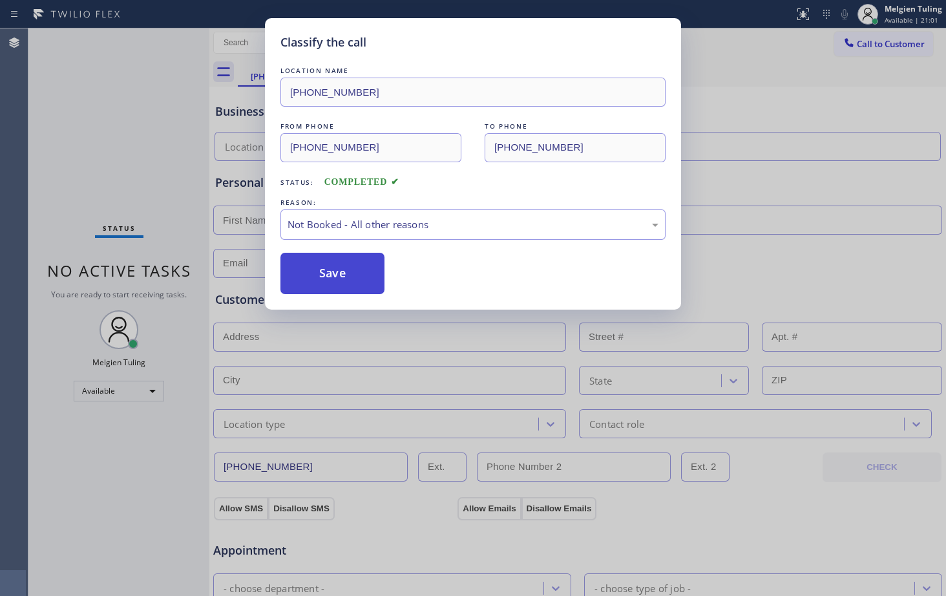
click at [299, 260] on button "Save" at bounding box center [332, 273] width 104 height 41
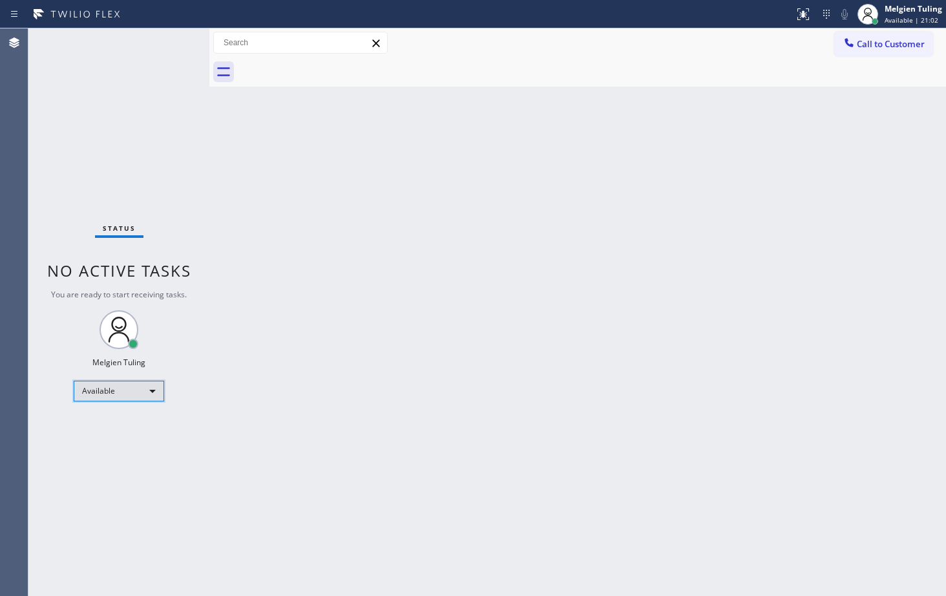
click at [140, 393] on div "Available" at bounding box center [119, 391] width 90 height 21
click at [119, 445] on li "Break" at bounding box center [118, 458] width 88 height 16
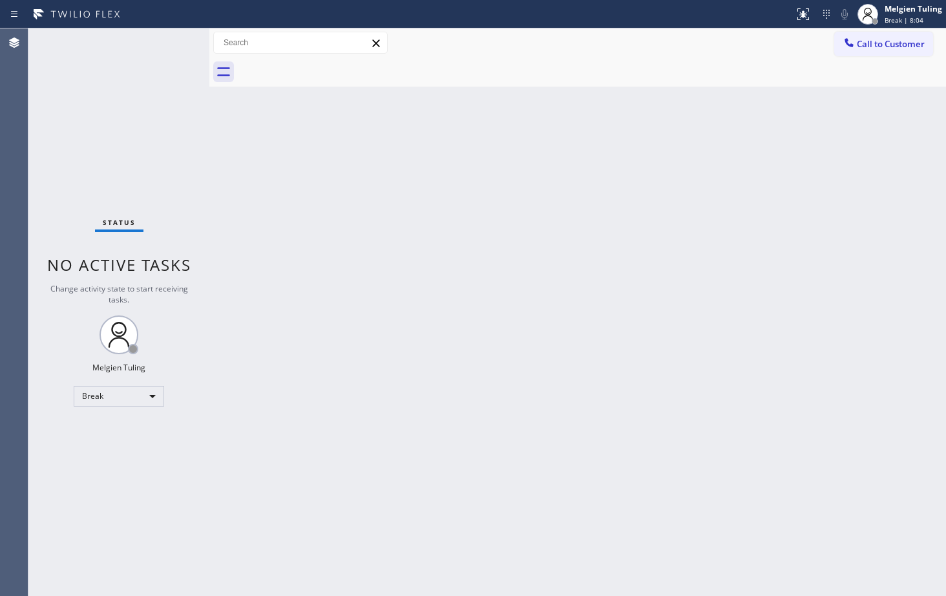
click at [560, 445] on div "Back to Dashboard Change Sender ID Customers Technicians Select a contact Outbo…" at bounding box center [577, 311] width 737 height 567
drag, startPoint x: 372, startPoint y: 346, endPoint x: 390, endPoint y: 319, distance: 32.6
click at [374, 343] on div "Back to Dashboard Change Sender ID Customers Technicians Select a contact Outbo…" at bounding box center [577, 311] width 737 height 567
click at [142, 445] on div "Status No active tasks Change activity state to start receiving tasks. Melgien …" at bounding box center [118, 311] width 181 height 567
click at [149, 397] on div "Break" at bounding box center [119, 396] width 90 height 21
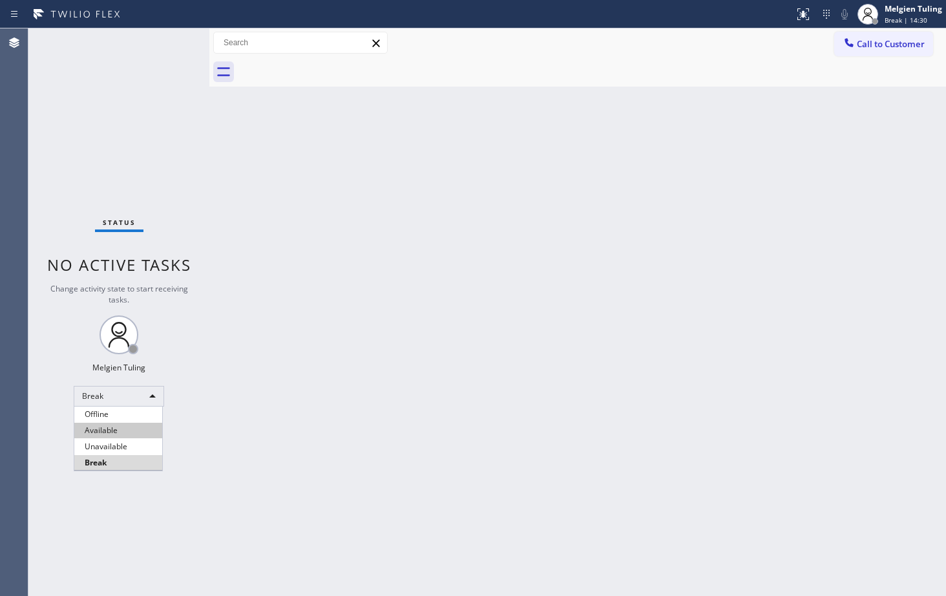
click at [114, 434] on li "Available" at bounding box center [118, 431] width 88 height 16
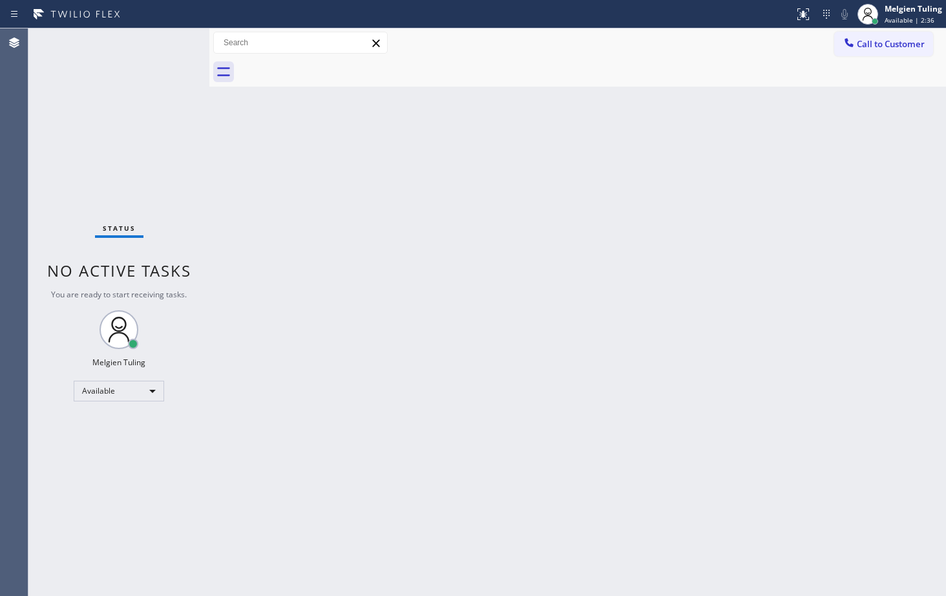
click at [147, 41] on div "Status No active tasks You are ready to start receiving tasks. Melgien Tuling A…" at bounding box center [118, 311] width 181 height 567
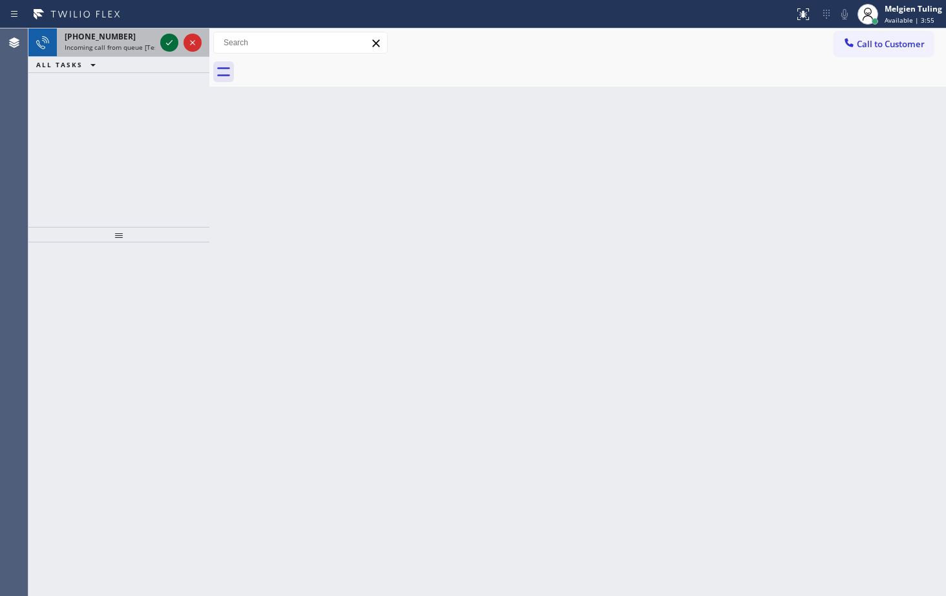
click at [167, 42] on icon at bounding box center [170, 43] width 16 height 16
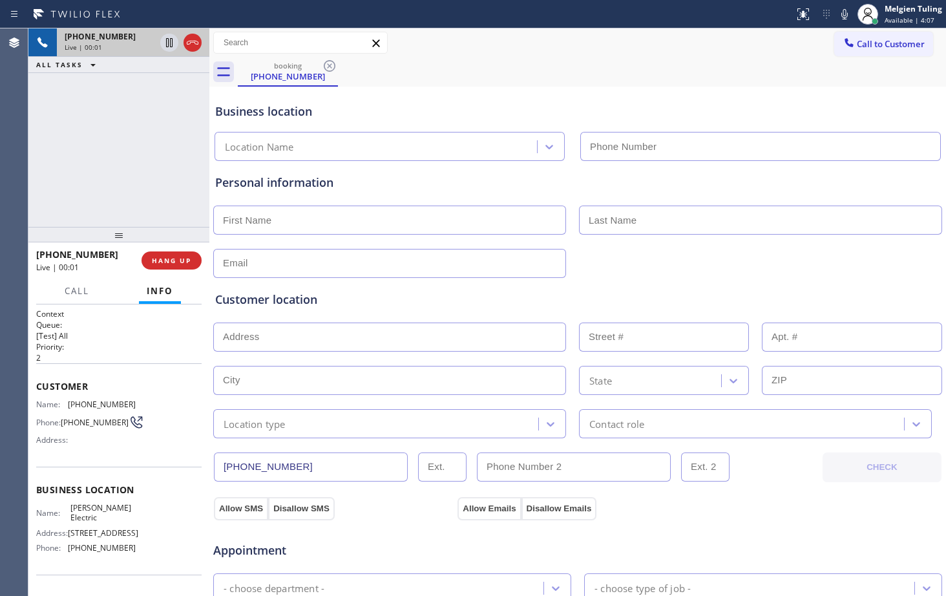
type input "(360) 505-0781"
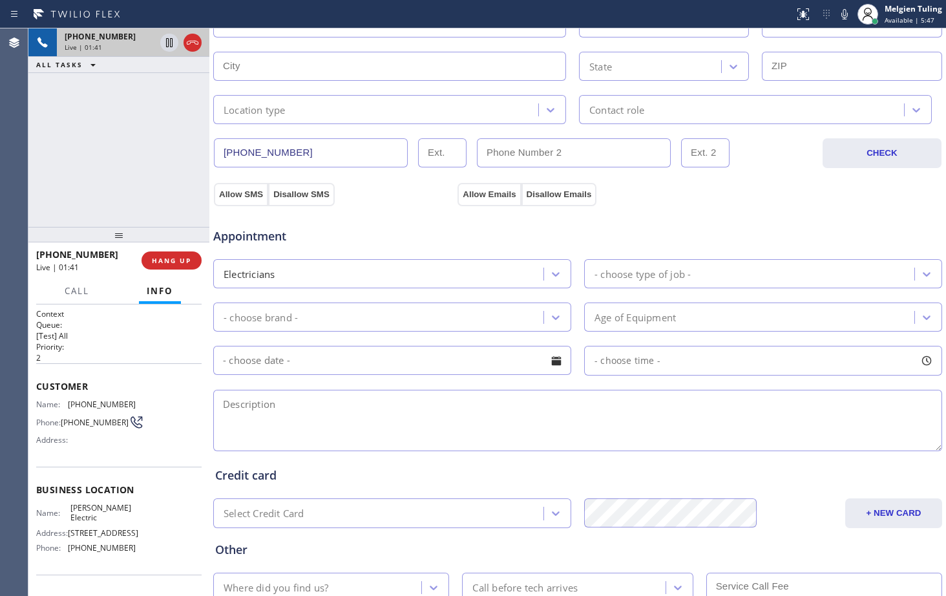
scroll to position [406, 0]
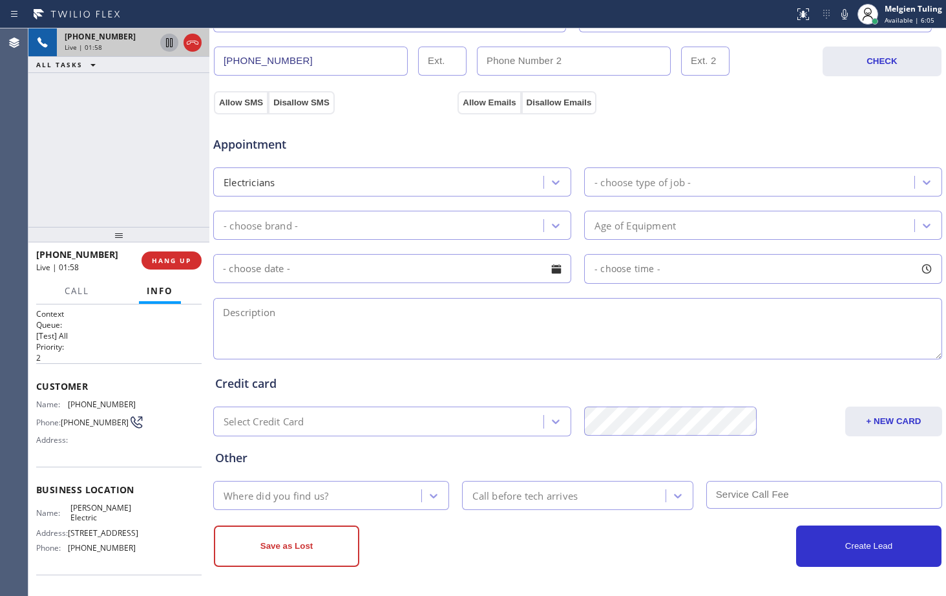
click at [173, 34] on button at bounding box center [169, 43] width 18 height 18
click at [661, 12] on icon at bounding box center [845, 14] width 16 height 16
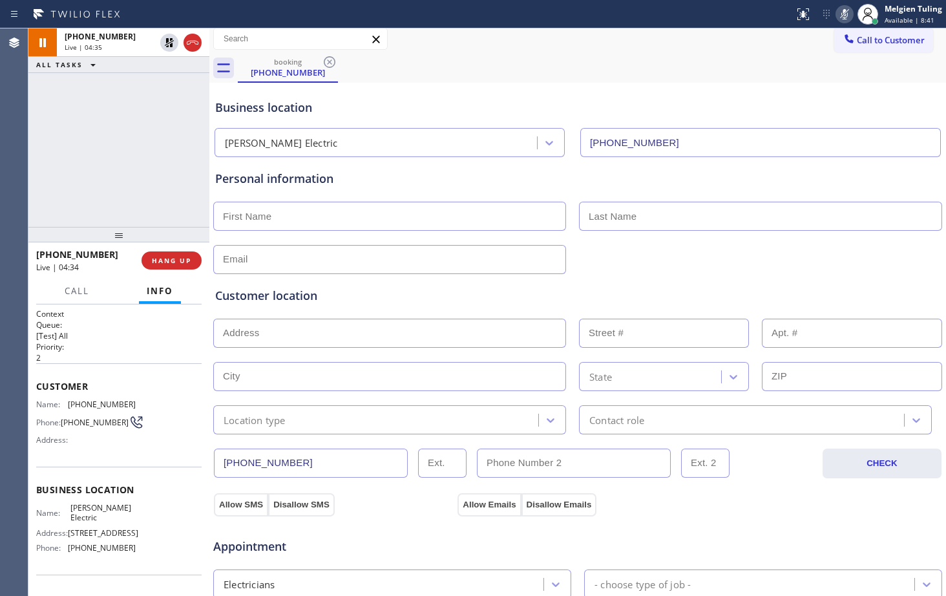
scroll to position [0, 0]
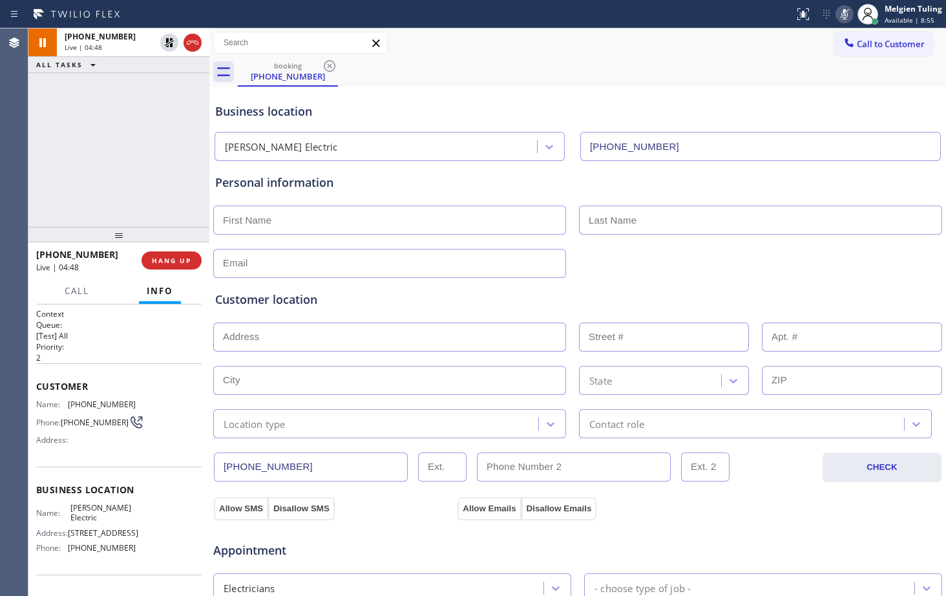
click at [138, 131] on div "+13602658694 Live | 05:22 ALL TASKS ALL TASKS ACTIVE TASKS TASKS IN WRAP UP" at bounding box center [118, 127] width 181 height 198
click at [460, 98] on div "Business location Henden Electric (360) 505-0781" at bounding box center [578, 125] width 730 height 71
click at [138, 167] on div "+13602658694 Live | 05:29 ALL TASKS ALL TASKS ACTIVE TASKS TASKS IN WRAP UP" at bounding box center [118, 127] width 181 height 198
click at [390, 155] on div "Henden Electric" at bounding box center [377, 147] width 319 height 23
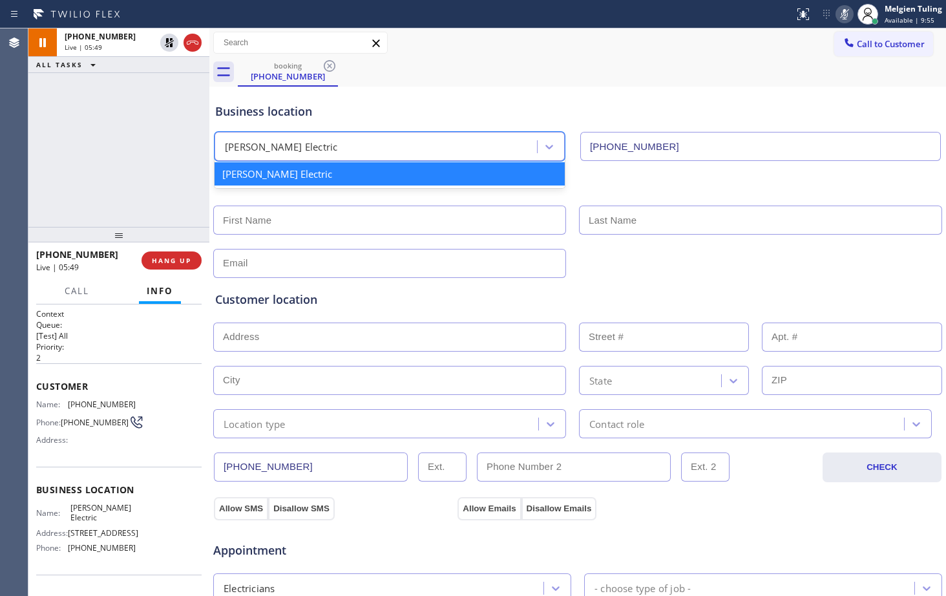
click at [345, 224] on input "text" at bounding box center [389, 220] width 353 height 29
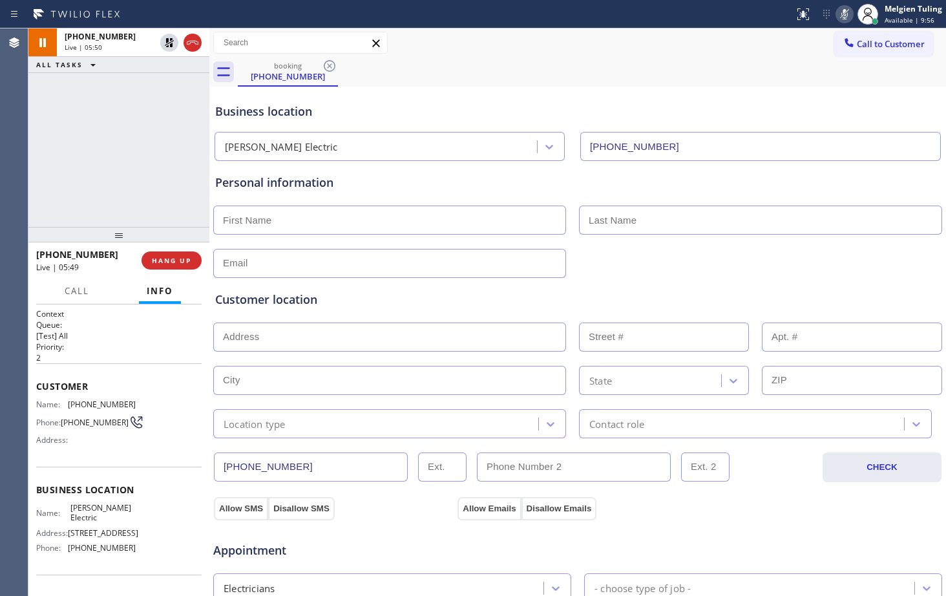
click at [524, 87] on div "Business location Henden Electric (360) 505-0781" at bounding box center [578, 123] width 730 height 76
click at [661, 106] on div "Business location" at bounding box center [577, 111] width 725 height 17
click at [661, 17] on icon at bounding box center [845, 14] width 16 height 16
click at [661, 13] on icon at bounding box center [845, 14] width 16 height 16
click at [164, 187] on div "+13602658694 Live | 06:55 ALL TASKS ALL TASKS ACTIVE TASKS TASKS IN WRAP UP" at bounding box center [118, 127] width 181 height 198
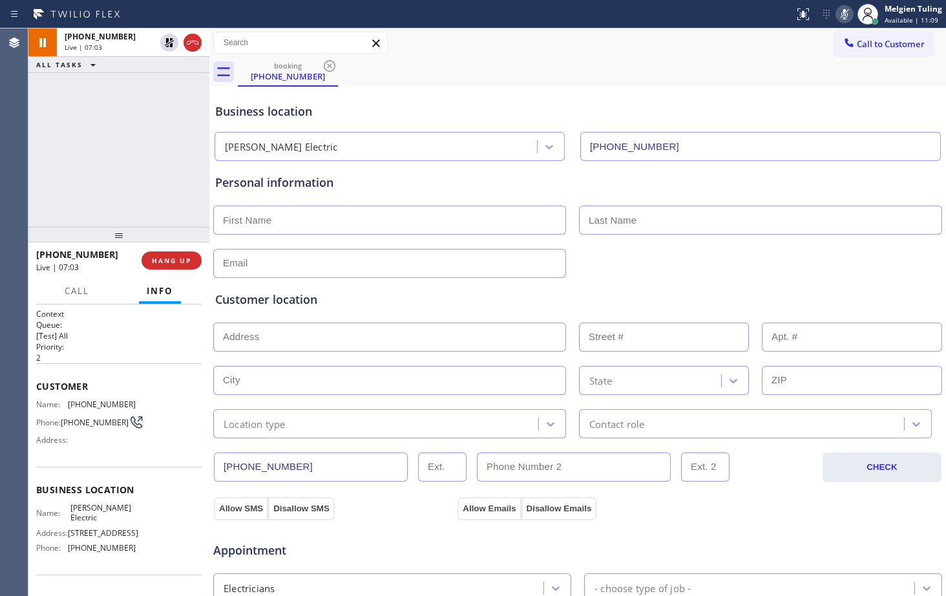
click at [661, 8] on icon at bounding box center [845, 14] width 16 height 16
click at [661, 12] on icon at bounding box center [845, 14] width 16 height 16
click at [170, 43] on icon at bounding box center [170, 43] width 16 height 16
click at [639, 41] on div "Call to Customer Outbound call Location Search location Your caller id phone nu…" at bounding box center [577, 43] width 737 height 23
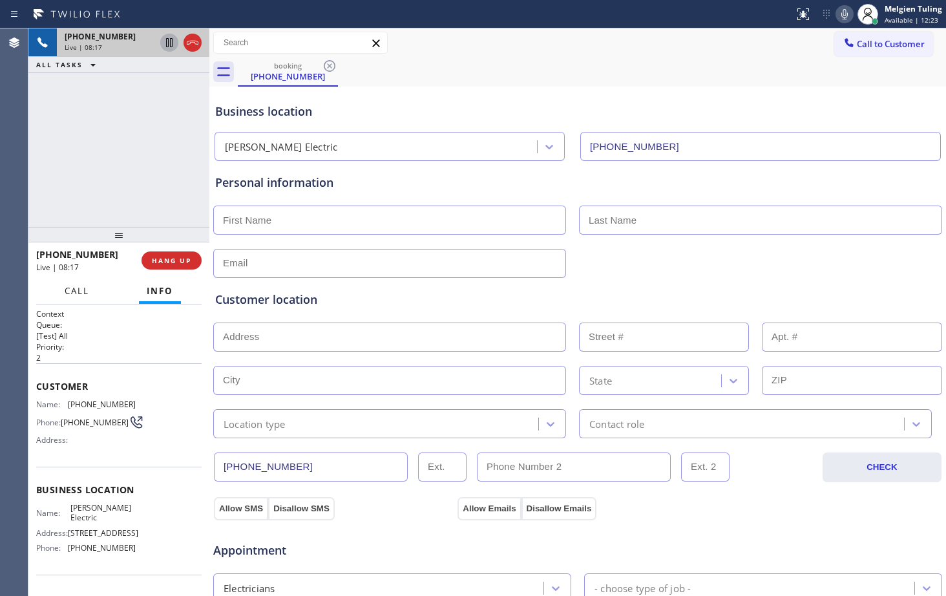
click at [74, 289] on span "Call" at bounding box center [77, 291] width 25 height 12
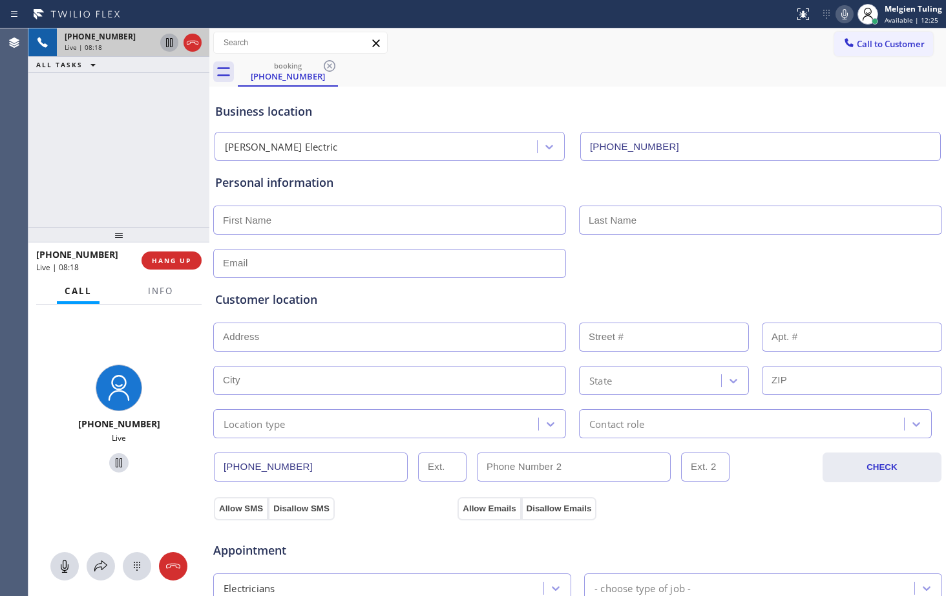
click at [173, 44] on icon at bounding box center [169, 42] width 6 height 9
click at [94, 445] on icon at bounding box center [101, 566] width 16 height 16
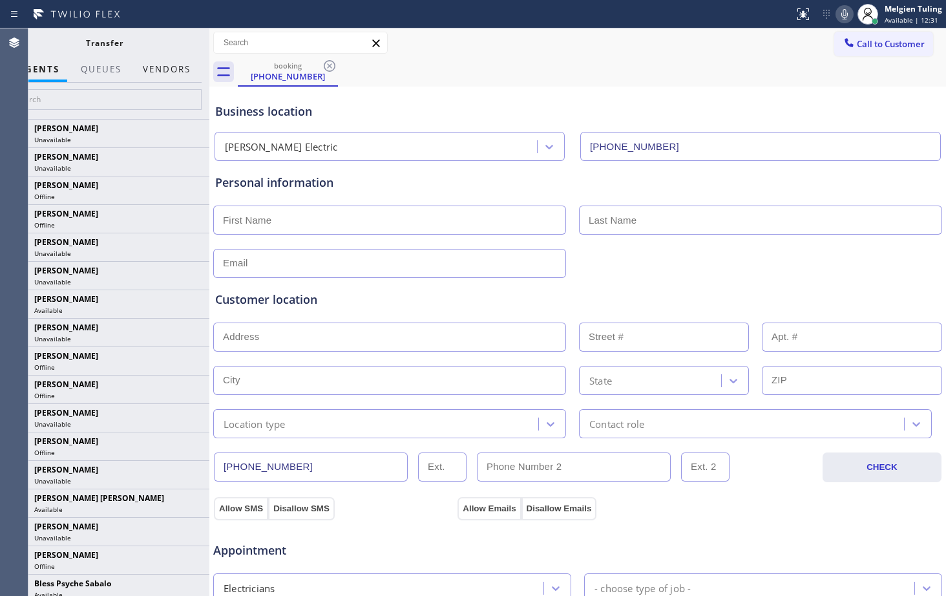
click at [160, 65] on button "Vendors" at bounding box center [166, 69] width 63 height 25
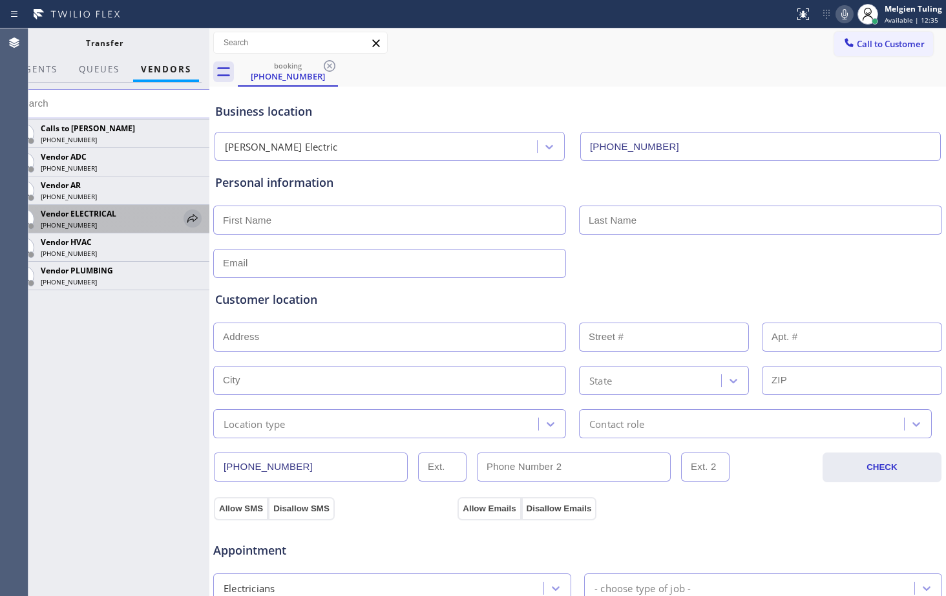
click at [193, 217] on icon at bounding box center [193, 219] width 16 height 16
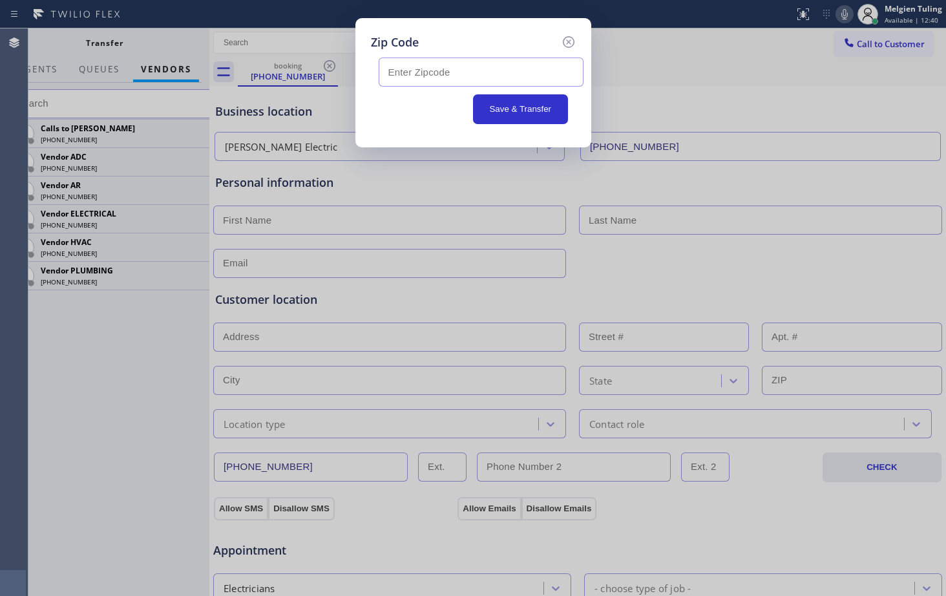
click at [425, 70] on input "text" at bounding box center [481, 72] width 205 height 29
paste input "98346"
type input "98346"
click at [503, 104] on button "Save & Transfer" at bounding box center [520, 109] width 95 height 30
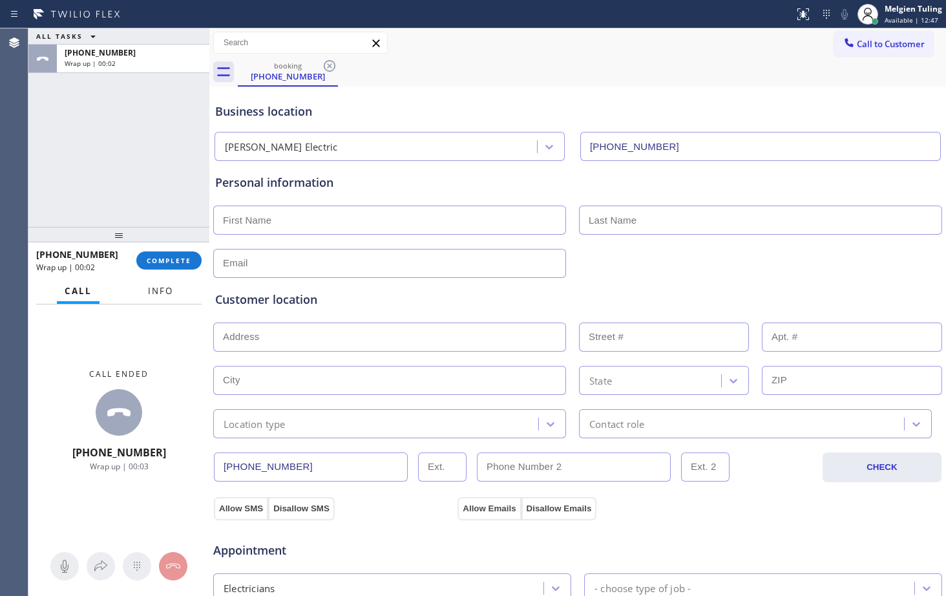
click at [174, 299] on button "Info" at bounding box center [160, 291] width 41 height 25
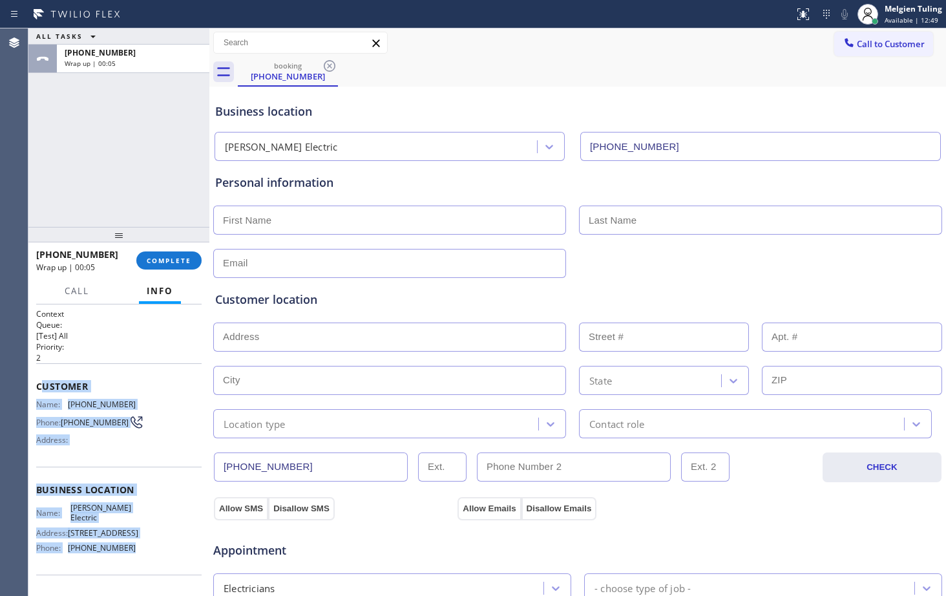
drag, startPoint x: 41, startPoint y: 385, endPoint x: 125, endPoint y: 573, distance: 205.7
click at [125, 445] on div "Context Queue: [Test] All Priority: 2 Customer Name: (360) 265-8694 Phone: (360…" at bounding box center [118, 490] width 165 height 364
copy div "ustomer Name: (360) 265-8694 Phone: (360) 265-8694 Address: Business location N…"
click at [271, 221] on input "text" at bounding box center [389, 220] width 353 height 29
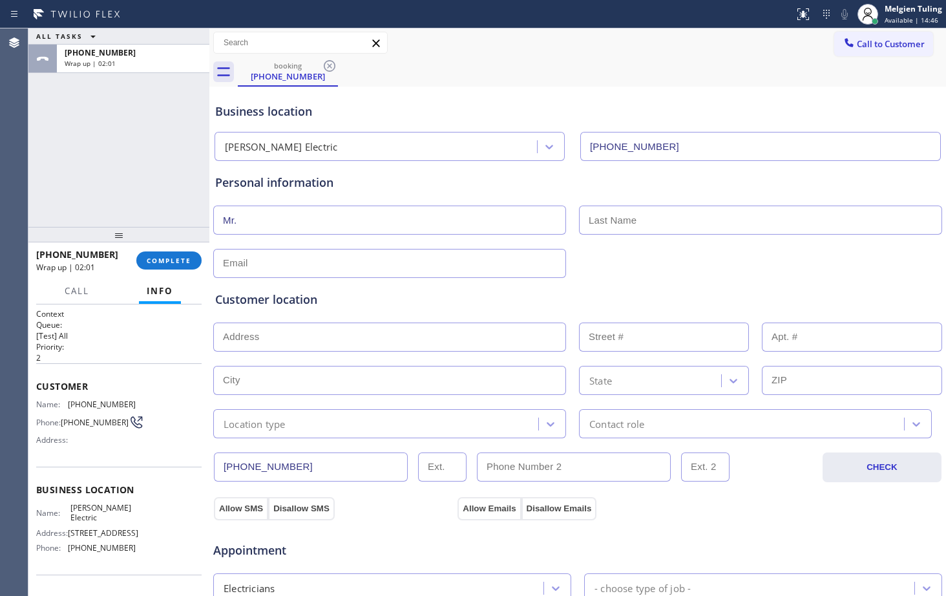
type input "Mr."
click at [594, 227] on input "text" at bounding box center [760, 220] width 363 height 29
type input ".."
click at [321, 253] on input "text" at bounding box center [389, 263] width 353 height 29
type input "no@gmail.com"
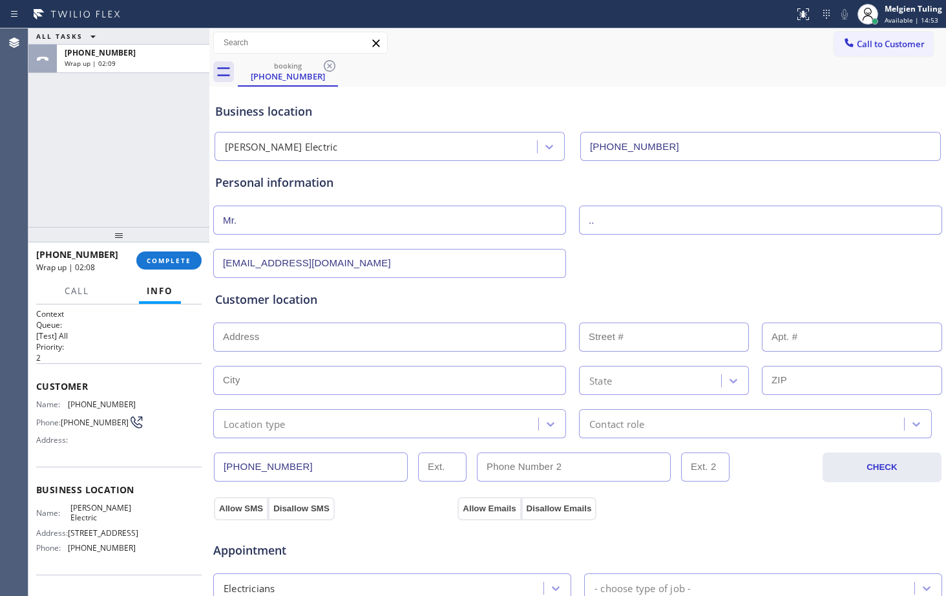
click at [234, 339] on input "text" at bounding box center [389, 336] width 353 height 29
paste input "Kingston, WA 98346"
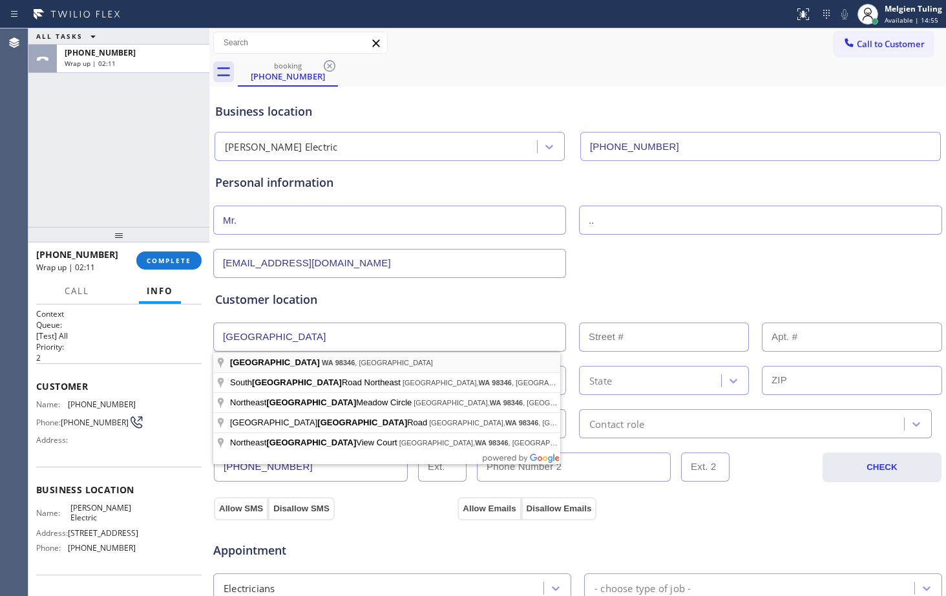
type input "Kingston, WA 98346, USA"
type input "Kingston"
type input "98346"
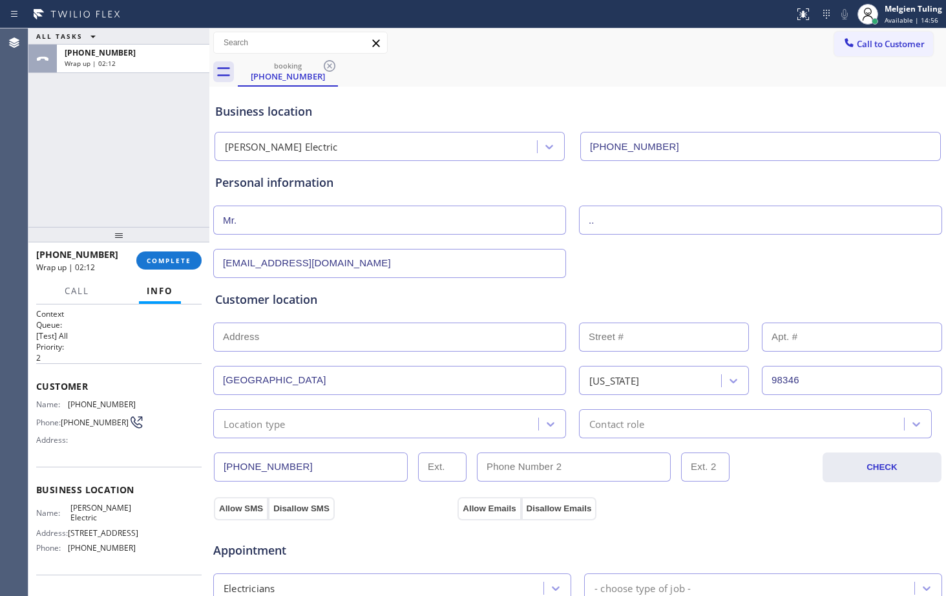
click at [254, 336] on input "text" at bounding box center [389, 336] width 353 height 29
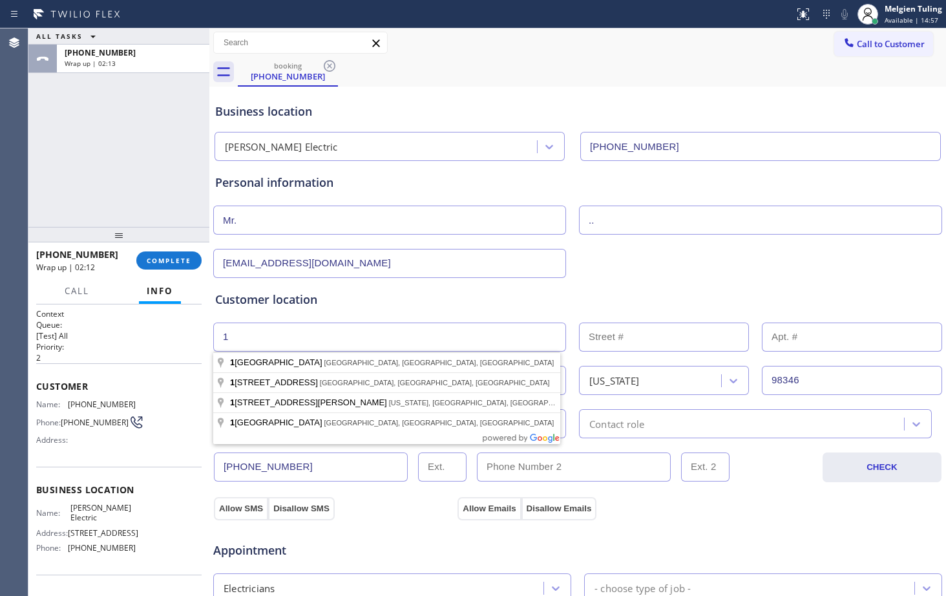
type input "1"
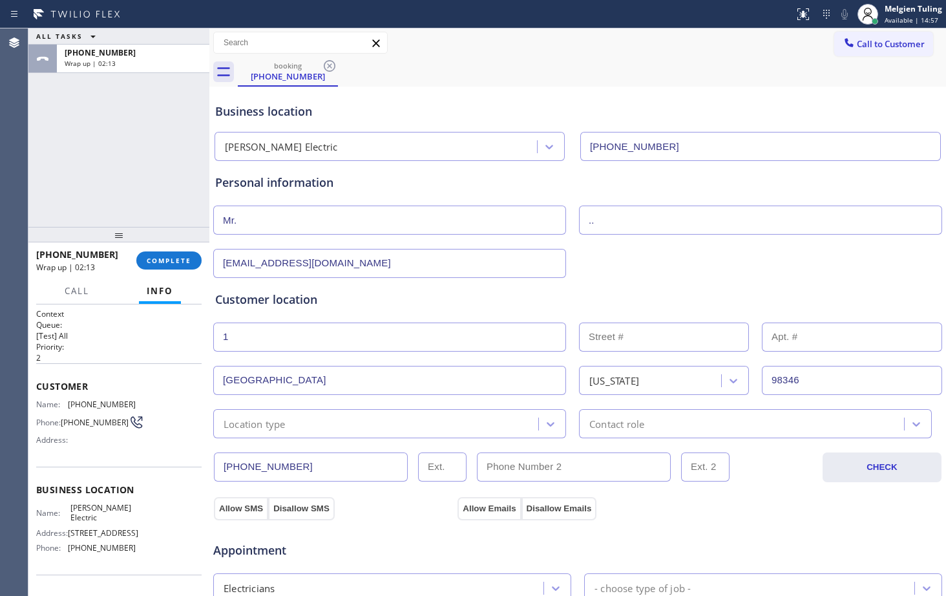
click at [642, 334] on input "text" at bounding box center [664, 336] width 170 height 29
type input "1"
click at [75, 107] on div "ALL TASKS ALL TASKS ACTIVE TASKS TASKS IN WRAP UP +13602658694 Wrap up | 02:55" at bounding box center [118, 127] width 181 height 198
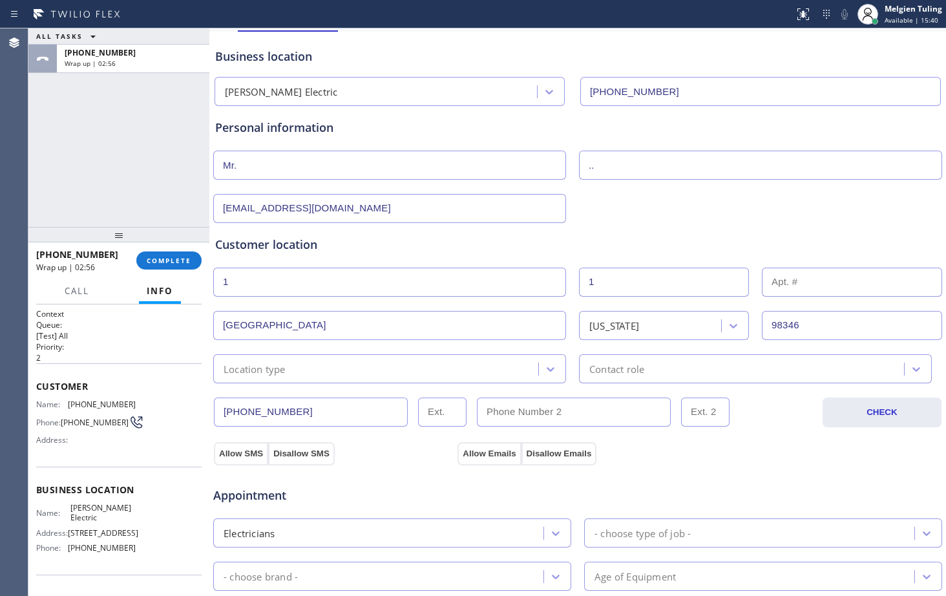
scroll to position [129, 0]
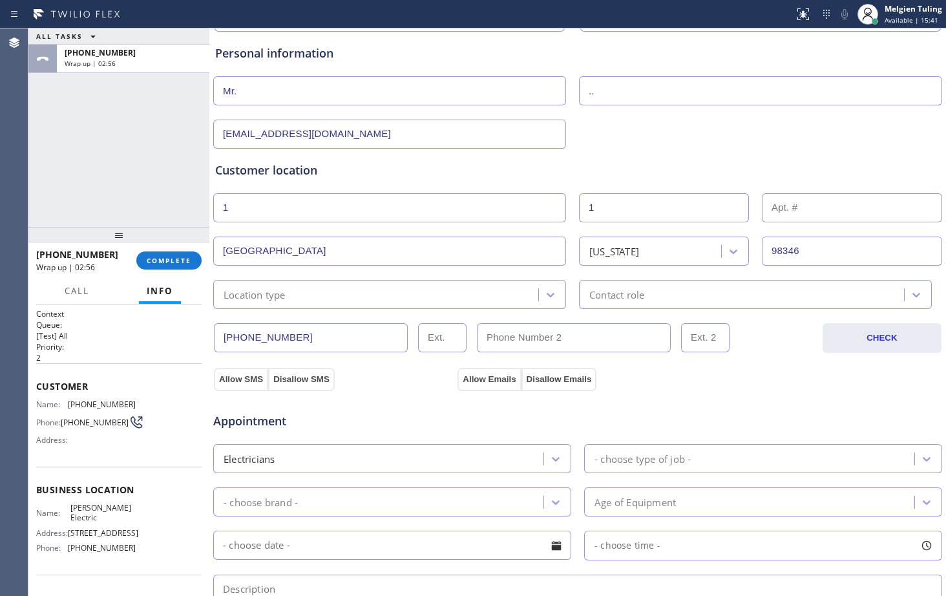
click at [350, 293] on div "Location type" at bounding box center [377, 294] width 321 height 23
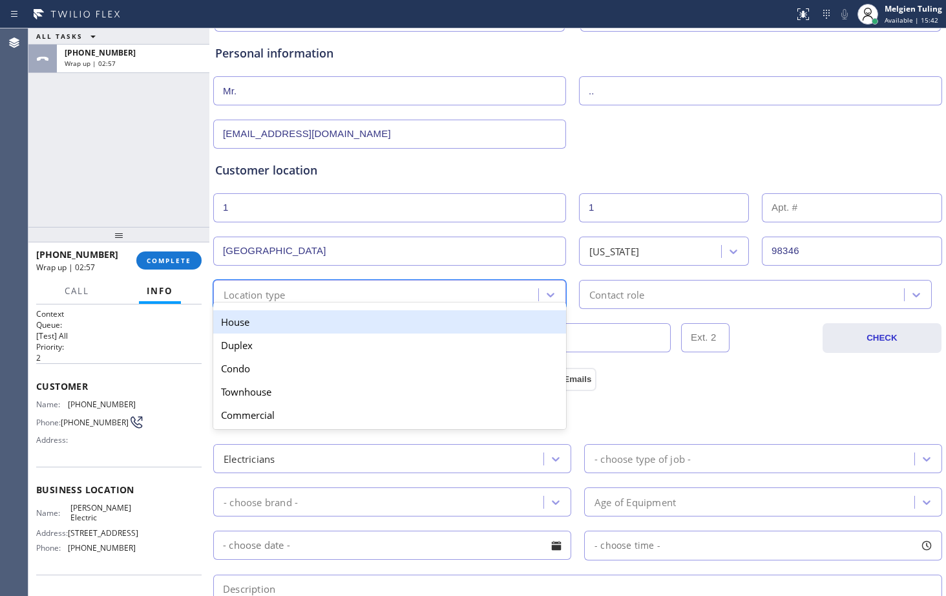
click at [268, 328] on div "House" at bounding box center [389, 321] width 353 height 23
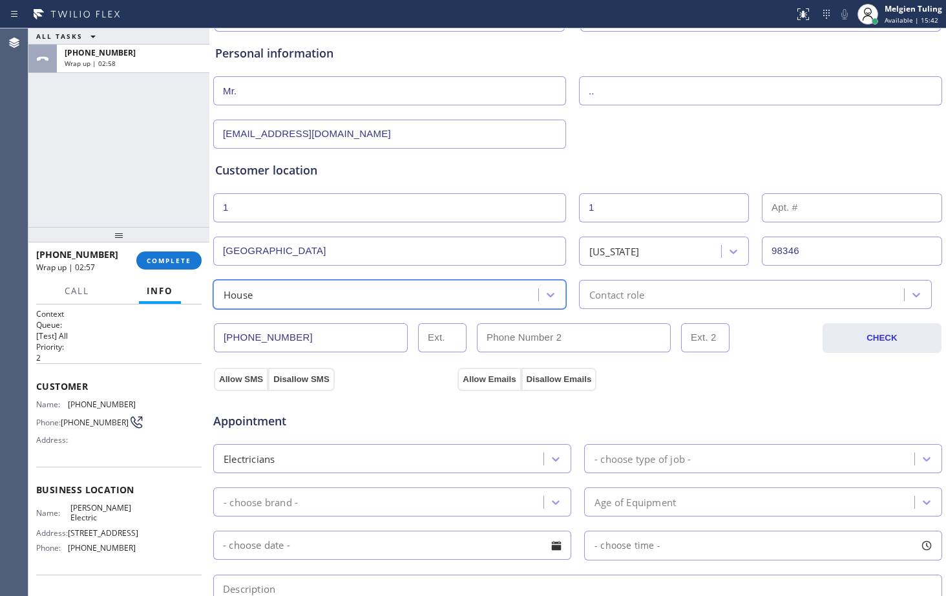
click at [630, 277] on div "Customer location >> ADD NEW ADDRESS << + NEW ADDRESS 1 1 Kingston Washington 9…" at bounding box center [577, 235] width 725 height 147
click at [631, 277] on div "House Contact role" at bounding box center [578, 293] width 732 height 32
click at [597, 295] on div "Contact role" at bounding box center [616, 294] width 55 height 15
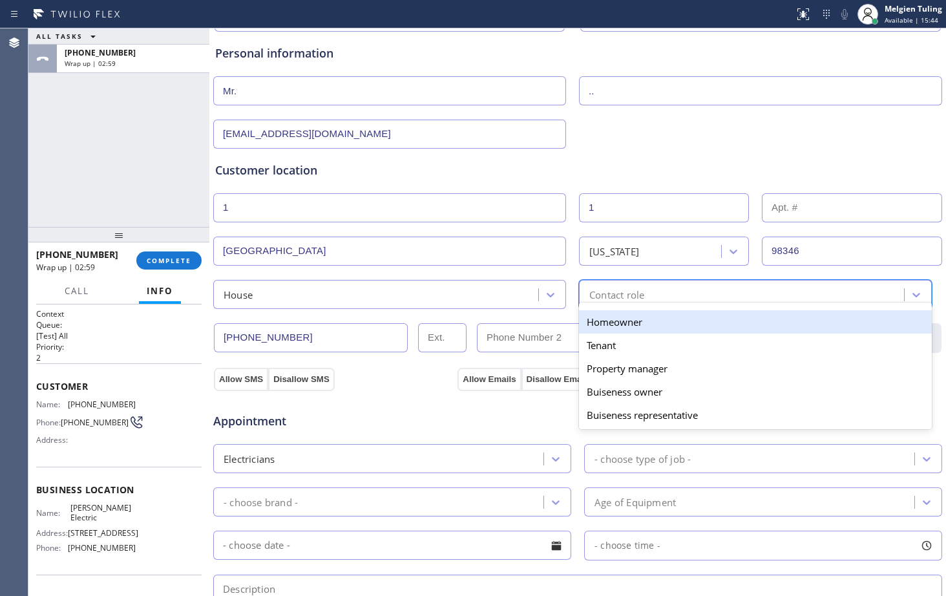
click at [587, 322] on div "Homeowner" at bounding box center [755, 321] width 353 height 23
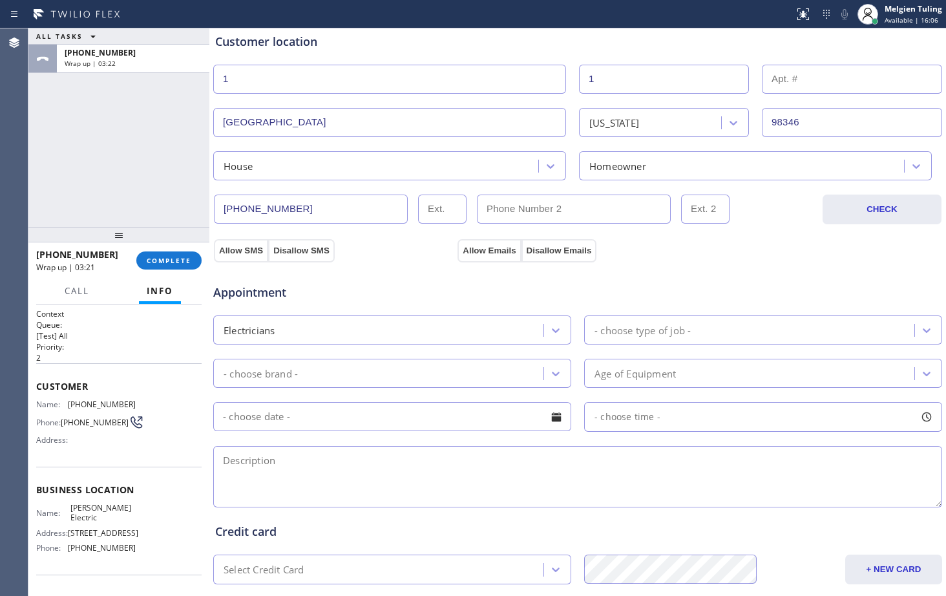
scroll to position [259, 0]
click at [242, 445] on textarea at bounding box center [577, 475] width 729 height 61
paste textarea "honeywell generator wants to hooked up to the panel | house-ho |Kingston, WA 98…"
click at [649, 445] on textarea "Honeywell generator wants to hooked up to the panel | house-ho |Kingston, WA 98…" at bounding box center [577, 475] width 729 height 61
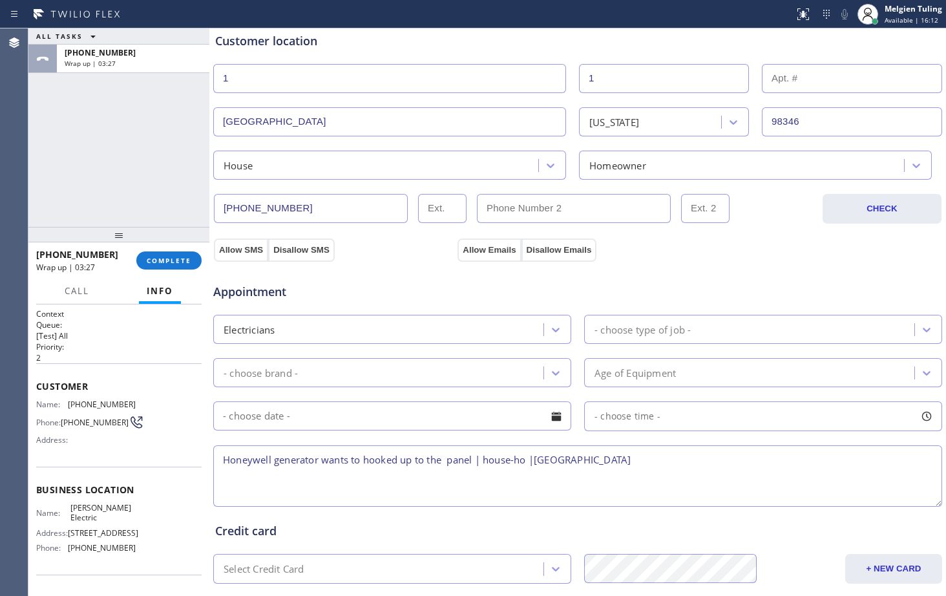
click at [649, 445] on textarea "Honeywell generator wants to hooked up to the panel | house-ho |Kingston, WA 98…" at bounding box center [577, 475] width 729 height 61
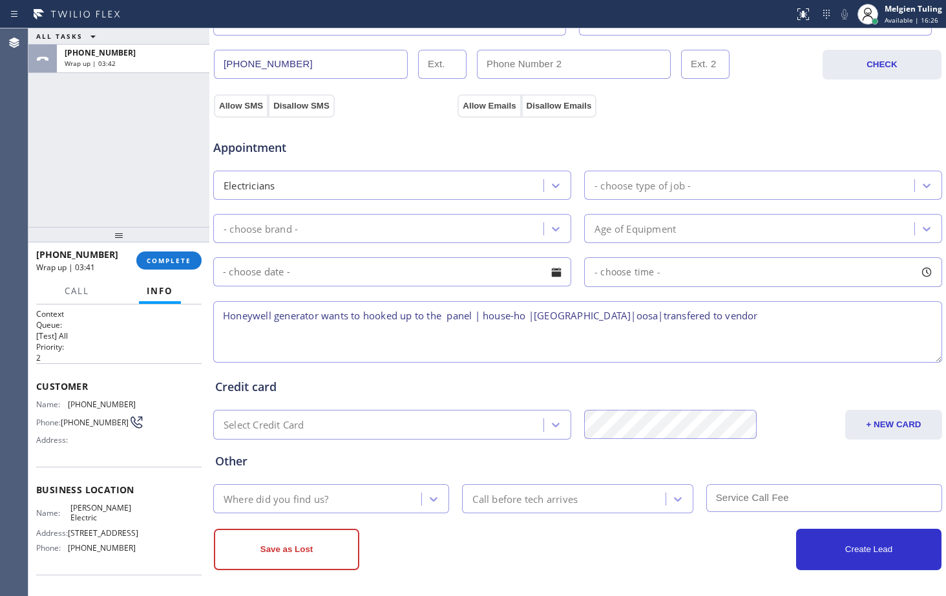
scroll to position [406, 0]
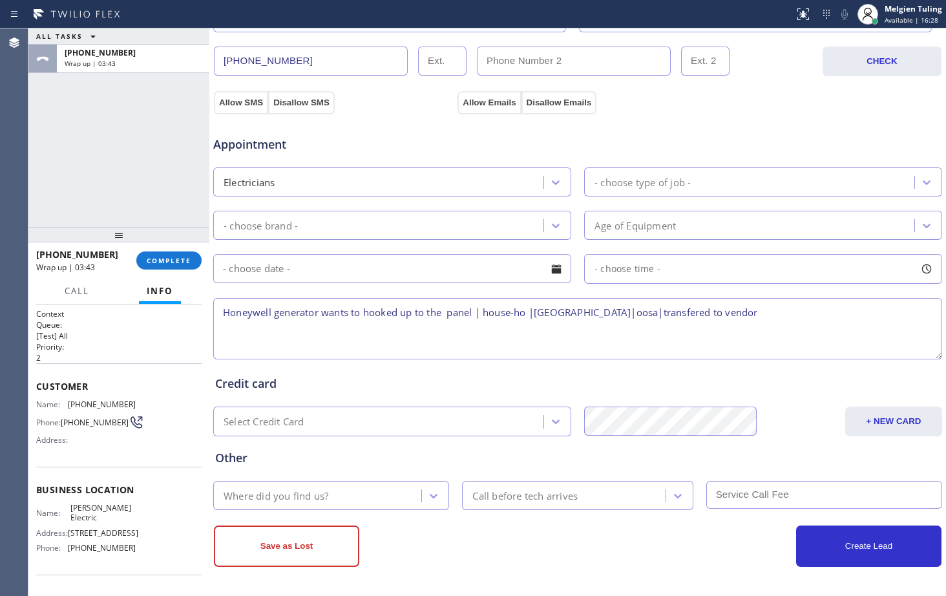
type textarea "Honeywell generator wants to hooked up to the panel | house-ho |Kingston, WA 98…"
click at [301, 445] on div "Where did you find us?" at bounding box center [276, 495] width 105 height 15
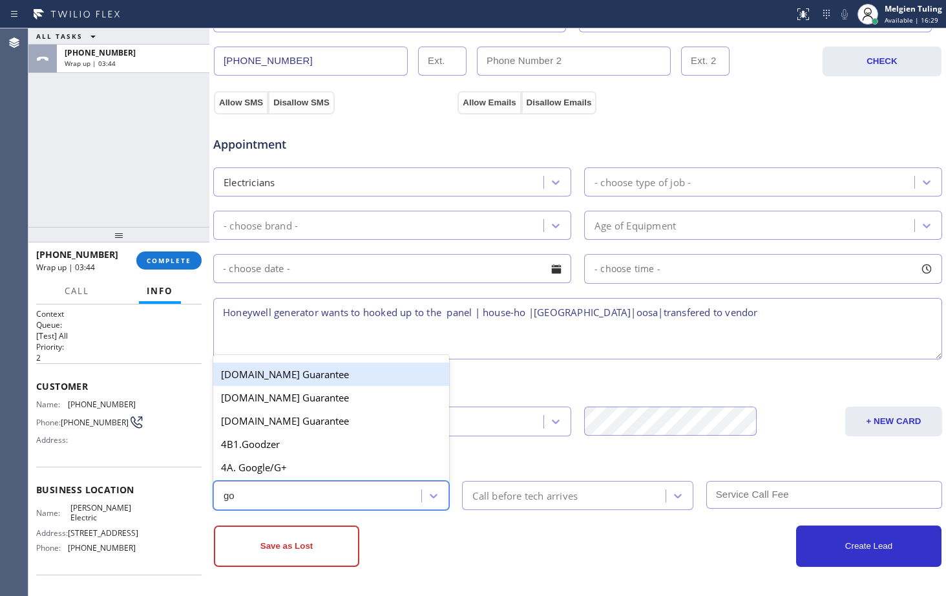
type input "goo"
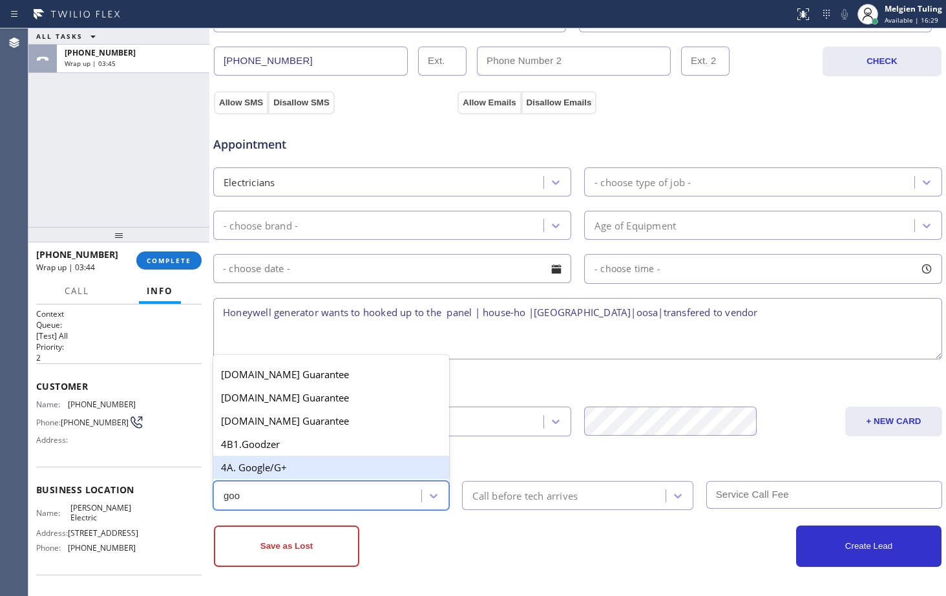
click at [292, 445] on div "4A. Google/G+" at bounding box center [331, 467] width 236 height 23
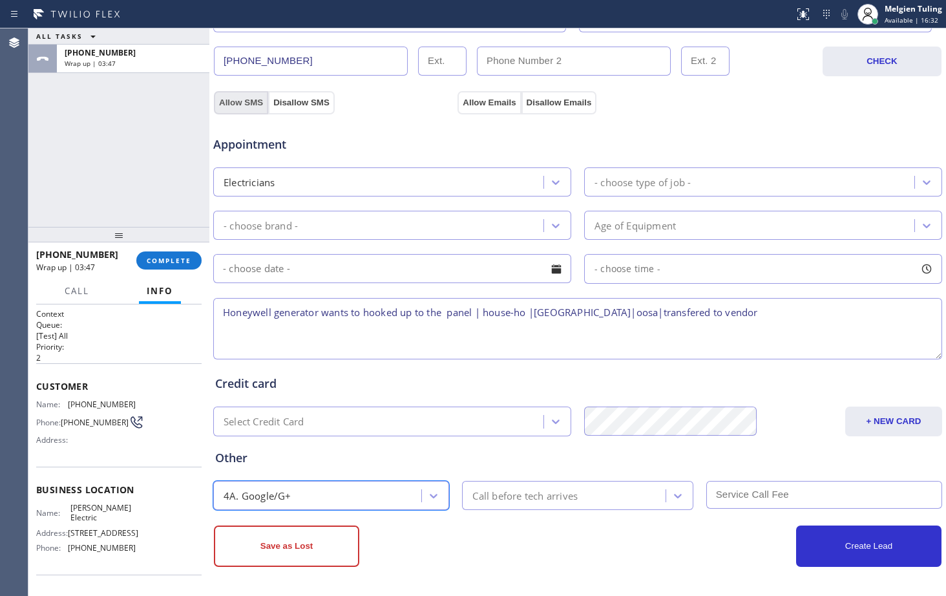
click at [237, 103] on button "Allow SMS" at bounding box center [241, 102] width 54 height 23
click at [483, 109] on div "Appointment Electricians - choose type of job - - choose brand - Age of Equipme…" at bounding box center [578, 235] width 730 height 253
click at [484, 99] on button "Allow Emails" at bounding box center [489, 102] width 63 height 23
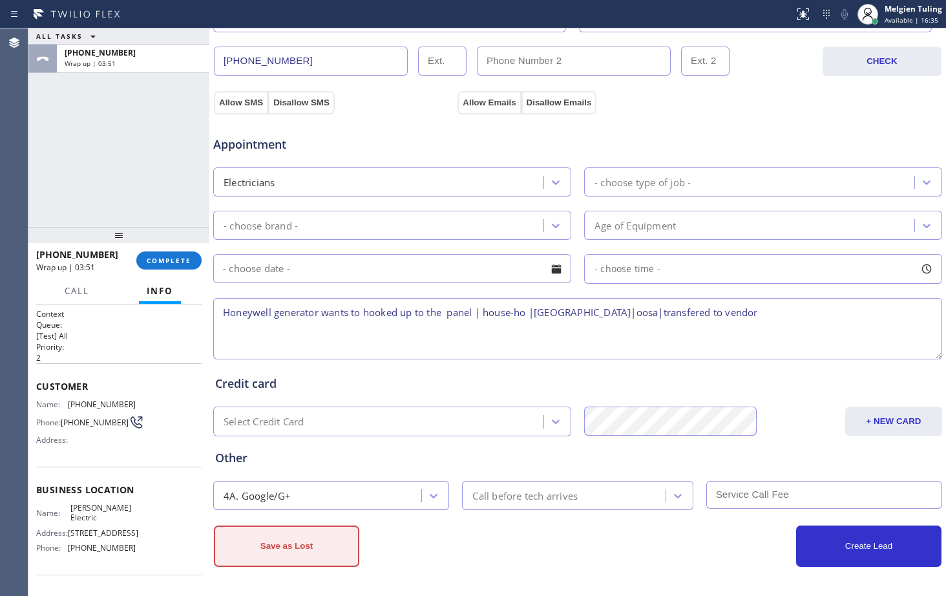
click at [268, 445] on button "Save as Lost" at bounding box center [286, 545] width 145 height 41
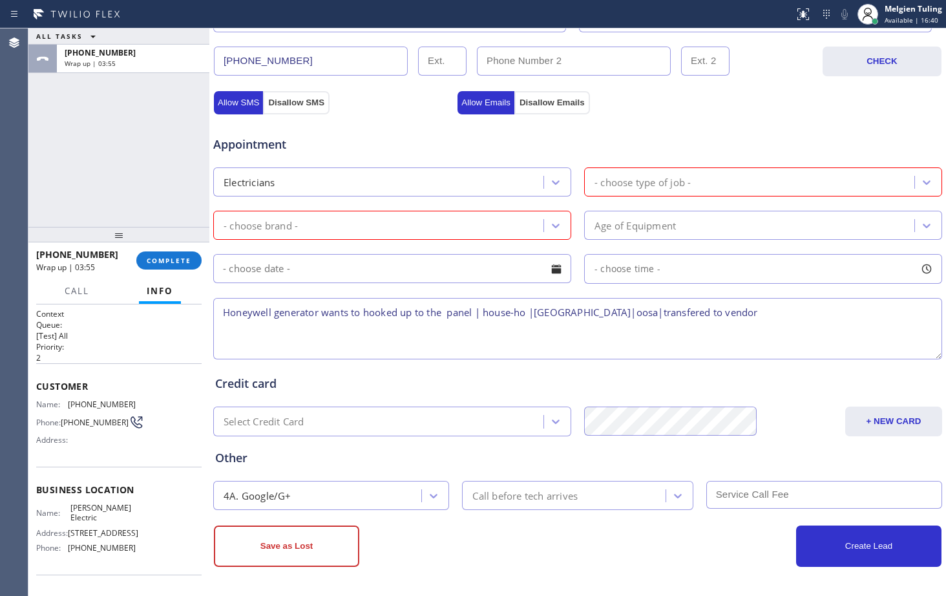
click at [321, 227] on div "- choose brand -" at bounding box center [380, 225] width 326 height 23
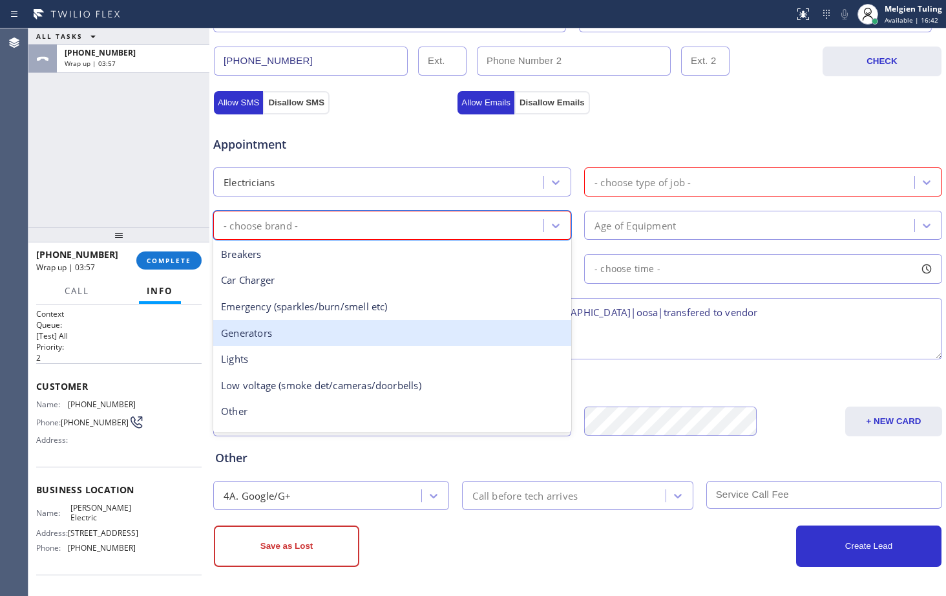
click at [295, 334] on div "Generators" at bounding box center [392, 333] width 358 height 26
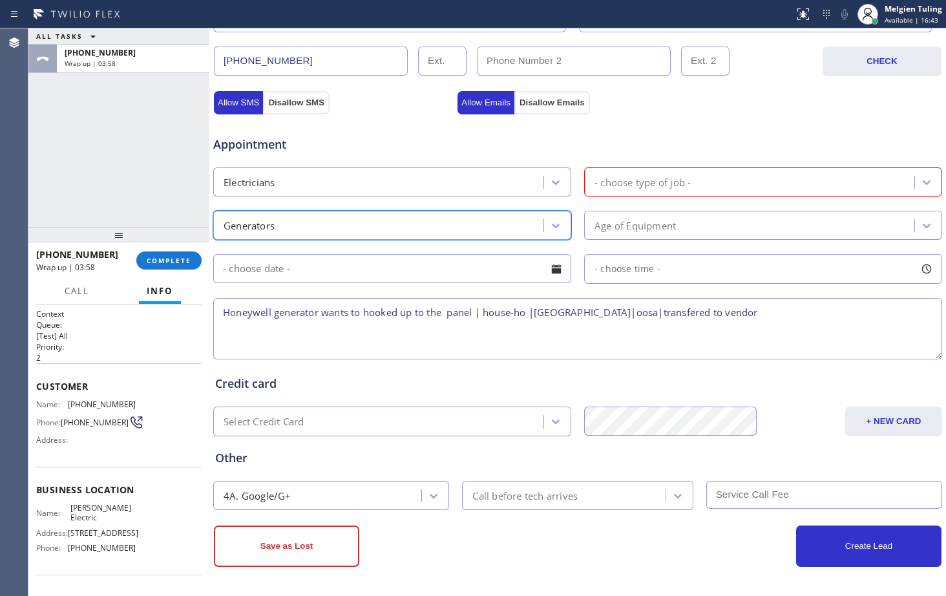
click at [609, 184] on div "- choose type of job -" at bounding box center [643, 181] width 96 height 15
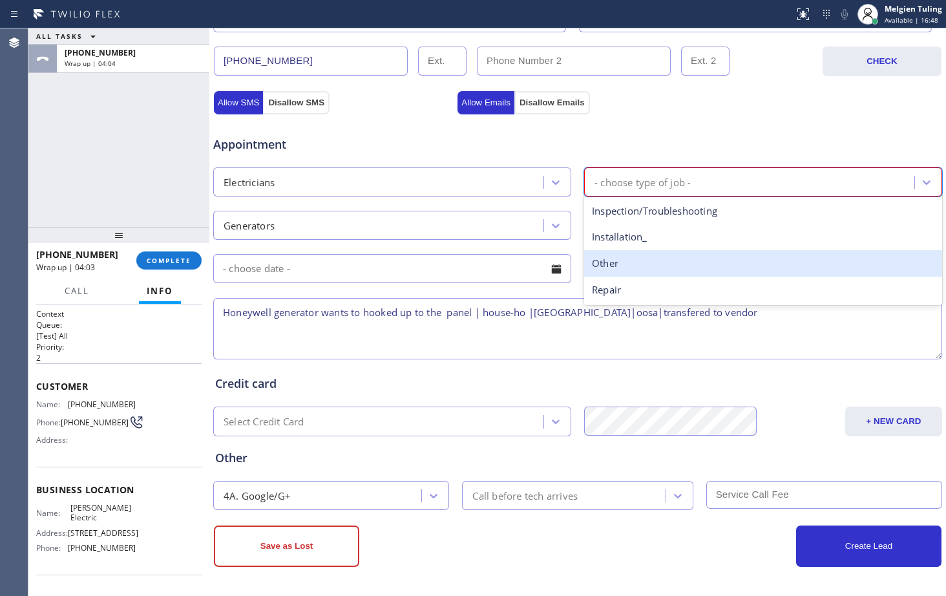
click at [602, 271] on div "Other" at bounding box center [763, 263] width 358 height 26
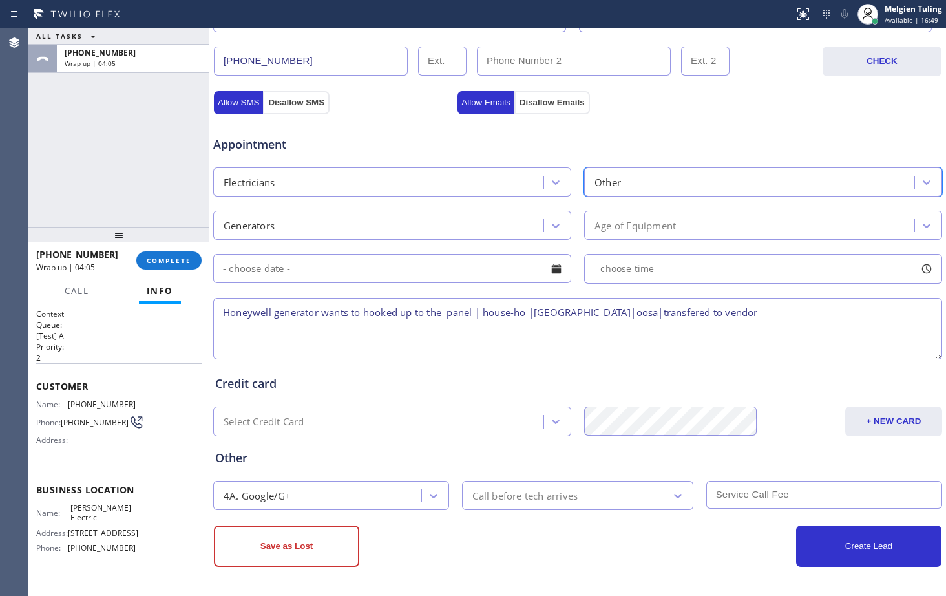
click at [634, 224] on div "Age of Equipment" at bounding box center [635, 225] width 81 height 15
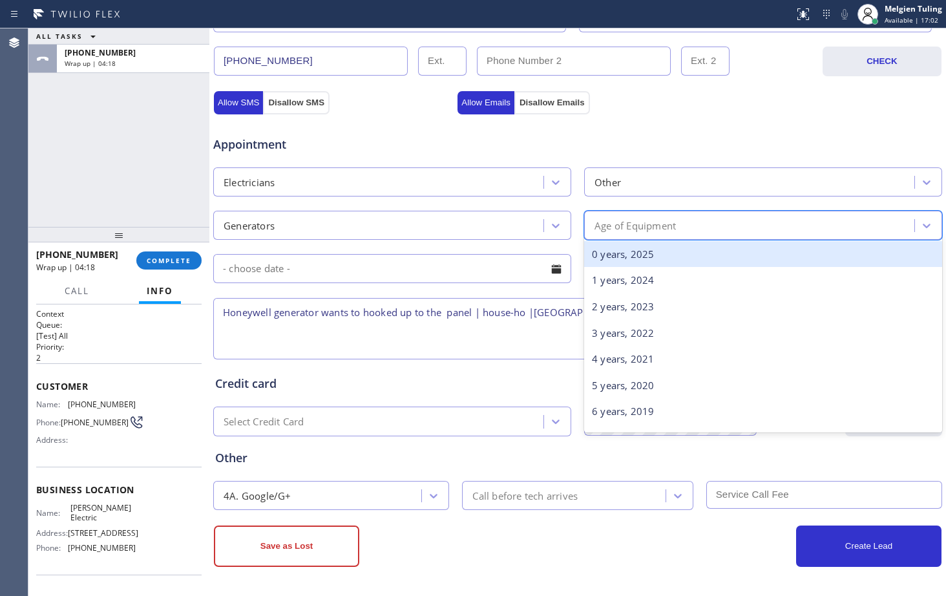
click at [618, 253] on div "0 years, 2025" at bounding box center [763, 254] width 358 height 26
click at [618, 254] on div "- choose time -" at bounding box center [763, 269] width 358 height 30
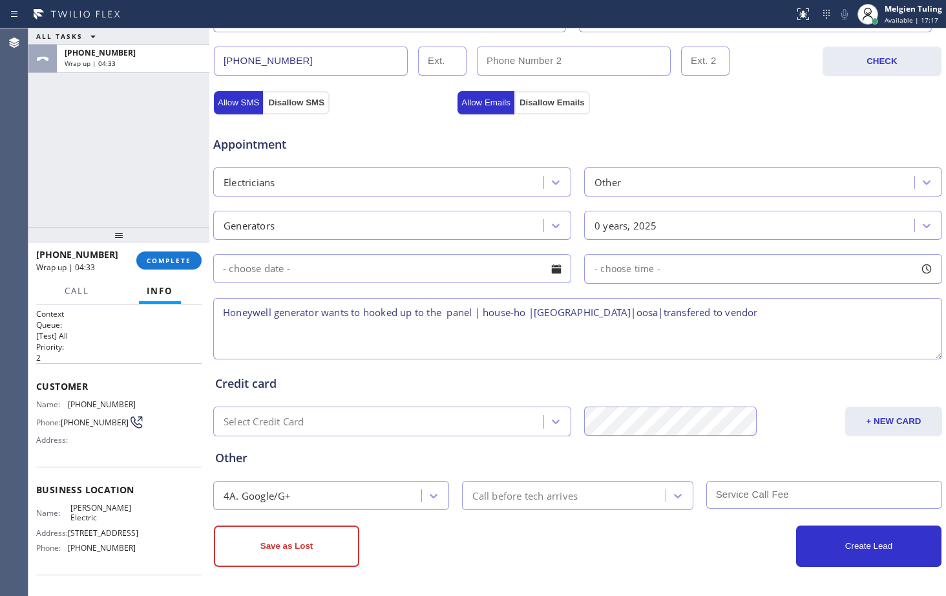
click at [482, 313] on textarea "Honeywell generator wants to hooked up to the panel | house-ho |Kingston, WA 98…" at bounding box center [577, 328] width 729 height 61
type textarea "Honeywell generator wants to hooked up to the panel |brand-new | house-ho |King…"
click at [310, 445] on button "Save as Lost" at bounding box center [286, 545] width 145 height 41
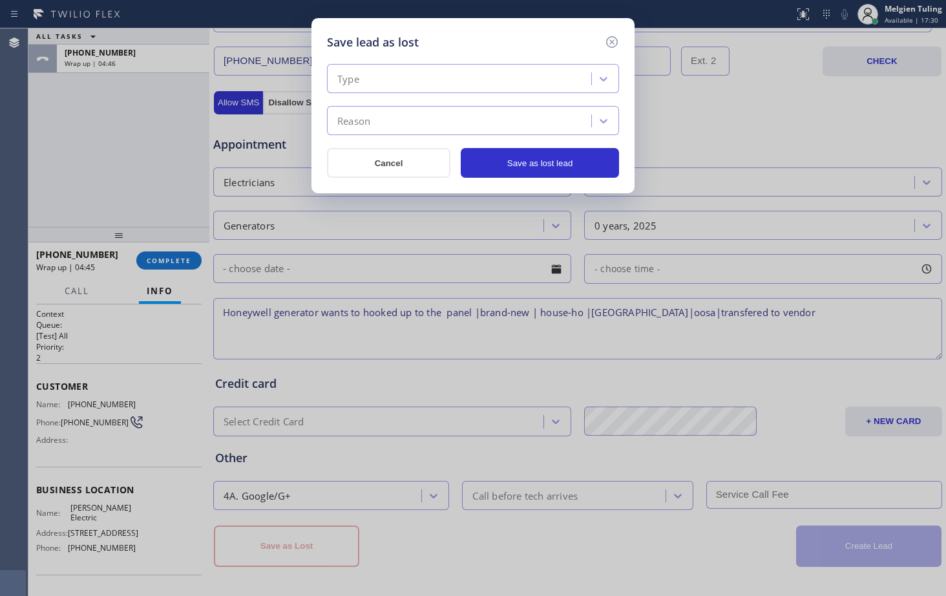
click at [333, 73] on div "Type" at bounding box center [461, 79] width 260 height 23
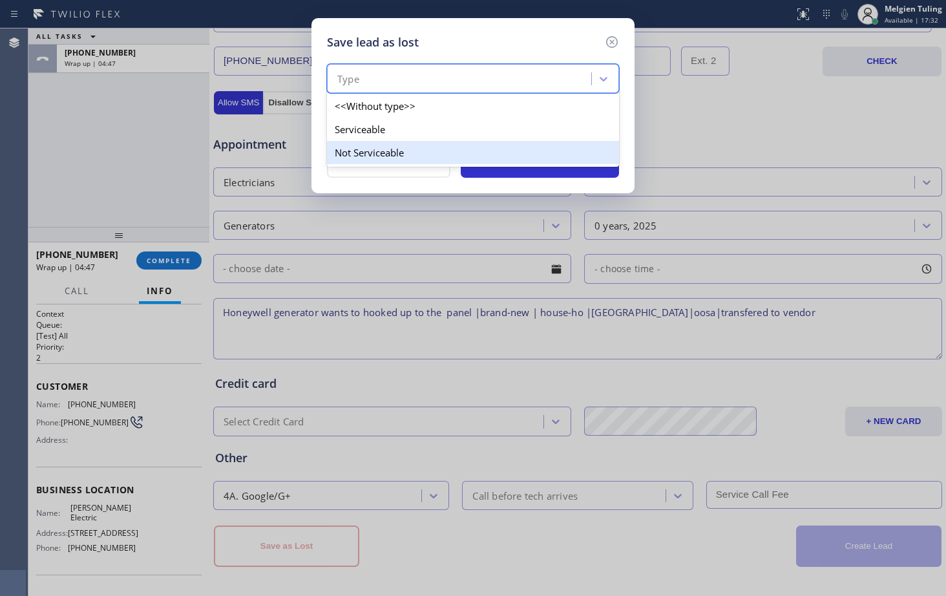
click at [346, 153] on div "Not Serviceable" at bounding box center [473, 152] width 292 height 23
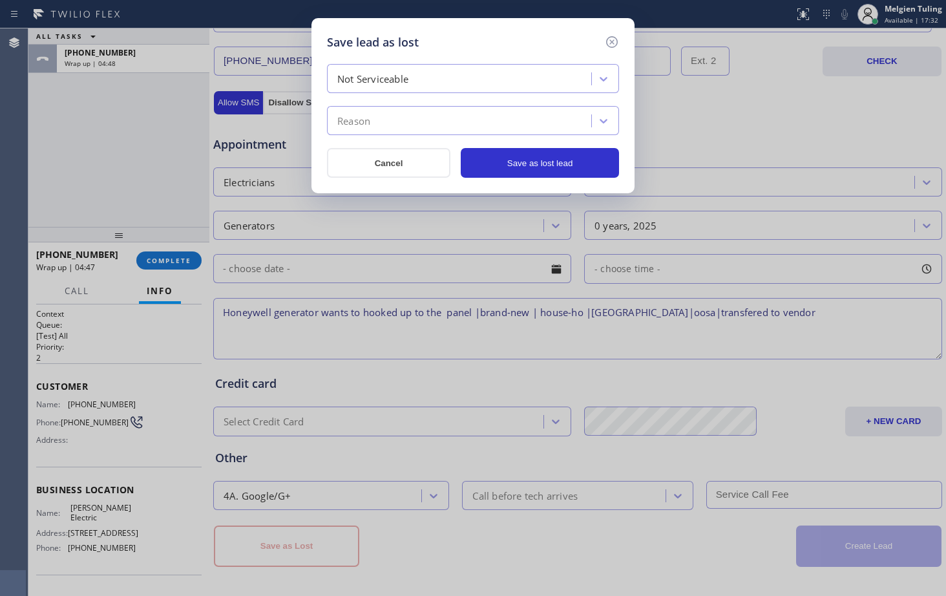
click at [350, 120] on div "Reason" at bounding box center [353, 121] width 33 height 15
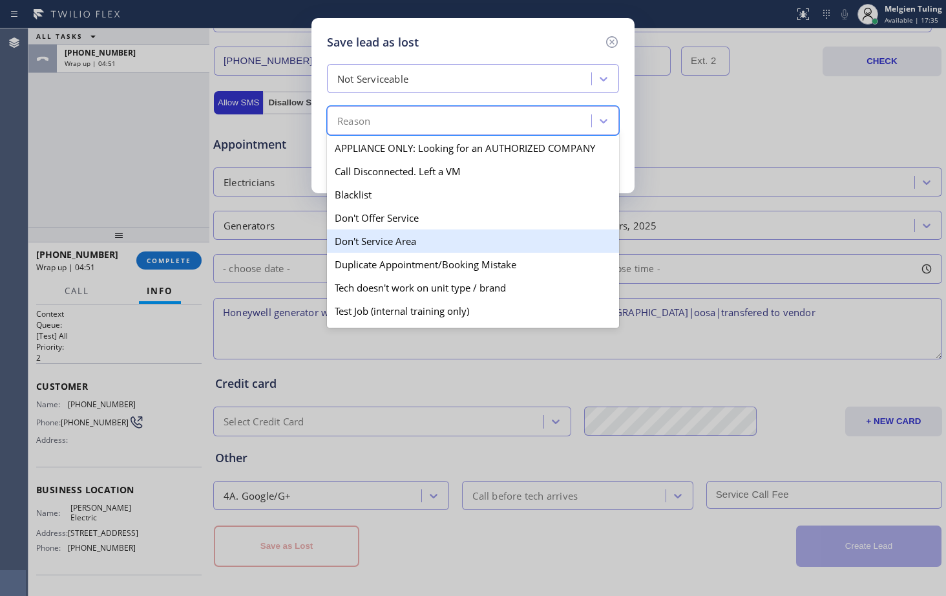
click at [364, 241] on div "Don't Service Area" at bounding box center [473, 240] width 292 height 23
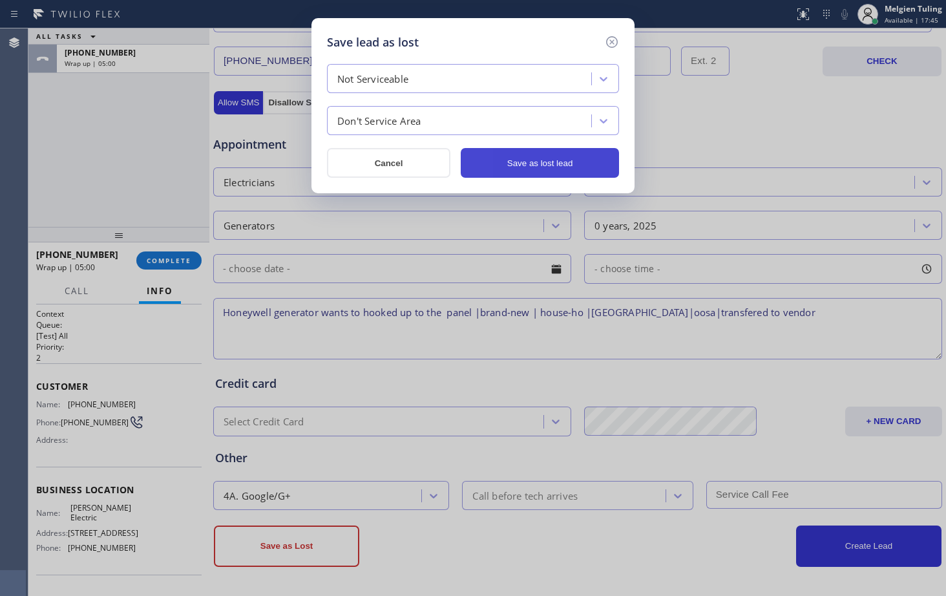
click at [523, 159] on button "Save as lost lead" at bounding box center [540, 163] width 158 height 30
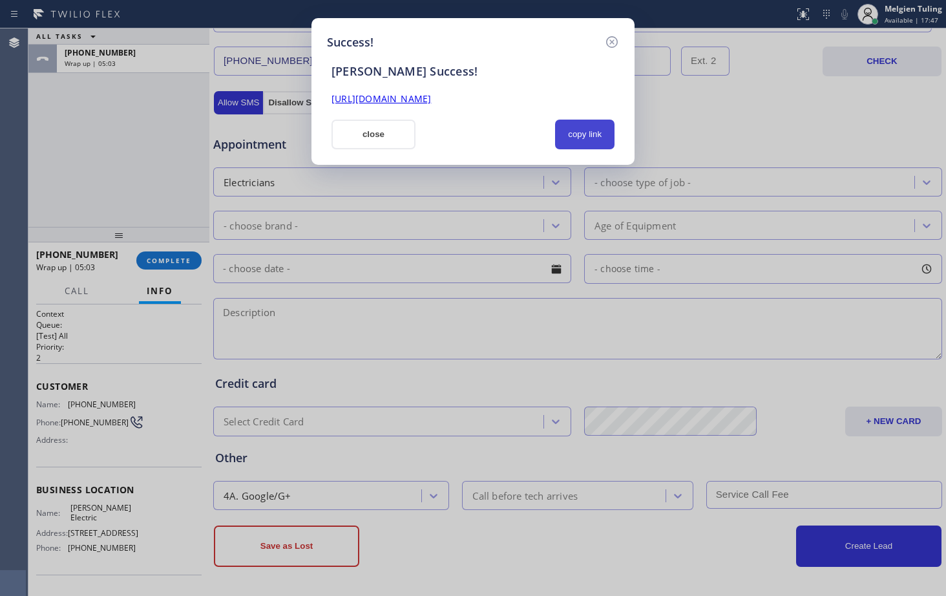
click at [576, 132] on button "copy link" at bounding box center [584, 135] width 59 height 30
click at [431, 101] on link "https://erp.apollosoft.co/customer/764156#portlet_lead" at bounding box center [382, 98] width 100 height 12
click at [369, 134] on button "close" at bounding box center [374, 135] width 84 height 30
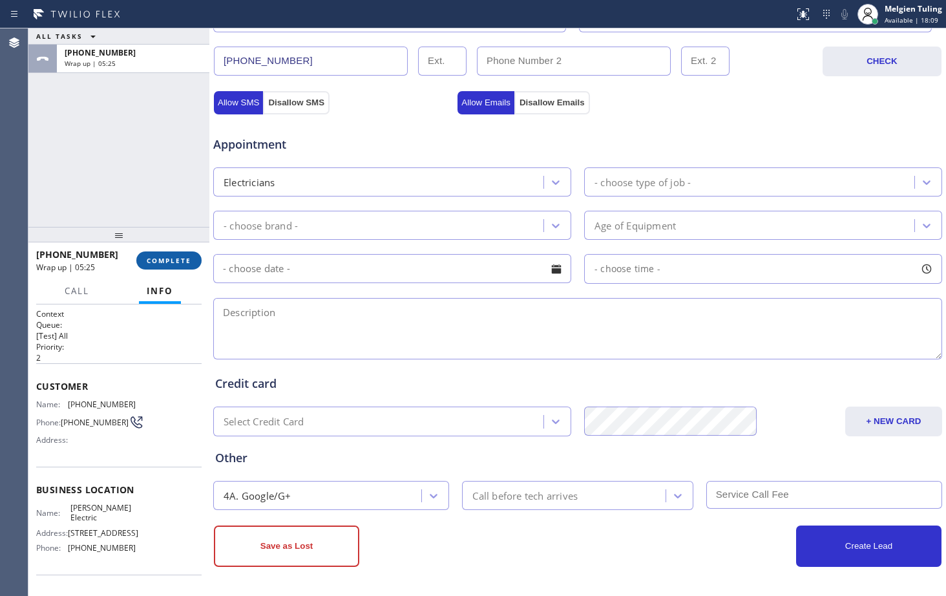
click at [180, 260] on span "COMPLETE" at bounding box center [169, 260] width 45 height 9
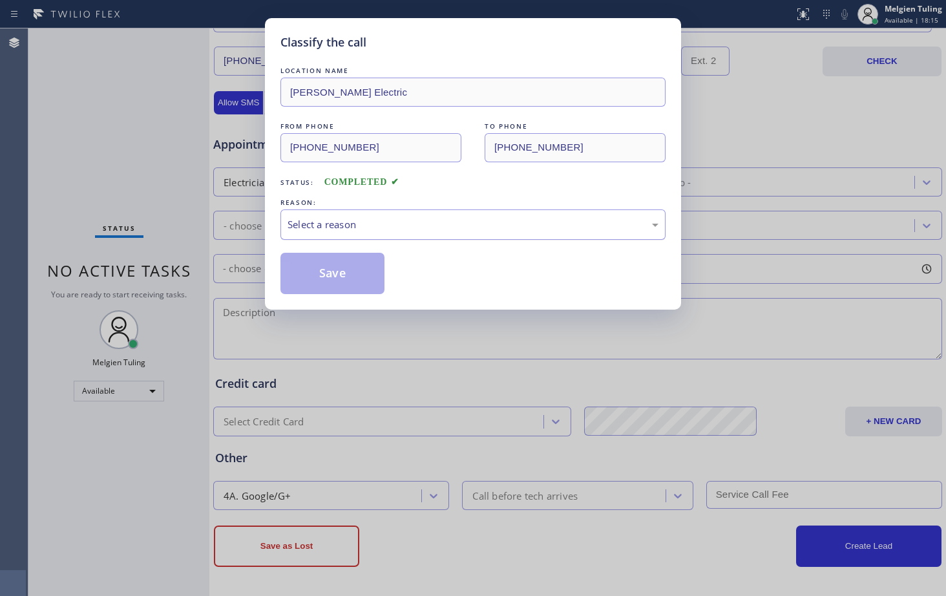
click at [371, 220] on div "Select a reason" at bounding box center [473, 224] width 371 height 15
click at [319, 275] on button "Save" at bounding box center [332, 273] width 104 height 41
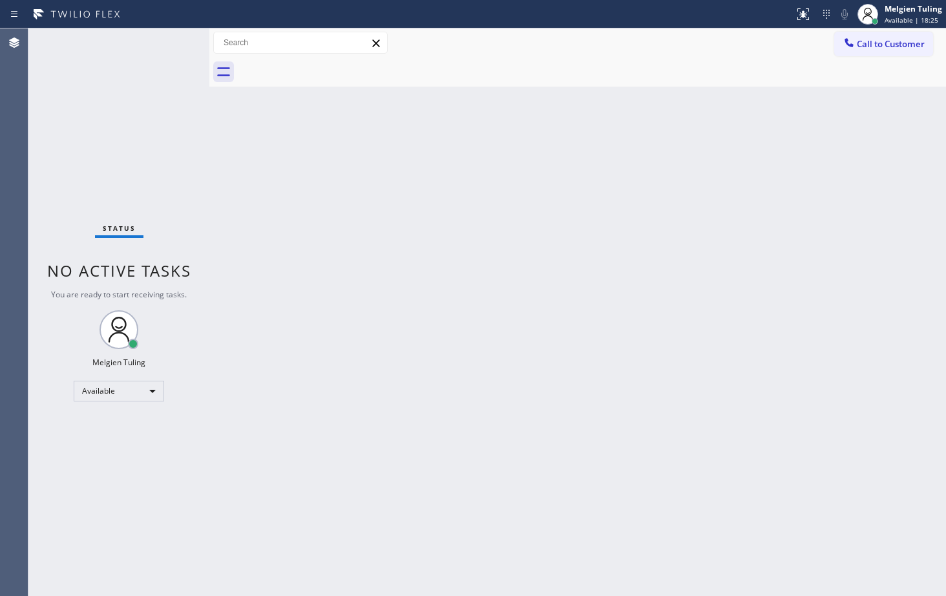
click at [387, 323] on div "Back to Dashboard Change Sender ID Customers Technicians Select a contact Outbo…" at bounding box center [577, 311] width 737 height 567
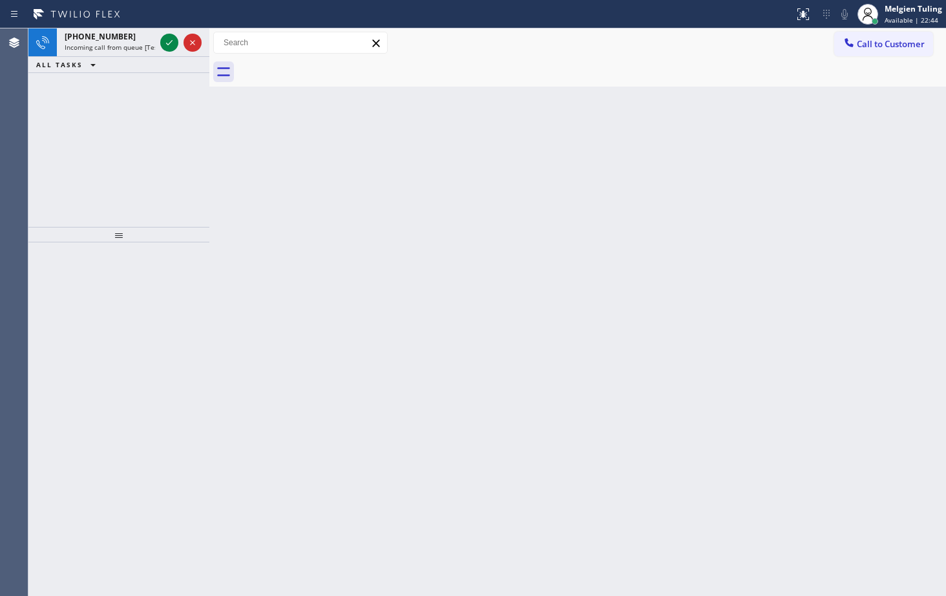
click at [65, 183] on div "+19255862616 Incoming call from queue [Test] All ALL TASKS ALL TASKS ACTIVE TAS…" at bounding box center [118, 127] width 181 height 198
click at [165, 42] on icon at bounding box center [170, 43] width 16 height 16
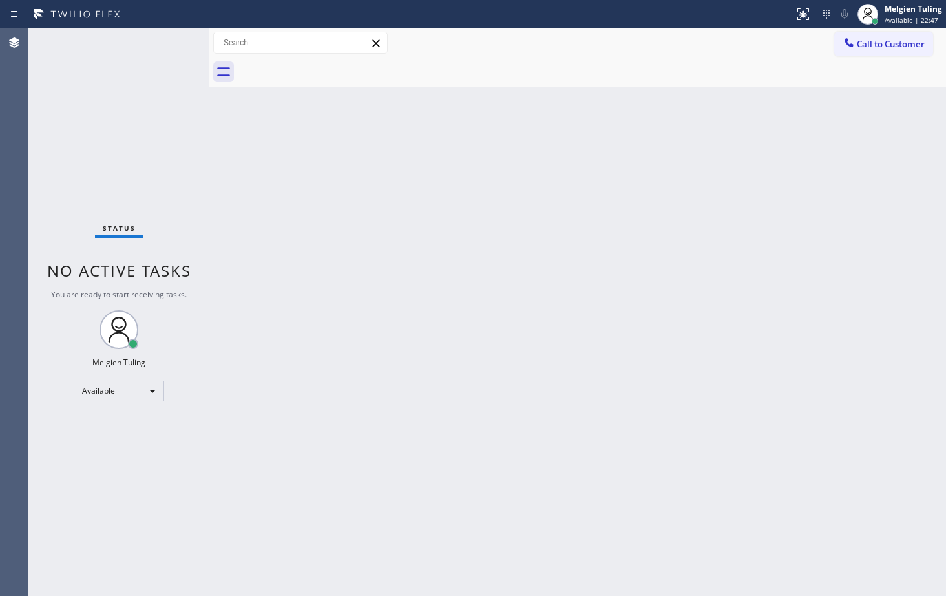
click at [146, 136] on div "Status No active tasks You are ready to start receiving tasks. Melgien Tuling A…" at bounding box center [118, 311] width 181 height 567
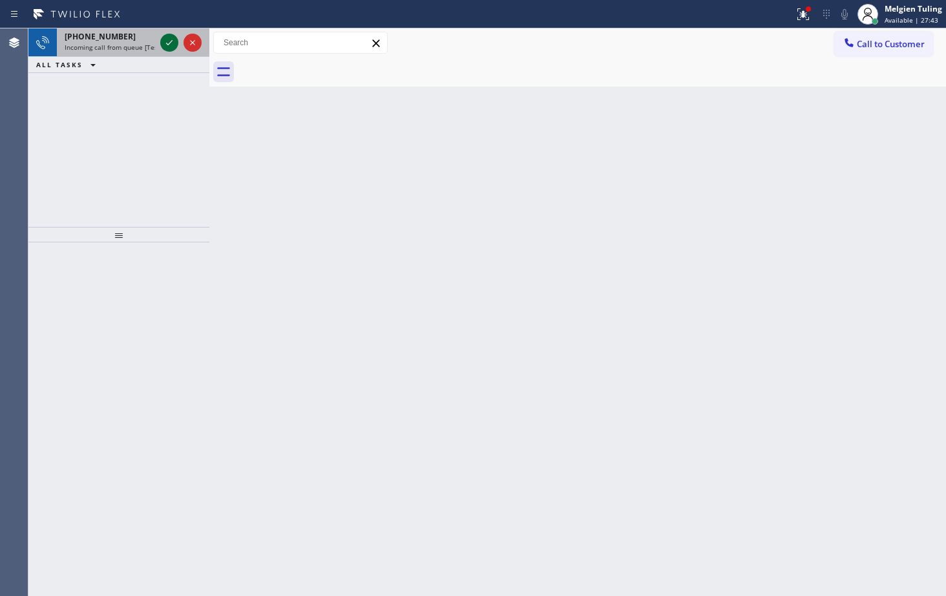
click at [163, 44] on icon at bounding box center [170, 43] width 16 height 16
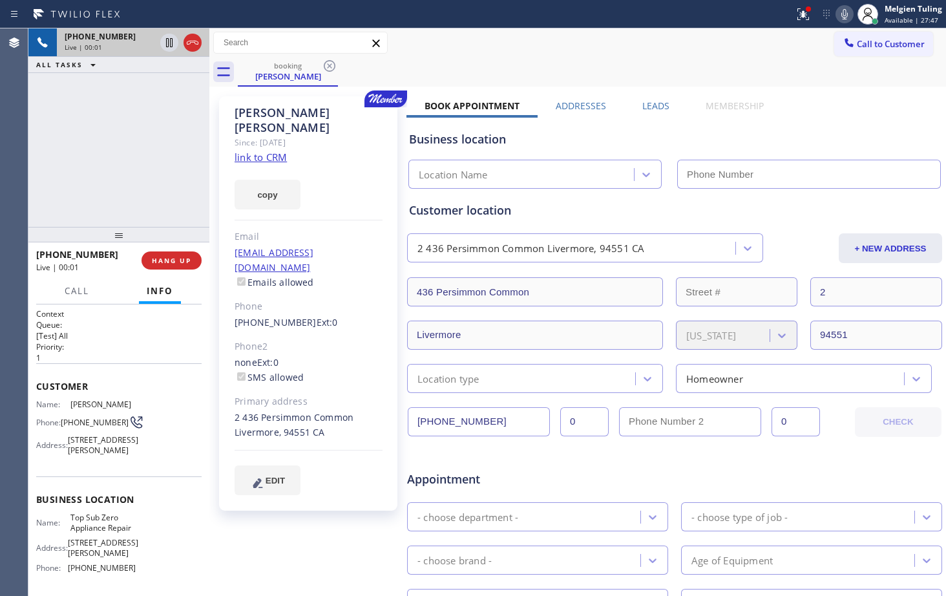
type input "(408) 617-8880"
click at [248, 151] on link "link to CRM" at bounding box center [261, 157] width 52 height 13
click at [169, 41] on icon at bounding box center [169, 42] width 6 height 9
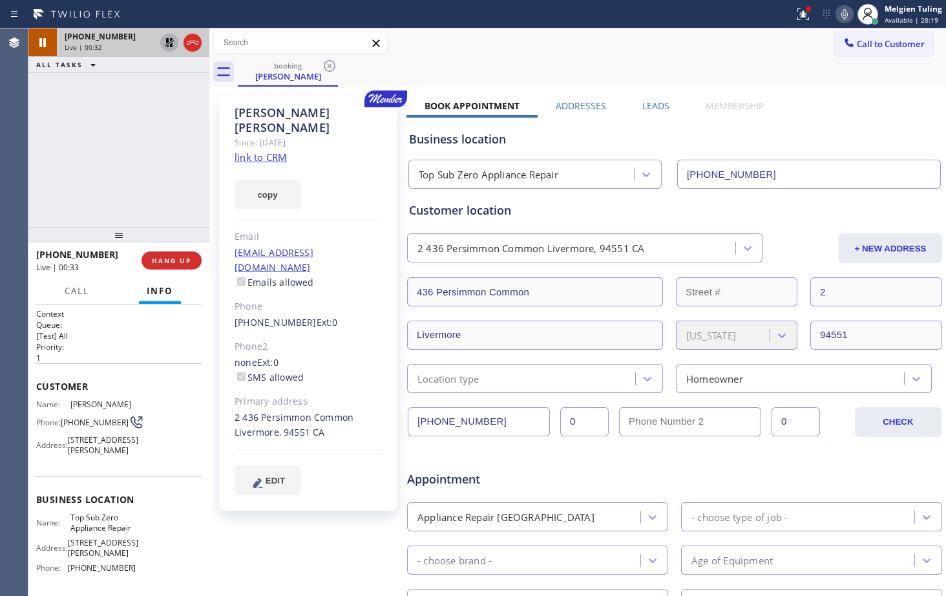
click at [661, 16] on icon at bounding box center [845, 14] width 16 height 16
click at [661, 16] on icon at bounding box center [804, 14] width 16 height 16
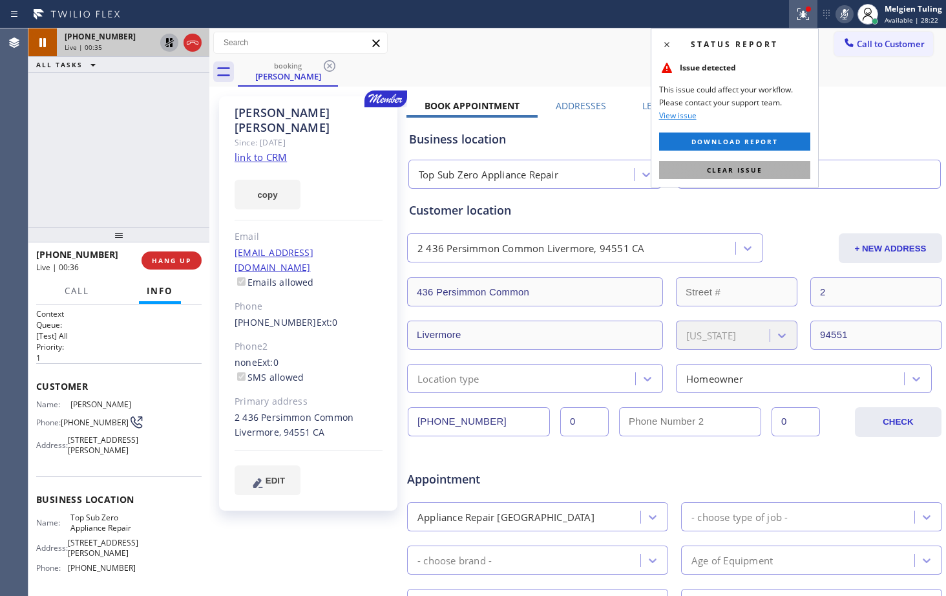
click at [661, 171] on span "Clear issue" at bounding box center [735, 169] width 56 height 9
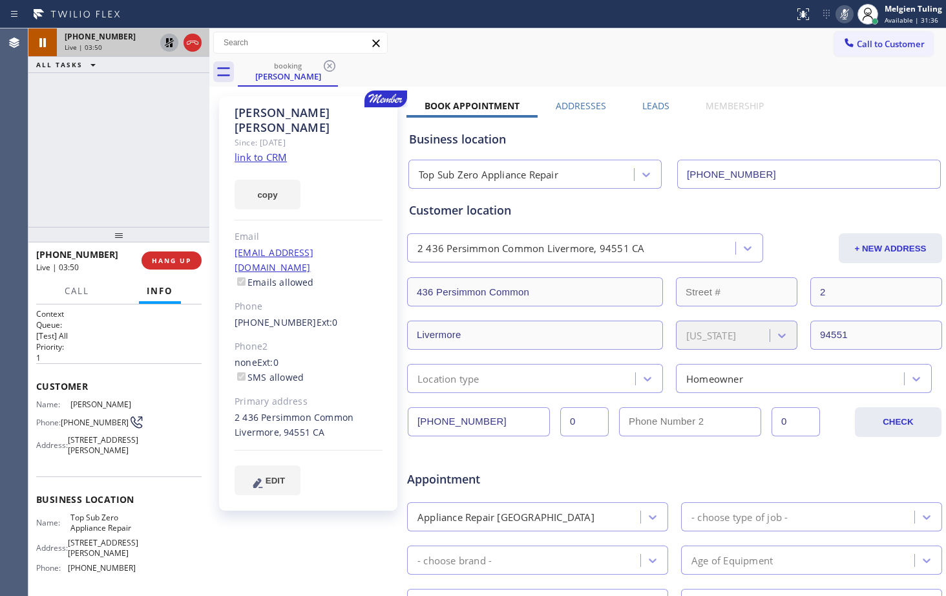
click at [661, 16] on icon at bounding box center [845, 14] width 16 height 16
click at [168, 42] on icon at bounding box center [169, 42] width 9 height 9
click at [79, 292] on span "Call" at bounding box center [77, 291] width 25 height 12
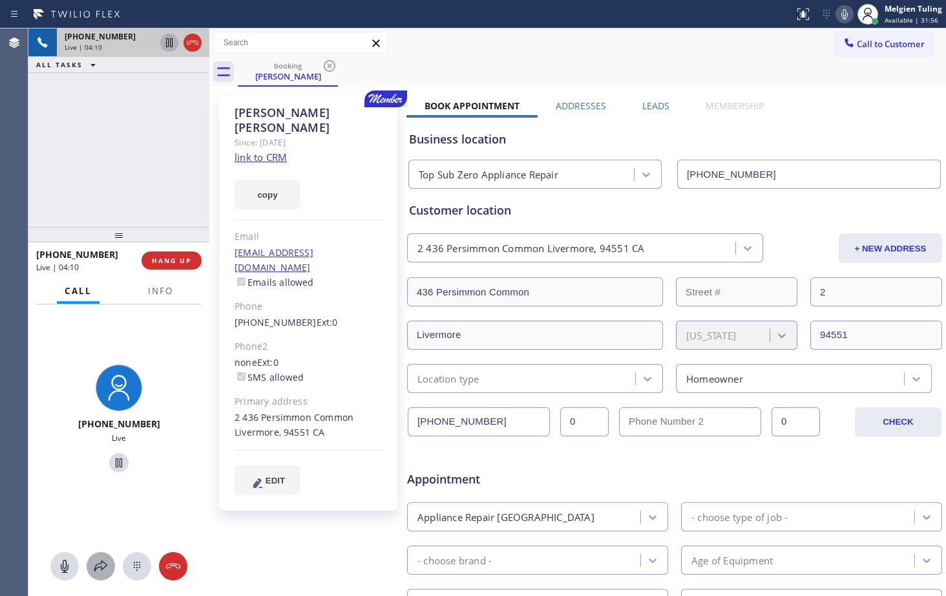
click at [98, 445] on icon at bounding box center [101, 566] width 16 height 16
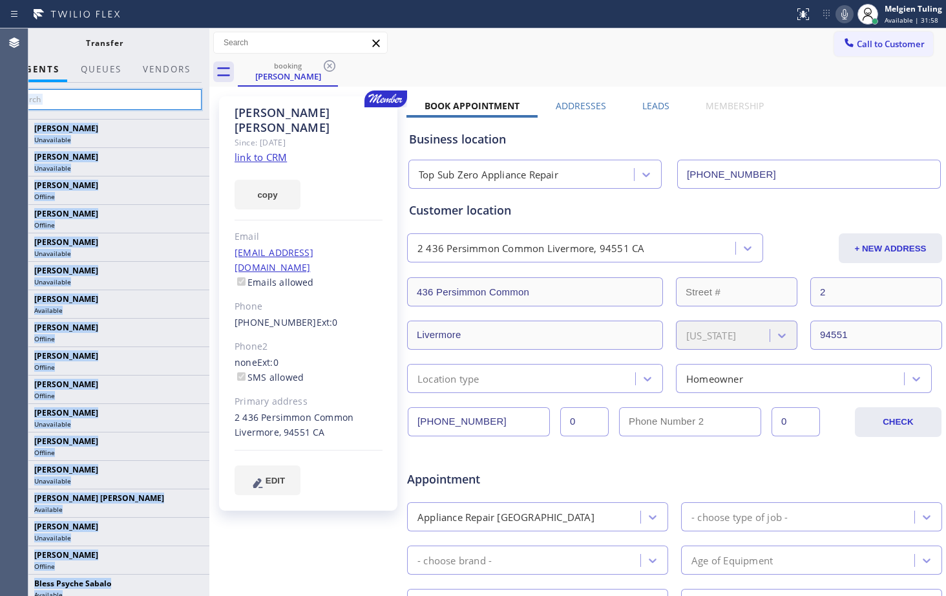
click at [78, 94] on input "text" at bounding box center [104, 99] width 195 height 21
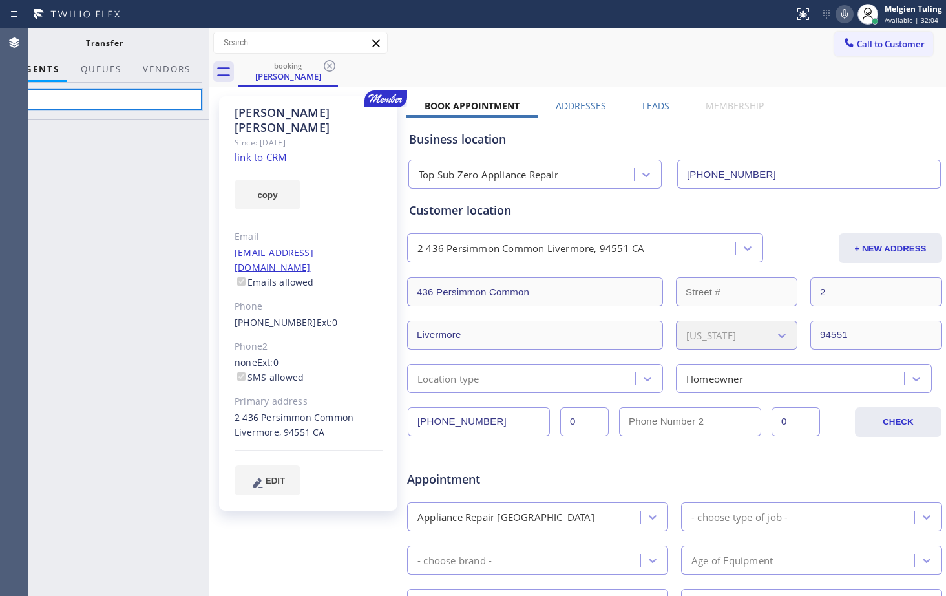
type input "n"
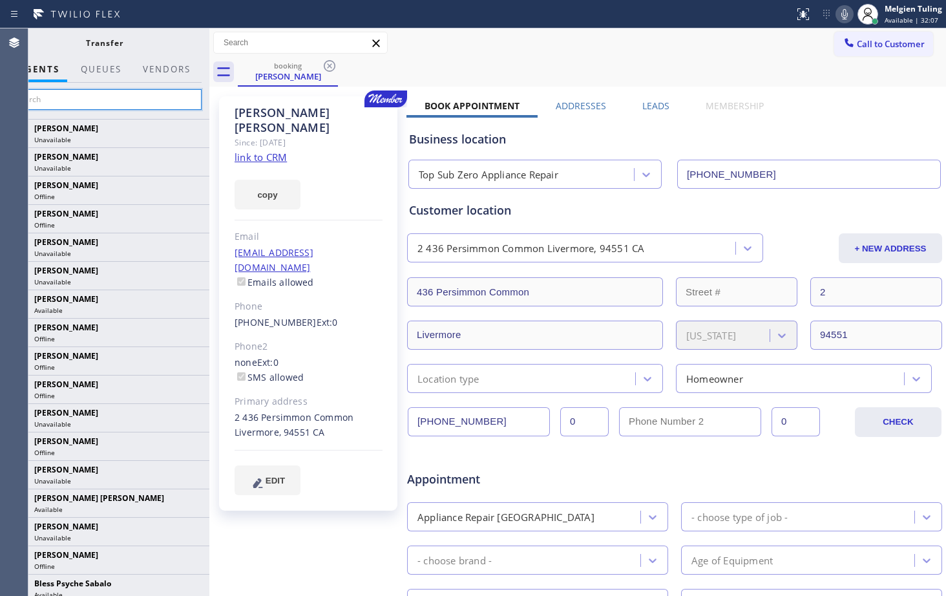
click at [119, 99] on input "text" at bounding box center [104, 99] width 195 height 21
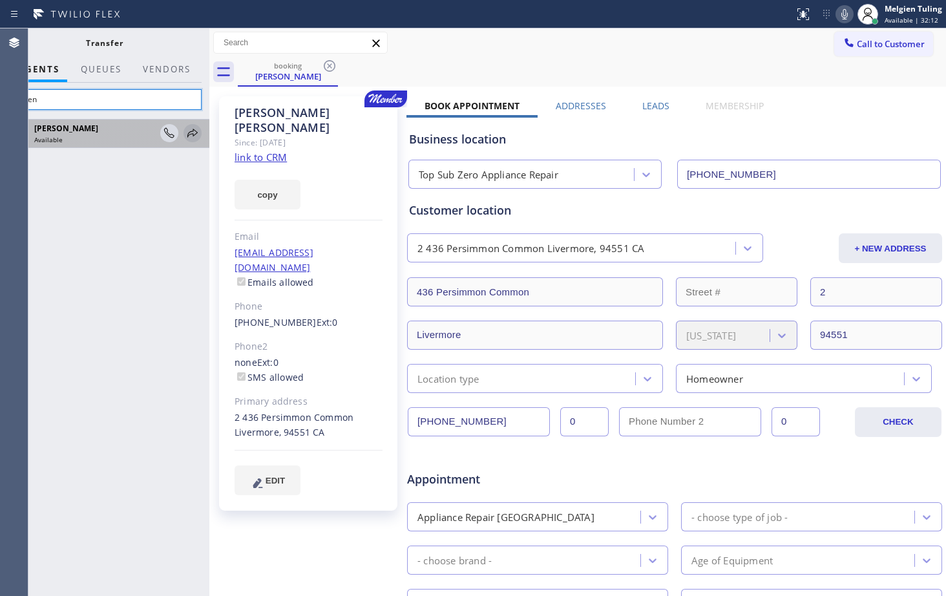
type input "neren"
click at [196, 131] on icon at bounding box center [193, 133] width 16 height 16
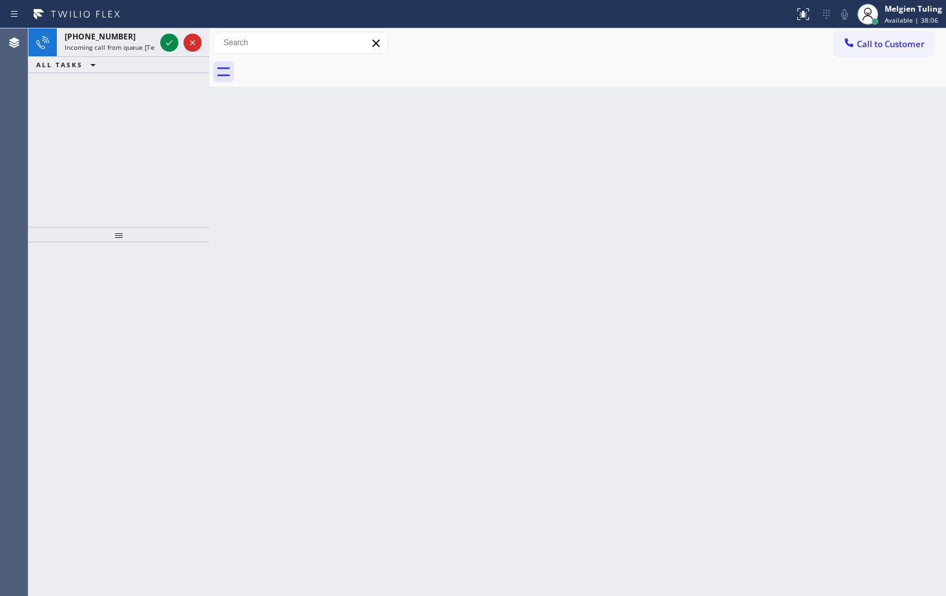
click at [125, 119] on div "+16613736522 Incoming call from queue [Test] All ALL TASKS ALL TASKS ACTIVE TAS…" at bounding box center [118, 127] width 181 height 198
click at [160, 41] on div at bounding box center [181, 42] width 47 height 28
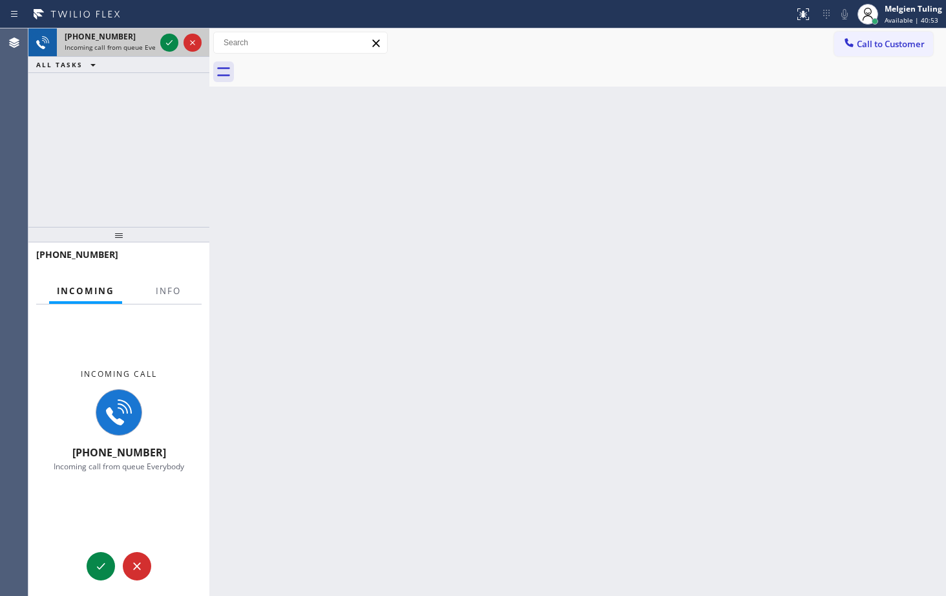
click at [160, 41] on div at bounding box center [181, 42] width 47 height 28
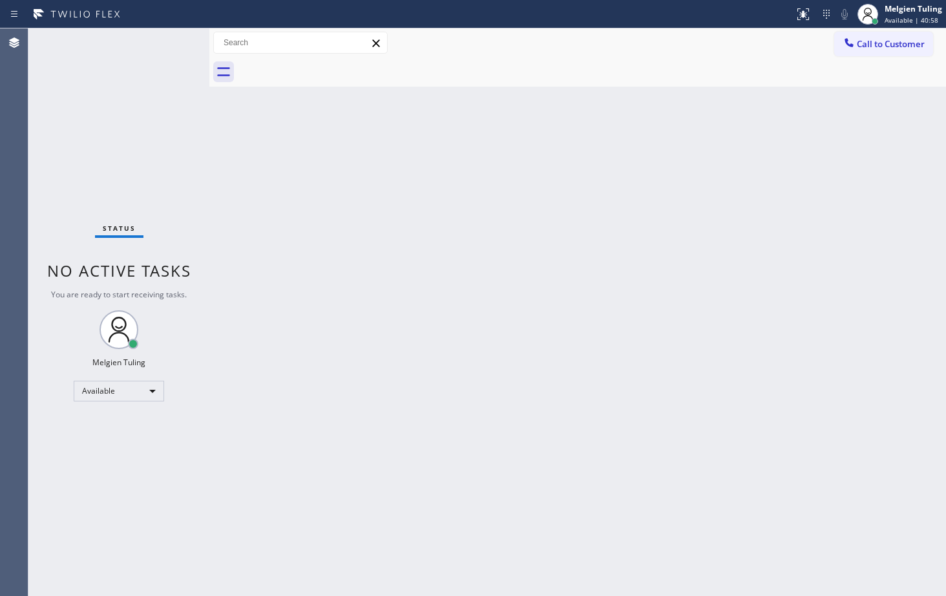
click at [166, 41] on div "Status No active tasks You are ready to start receiving tasks. Melgien Tuling A…" at bounding box center [118, 311] width 181 height 567
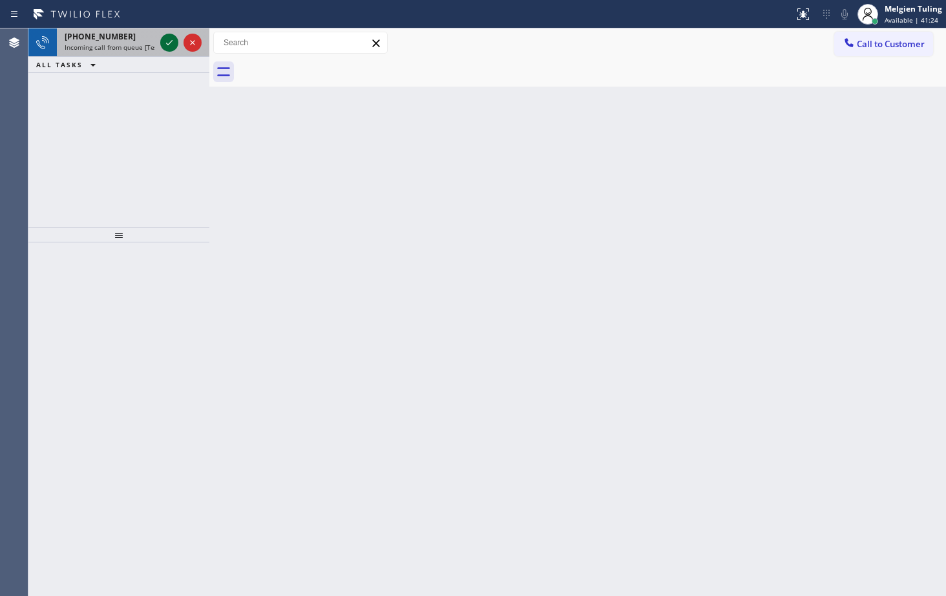
click at [166, 41] on icon at bounding box center [170, 43] width 16 height 16
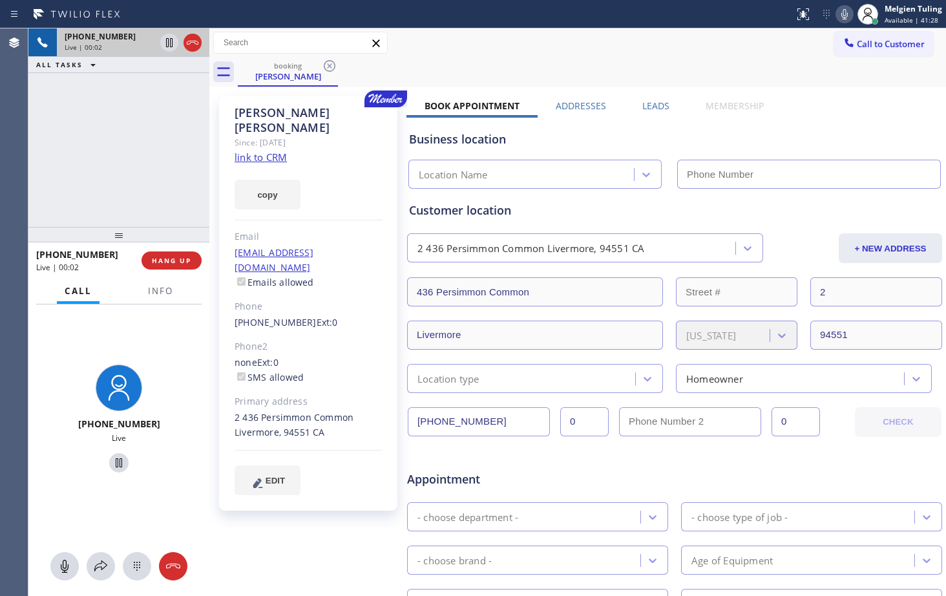
type input "(408) 617-8880"
click at [98, 445] on icon at bounding box center [101, 566] width 16 height 16
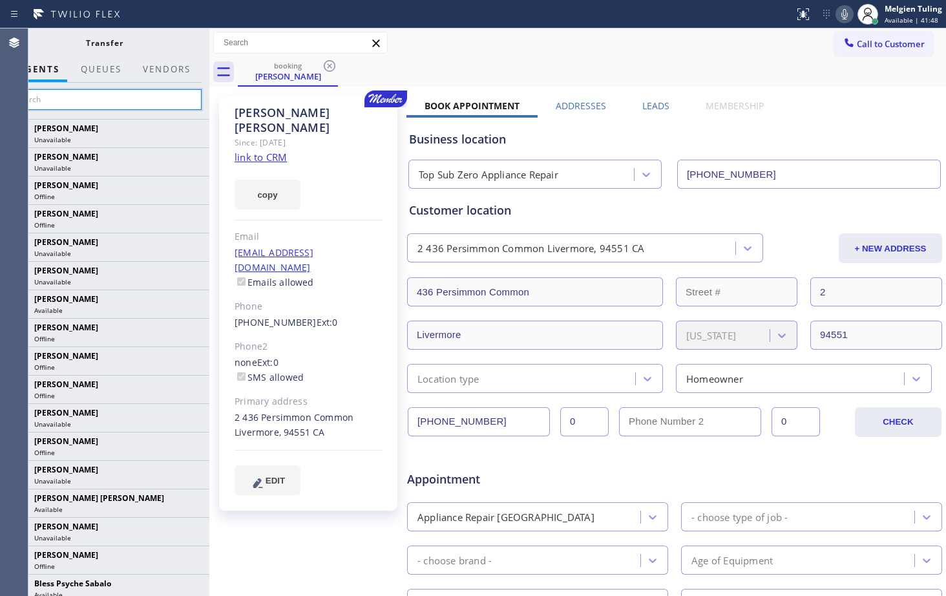
click at [89, 107] on input "text" at bounding box center [104, 99] width 195 height 21
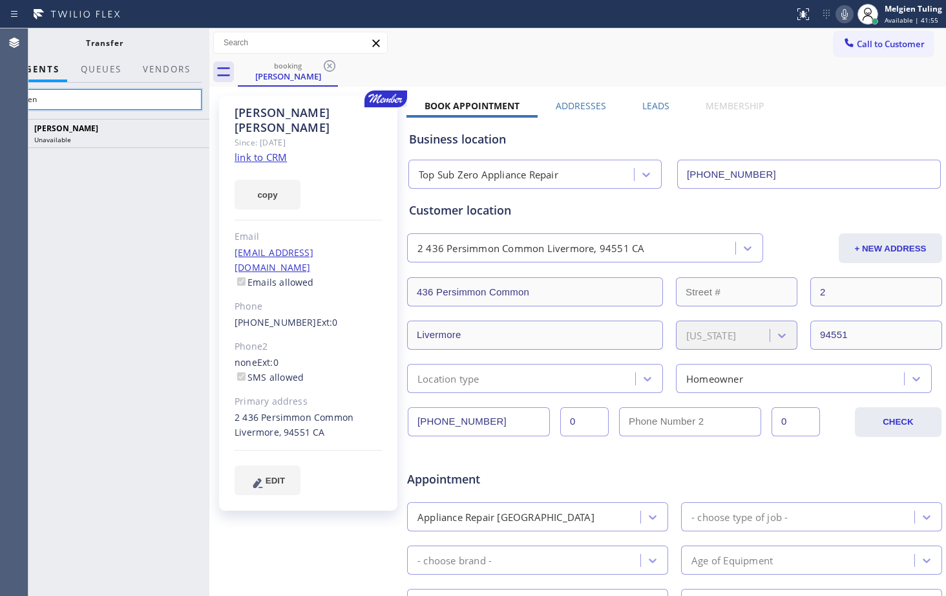
type input "neren"
click at [661, 17] on icon at bounding box center [844, 14] width 6 height 10
click at [70, 197] on div "Neren C Villanueva Unavailable" at bounding box center [104, 357] width 210 height 477
click at [84, 170] on div "Neren C Villanueva Unavailable" at bounding box center [104, 357] width 210 height 477
click at [111, 101] on input "neren" at bounding box center [104, 99] width 195 height 21
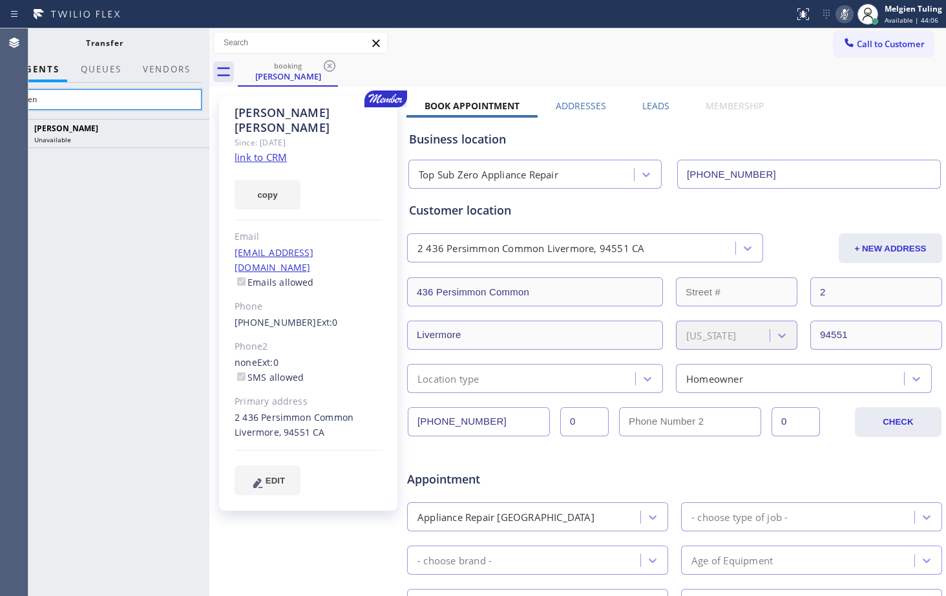
click at [111, 101] on input "neren" at bounding box center [104, 99] width 195 height 21
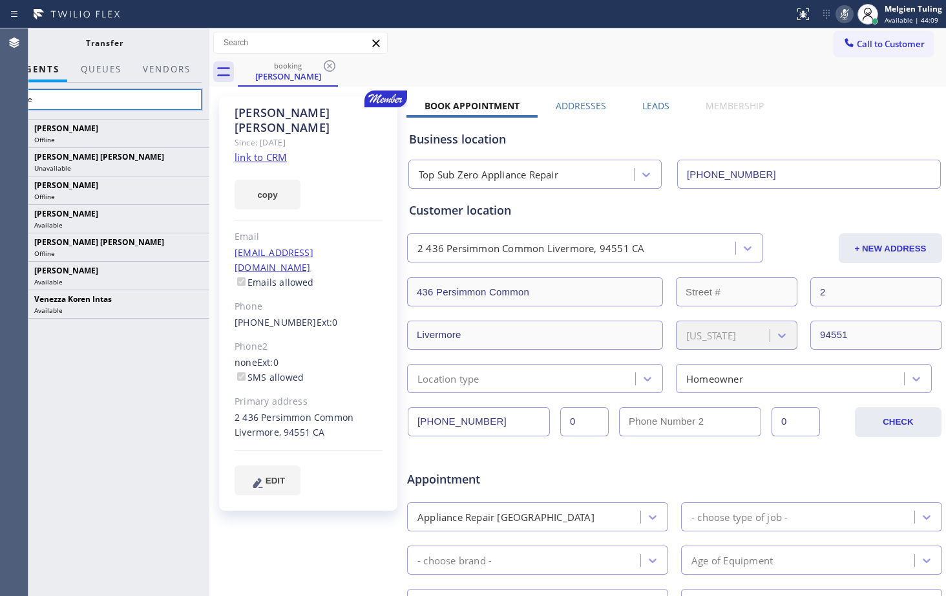
type input "neren"
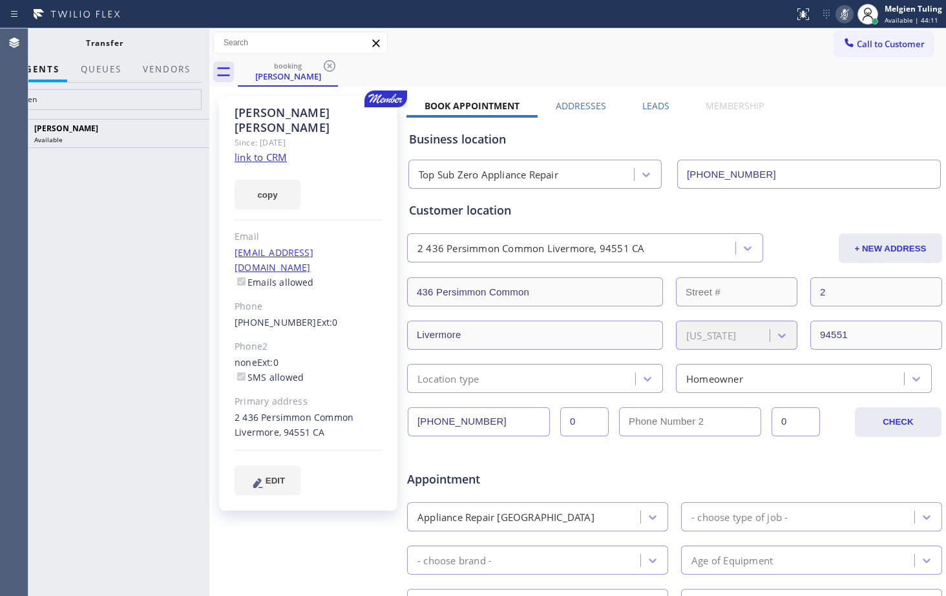
click at [0, 0] on icon at bounding box center [0, 0] width 0 height 0
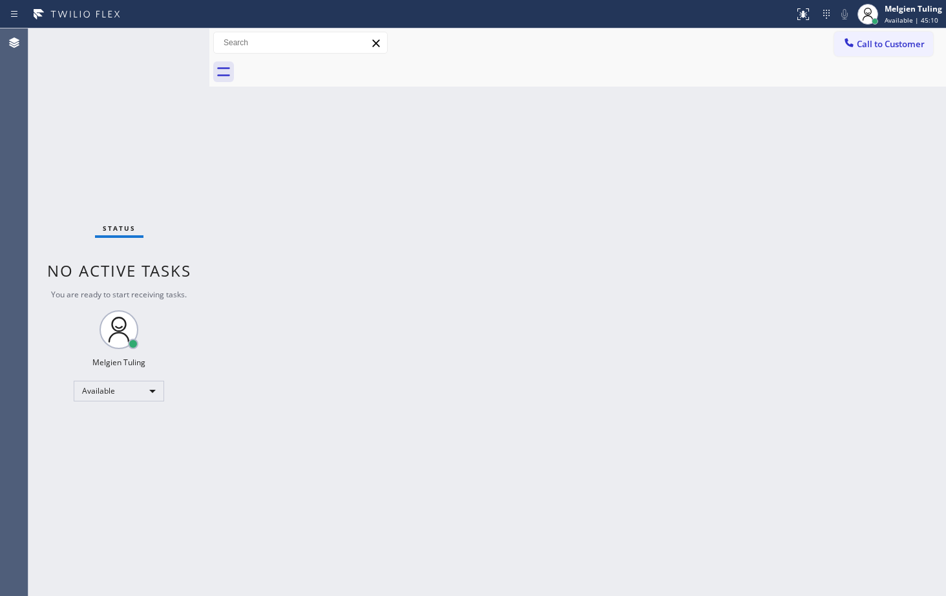
click at [164, 224] on div "Status No active tasks You are ready to start receiving tasks. Melgien Tuling A…" at bounding box center [118, 311] width 181 height 567
click at [552, 215] on div "Back to Dashboard Change Sender ID Customers Technicians Select a contact Outbo…" at bounding box center [577, 311] width 737 height 567
click at [167, 43] on div "Status No active tasks You are ready to start receiving tasks. Melgien Tuling A…" at bounding box center [118, 311] width 181 height 567
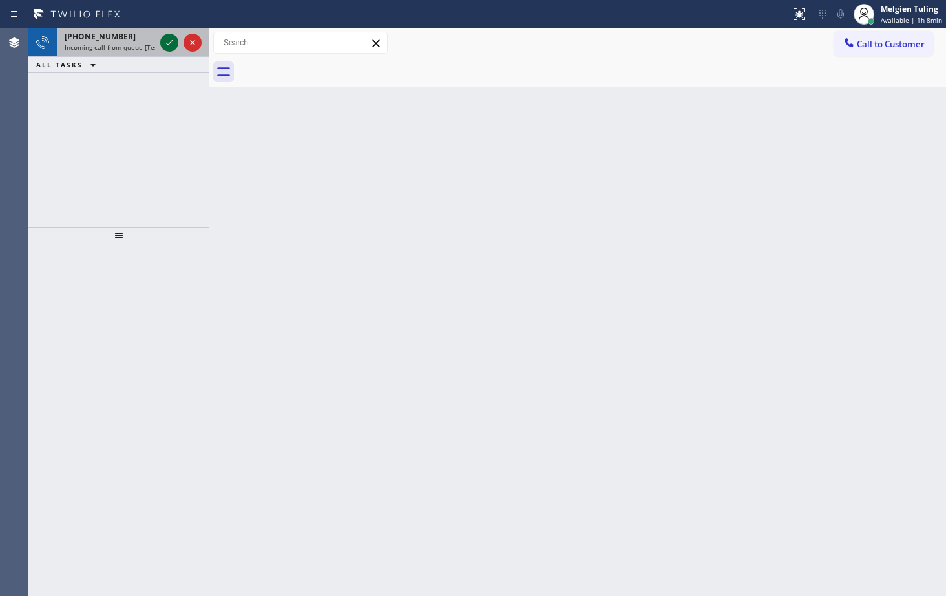
click at [164, 40] on icon at bounding box center [170, 43] width 16 height 16
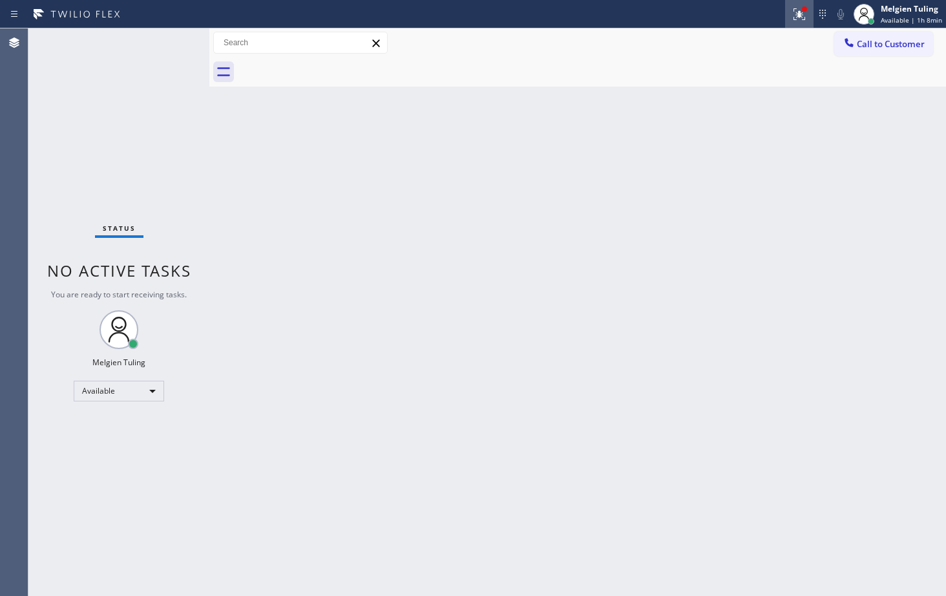
click at [661, 12] on icon at bounding box center [800, 12] width 8 height 5
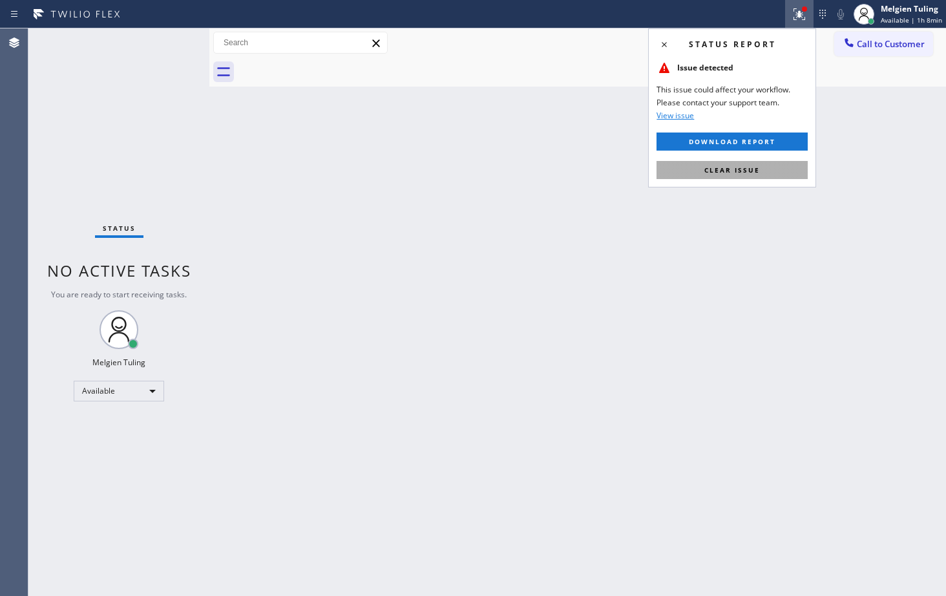
click at [661, 165] on button "Clear issue" at bounding box center [732, 170] width 151 height 18
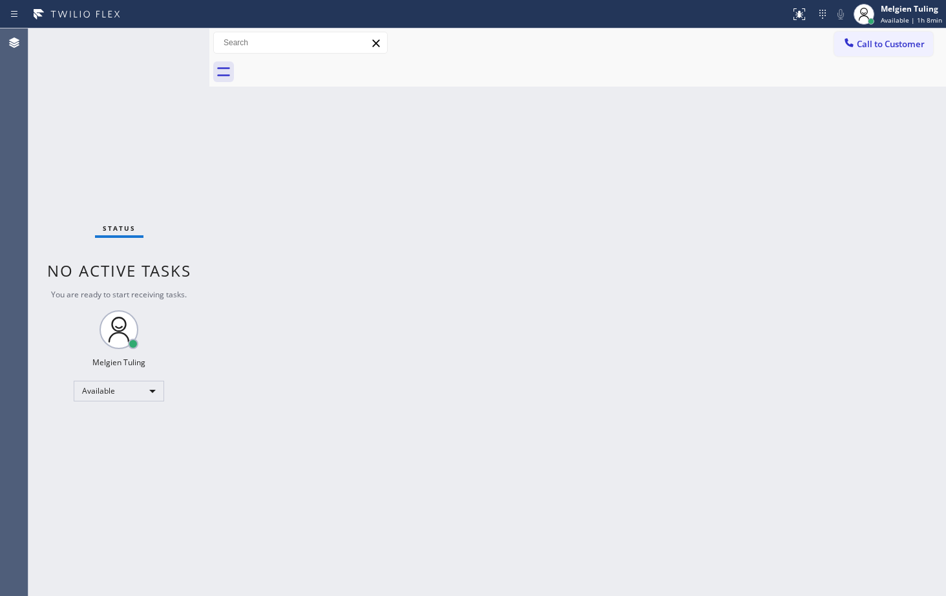
click at [449, 326] on div "Back to Dashboard Change Sender ID Customers Technicians Select a contact Outbo…" at bounding box center [577, 311] width 737 height 567
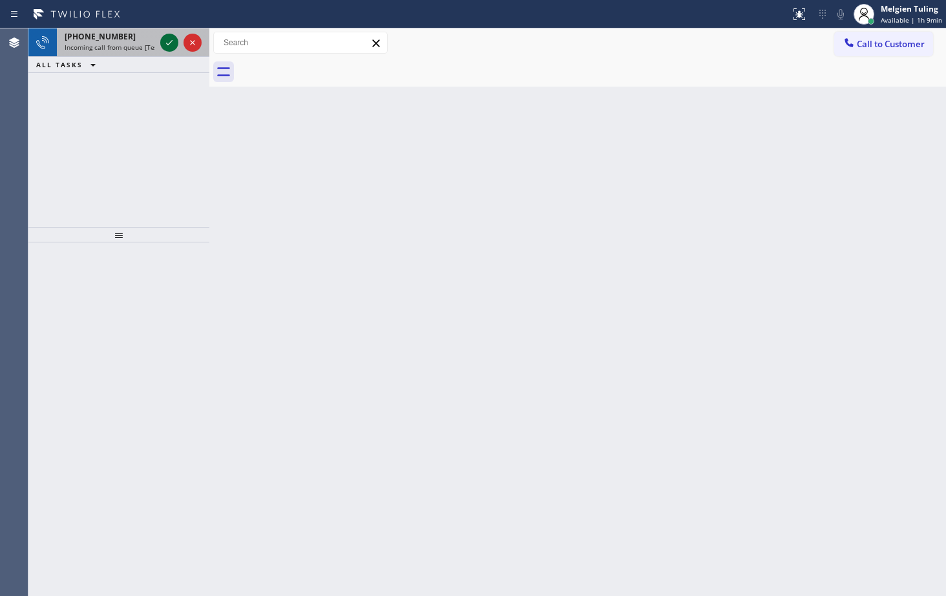
click at [169, 41] on icon at bounding box center [170, 43] width 16 height 16
click at [148, 109] on div "+16466412935 Request from Judy Anne Bernaldez (direct) ALL TASKS ALL TASKS ACTI…" at bounding box center [118, 127] width 181 height 198
click at [167, 45] on icon at bounding box center [169, 42] width 6 height 5
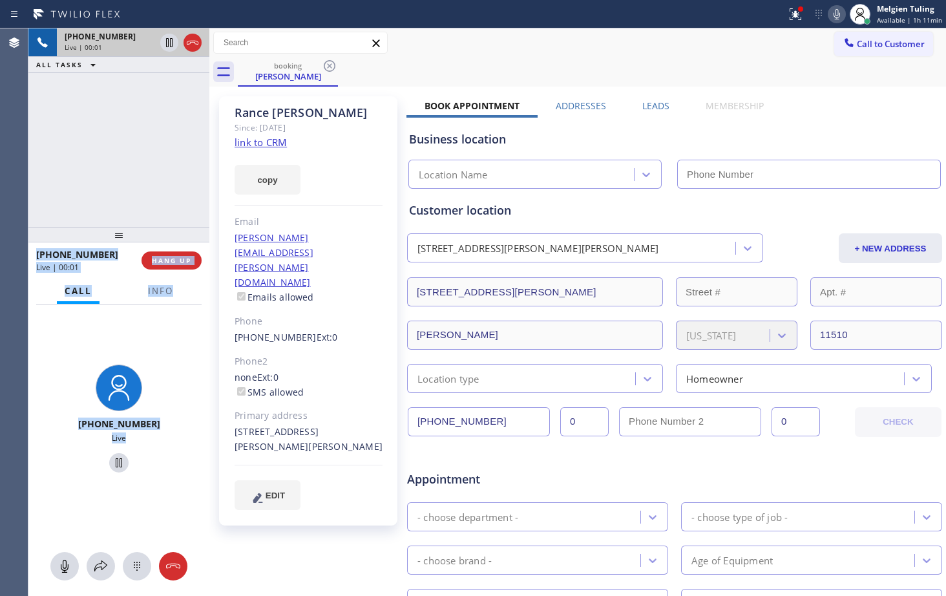
type input "(914) 873-0795"
click at [269, 143] on link "link to CRM" at bounding box center [261, 142] width 52 height 13
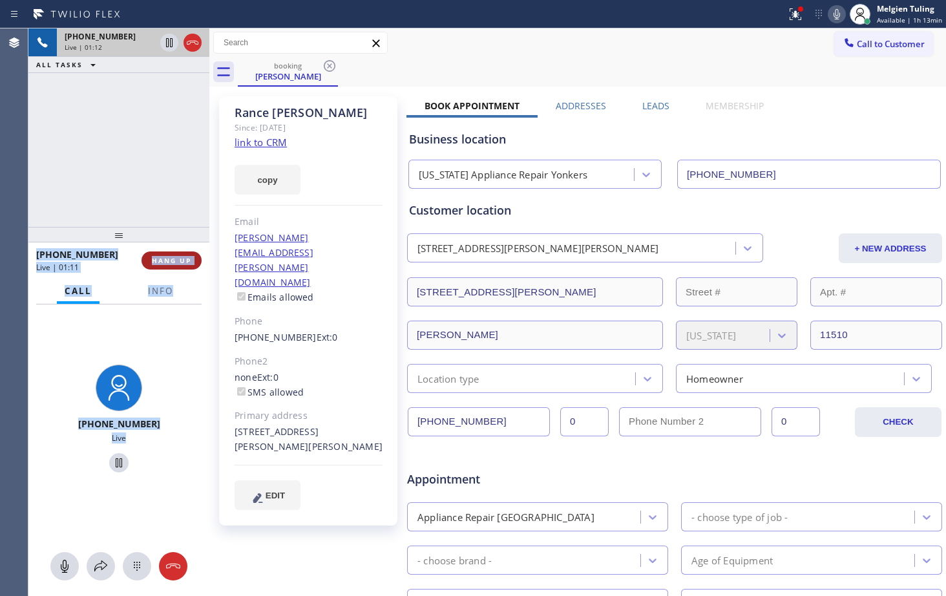
click at [173, 262] on span "HANG UP" at bounding box center [171, 260] width 39 height 9
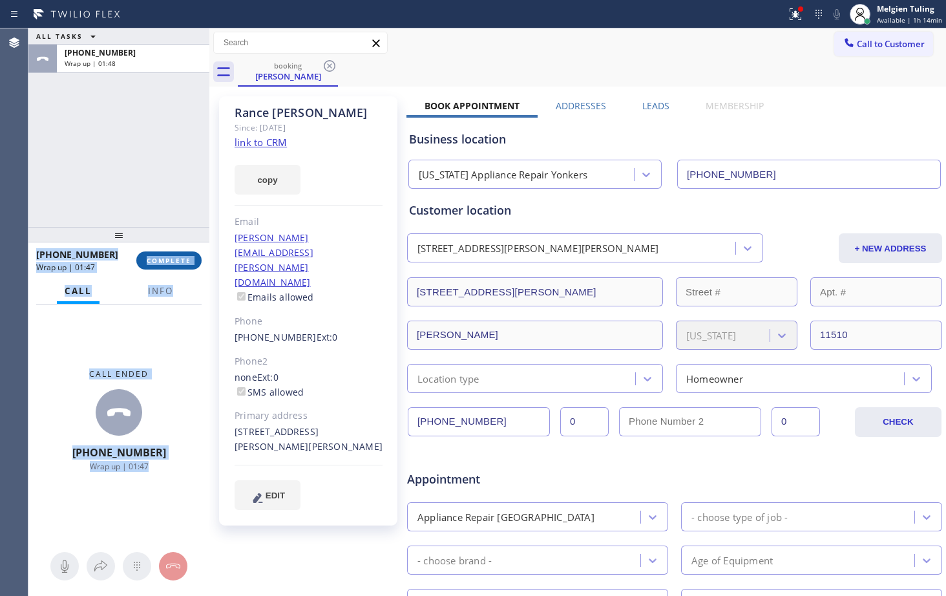
click at [169, 260] on span "COMPLETE" at bounding box center [169, 260] width 45 height 9
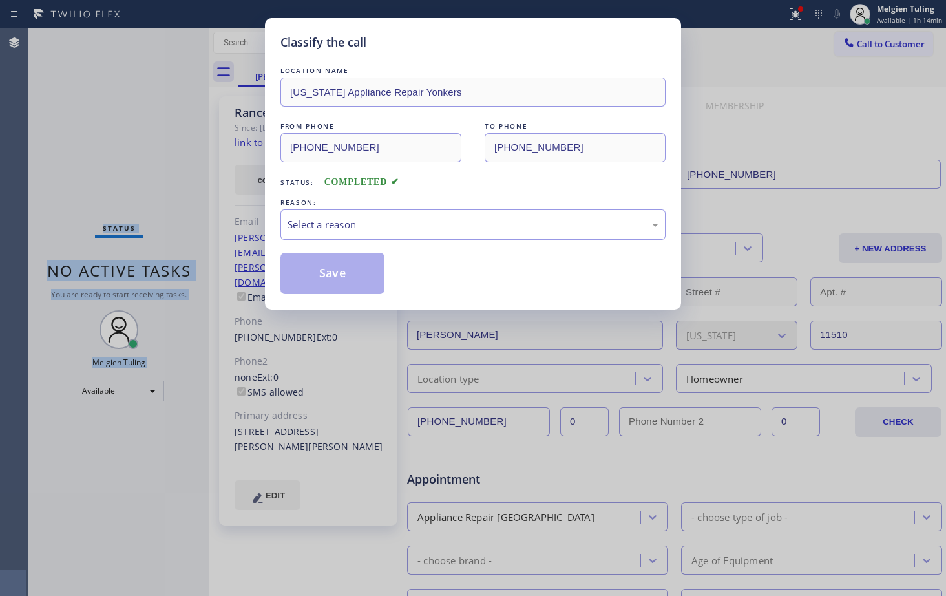
click at [131, 276] on div "Classify the call LOCATION NAME New York Appliance Repair Yonkers FROM PHONE (6…" at bounding box center [473, 298] width 946 height 596
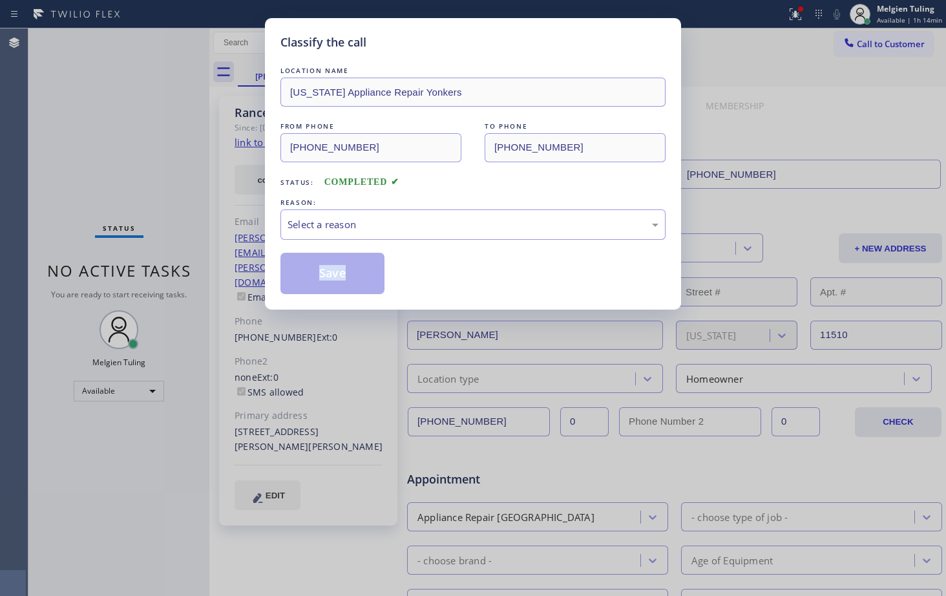
click at [131, 276] on div "Classify the call LOCATION NAME New York Appliance Repair Yonkers FROM PHONE (6…" at bounding box center [473, 298] width 946 height 596
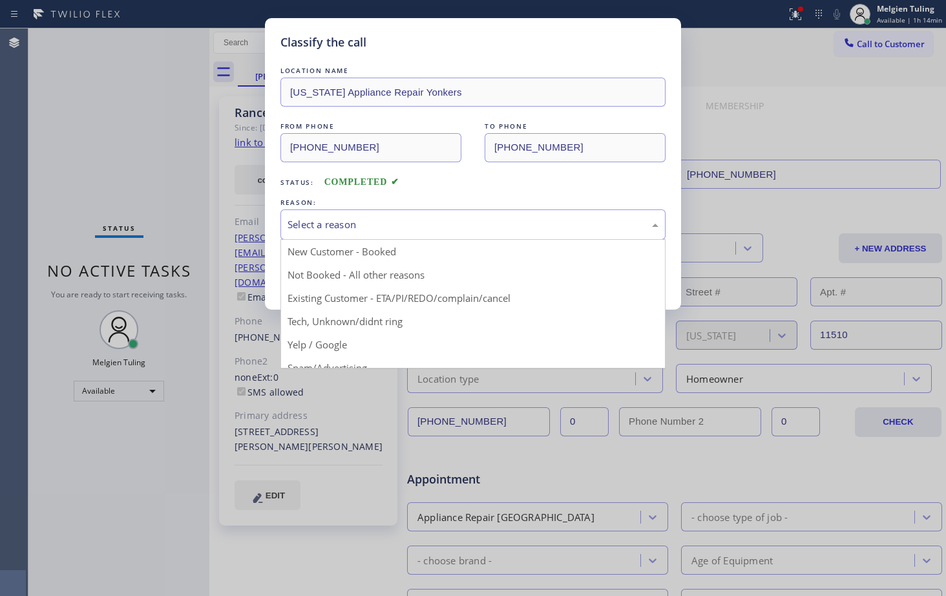
click at [399, 226] on div "Select a reason" at bounding box center [473, 224] width 371 height 15
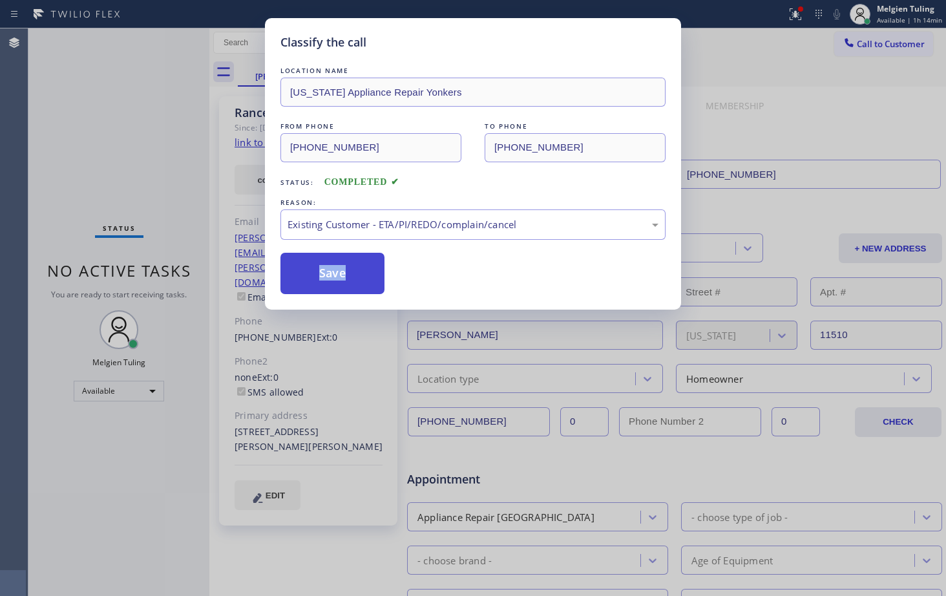
click at [322, 268] on button "Save" at bounding box center [332, 273] width 104 height 41
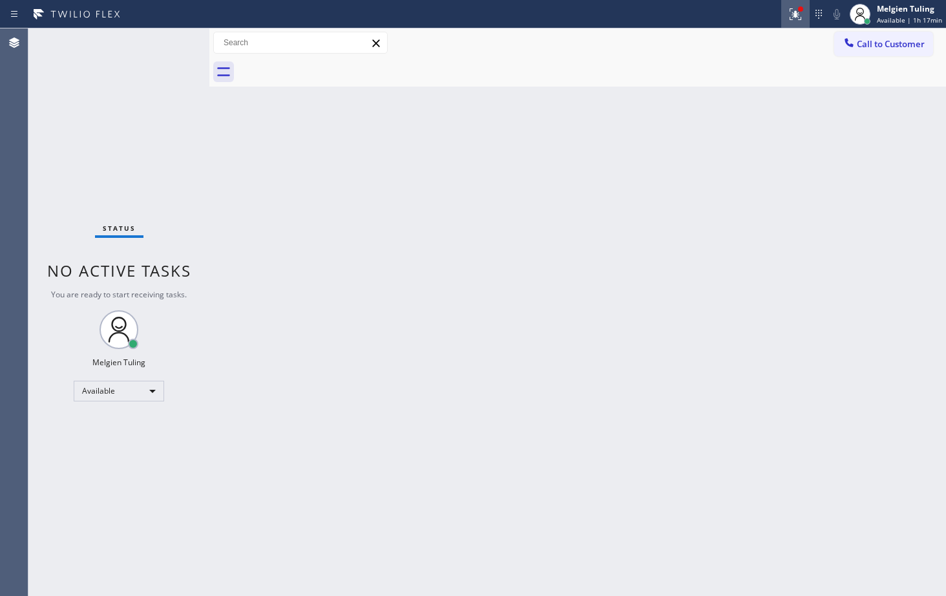
click at [661, 10] on icon at bounding box center [796, 14] width 16 height 16
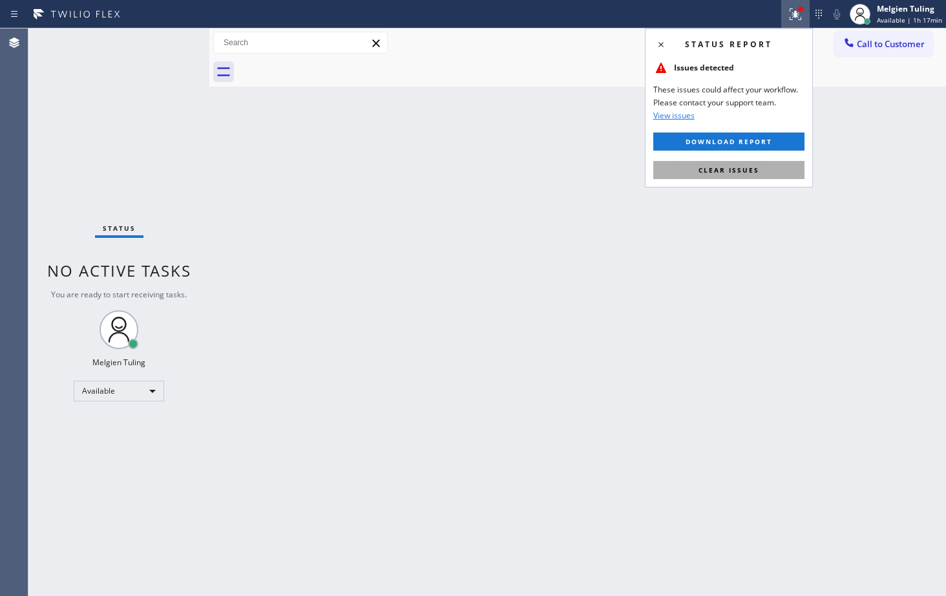
click at [661, 173] on span "Clear issues" at bounding box center [729, 169] width 61 height 9
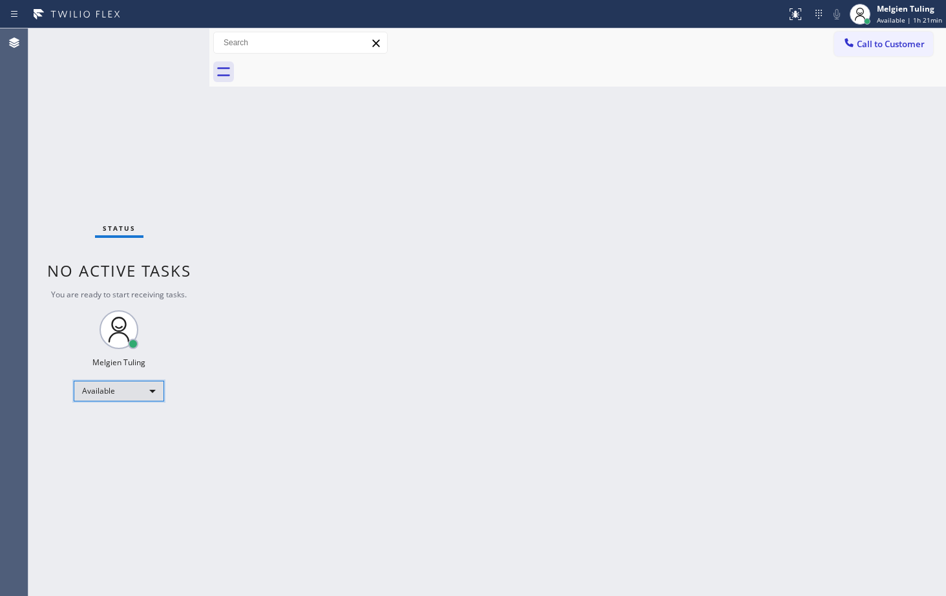
click at [114, 392] on div "Available" at bounding box center [119, 391] width 90 height 21
click at [114, 415] on li "Offline" at bounding box center [118, 409] width 88 height 16
click at [114, 415] on div "Status No active tasks You are ready to start receiving tasks. Melgien Tuling A…" at bounding box center [118, 311] width 181 height 567
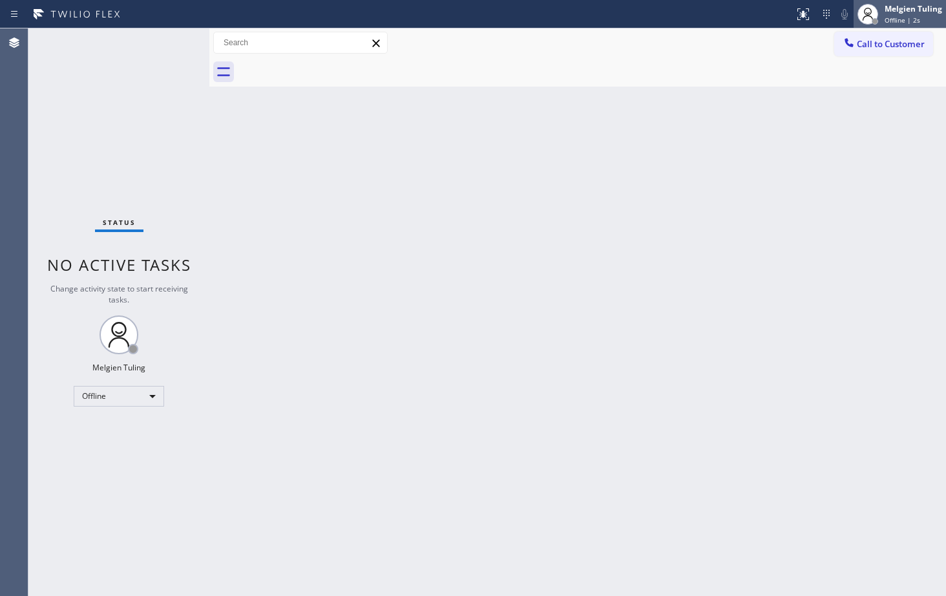
click at [661, 13] on div "Melgien Tuling" at bounding box center [914, 8] width 58 height 11
click at [661, 11] on div "Melgien Tuling" at bounding box center [914, 8] width 58 height 11
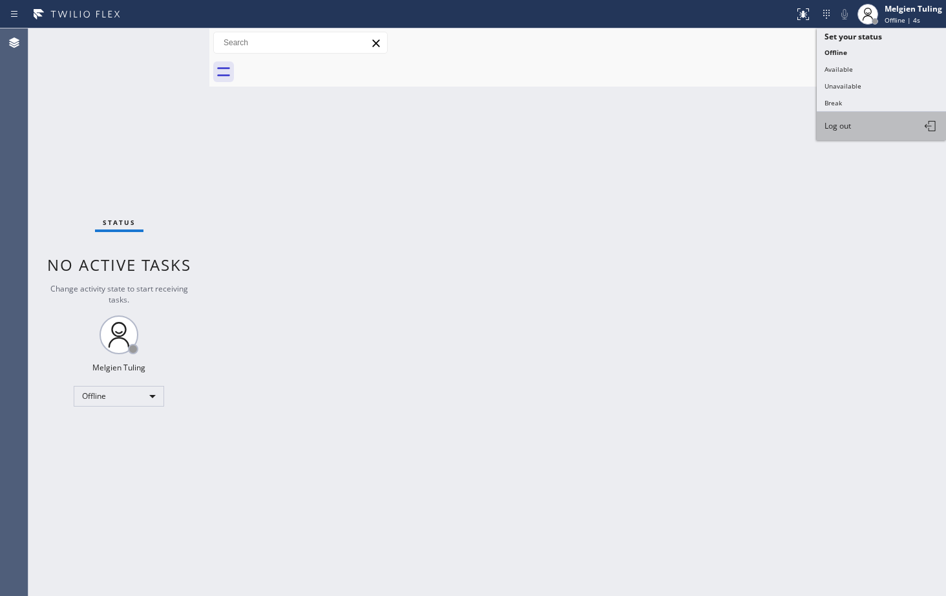
click at [661, 131] on span "Log out" at bounding box center [838, 125] width 26 height 11
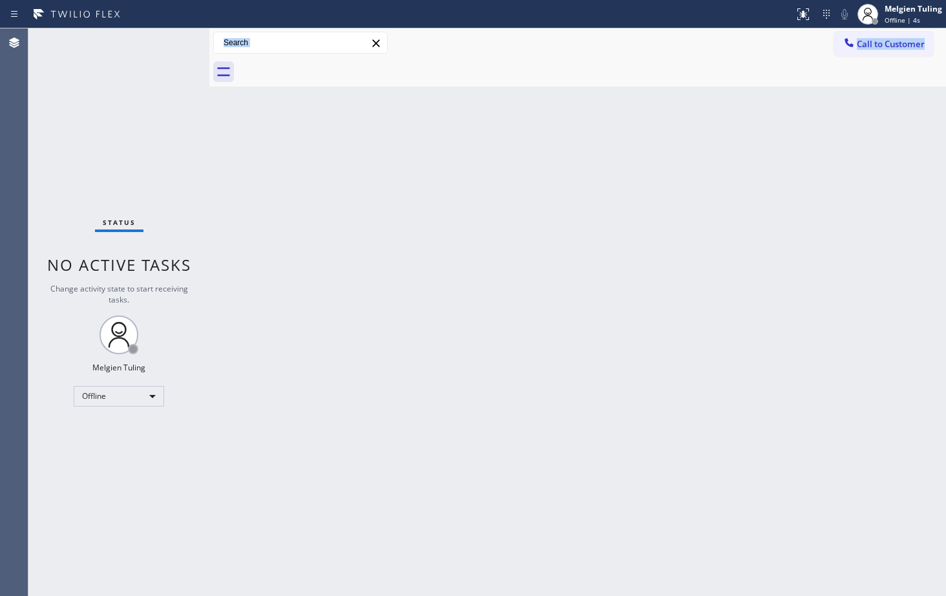
click at [661, 131] on div "Back to Dashboard Change Sender ID Customers Technicians Select a contact Outbo…" at bounding box center [577, 311] width 737 height 567
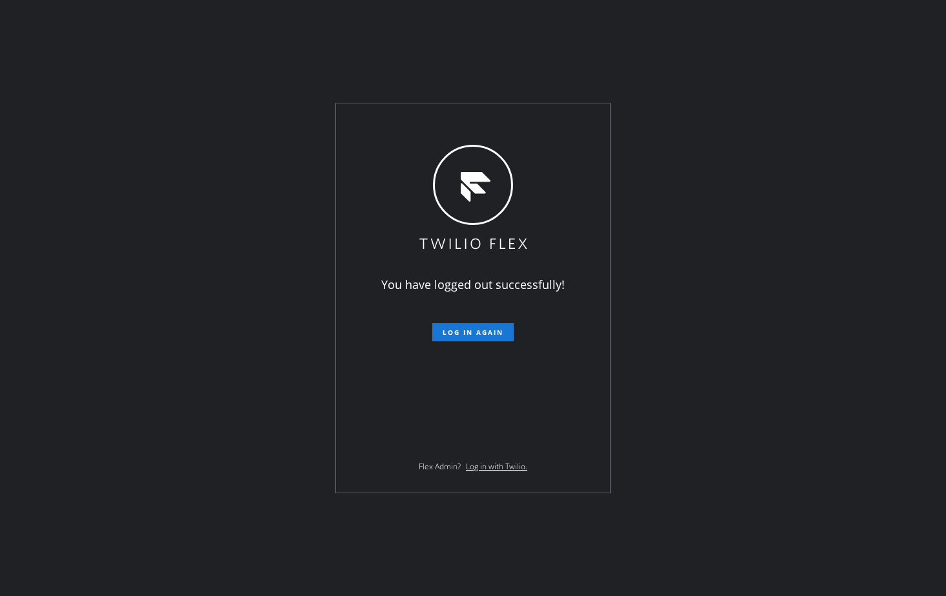
click at [17, 281] on div "You have logged out successfully! Log in again Flex Admin? Log in with Twilio." at bounding box center [473, 298] width 946 height 596
